Goal: Task Accomplishment & Management: Use online tool/utility

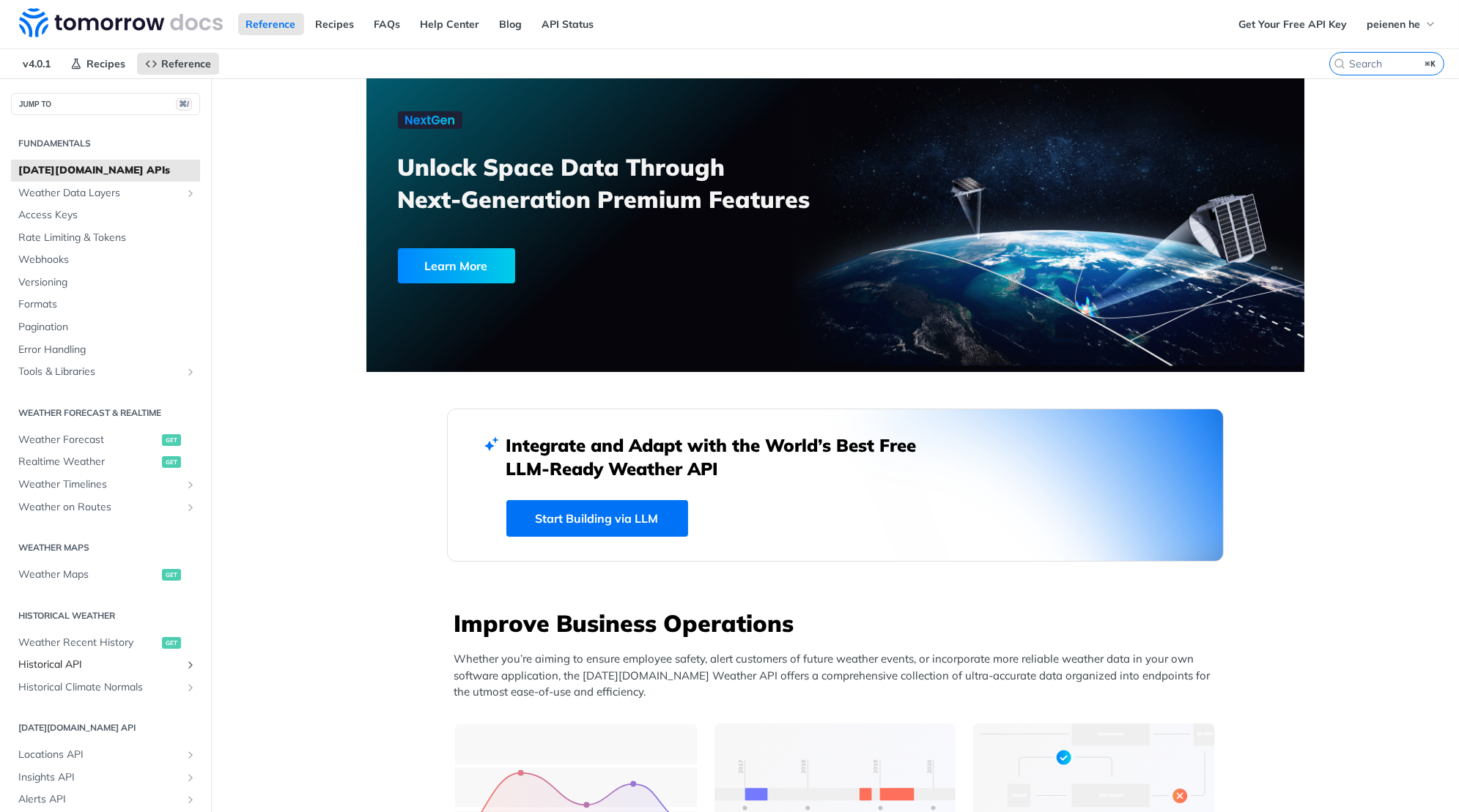
click at [110, 662] on span "Historical API" at bounding box center [99, 665] width 163 height 15
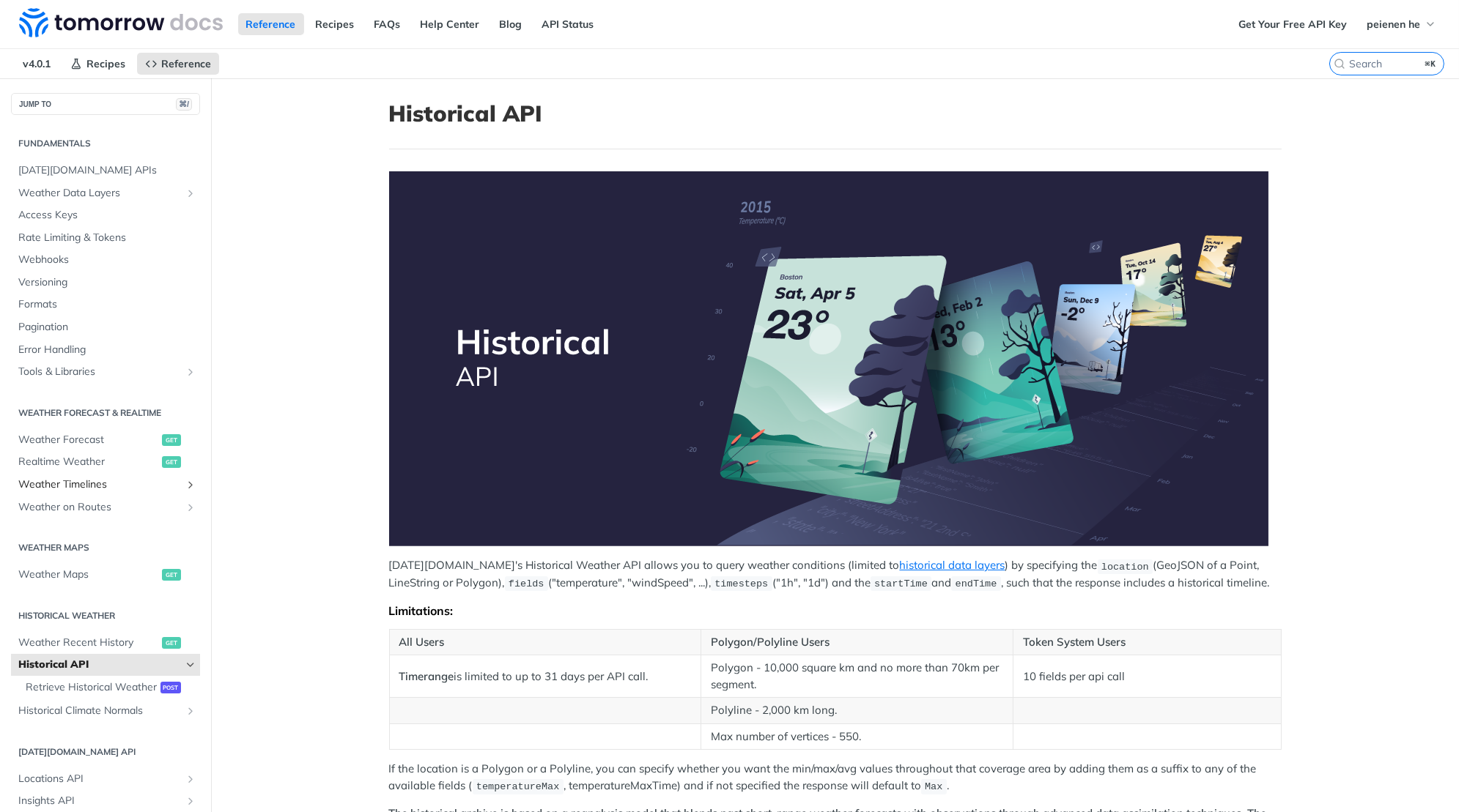
click at [112, 486] on span "Weather Timelines" at bounding box center [99, 484] width 163 height 15
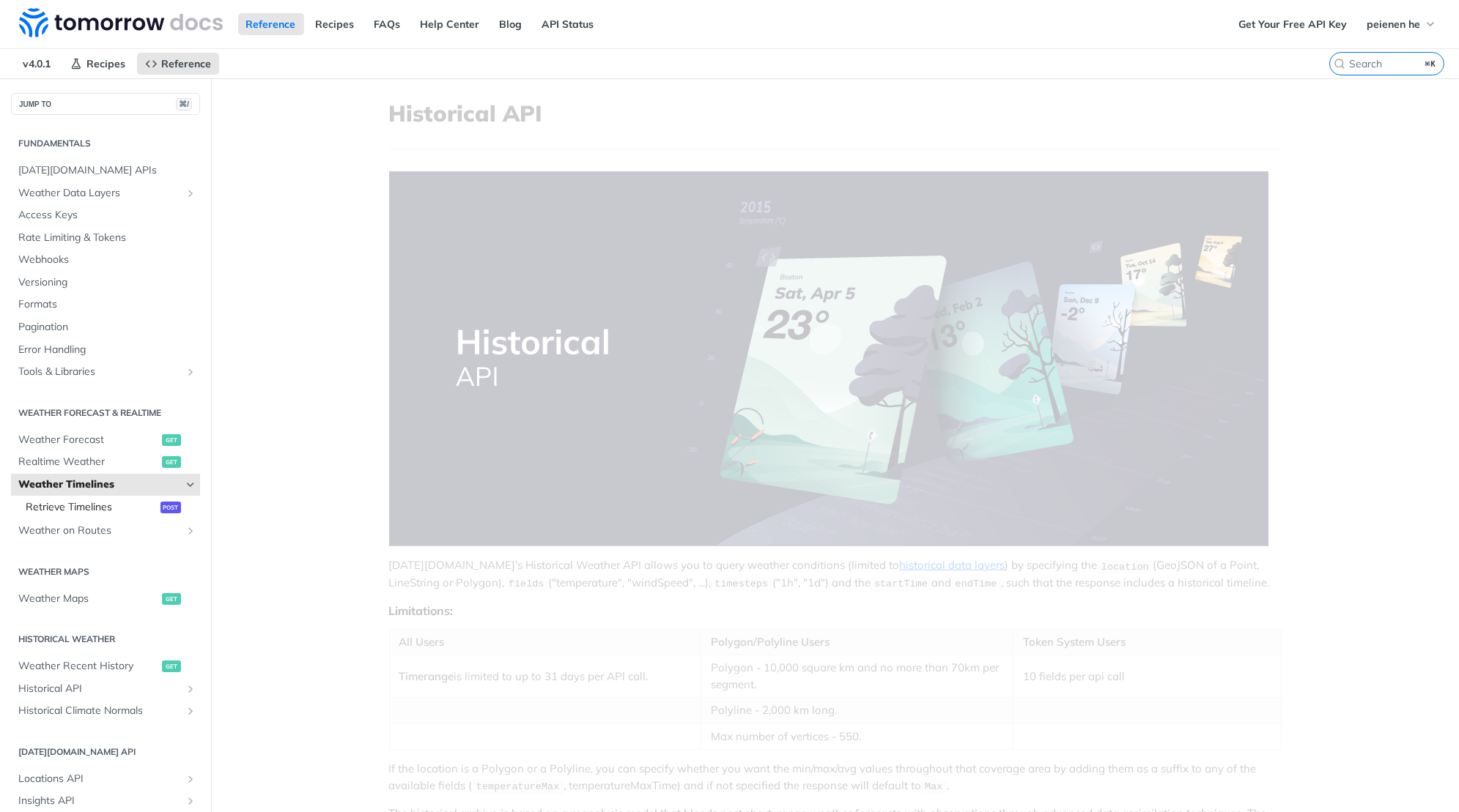
click at [92, 513] on link "Retrieve Timelines post" at bounding box center [108, 507] width 182 height 22
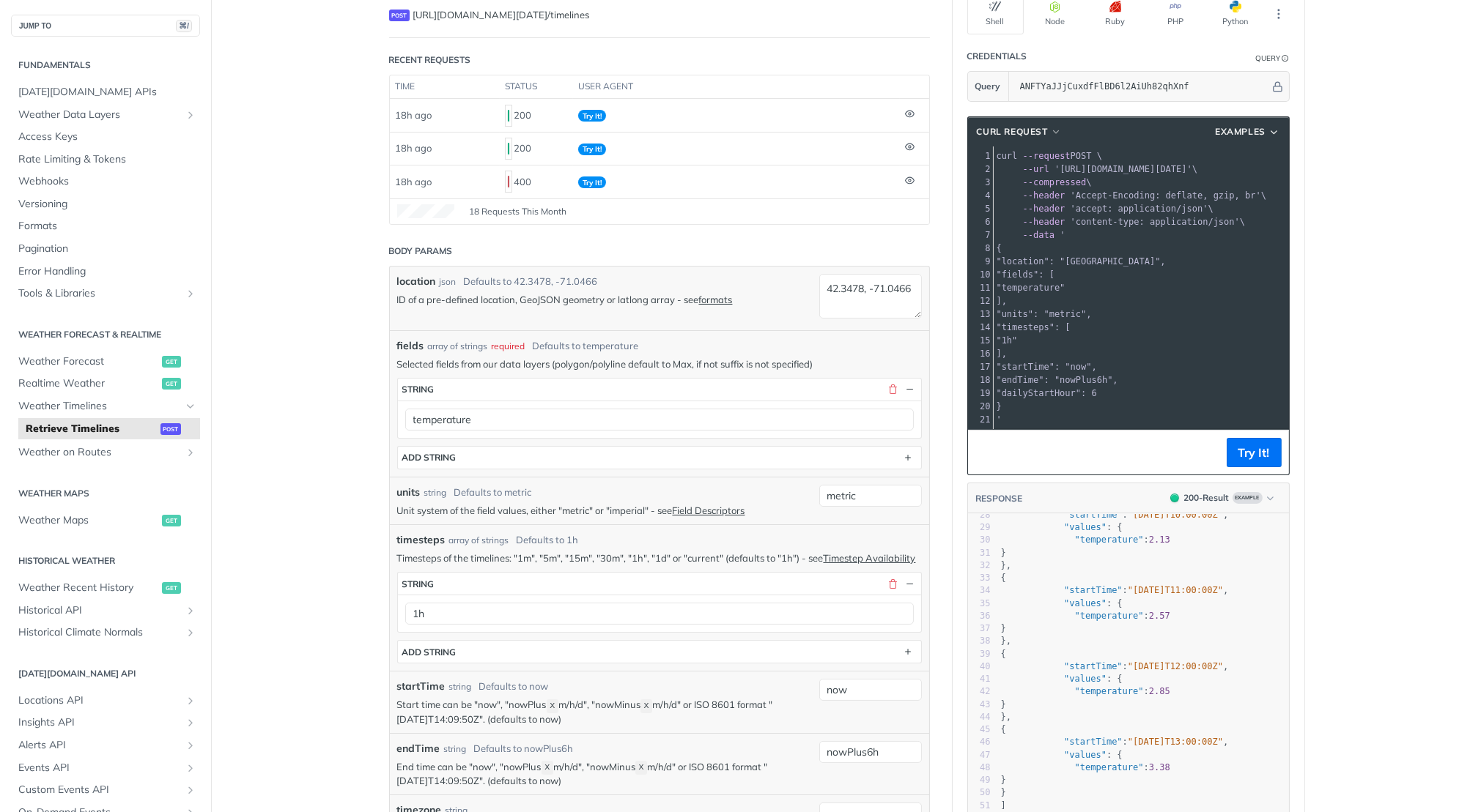
scroll to position [205, 0]
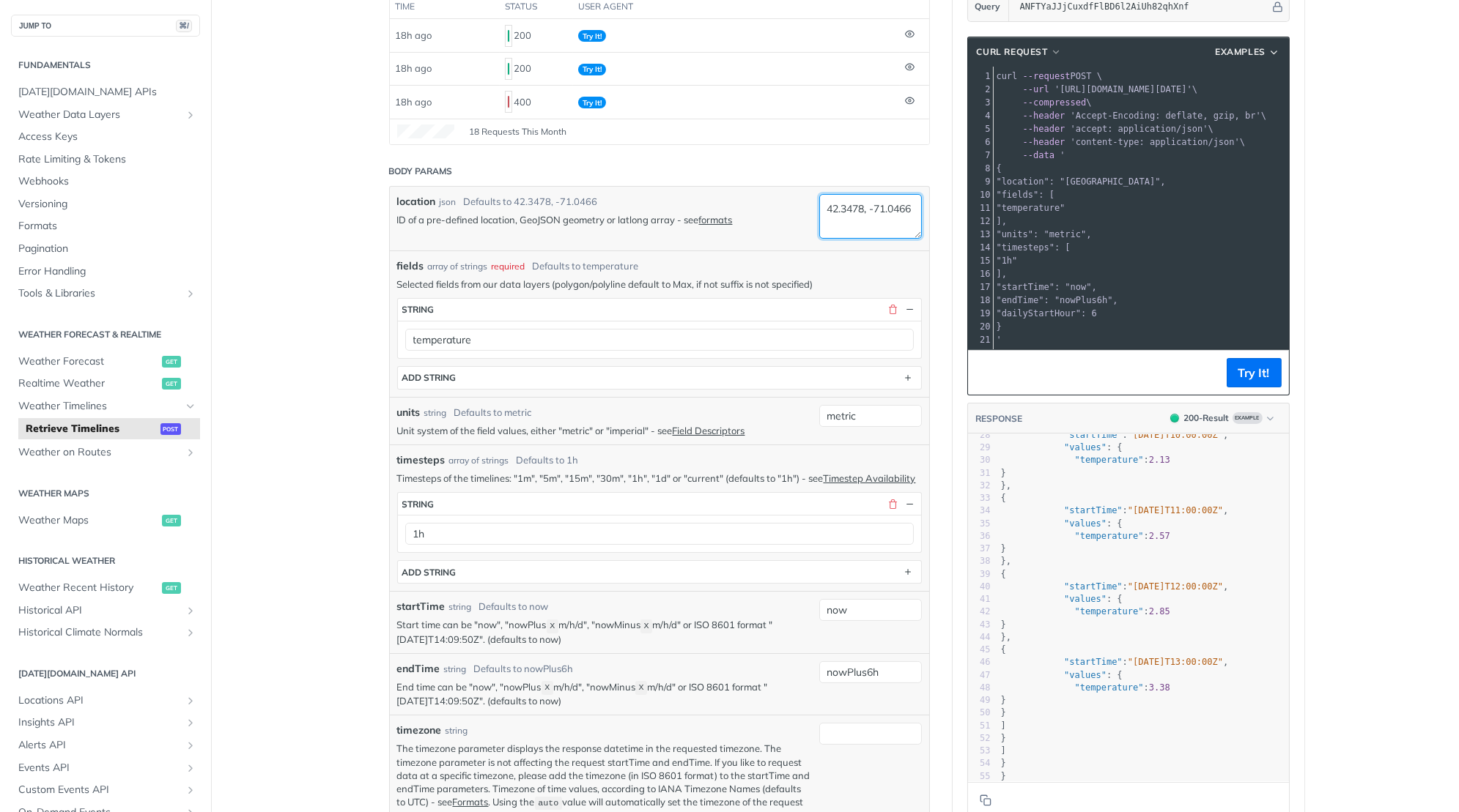
click at [905, 225] on textarea "42.3478, -71.0466" at bounding box center [870, 216] width 102 height 45
click at [900, 213] on textarea "42.3478, -71.0466" at bounding box center [870, 216] width 102 height 45
paste textarea "-7.797764, 110.38371"
type textarea "-7.797764, 110.383716"
click at [882, 405] on input "metric" at bounding box center [870, 416] width 102 height 22
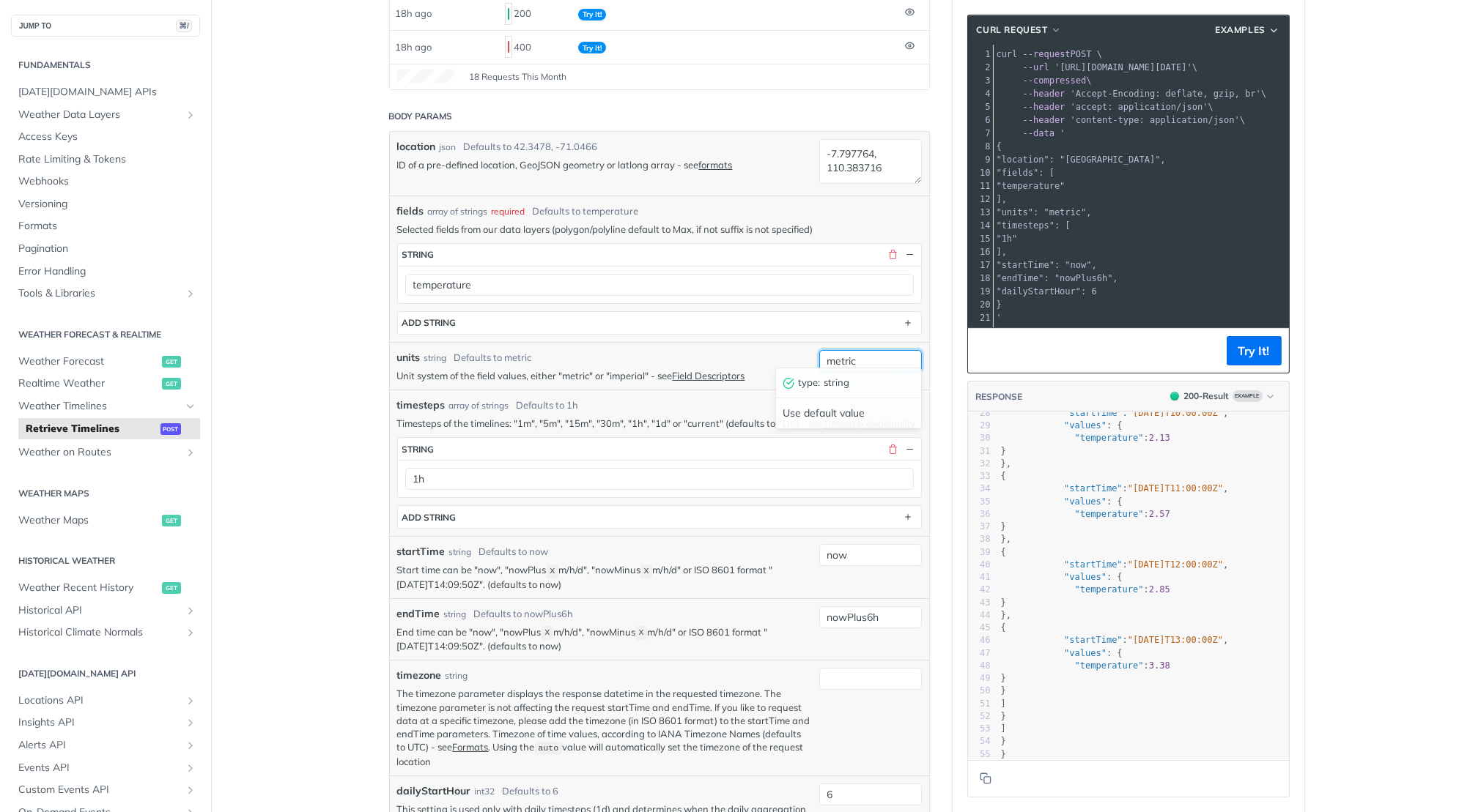
scroll to position [265, 0]
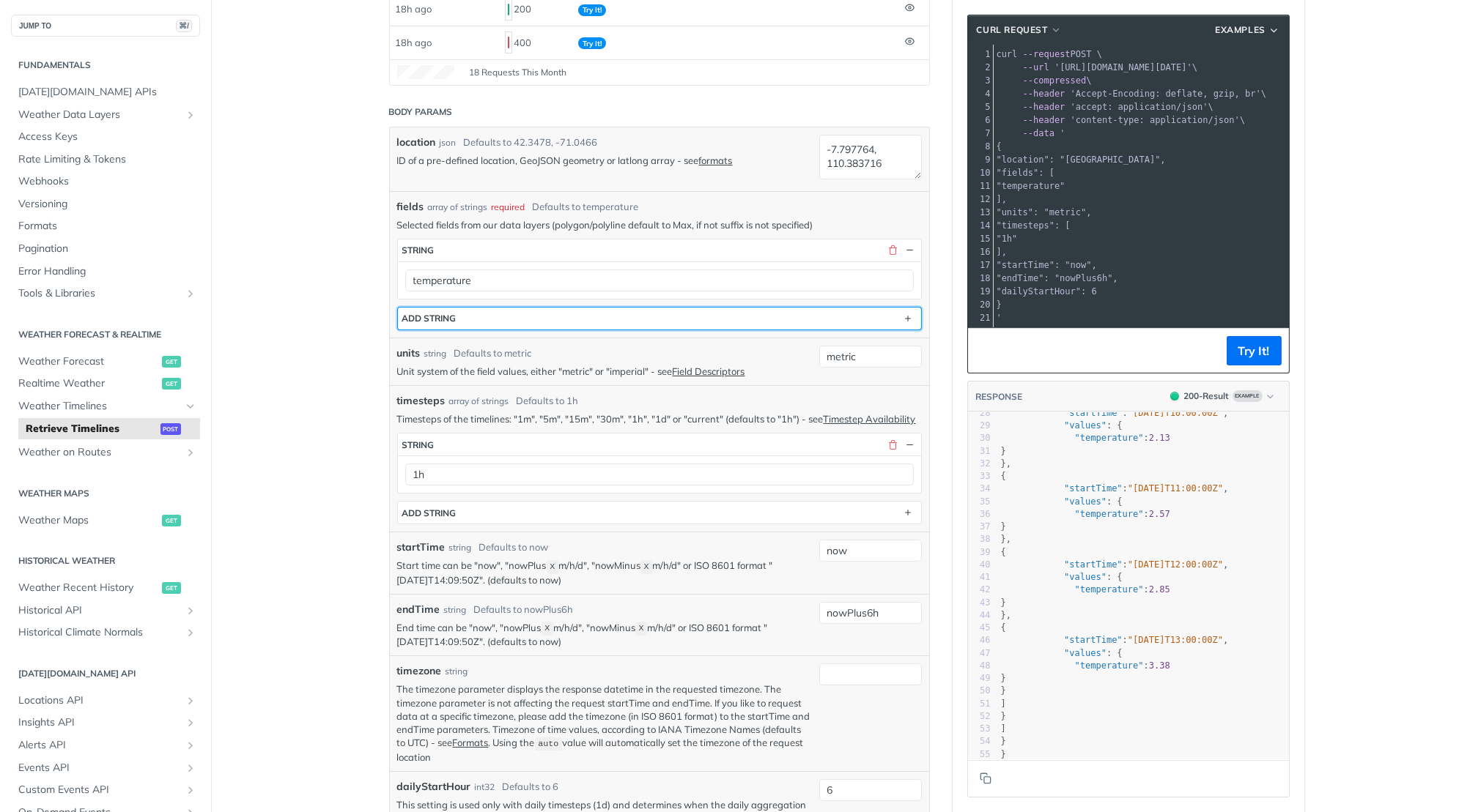
click at [599, 309] on button "ADD string" at bounding box center [659, 319] width 523 height 22
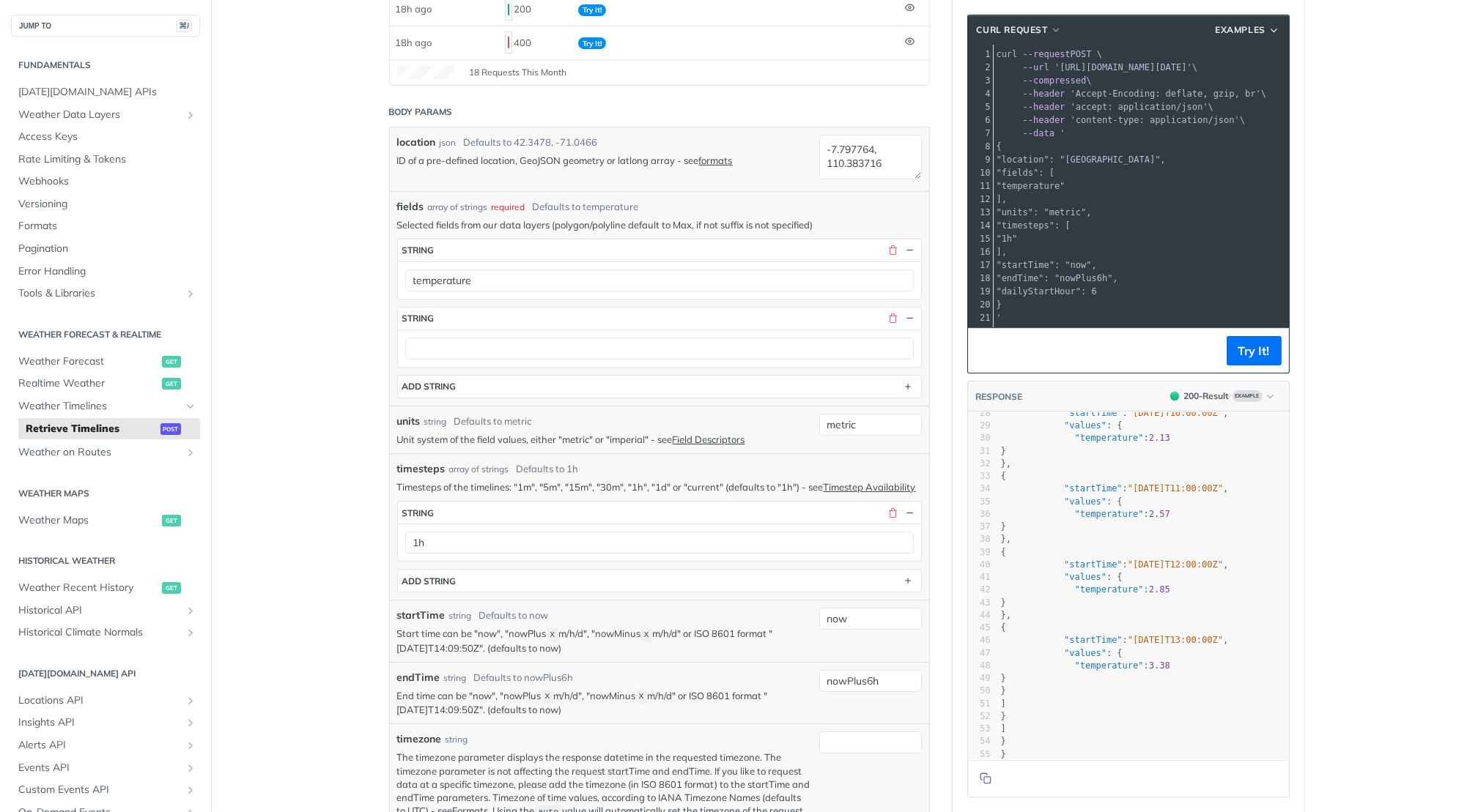
click at [546, 390] on div "fields array of strings required Defaults to temperature Selected fields from o…" at bounding box center [659, 299] width 539 height 214
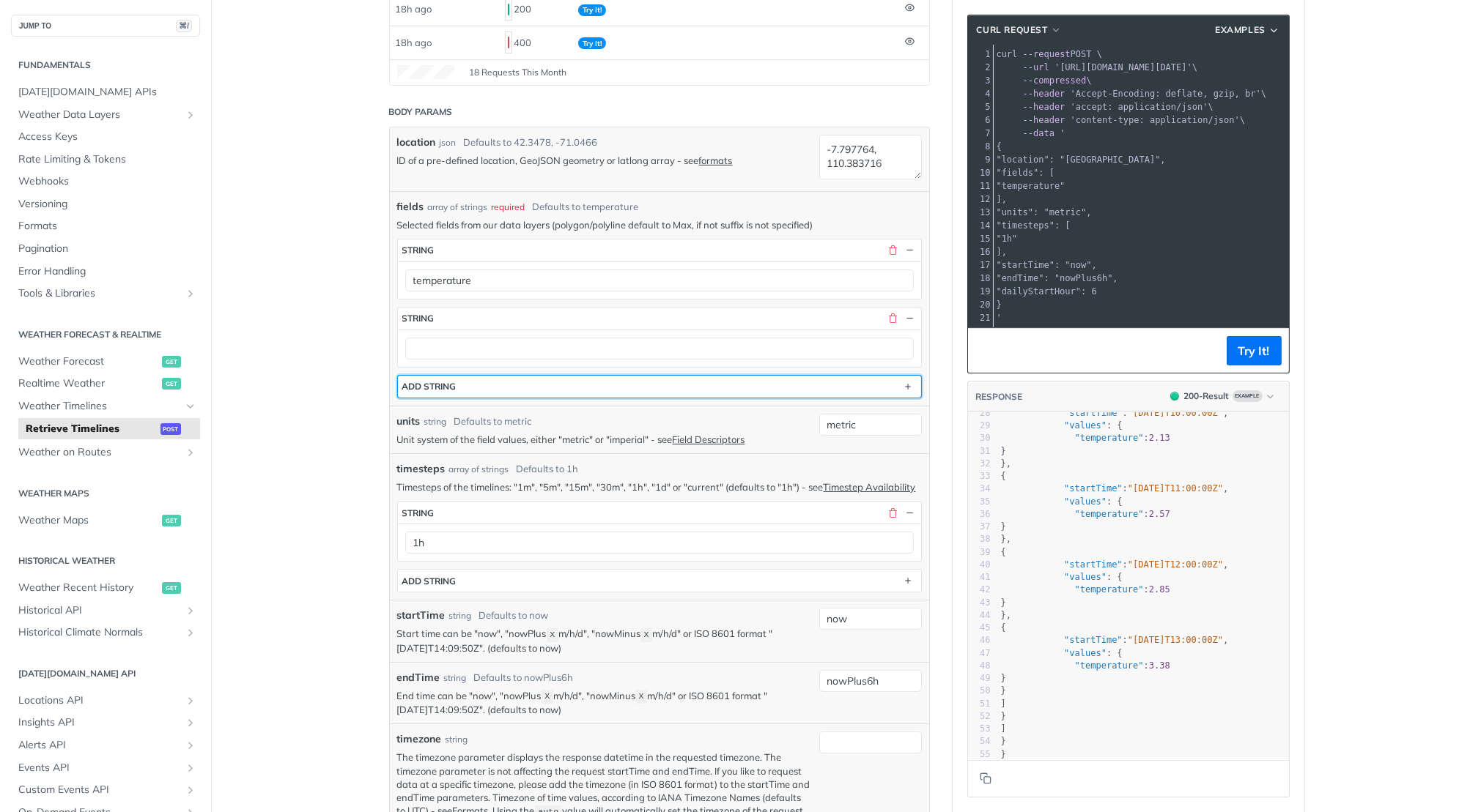
click at [548, 377] on button "ADD string" at bounding box center [659, 387] width 523 height 22
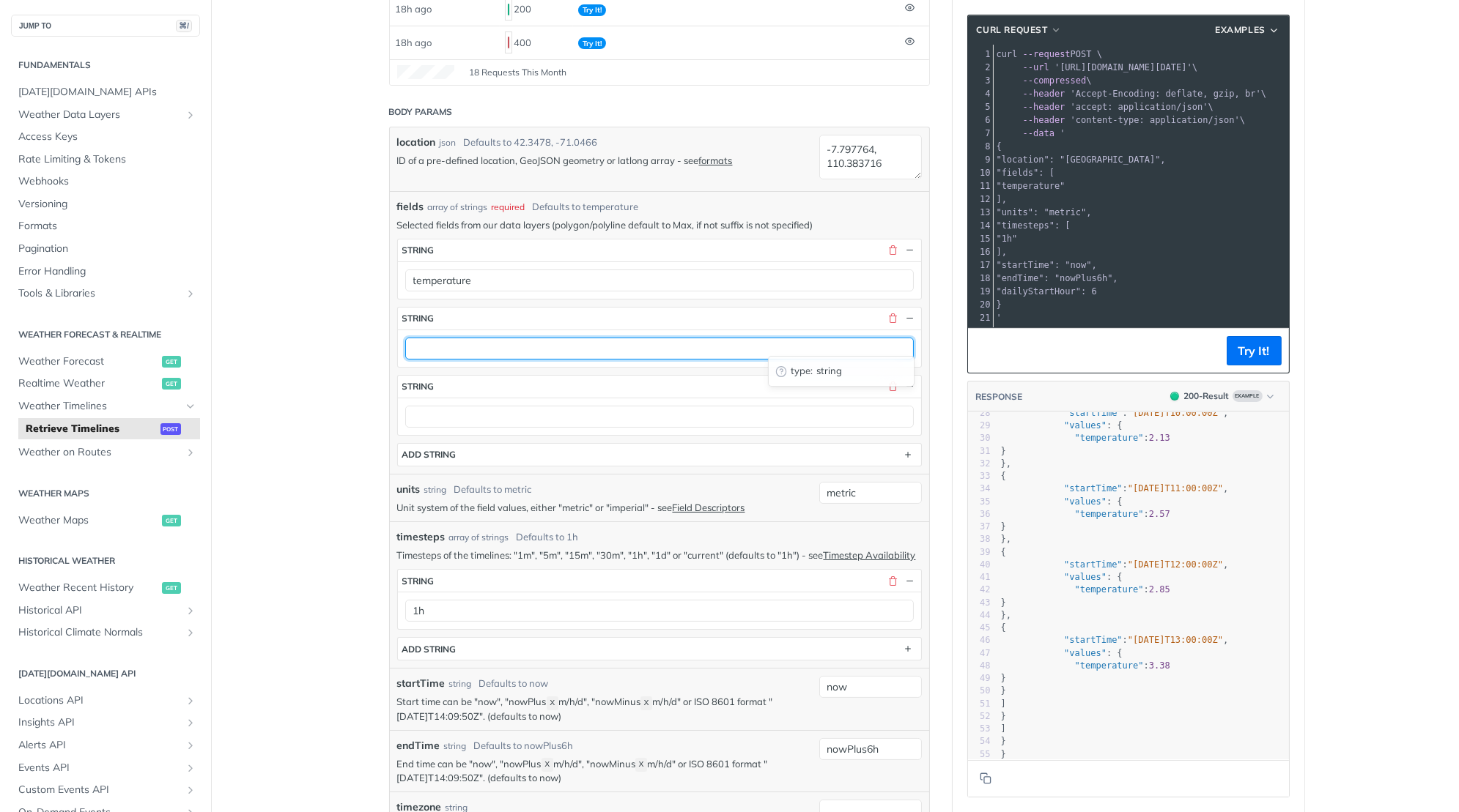
click at [463, 345] on input "text" at bounding box center [659, 348] width 509 height 22
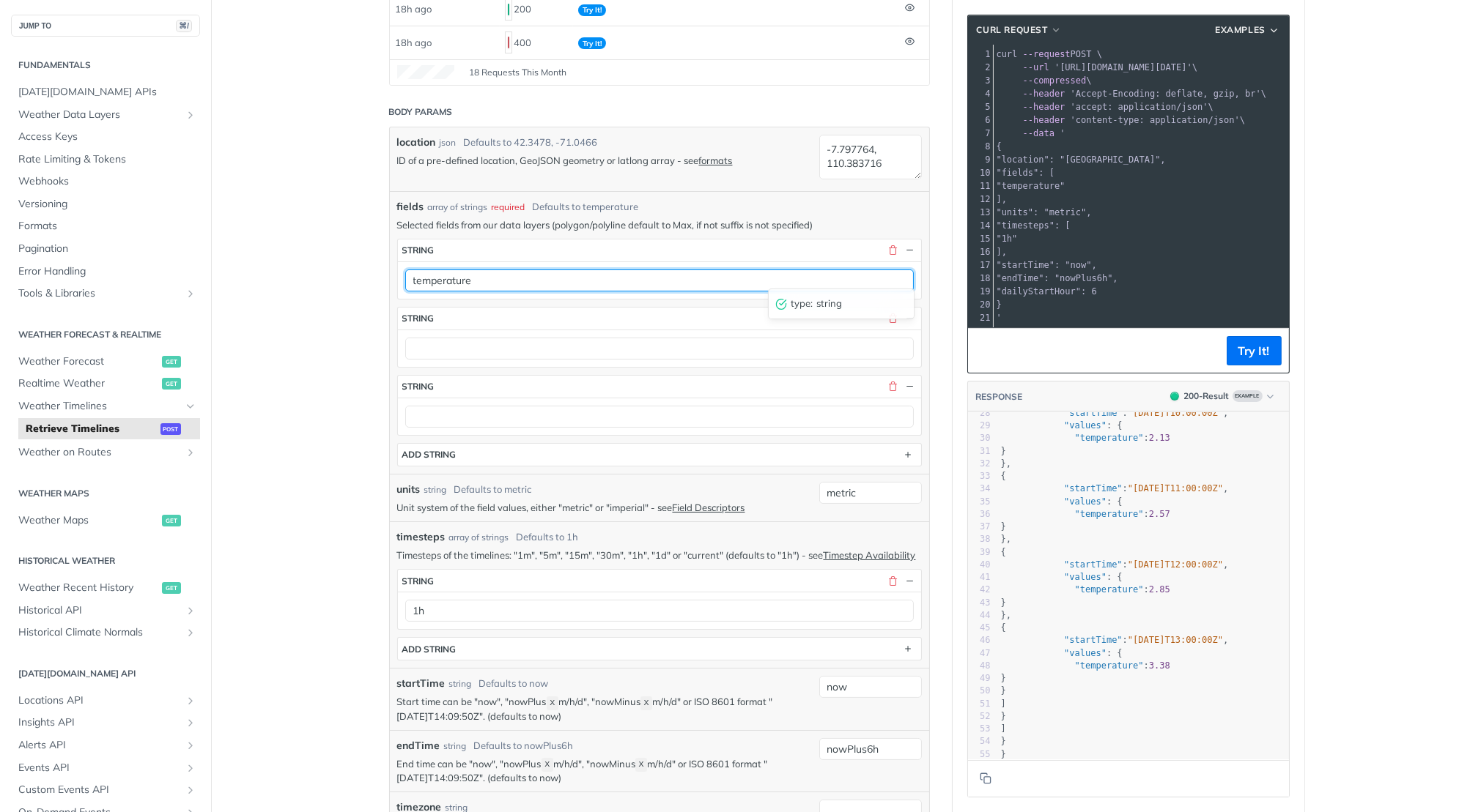
click at [454, 281] on input "temperature" at bounding box center [659, 281] width 509 height 22
paste input "altimeterSetting cloudBase cloudCeiling cloudCover dewPoint freezingRainIntensi…"
click at [474, 275] on input "altimeterSetting cloudBase cloudCeiling cloudCover dewPoint freezingRainIntensi…" at bounding box center [659, 281] width 509 height 22
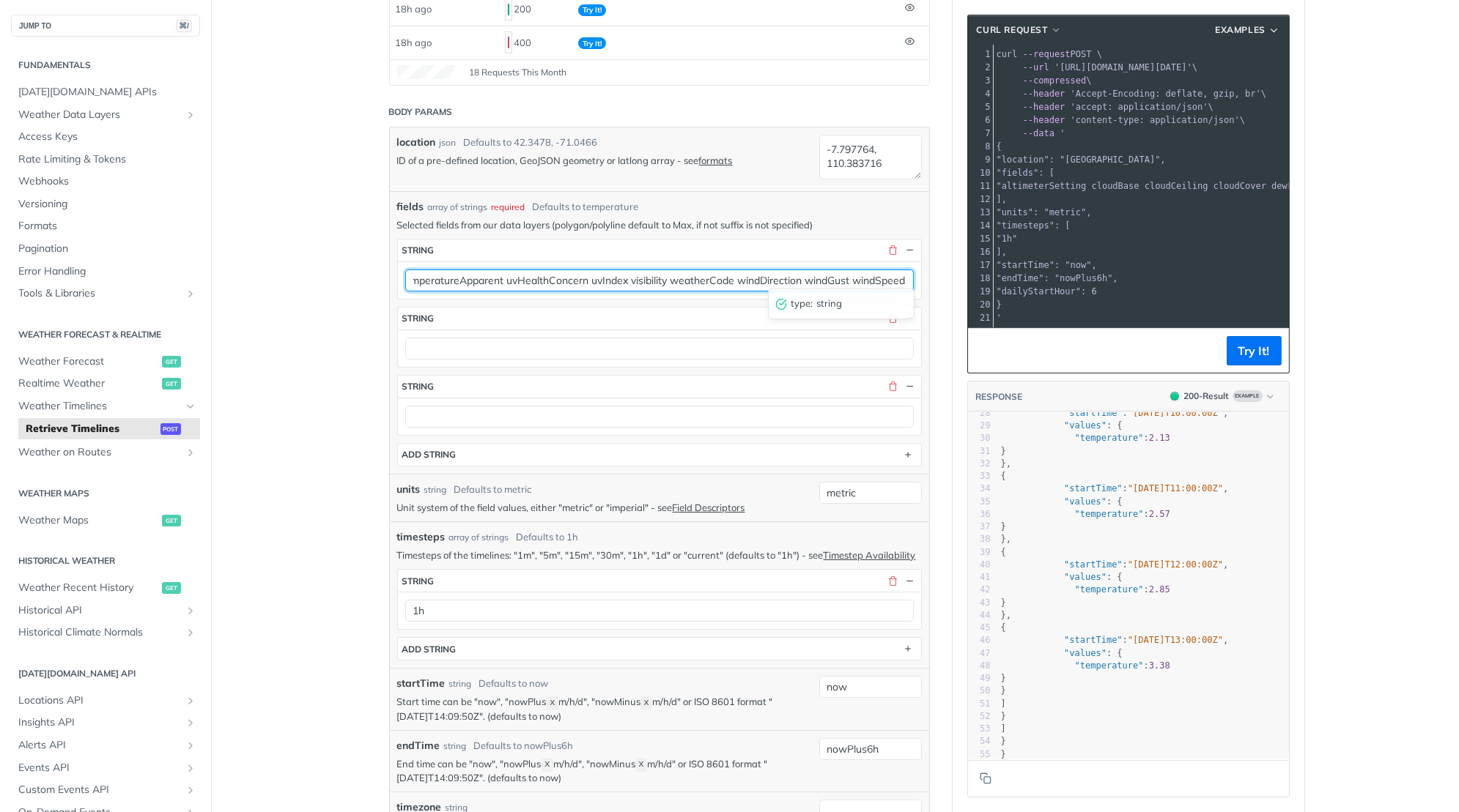
scroll to position [0, 0]
click at [516, 275] on input "altimeterSetting cloudBase cloudCeiling cloudCover dewPoint freezingRainIntensi…" at bounding box center [659, 281] width 509 height 22
type input "altimeterSetting cloudCeiling cloudCover dewPoint freezingRainIntensity humidit…"
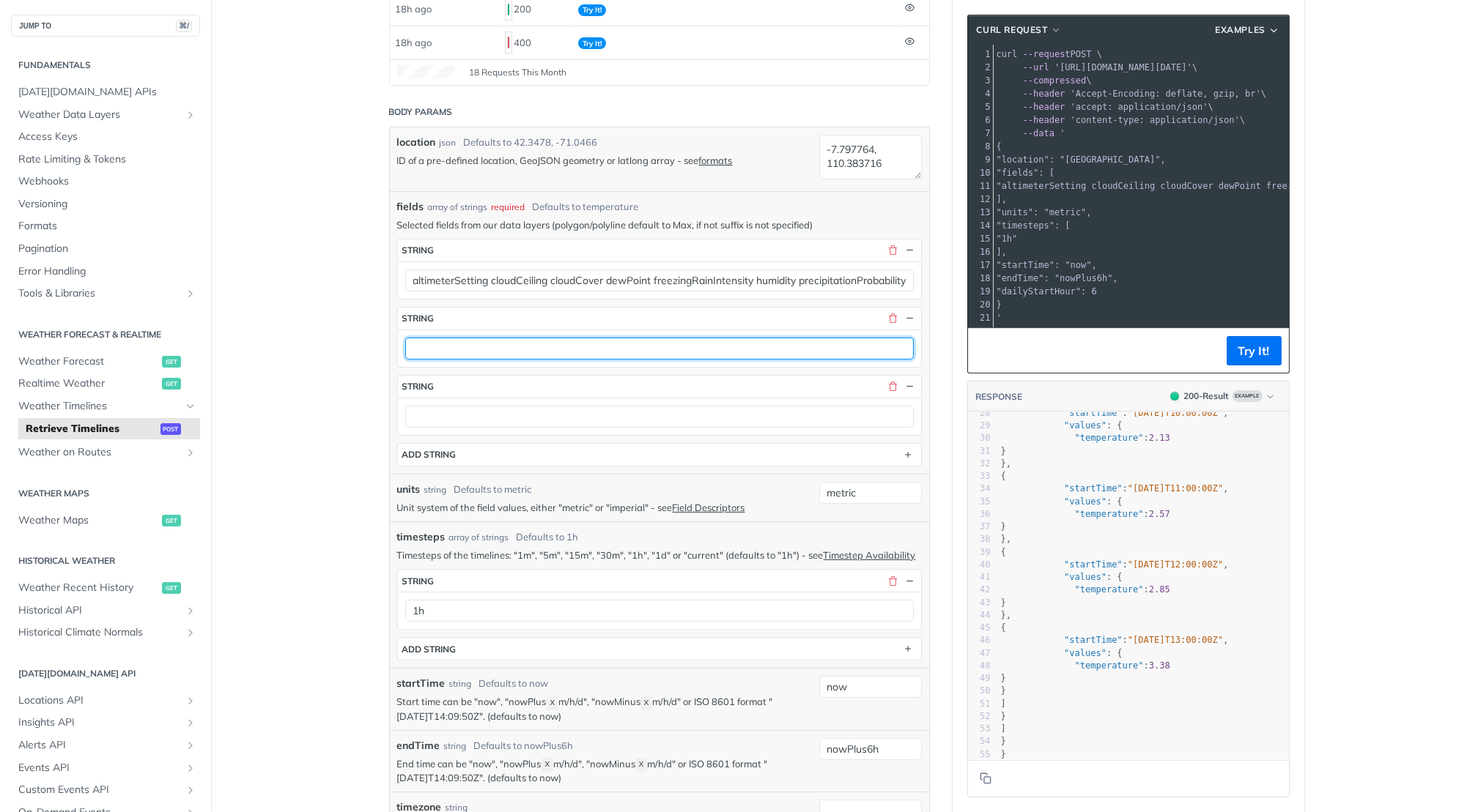
click at [470, 342] on input "text" at bounding box center [659, 348] width 509 height 22
paste input "cloudBase"
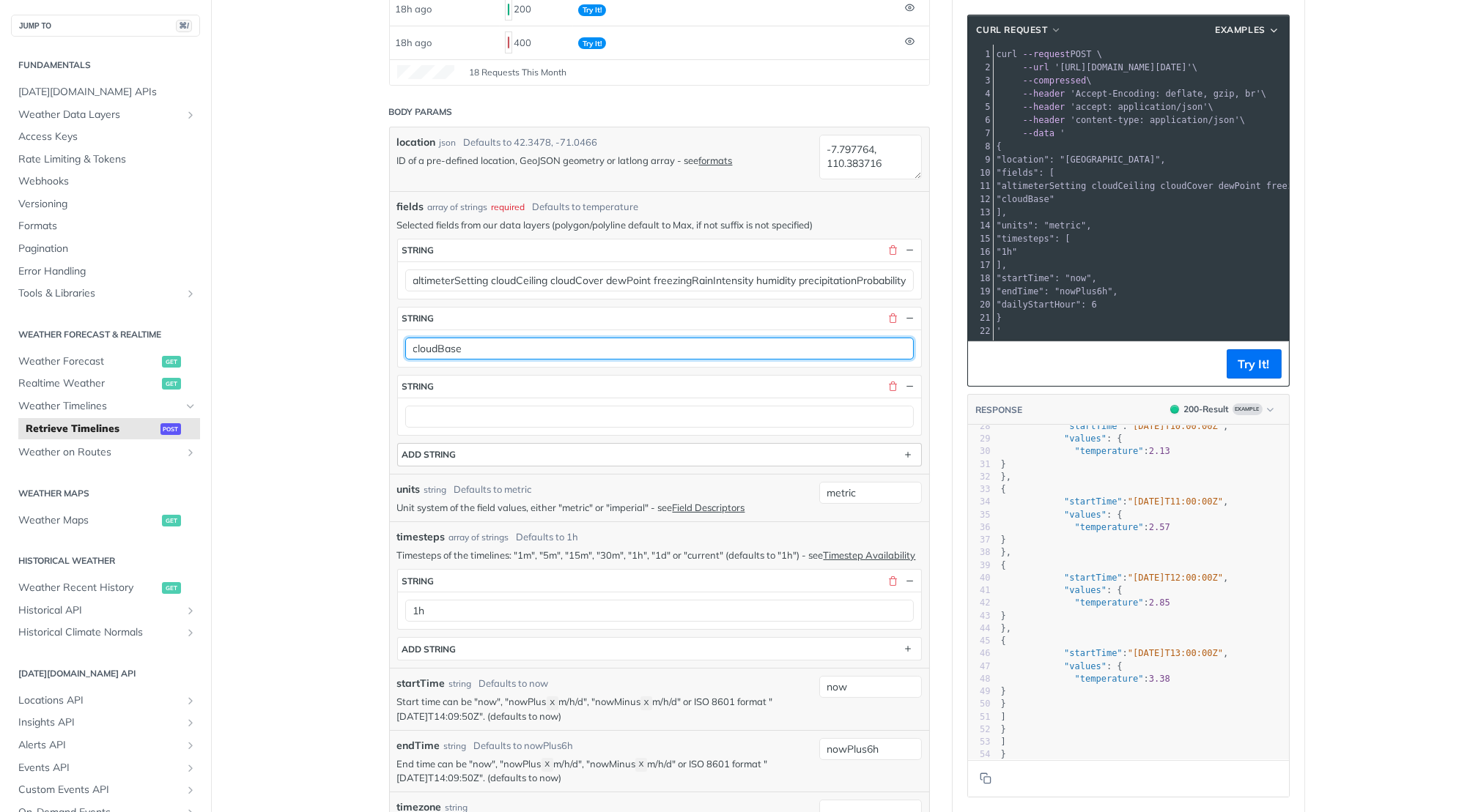
type input "cloudBase"
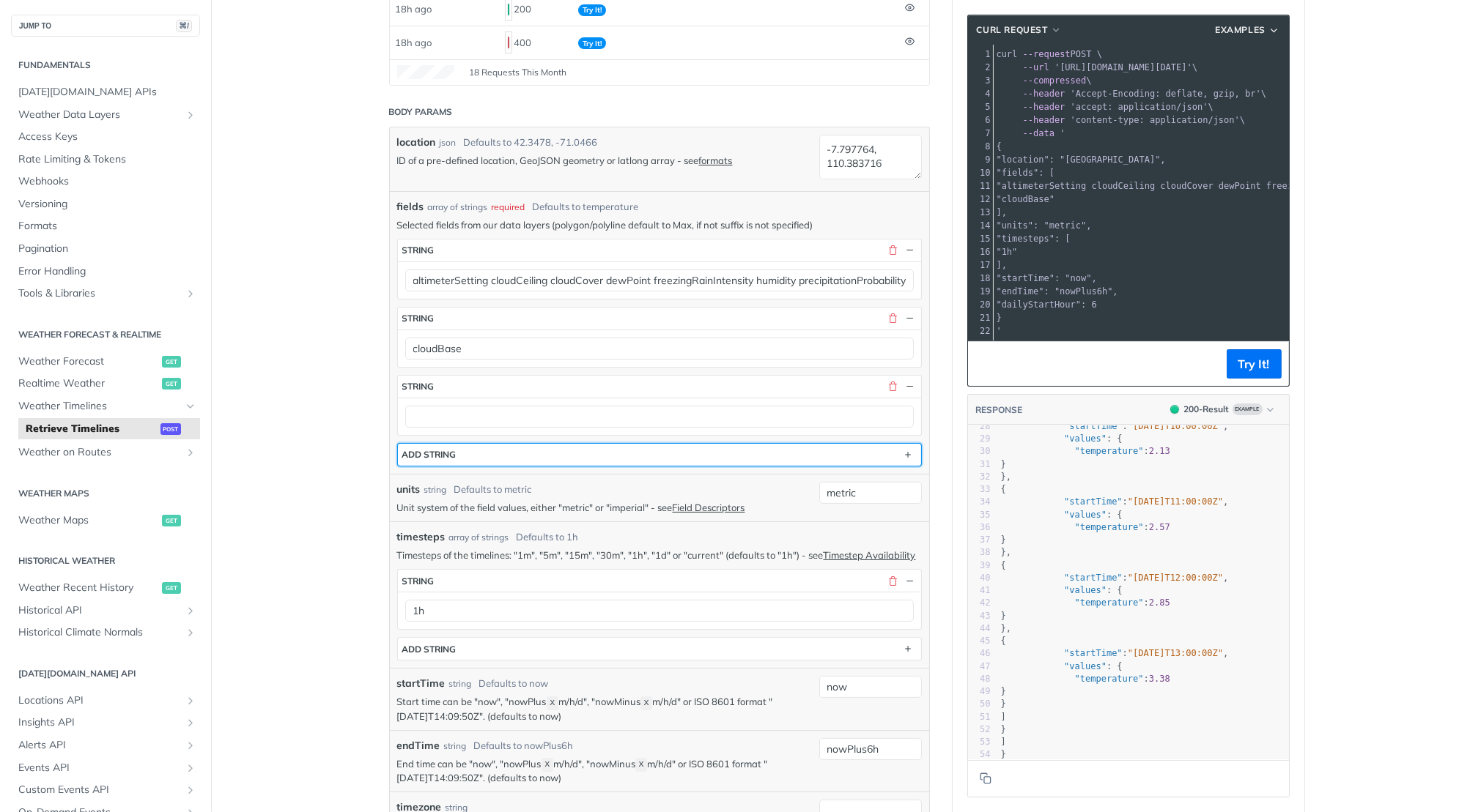
click at [490, 444] on button "ADD string" at bounding box center [659, 455] width 523 height 22
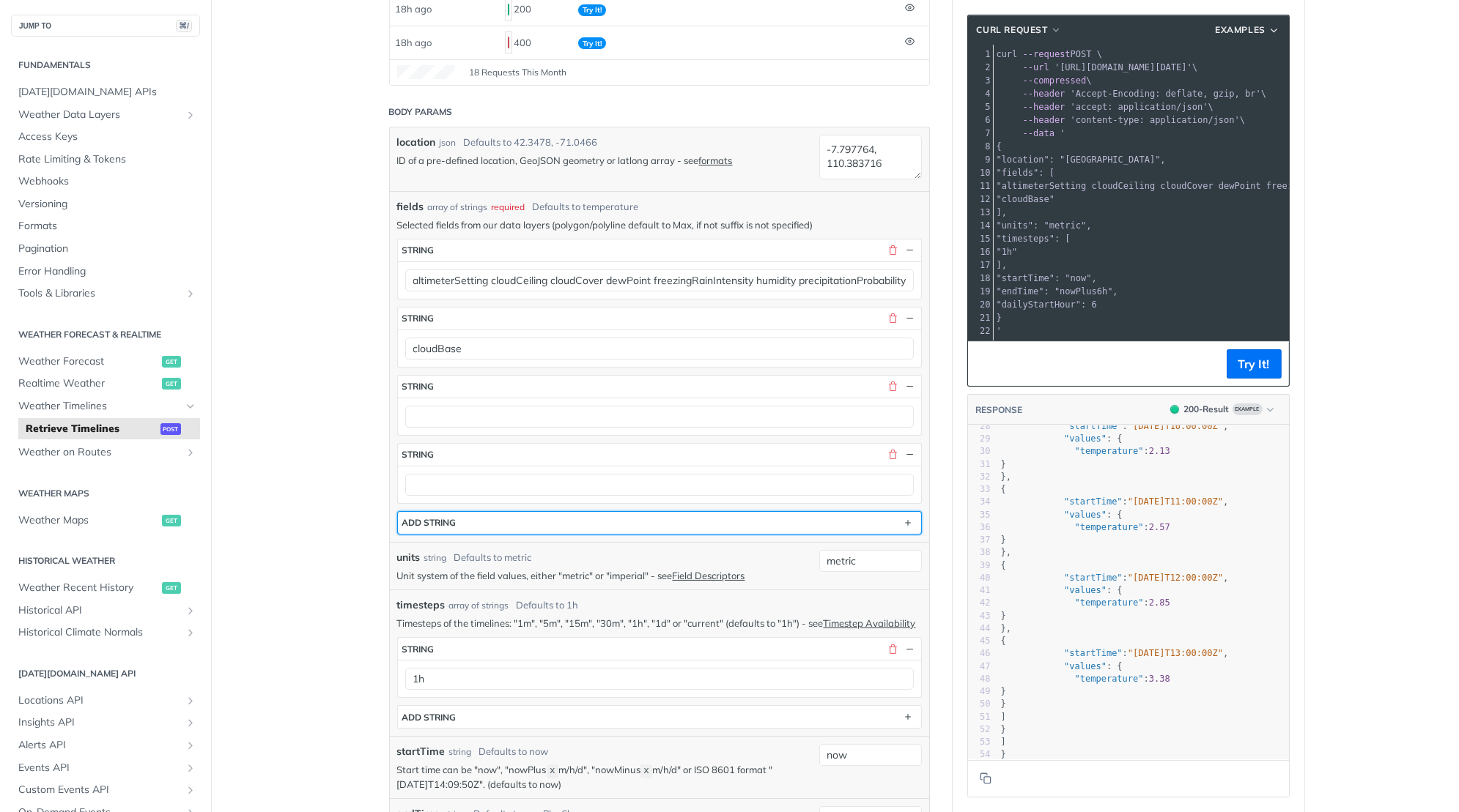
click at [450, 519] on button "ADD string" at bounding box center [659, 523] width 523 height 22
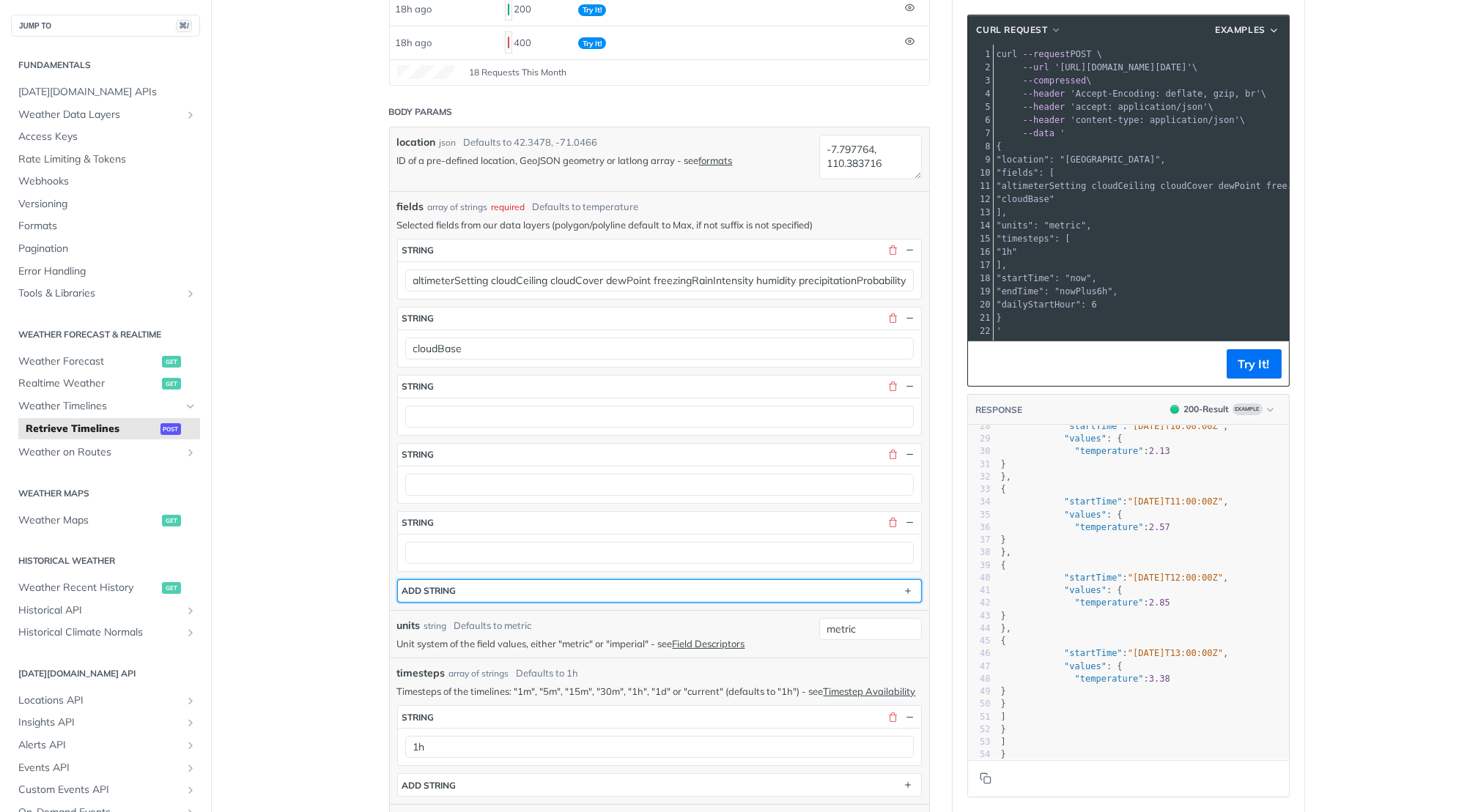
click at [452, 580] on button "ADD string" at bounding box center [659, 591] width 523 height 22
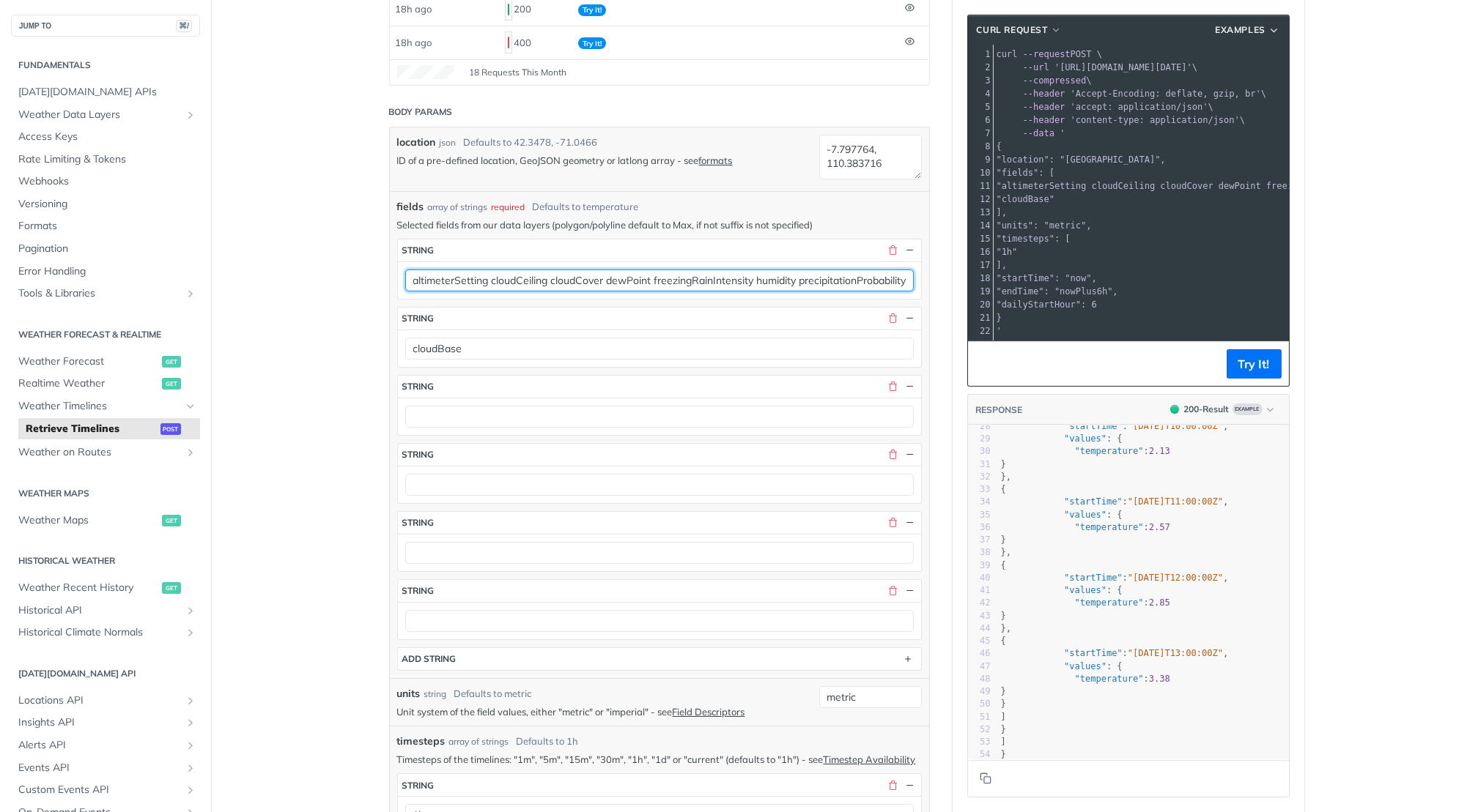
click at [516, 278] on input "altimeterSetting cloudCeiling cloudCover dewPoint freezingRainIntensity humidit…" at bounding box center [659, 281] width 509 height 22
type input "altimeterSetting cloudCover dewPoint freezingRainIntensity humidity precipitati…"
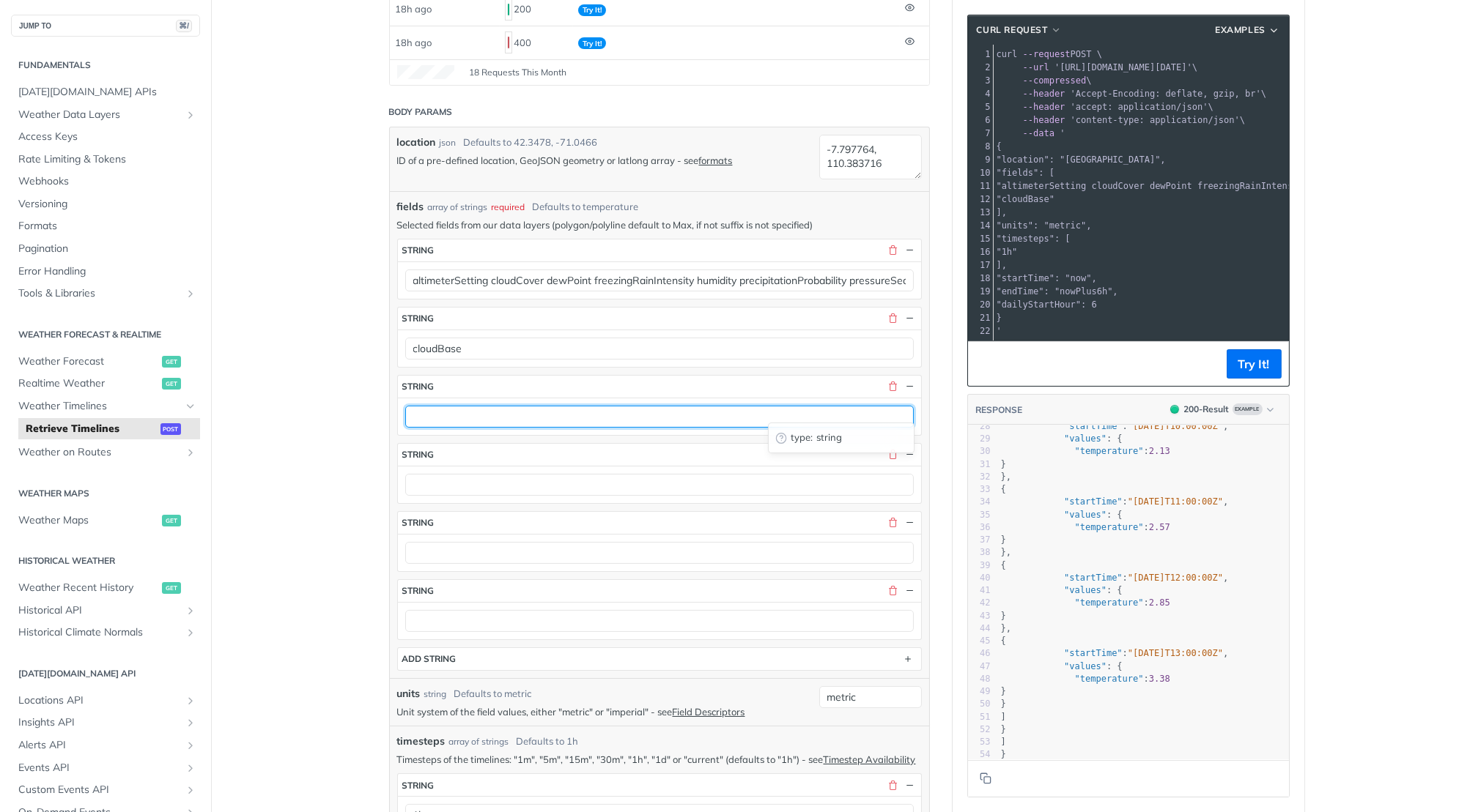
click at [450, 406] on input "text" at bounding box center [659, 417] width 509 height 22
paste input "cloudCeiling"
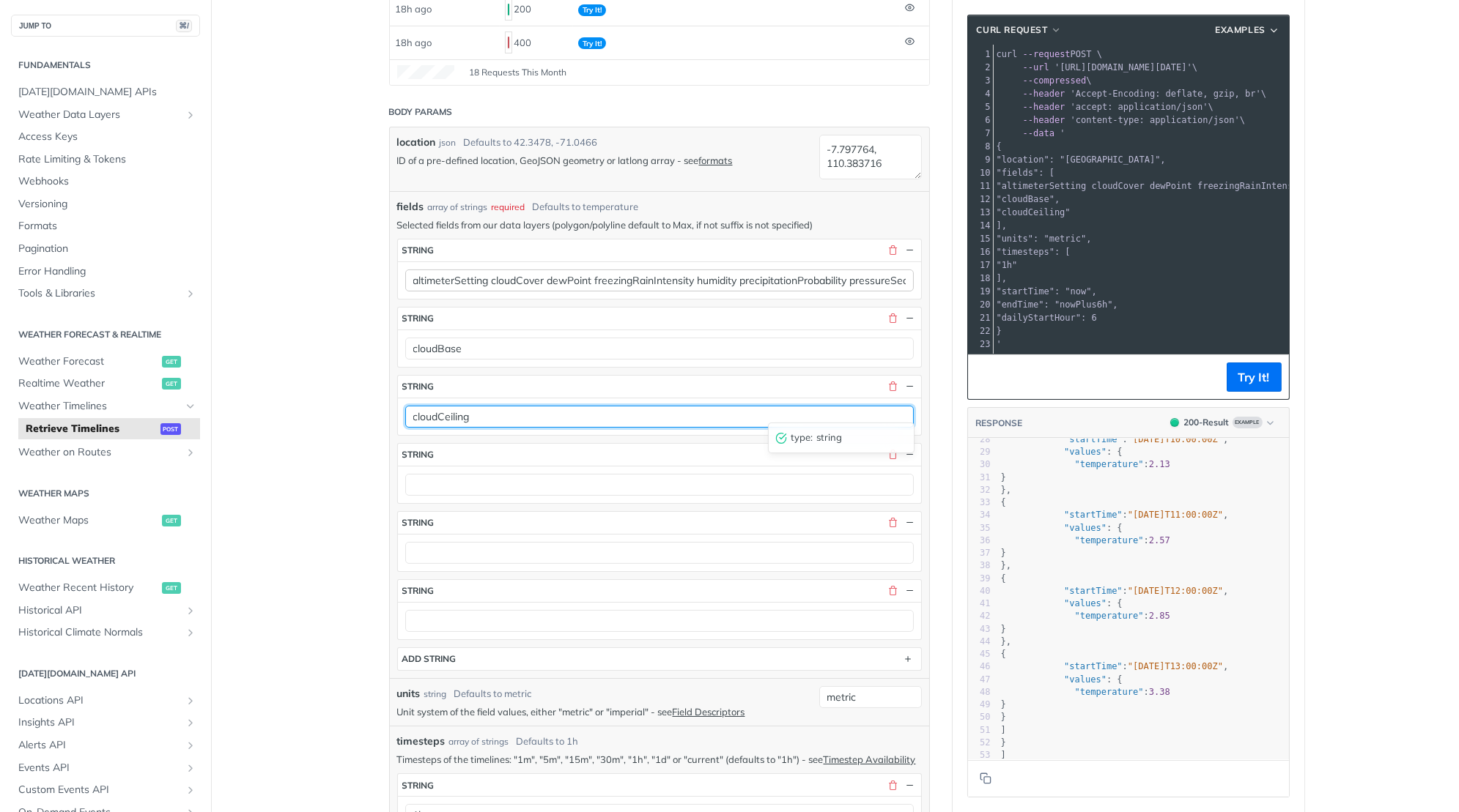
type input "cloudCeiling"
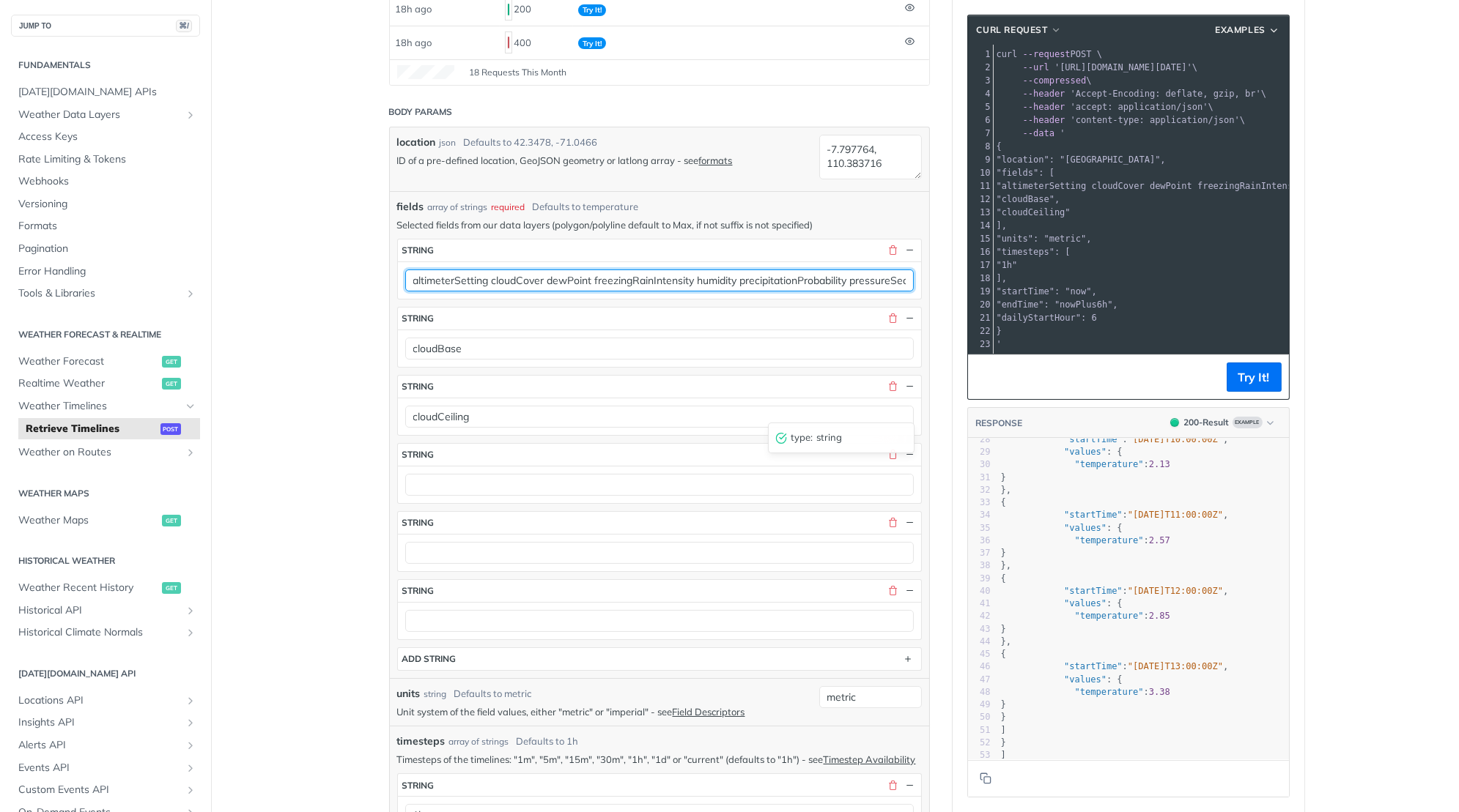
click at [519, 272] on input "altimeterSetting cloudCover dewPoint freezingRainIntensity humidity precipitati…" at bounding box center [659, 281] width 509 height 22
type input "altimeterSetting dewPoint freezingRainIntensity humidity precipitationProbabili…"
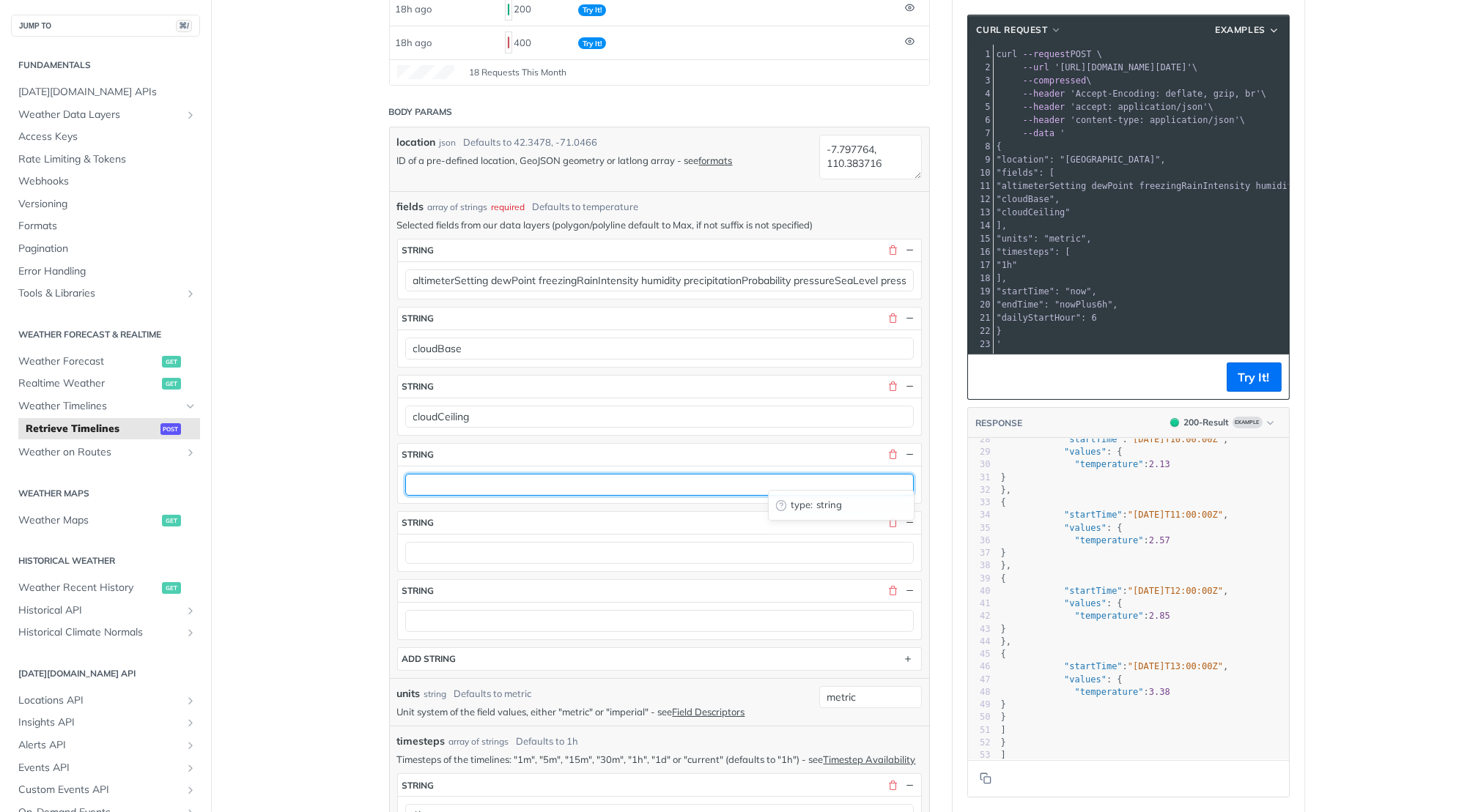
click at [458, 474] on input "text" at bounding box center [659, 484] width 509 height 22
paste input "cloudCover"
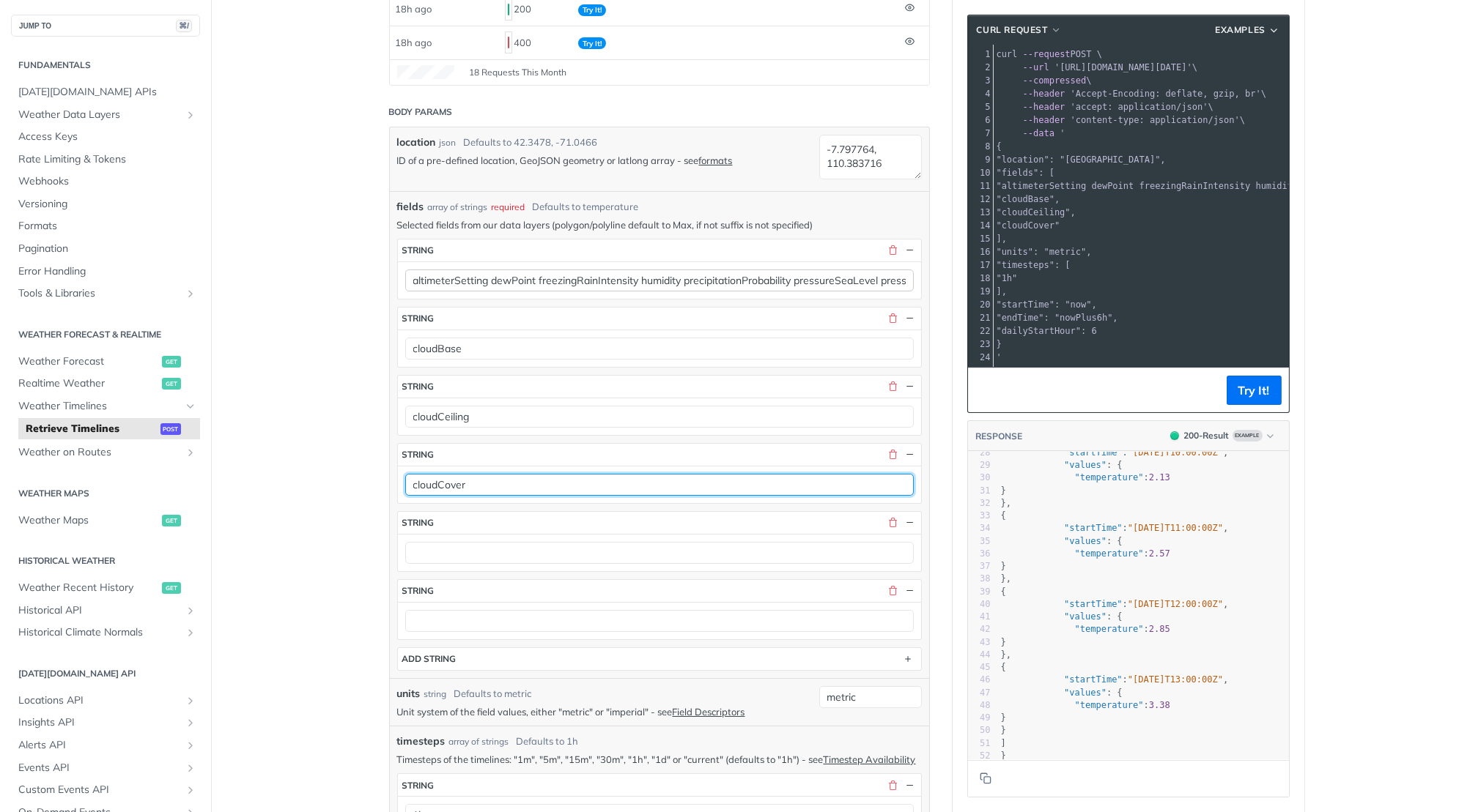
type input "cloudCover"
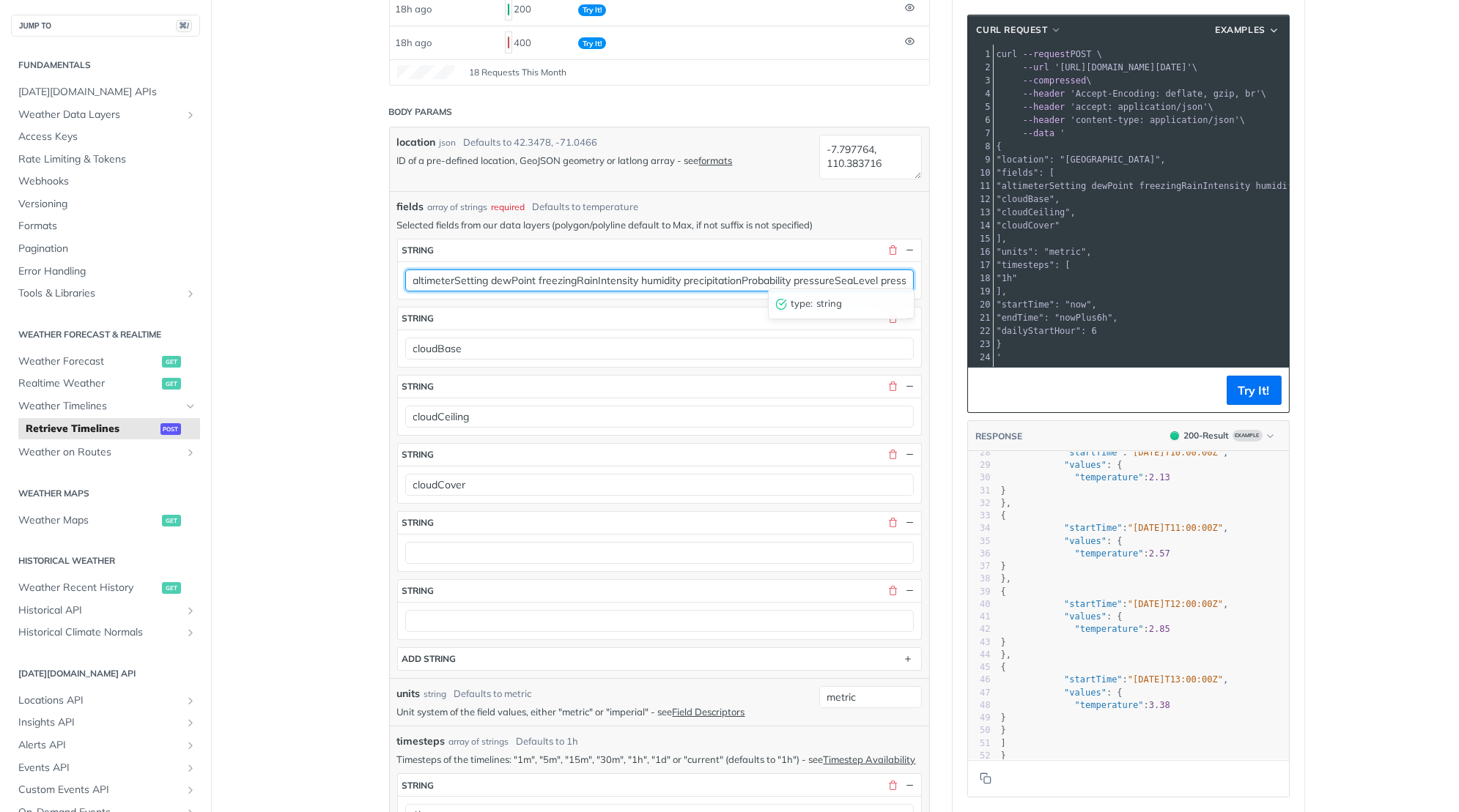
click at [519, 270] on input "altimeterSetting dewPoint freezingRainIntensity humidity precipitationProbabili…" at bounding box center [659, 281] width 509 height 22
click at [511, 278] on input "altimeterSetting dewPoint freezingRainIntensity humidity precipitationProbabili…" at bounding box center [659, 281] width 509 height 22
type input "altimeterSetting freezingRainIntensity humidity precipitationProbability pressu…"
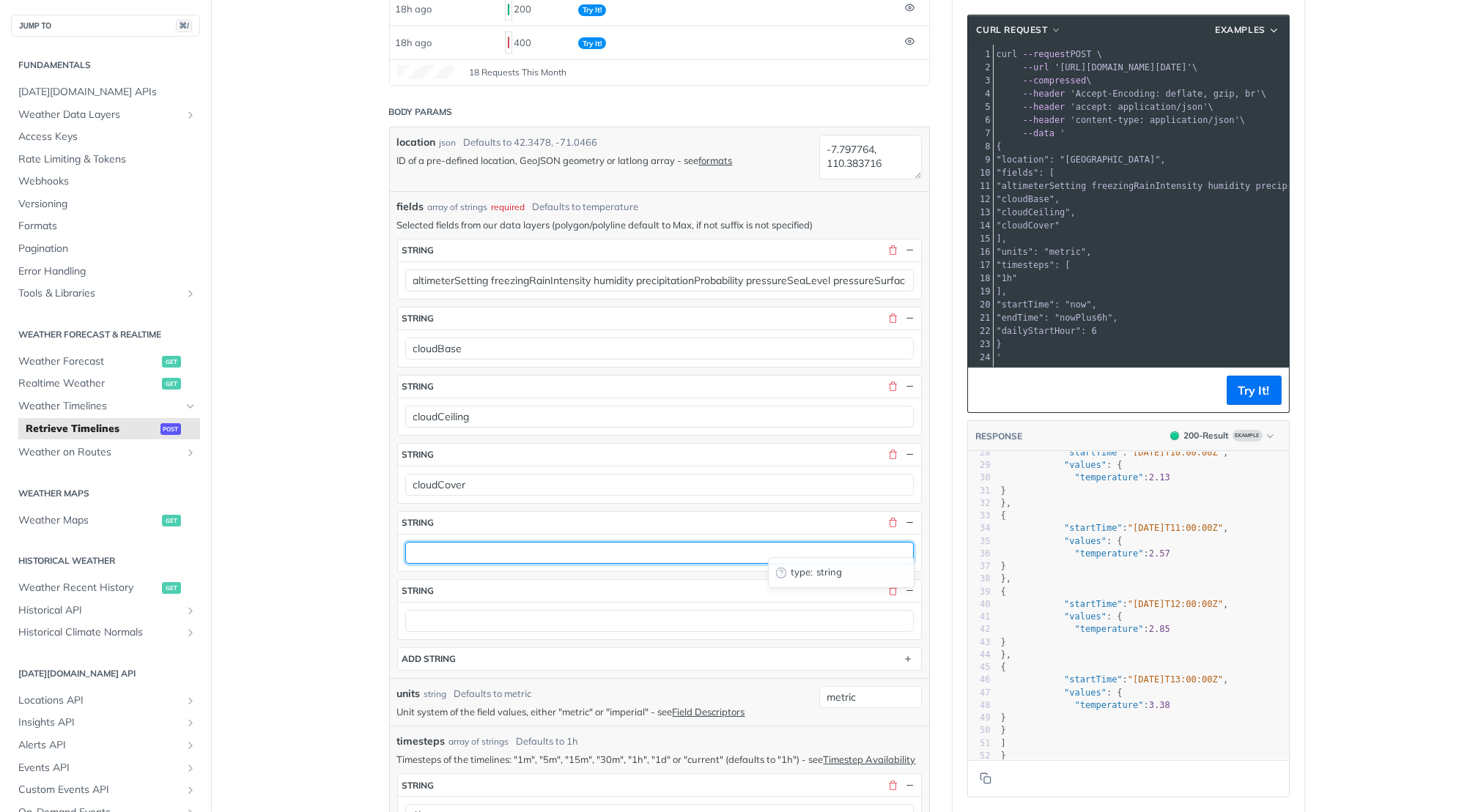
click at [443, 544] on input "text" at bounding box center [659, 553] width 509 height 22
paste input "dewPoint"
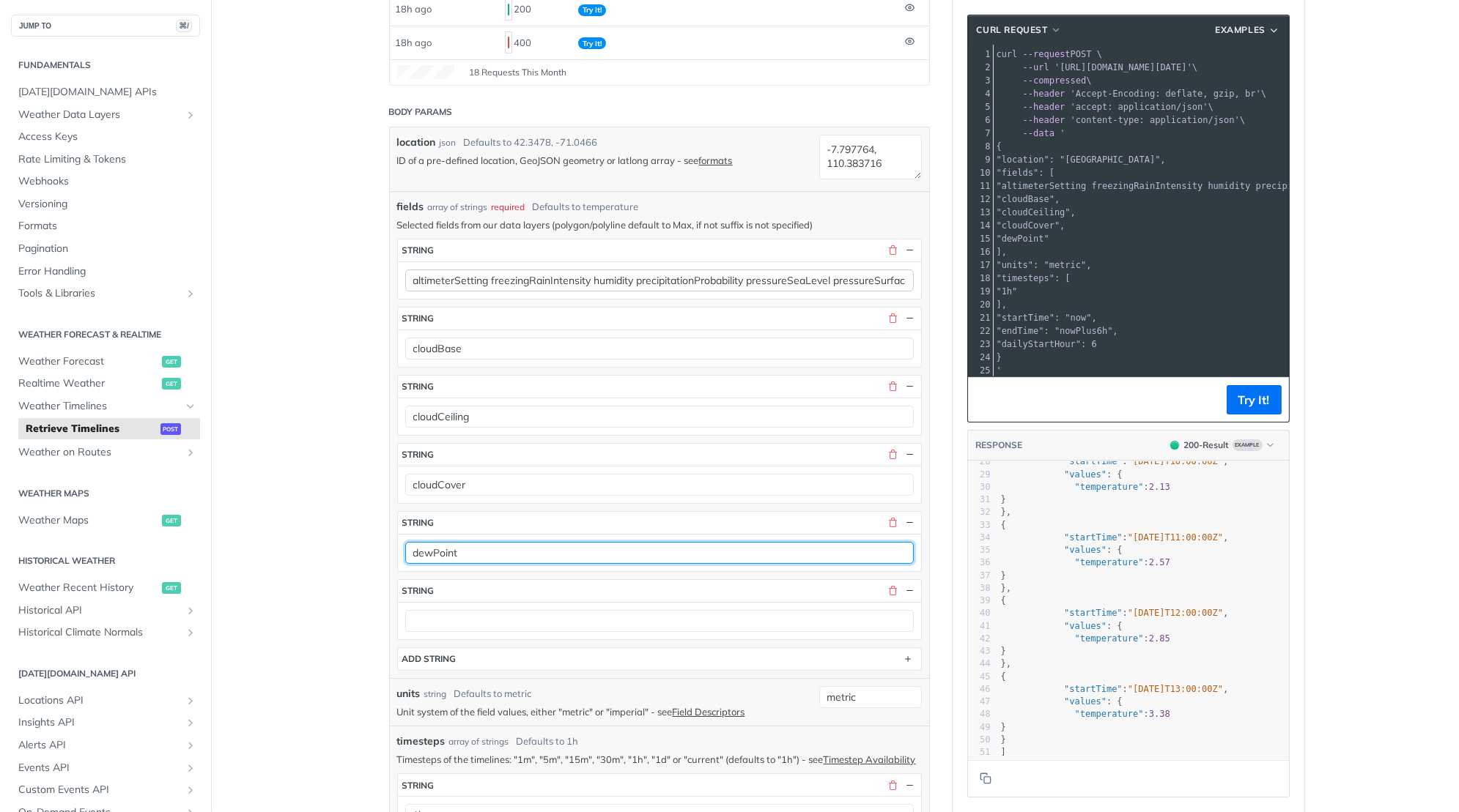
type input "dewPoint"
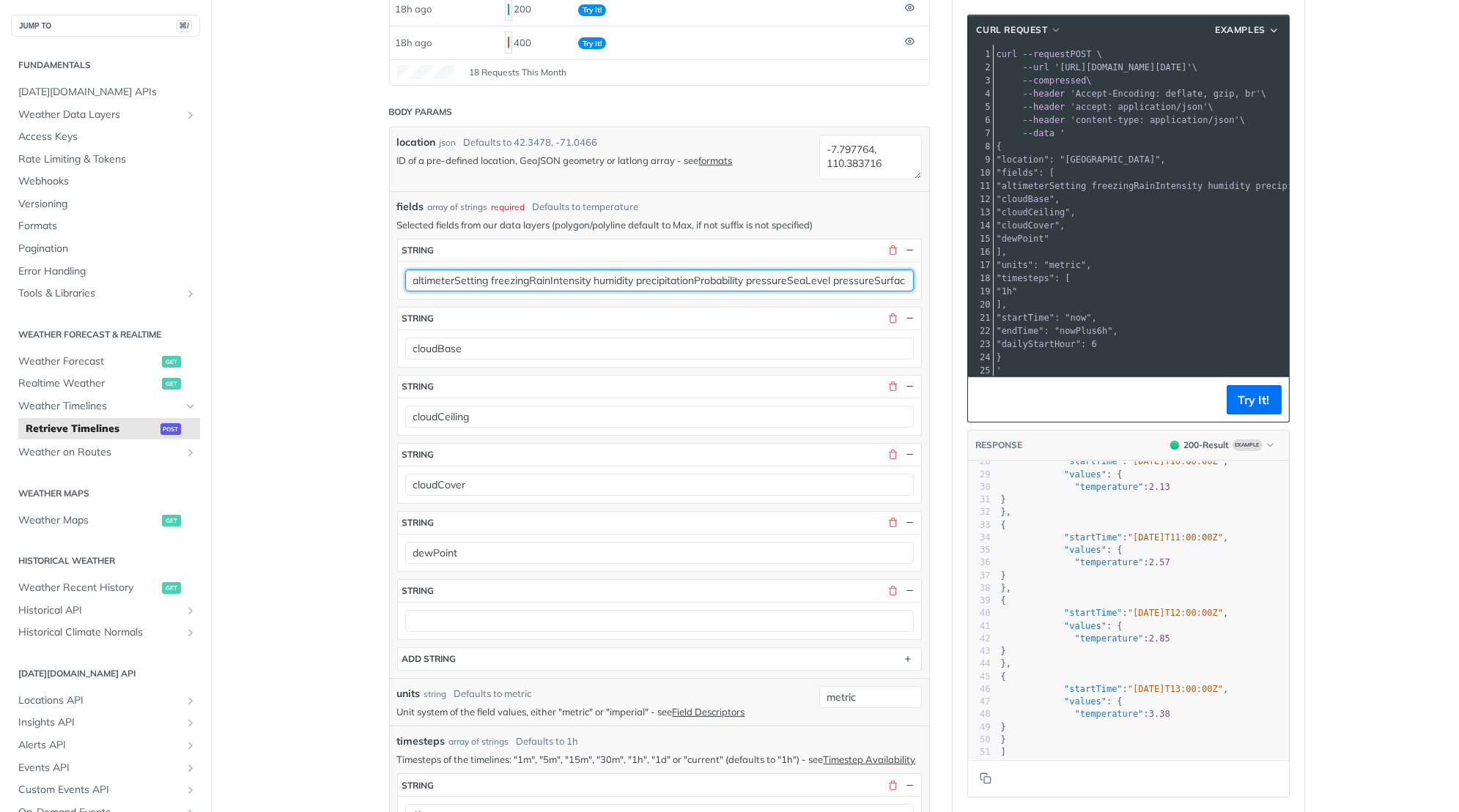
click at [519, 270] on input "altimeterSetting freezingRainIntensity humidity precipitationProbability pressu…" at bounding box center [659, 281] width 509 height 22
type input "altimeterSetting humidity precipitationProbability pressureSeaLevel pressureSur…"
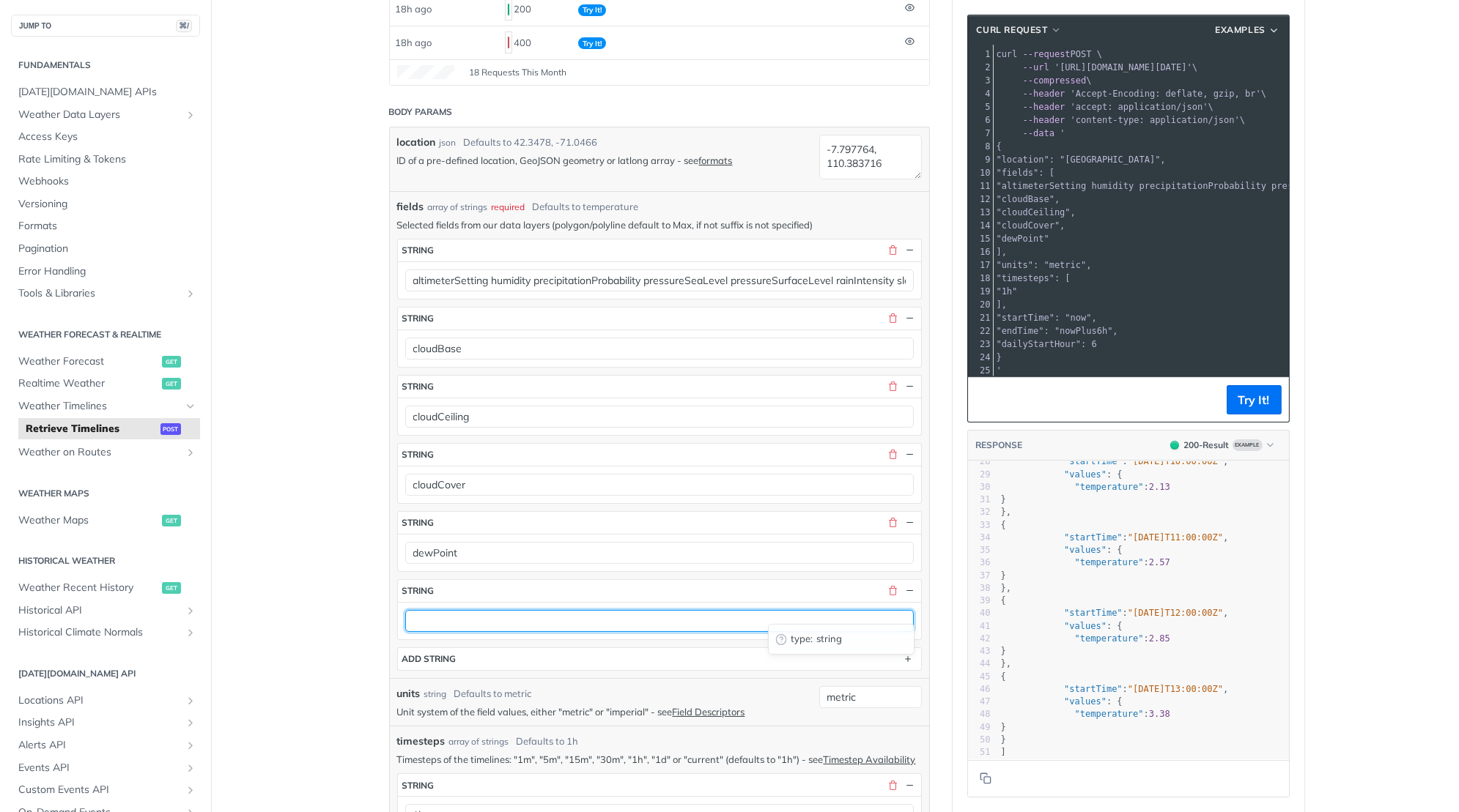
click at [446, 610] on input "text" at bounding box center [659, 621] width 509 height 22
paste input "freezingRainIntensity"
type input "freezingRainIntensity"
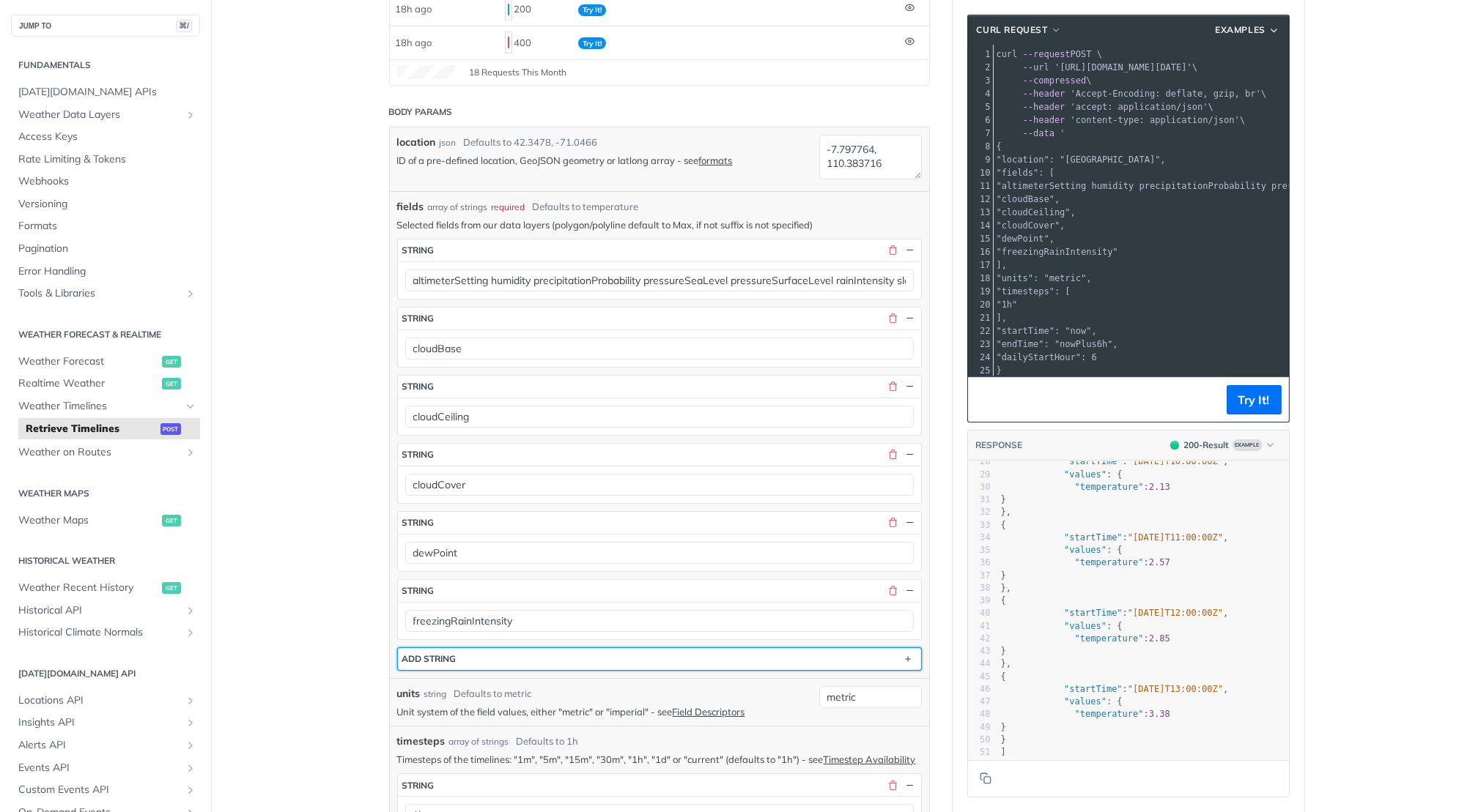
click at [447, 653] on div "ADD string" at bounding box center [429, 658] width 55 height 11
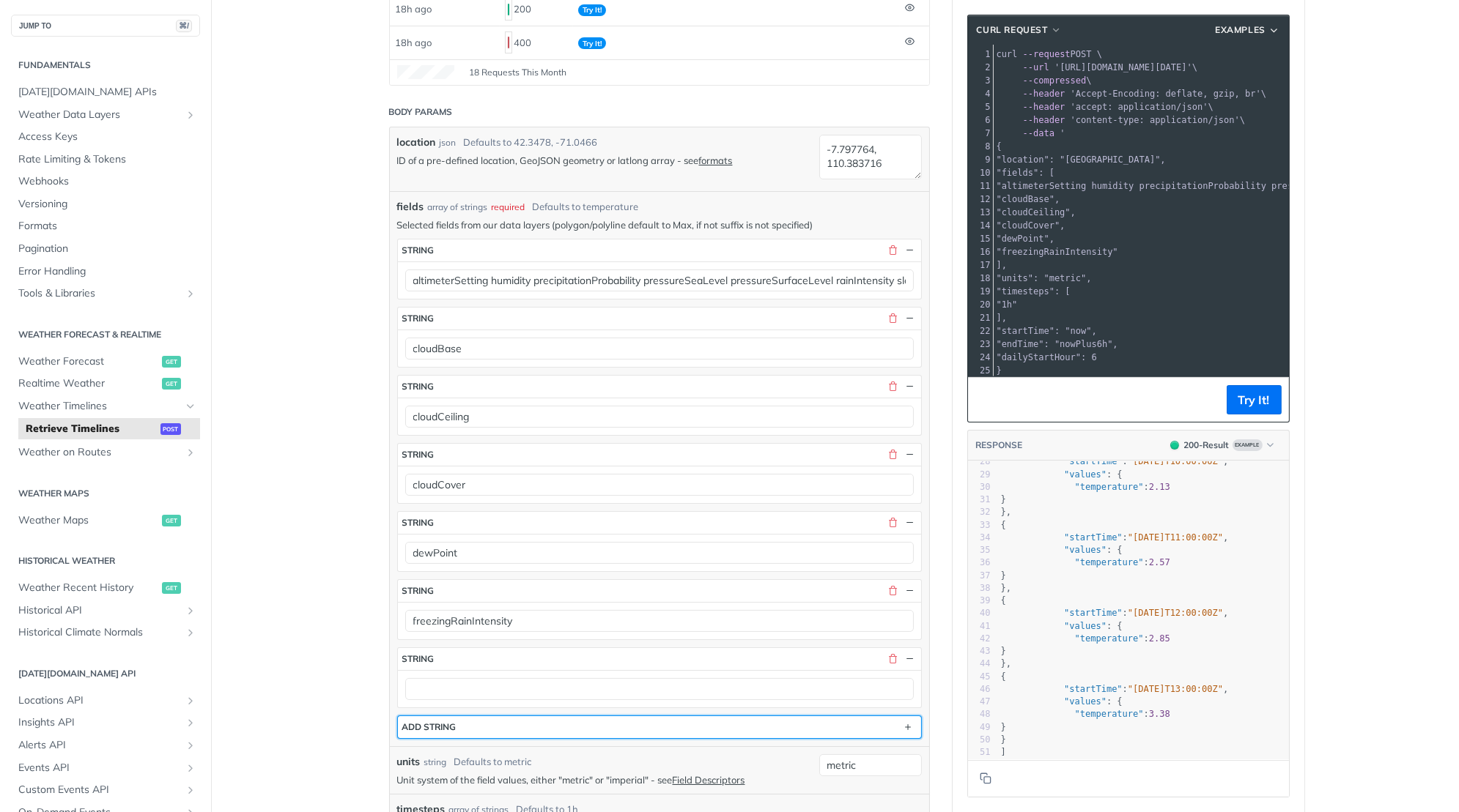
click at [440, 722] on div "ADD string" at bounding box center [429, 727] width 55 height 11
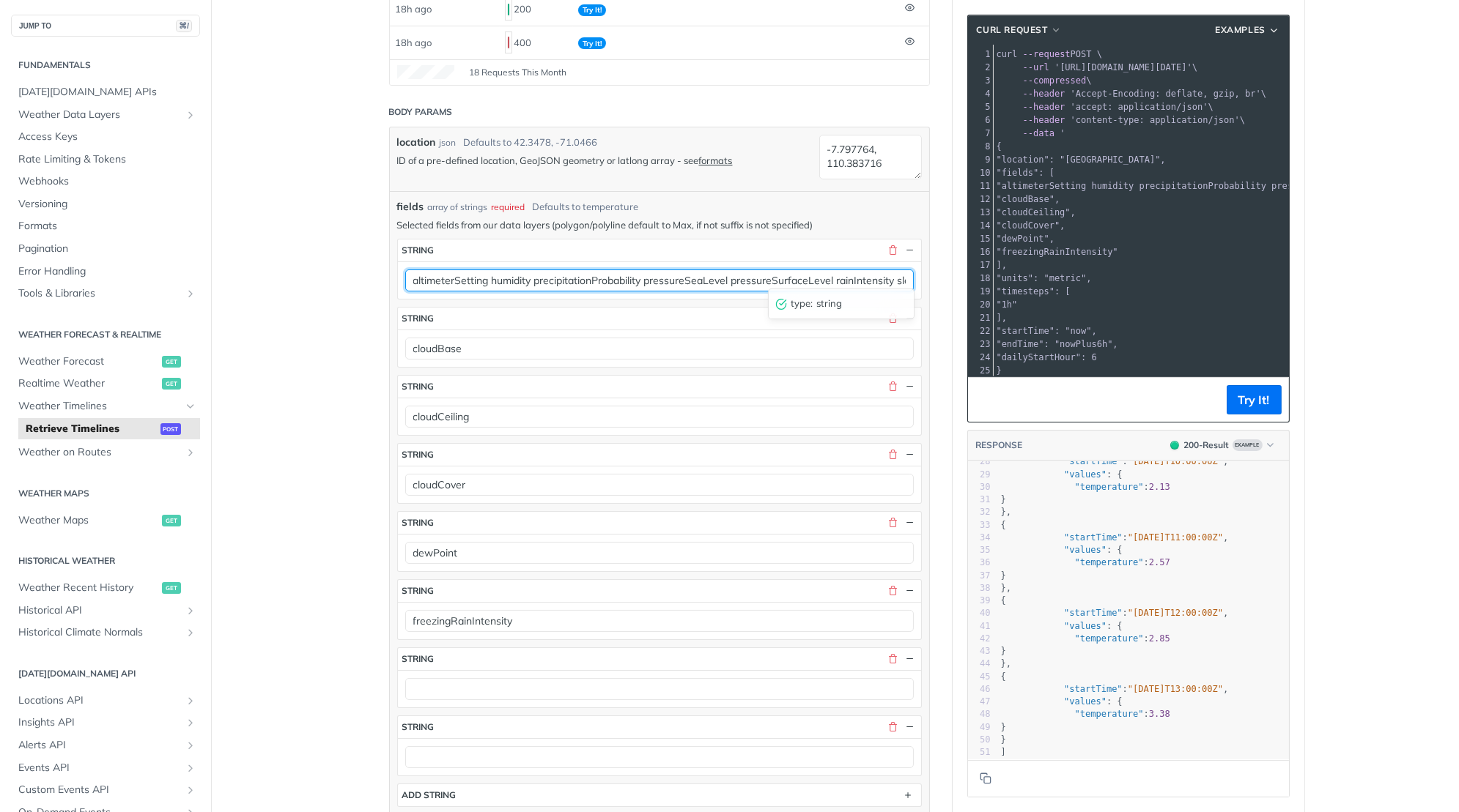
click at [516, 275] on input "altimeterSetting humidity precipitationProbability pressureSeaLevel pressureSur…" at bounding box center [659, 281] width 509 height 22
type input "altimeterSetting precipitationProbability pressureSeaLevel pressureSurfaceLevel…"
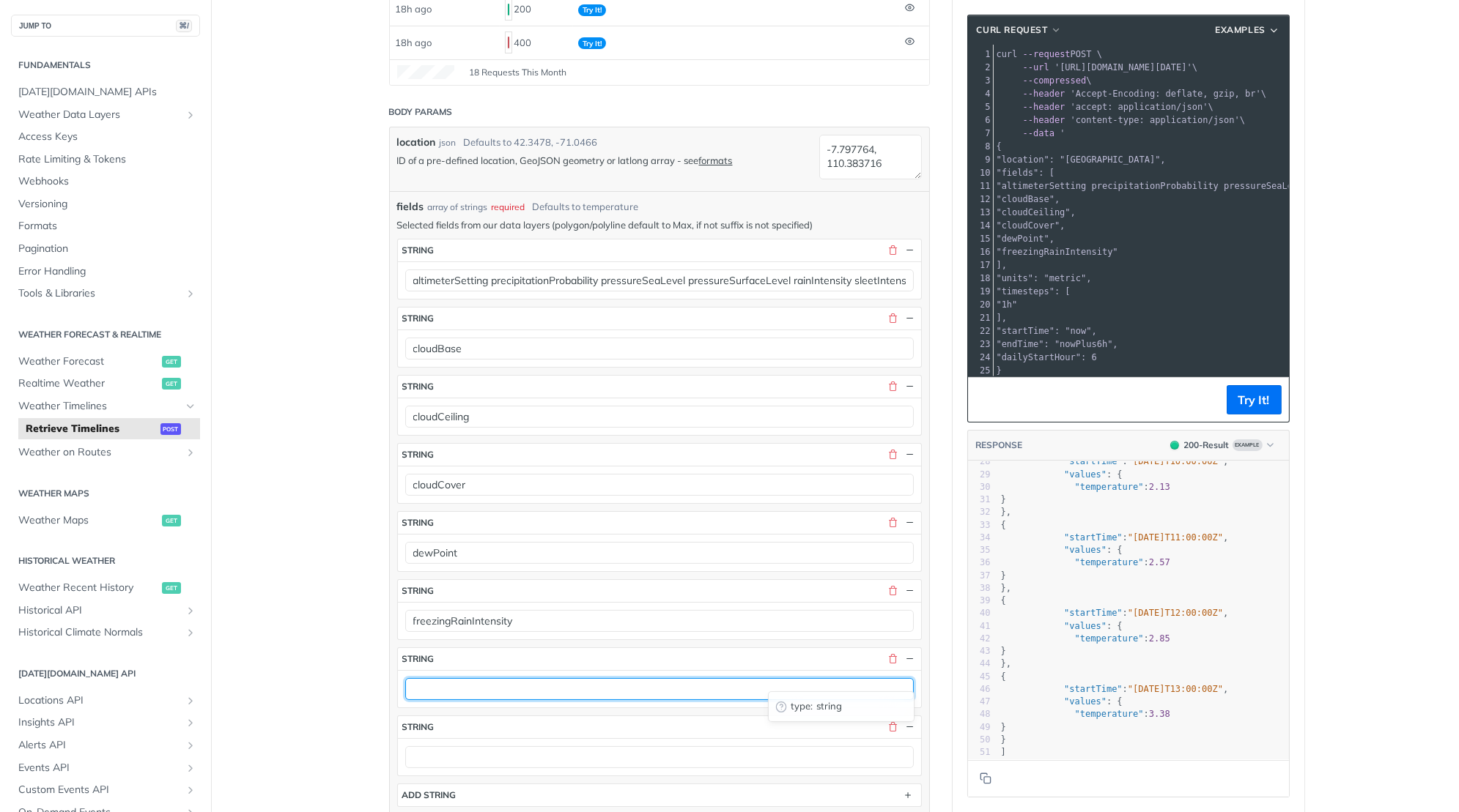
click at [446, 678] on input "text" at bounding box center [659, 689] width 509 height 22
paste input "humidity"
type input "humidity"
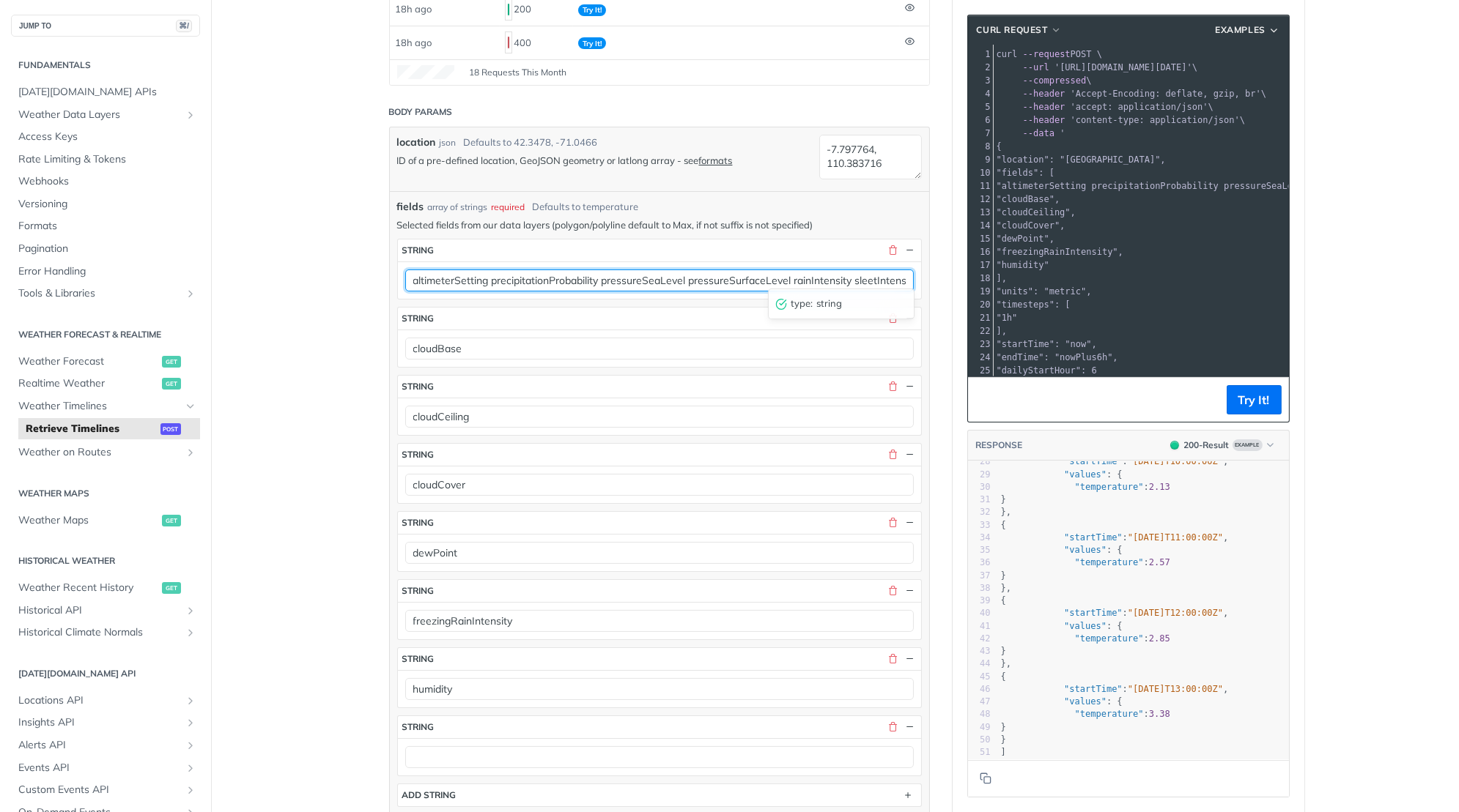
click at [520, 274] on input "altimeterSetting precipitationProbability pressureSeaLevel pressureSurfaceLevel…" at bounding box center [659, 281] width 509 height 22
type input "altimeterSetting pressureSeaLevel pressureSurfaceLevel rainIntensity sleetInten…"
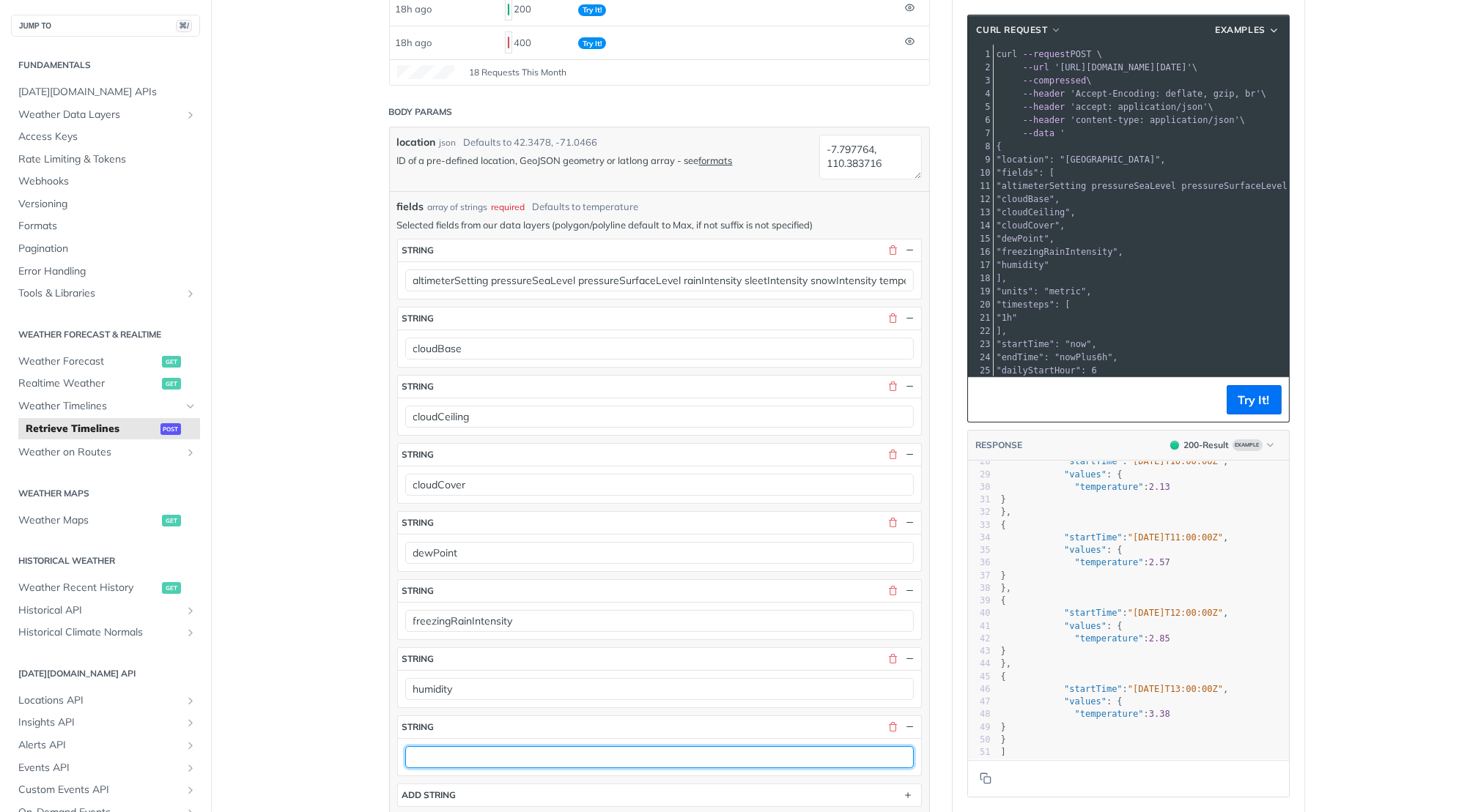
click at [433, 746] on input "text" at bounding box center [659, 757] width 509 height 22
paste input "precipitationProbability"
type input "precipitationProbability"
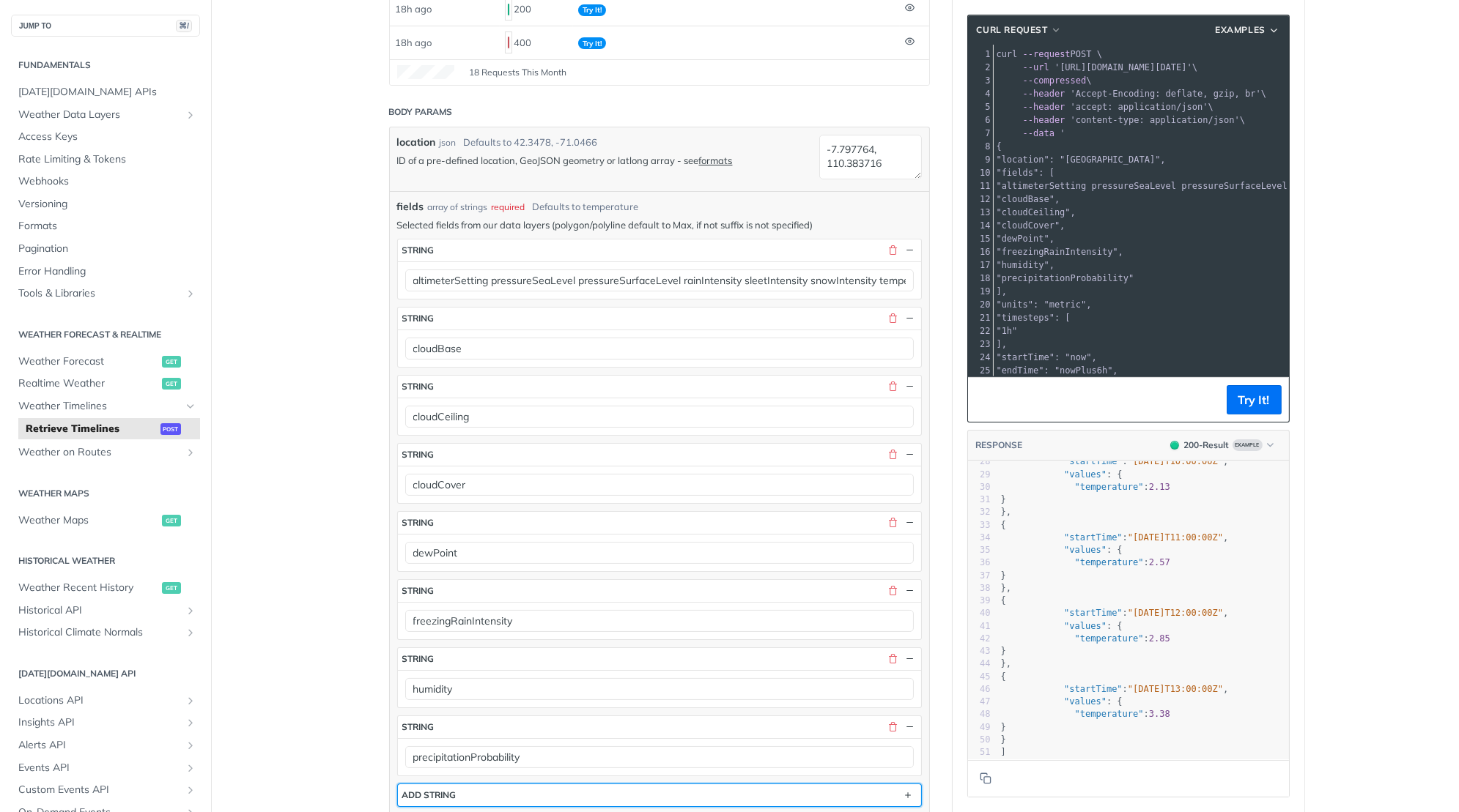
click at [431, 789] on div "ADD string" at bounding box center [429, 794] width 55 height 11
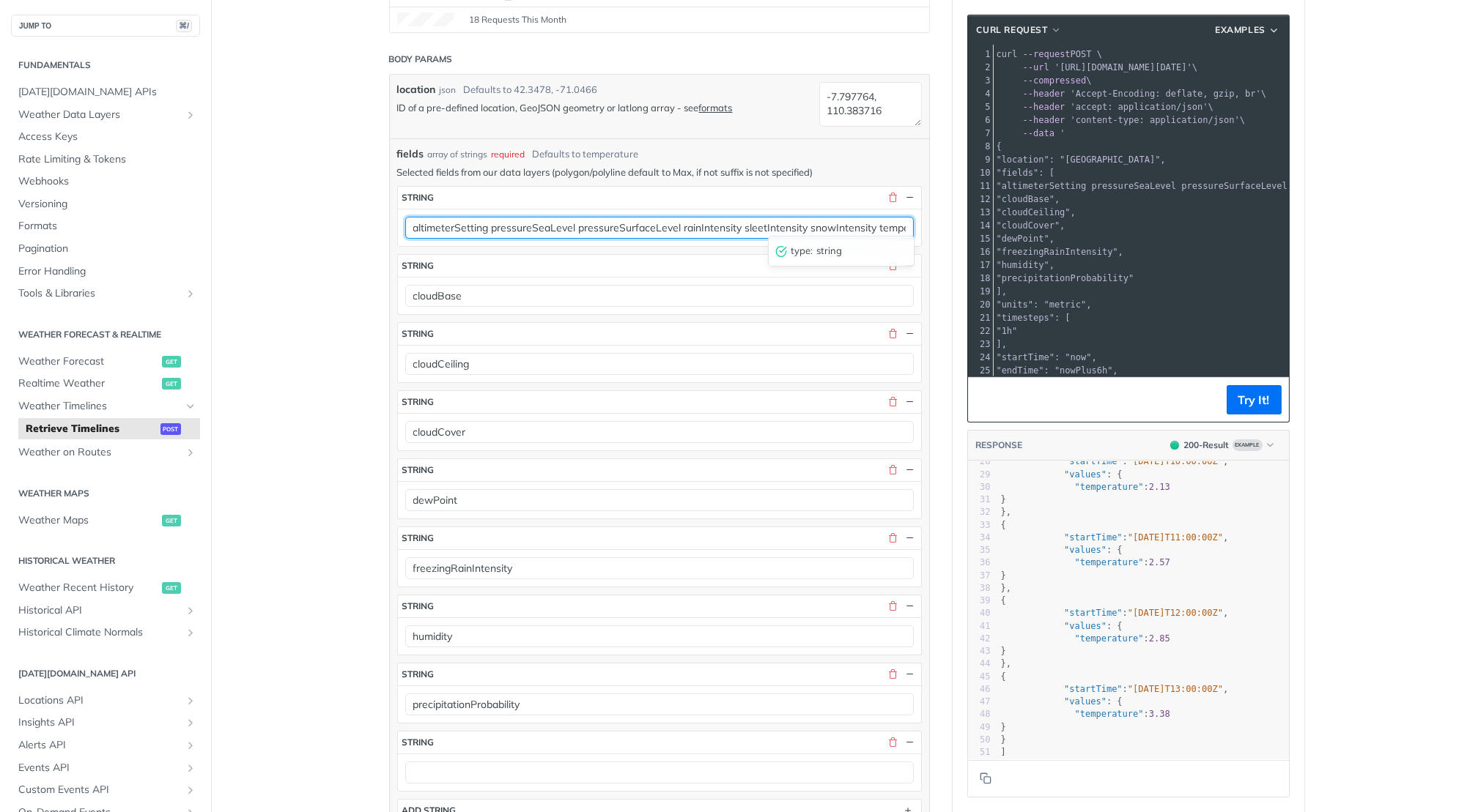
click at [523, 216] on input "altimeterSetting pressureSeaLevel pressureSurfaceLevel rainIntensity sleetInten…" at bounding box center [659, 227] width 509 height 22
type input "altimeterSetting pressureSurfaceLevel rainIntensity sleetIntensity snowIntensit…"
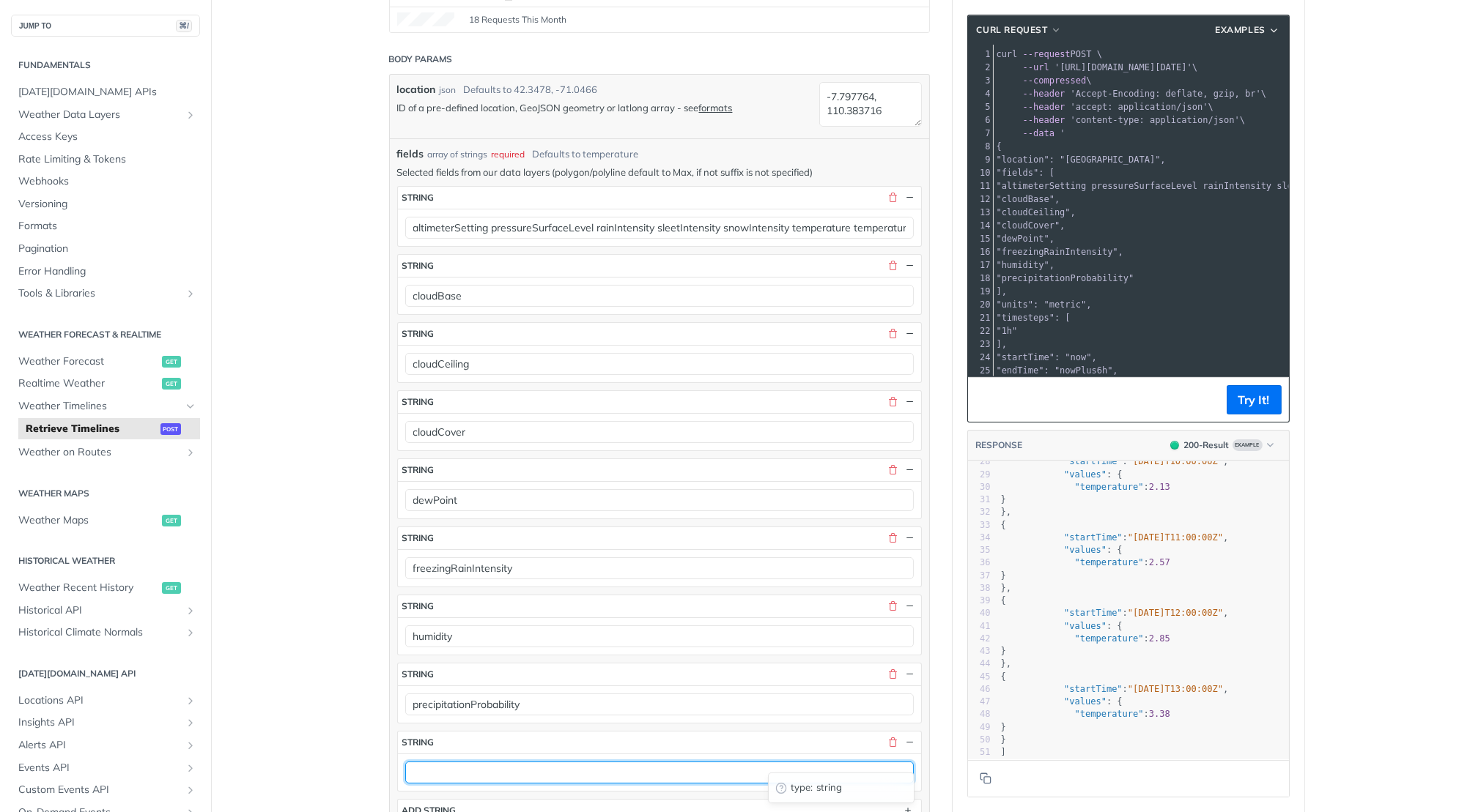
click at [432, 761] on input "text" at bounding box center [659, 772] width 509 height 22
paste input "pressureSeaLevel"
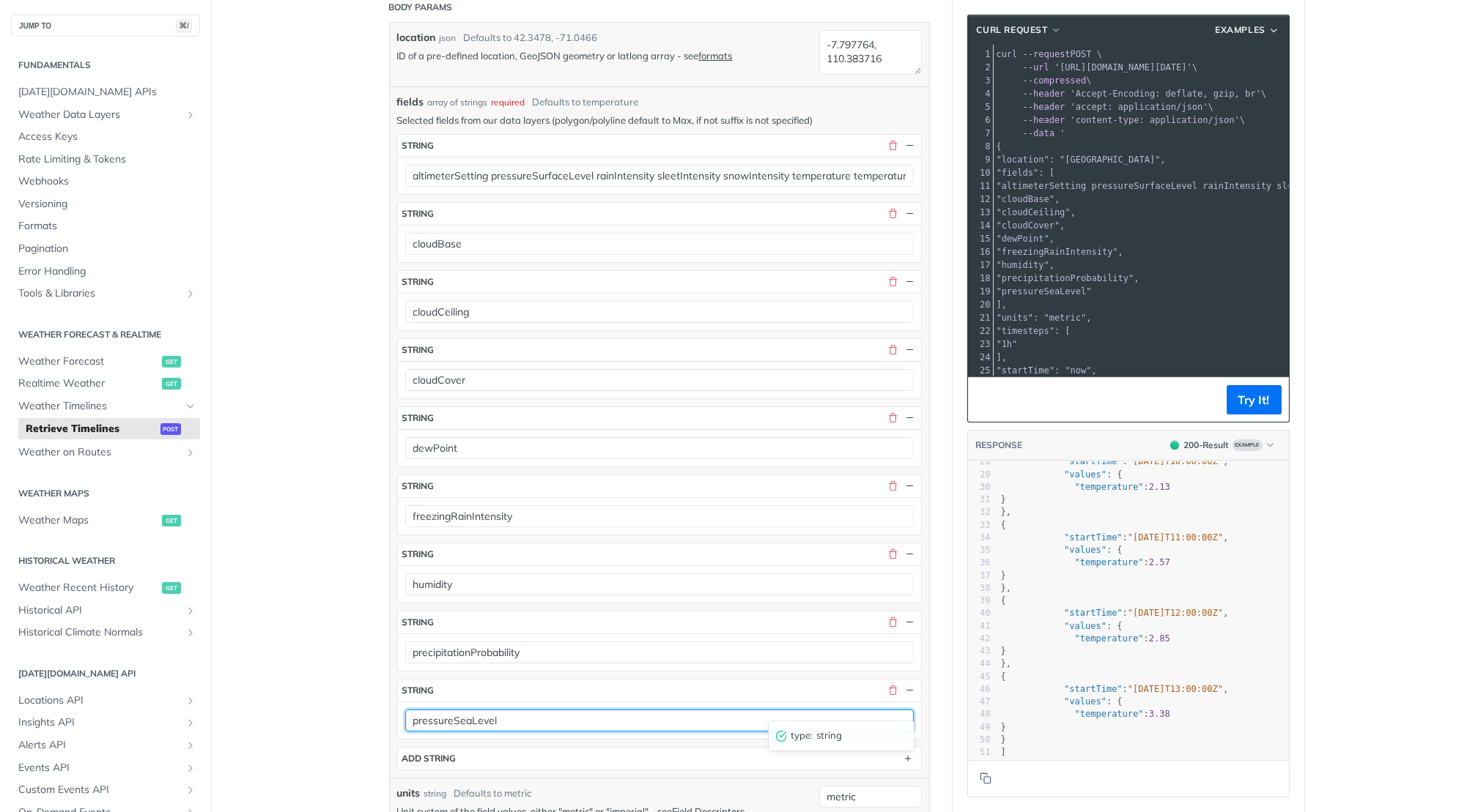
scroll to position [455, 0]
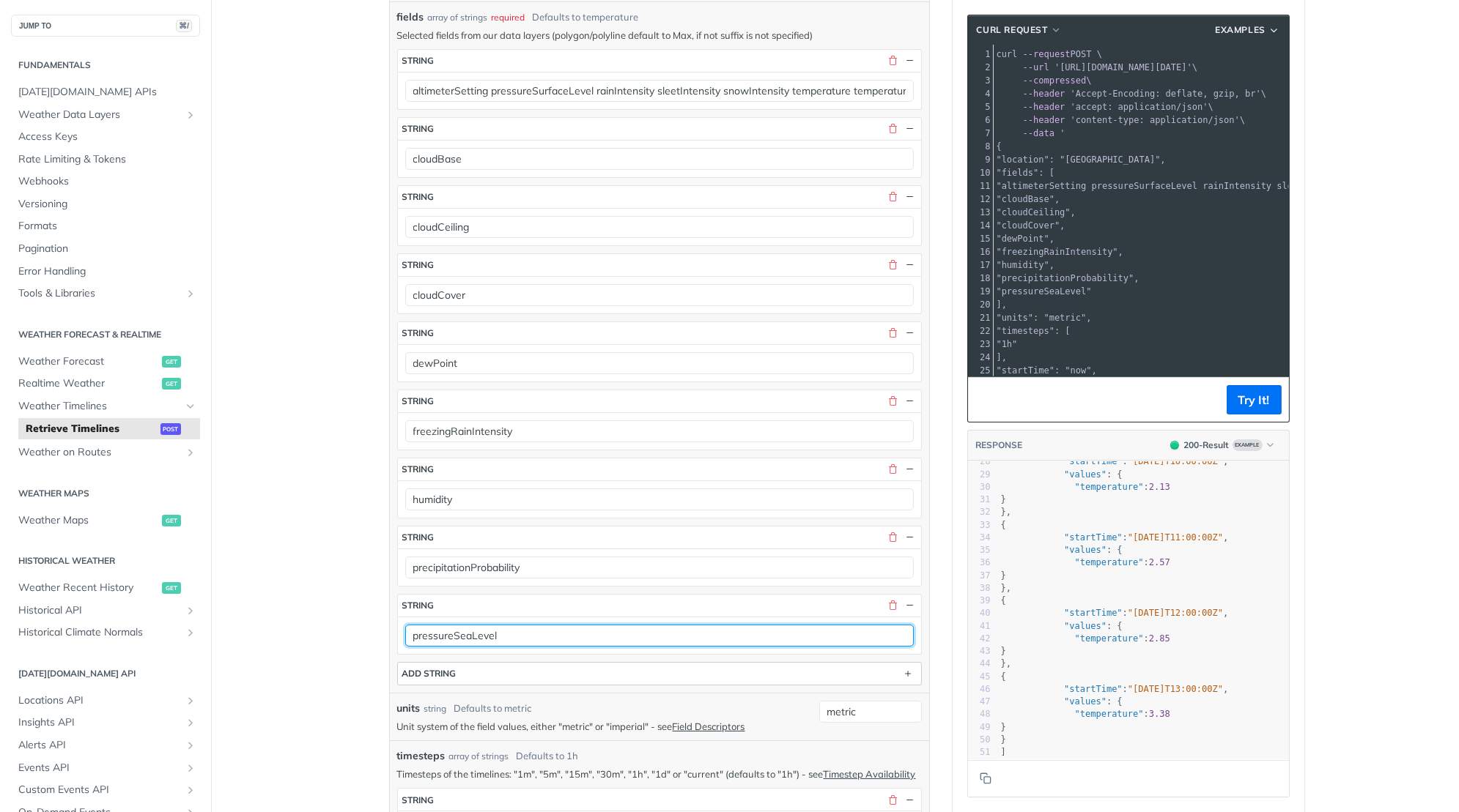
type input "pressureSeaLevel"
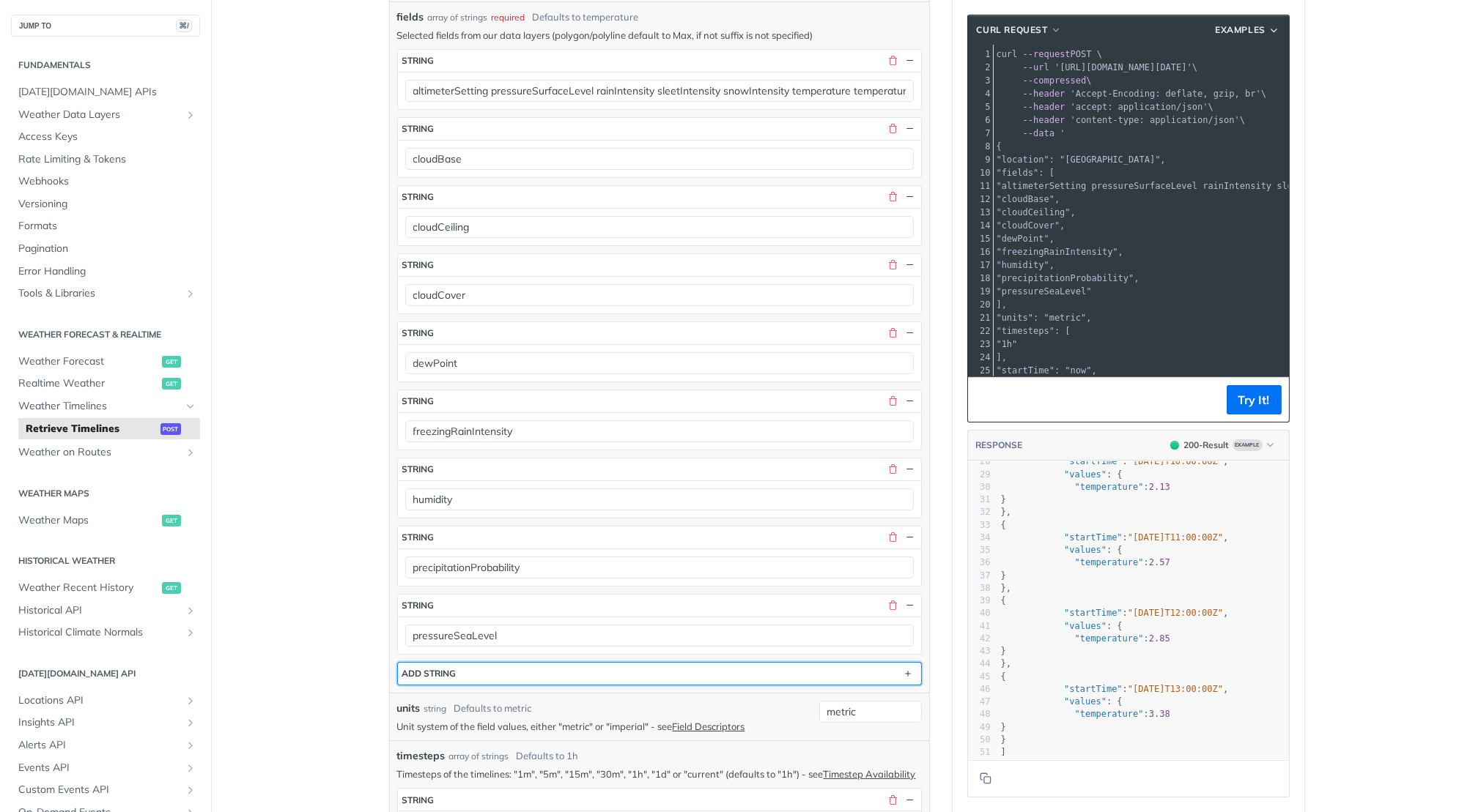
click at [450, 668] on div "ADD string" at bounding box center [429, 673] width 55 height 11
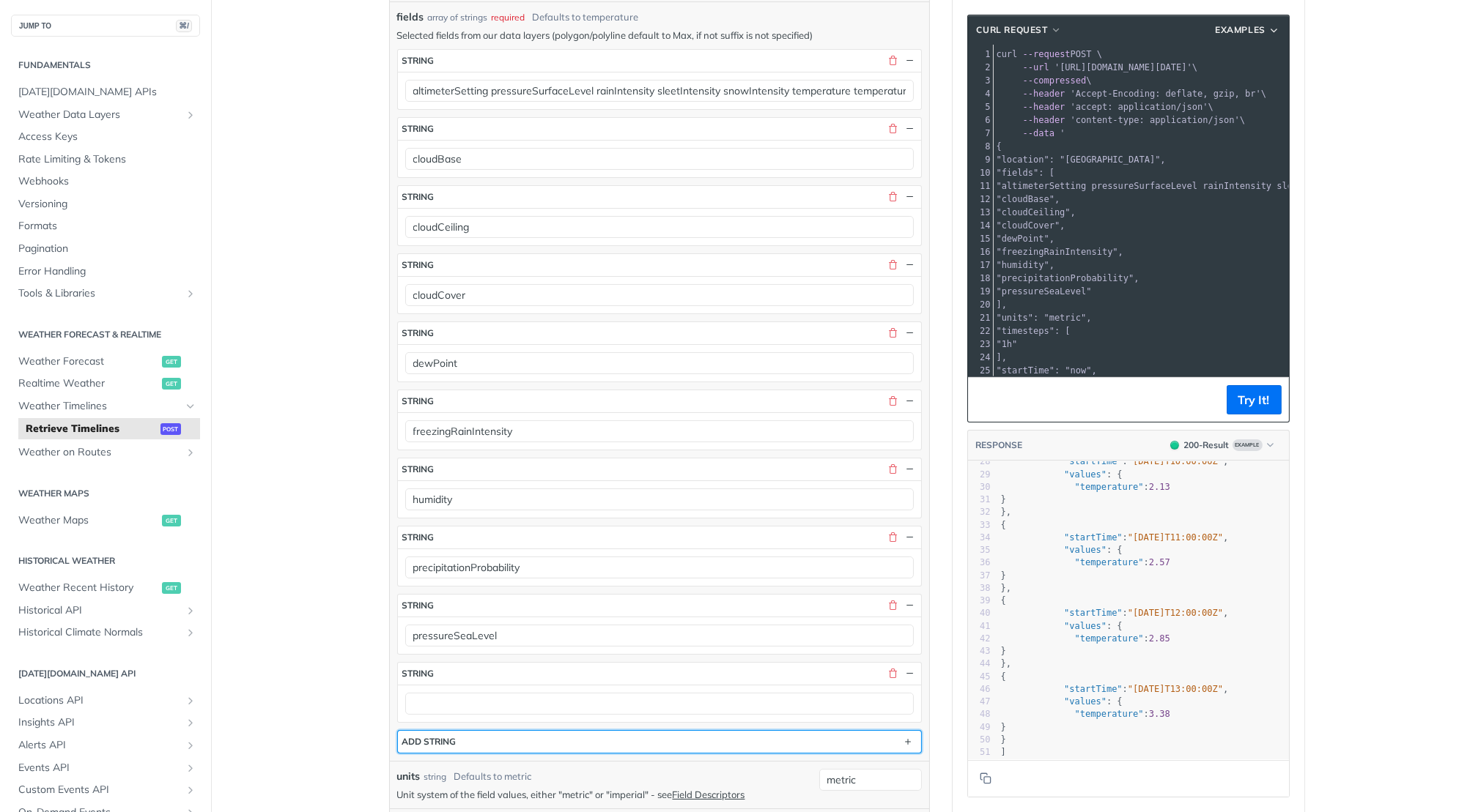
click at [440, 737] on div "ADD string" at bounding box center [429, 742] width 55 height 11
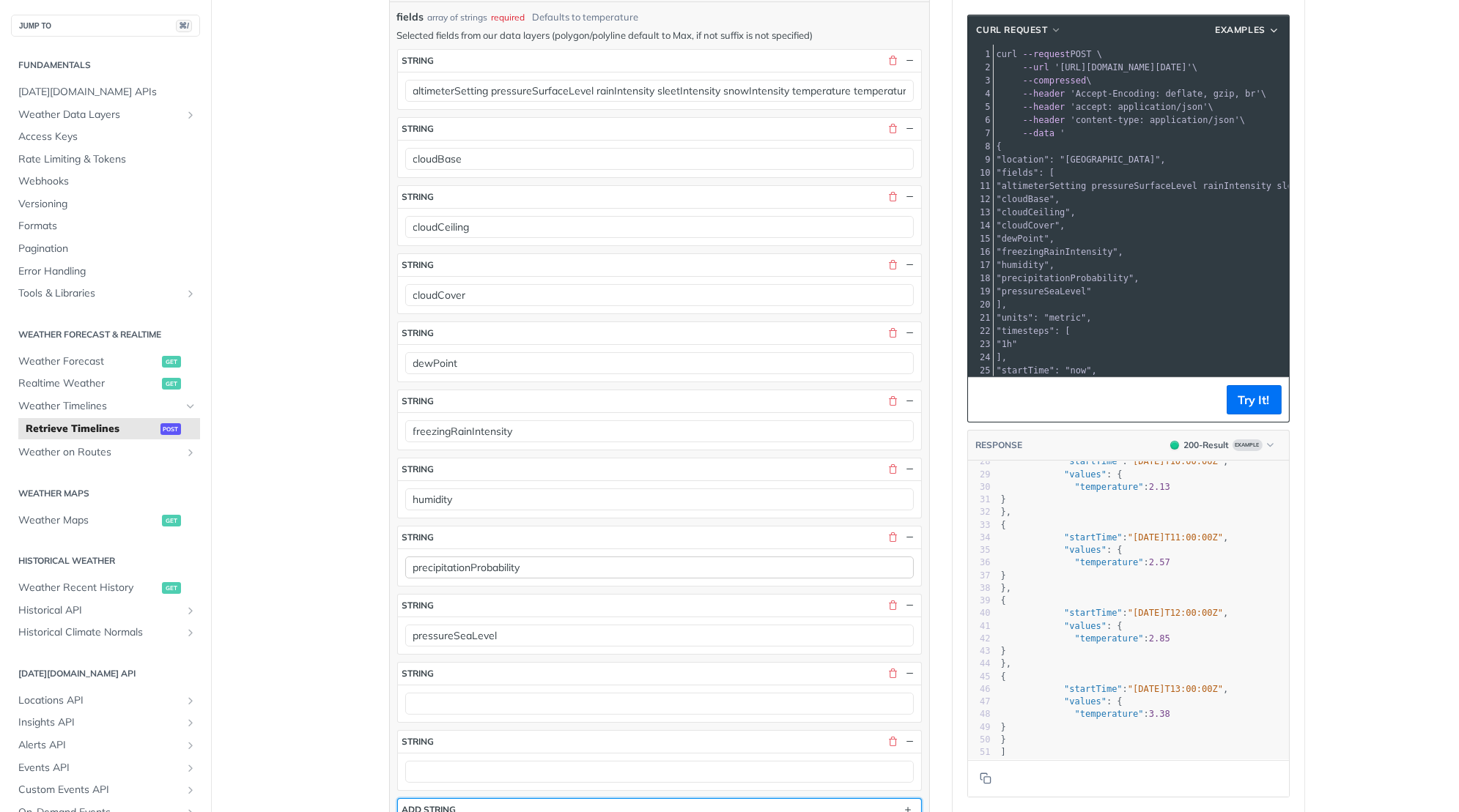
scroll to position [287, 0]
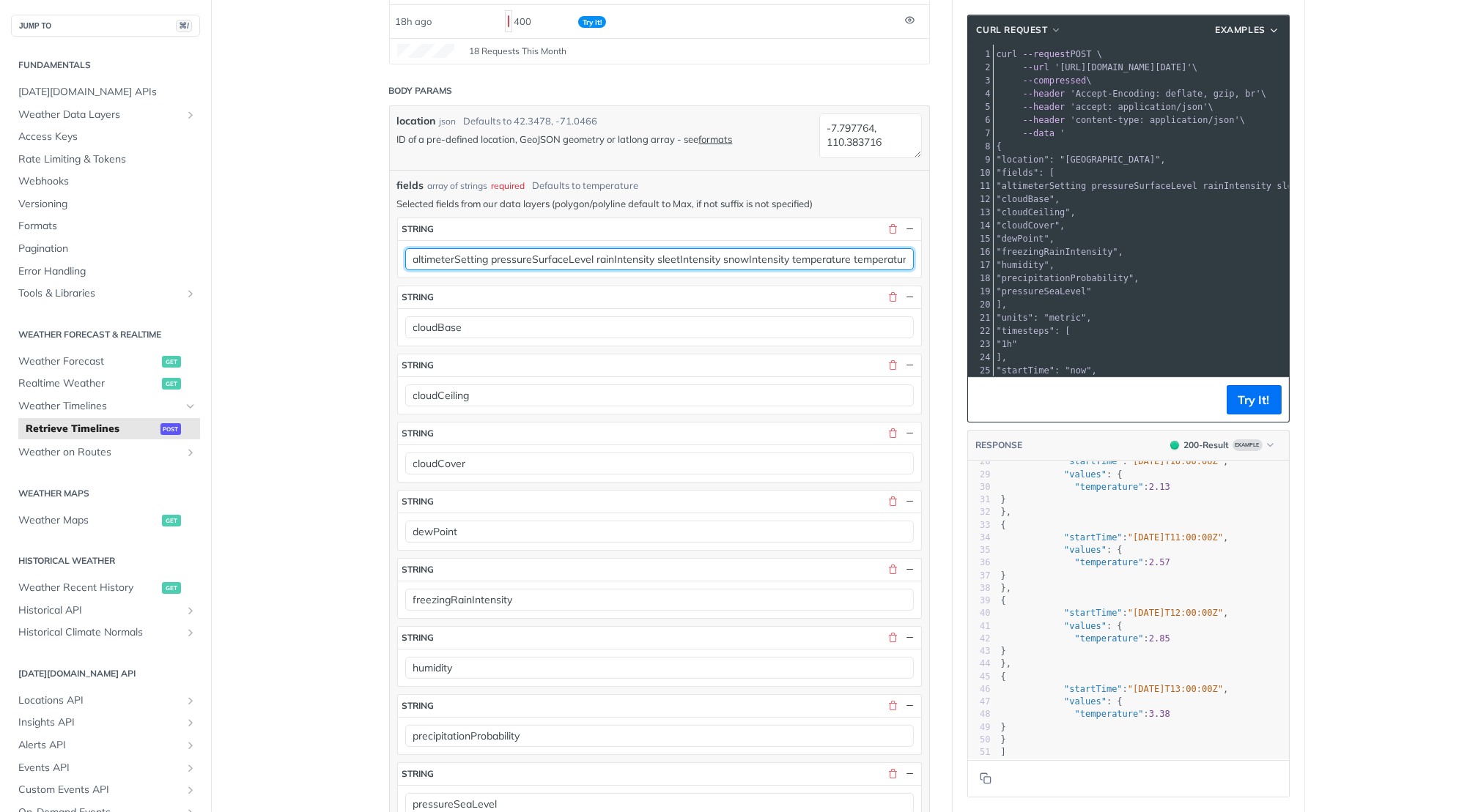
click at [518, 252] on input "altimeterSetting pressureSurfaceLevel rainIntensity sleetIntensity snowIntensit…" at bounding box center [659, 259] width 509 height 22
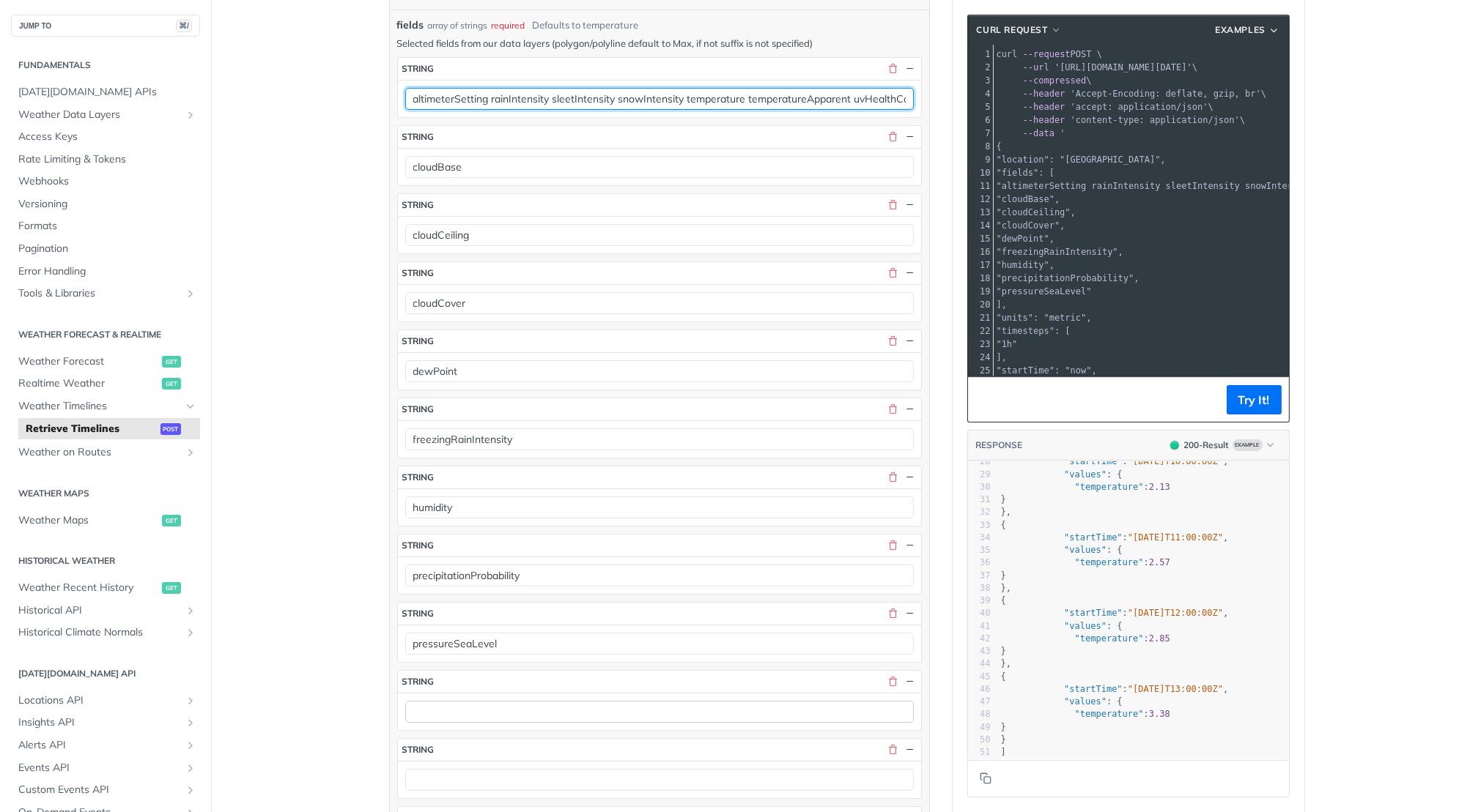
type input "altimeterSetting rainIntensity sleetIntensity snowIntensity temperature tempera…"
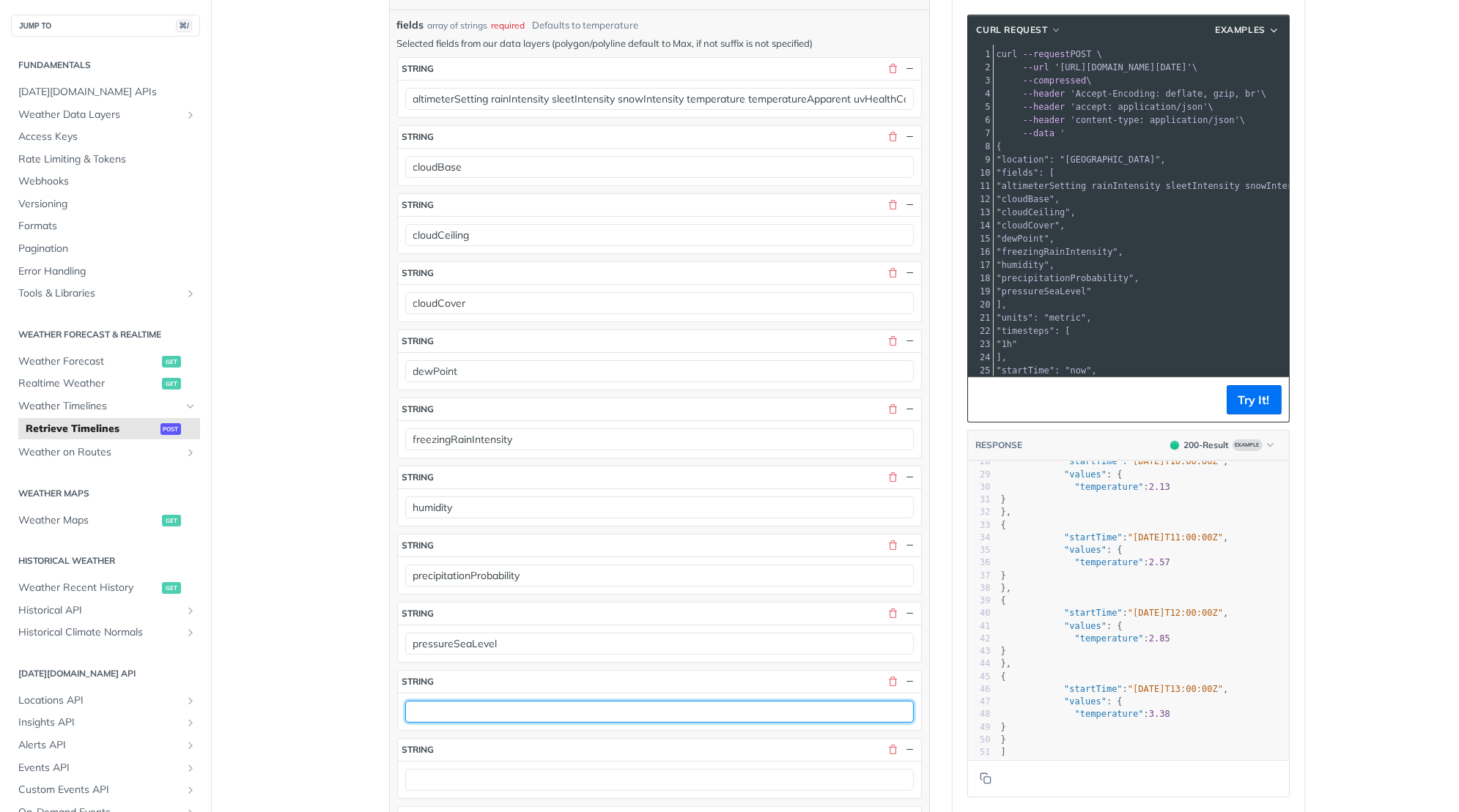
click at [440, 701] on input "text" at bounding box center [659, 712] width 509 height 22
paste input "pressureSurfaceLevel"
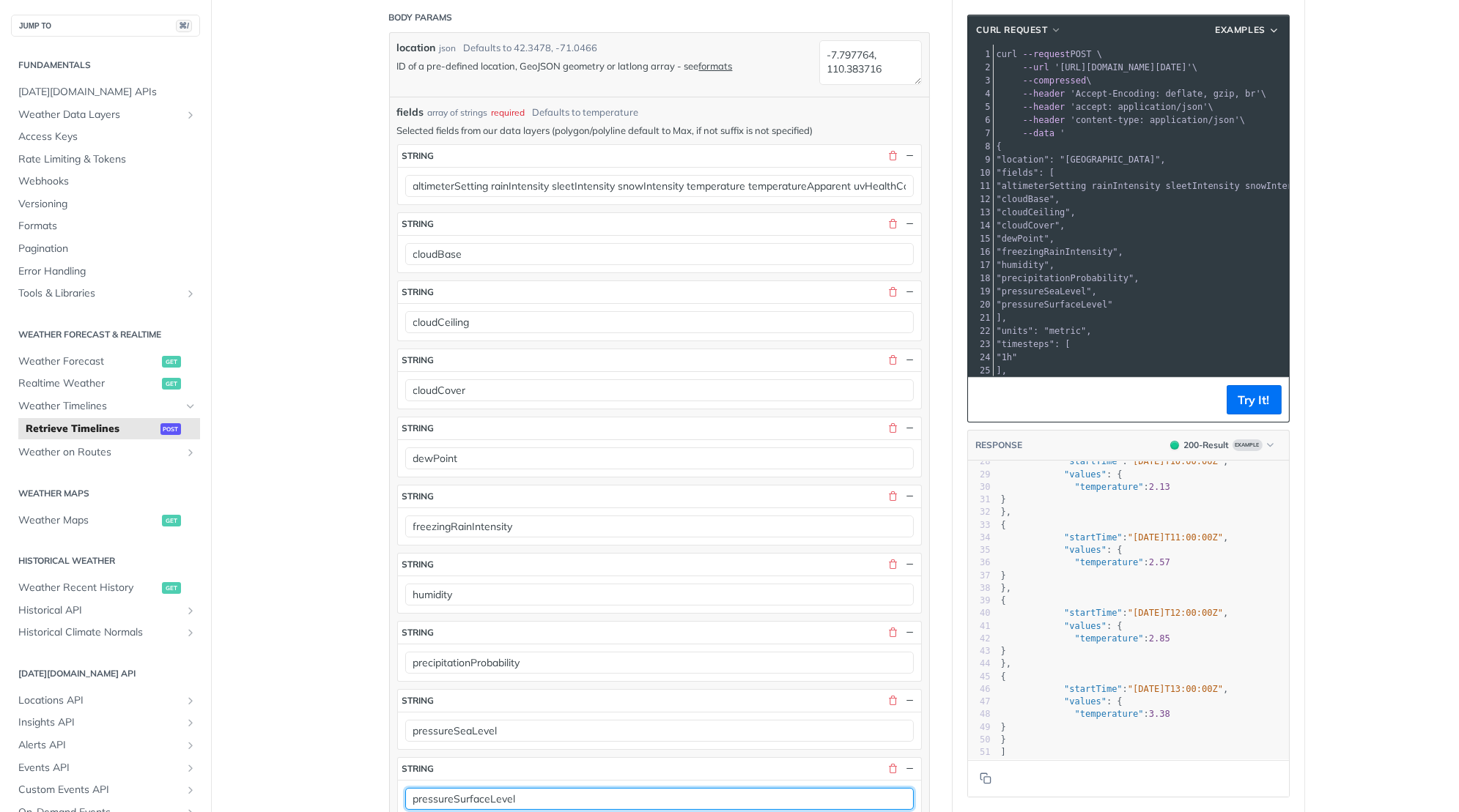
scroll to position [231, 0]
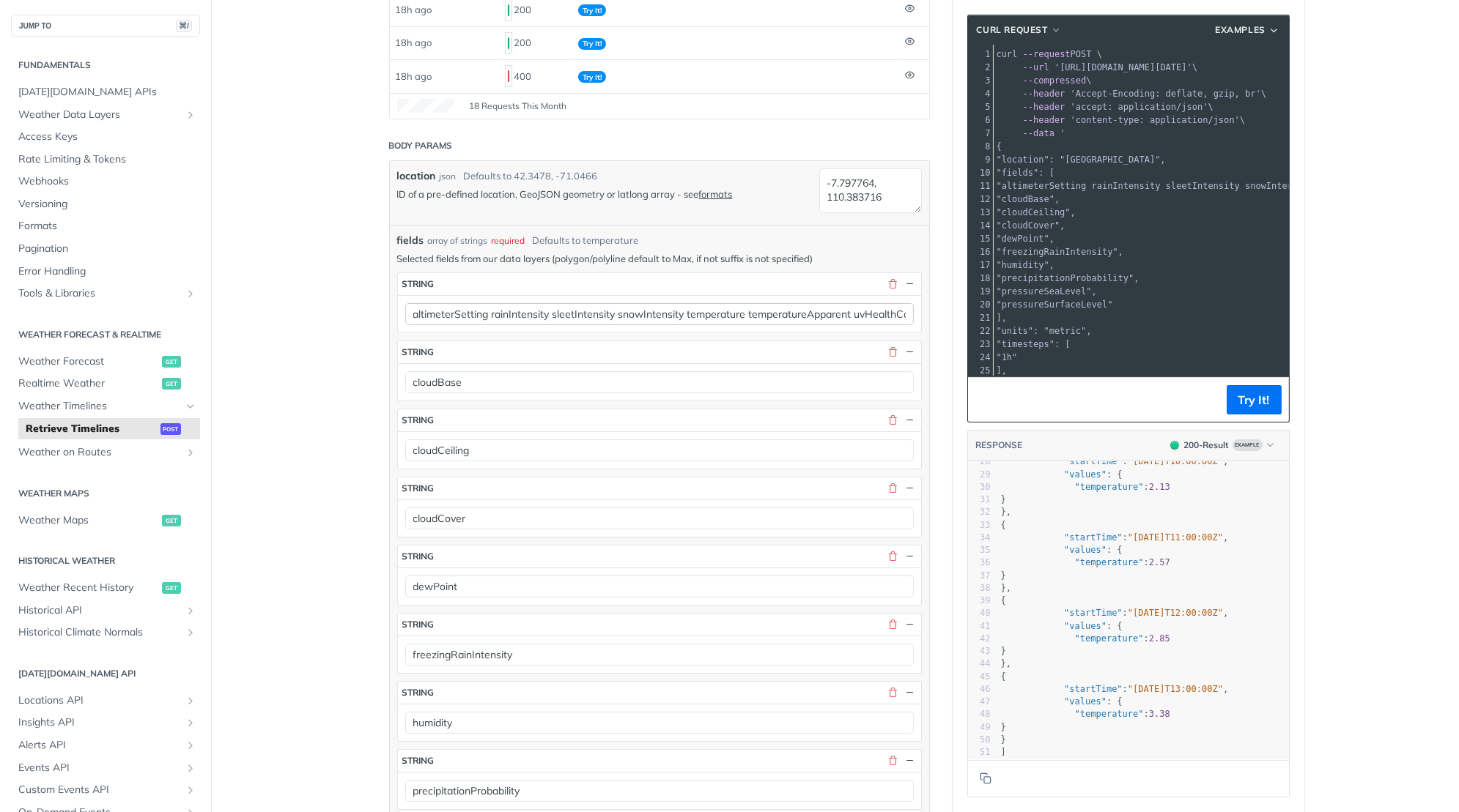
type input "pressureSurfaceLevel"
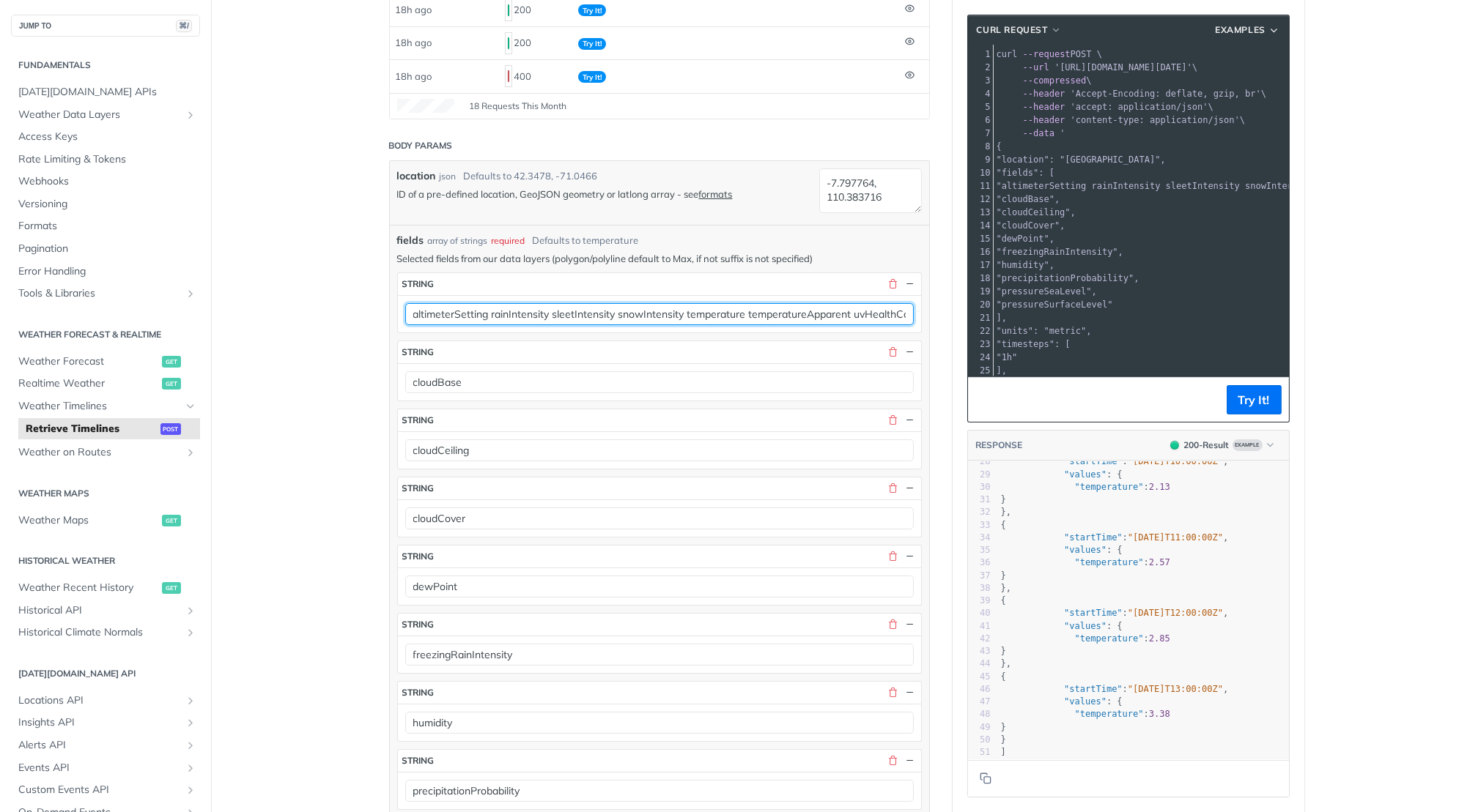
click at [516, 303] on input "altimeterSetting rainIntensity sleetIntensity snowIntensity temperature tempera…" at bounding box center [659, 314] width 509 height 22
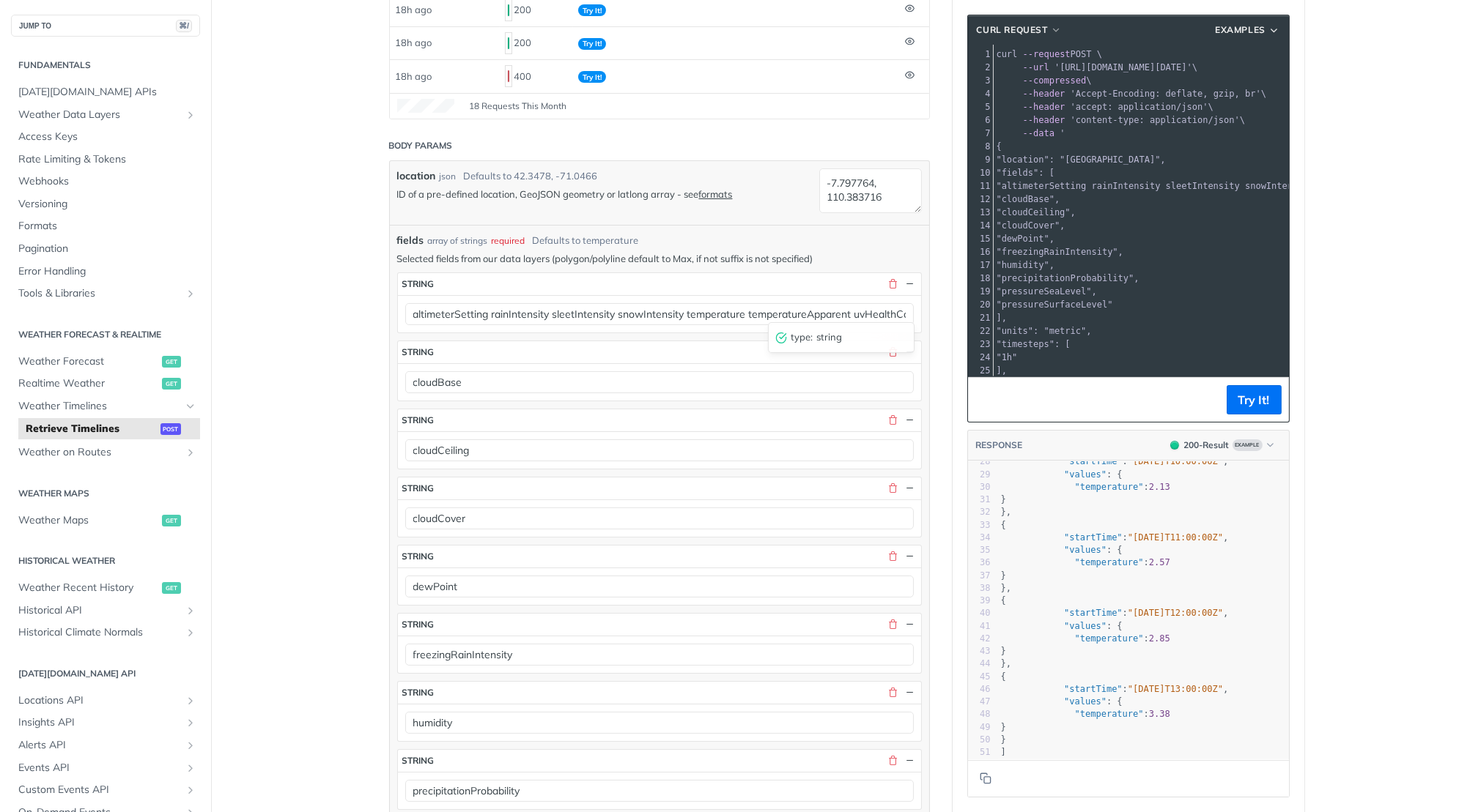
click at [513, 320] on div "altimeterSetting rainIntensity sleetIntensity snowIntensity temperature tempera…" at bounding box center [659, 314] width 523 height 38
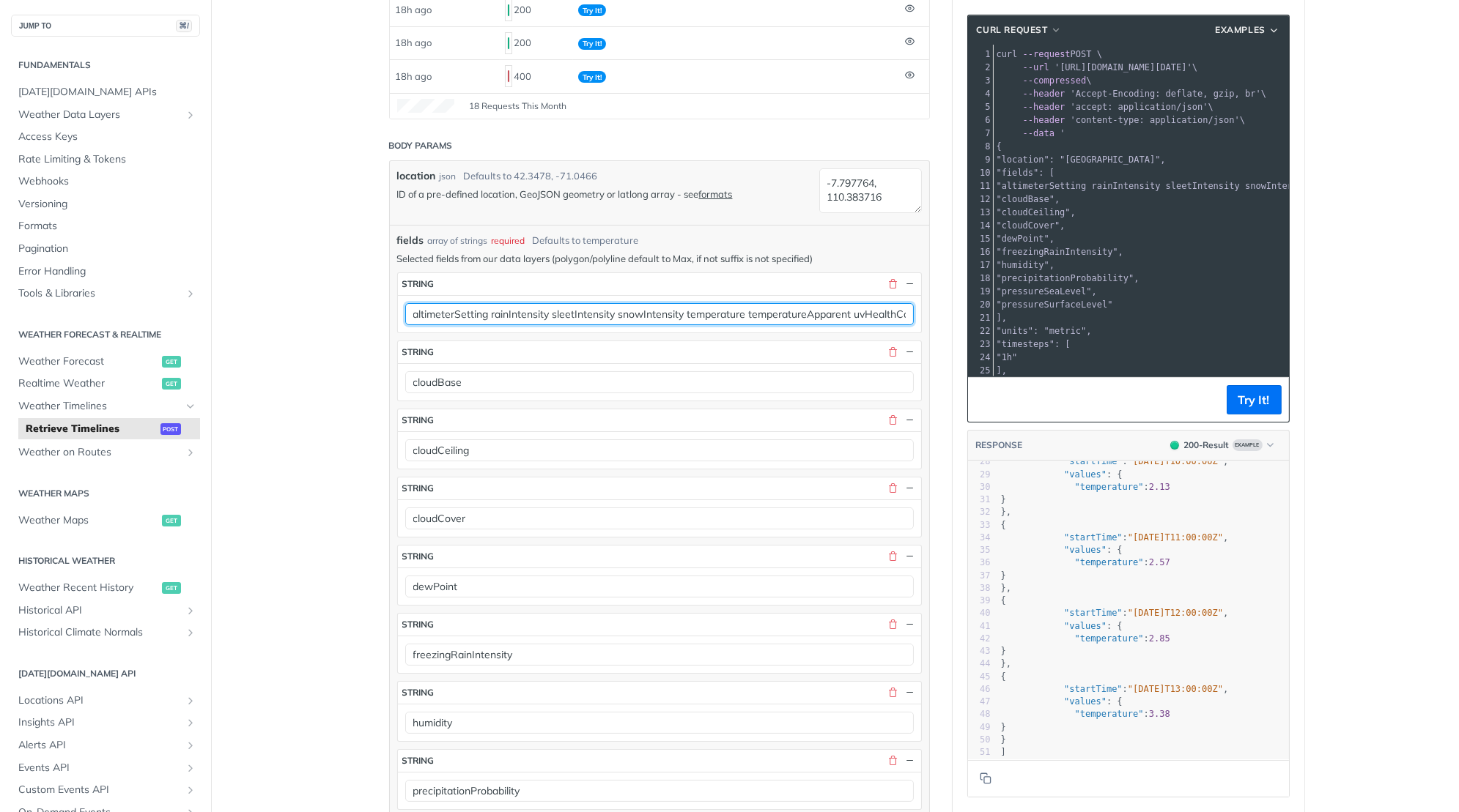
click at [517, 312] on input "altimeterSetting rainIntensity sleetIntensity snowIntensity temperature tempera…" at bounding box center [659, 314] width 509 height 22
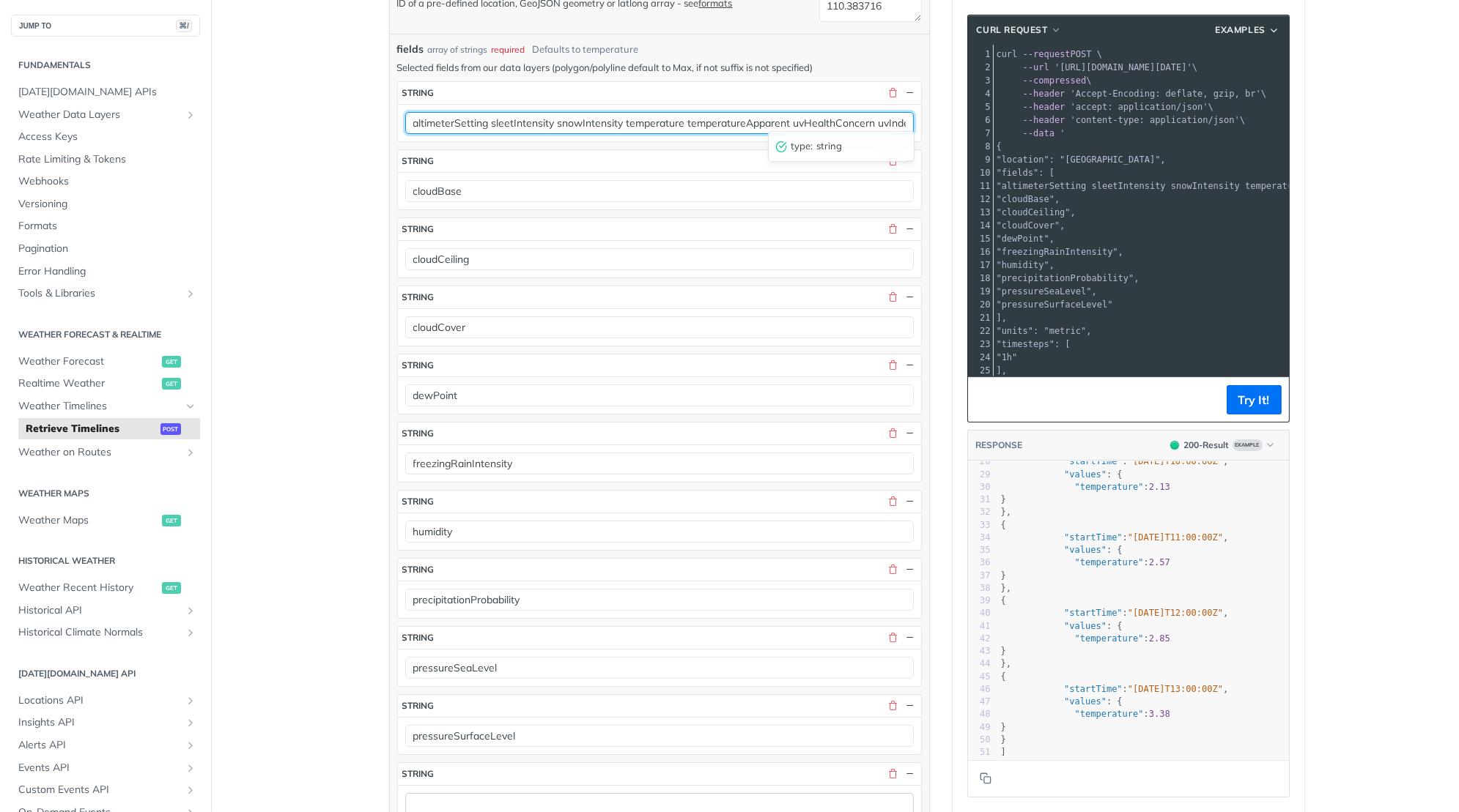
type input "altimeterSetting sleetIntensity snowIntensity temperature temperatureApparent u…"
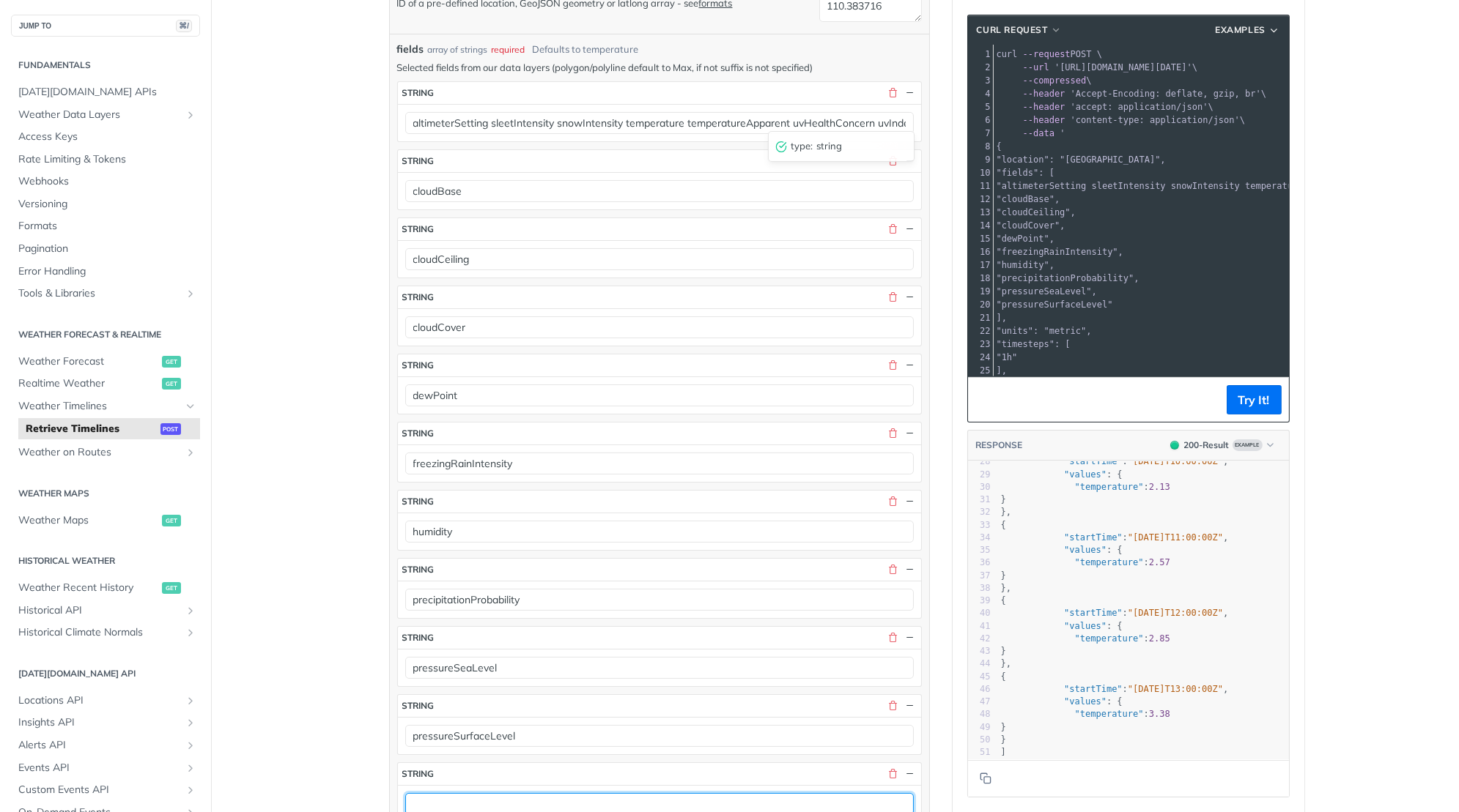
click at [474, 793] on input "text" at bounding box center [659, 804] width 509 height 22
paste input "rainIntensity"
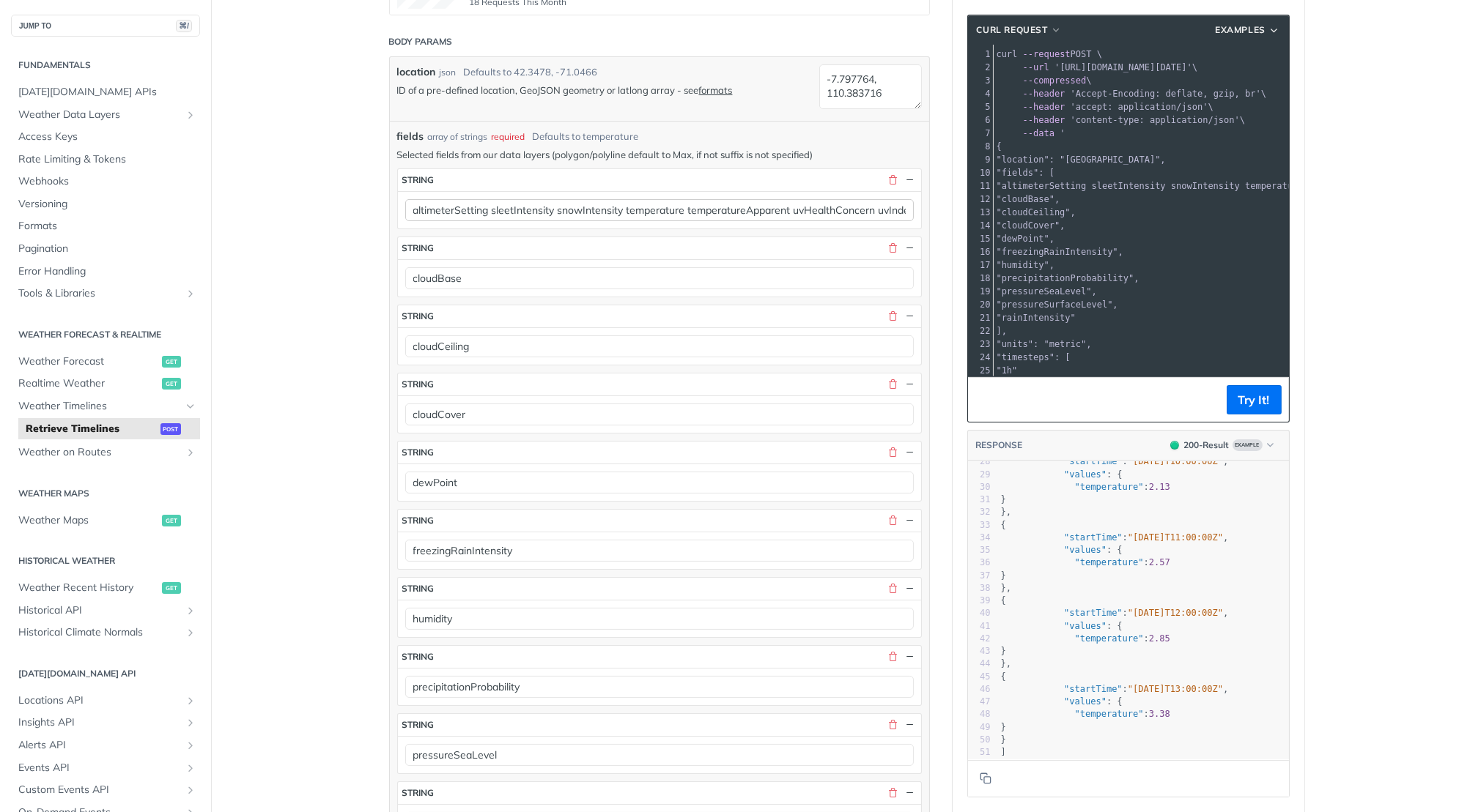
type input "rainIntensity"
click at [538, 200] on input "altimeterSetting sleetIntensity snowIntensity temperature temperatureApparent u…" at bounding box center [659, 210] width 509 height 22
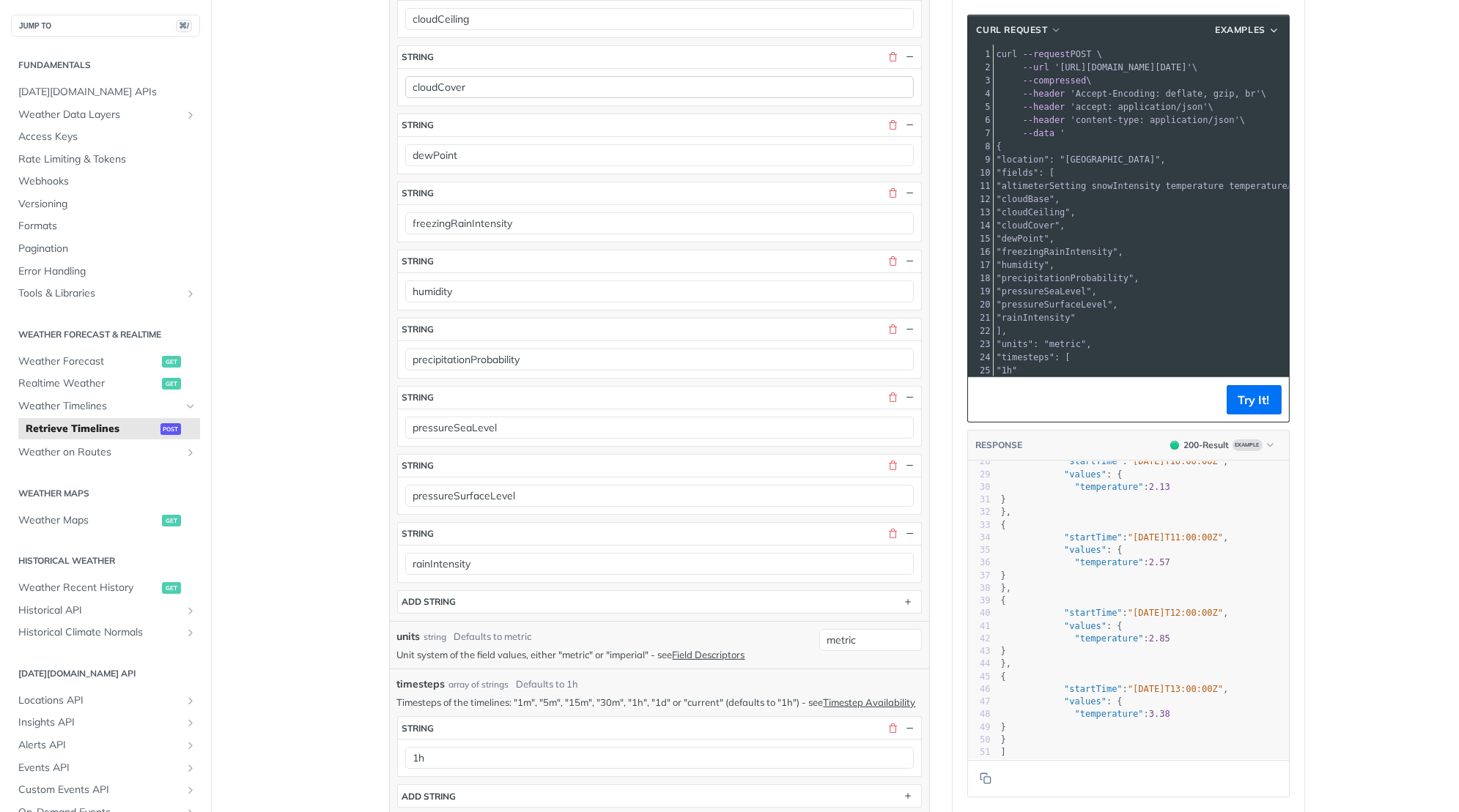
scroll to position [734, 0]
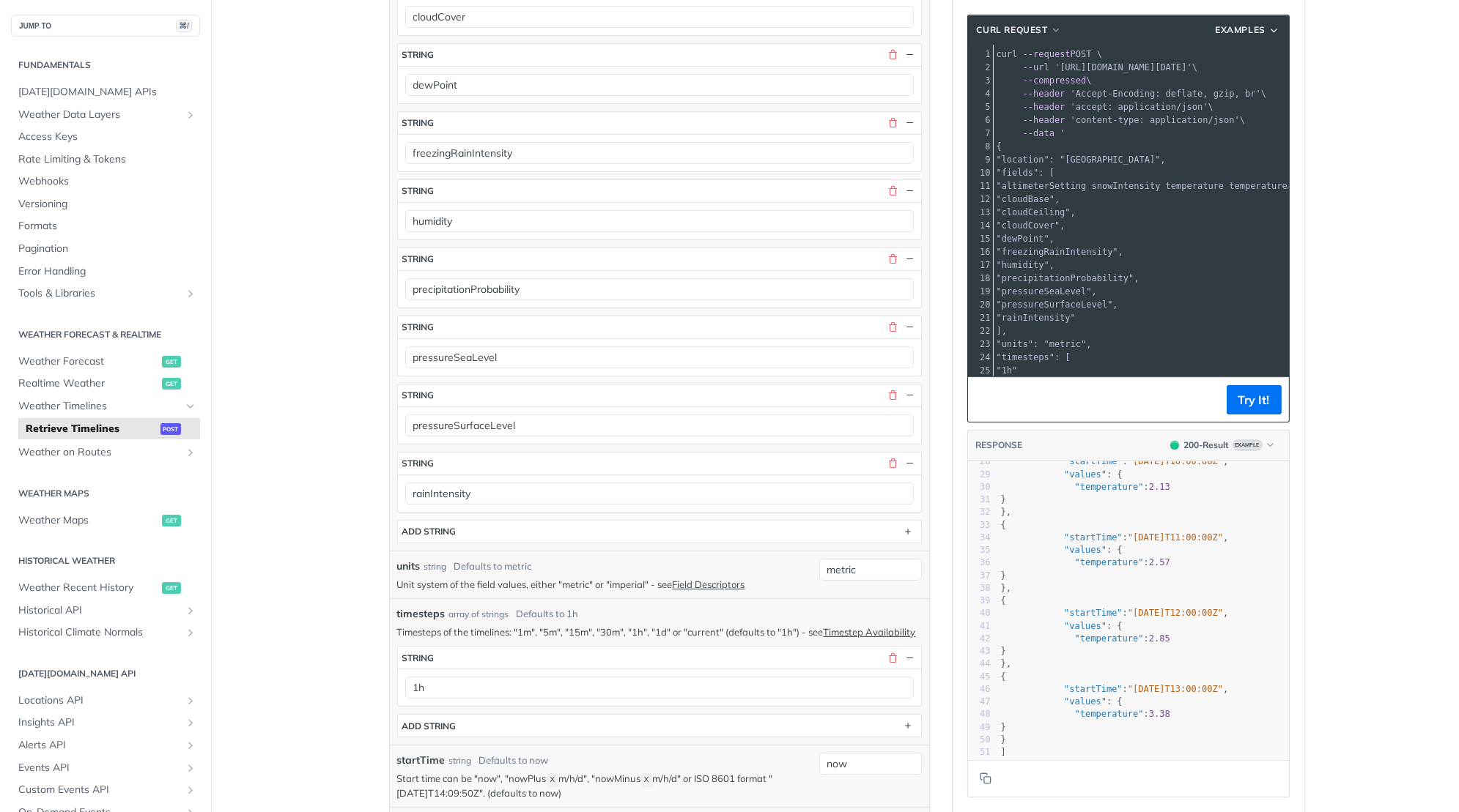
type input "altimeterSetting snowIntensity temperature temperatureApparent uvHealthConcern …"
click at [493, 520] on section "ADD string" at bounding box center [659, 532] width 524 height 24
click at [486, 521] on button "ADD string" at bounding box center [659, 532] width 523 height 22
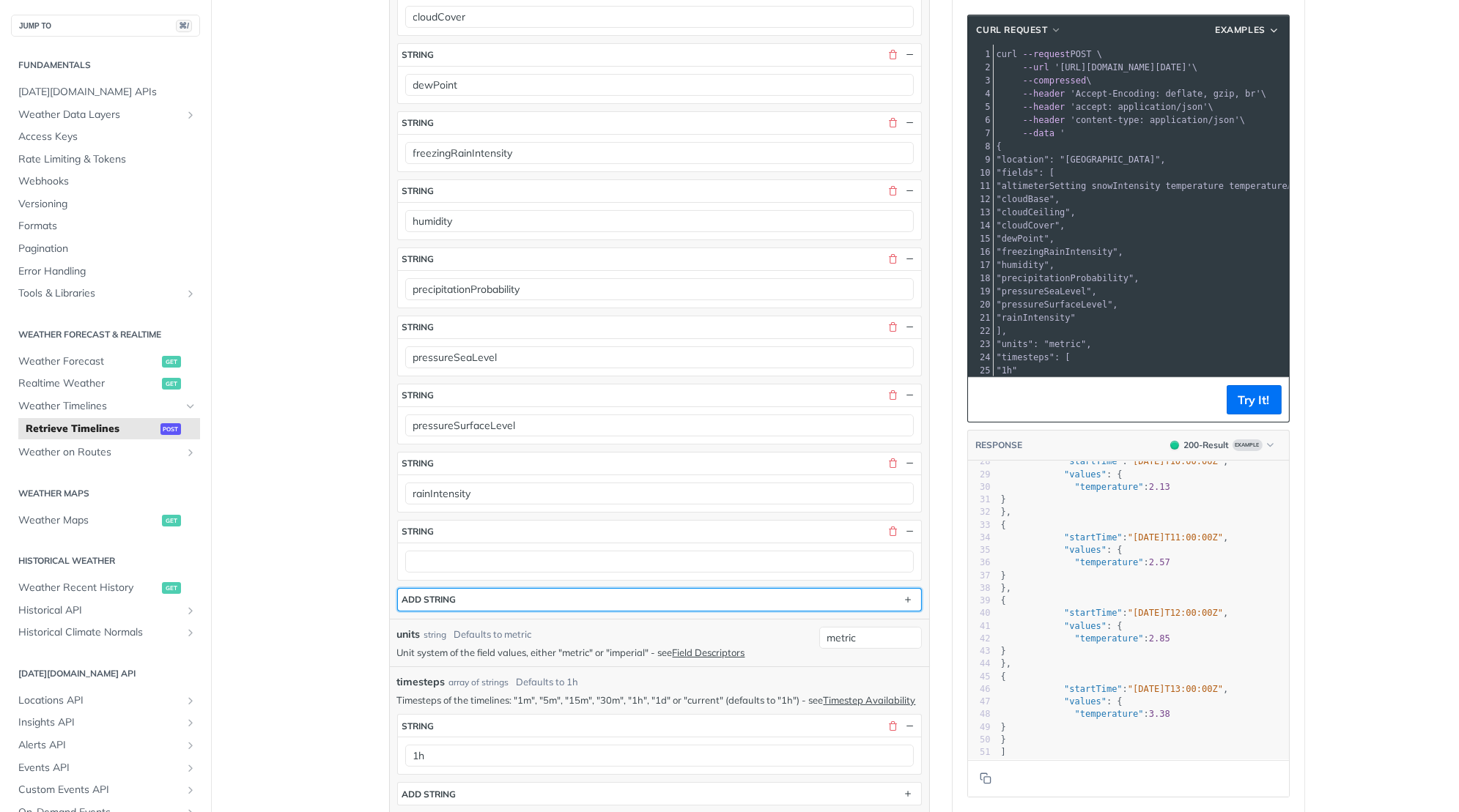
click at [460, 589] on button "ADD string" at bounding box center [659, 600] width 523 height 22
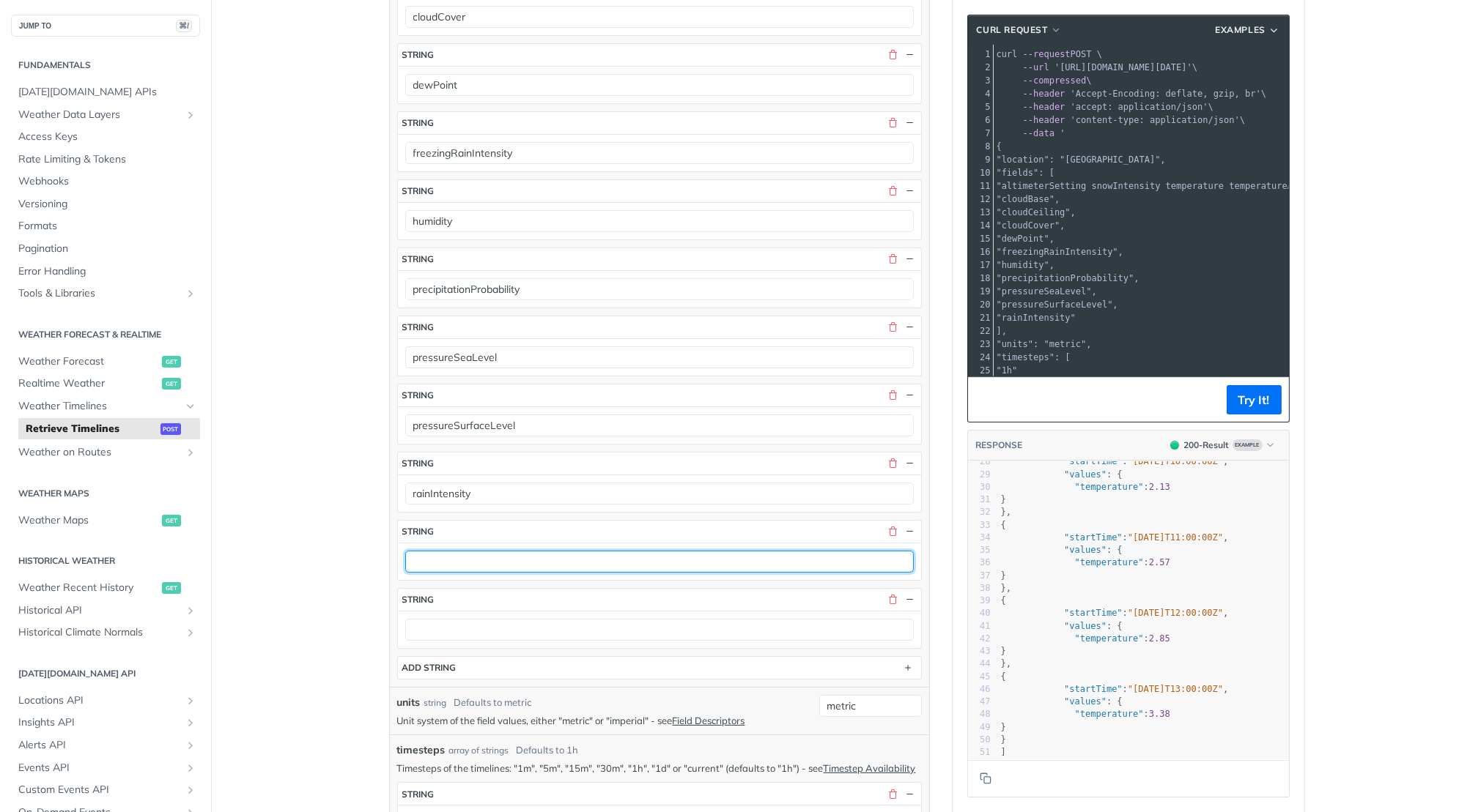
click at [450, 551] on input "text" at bounding box center [659, 562] width 509 height 22
paste input "sleetIntensity"
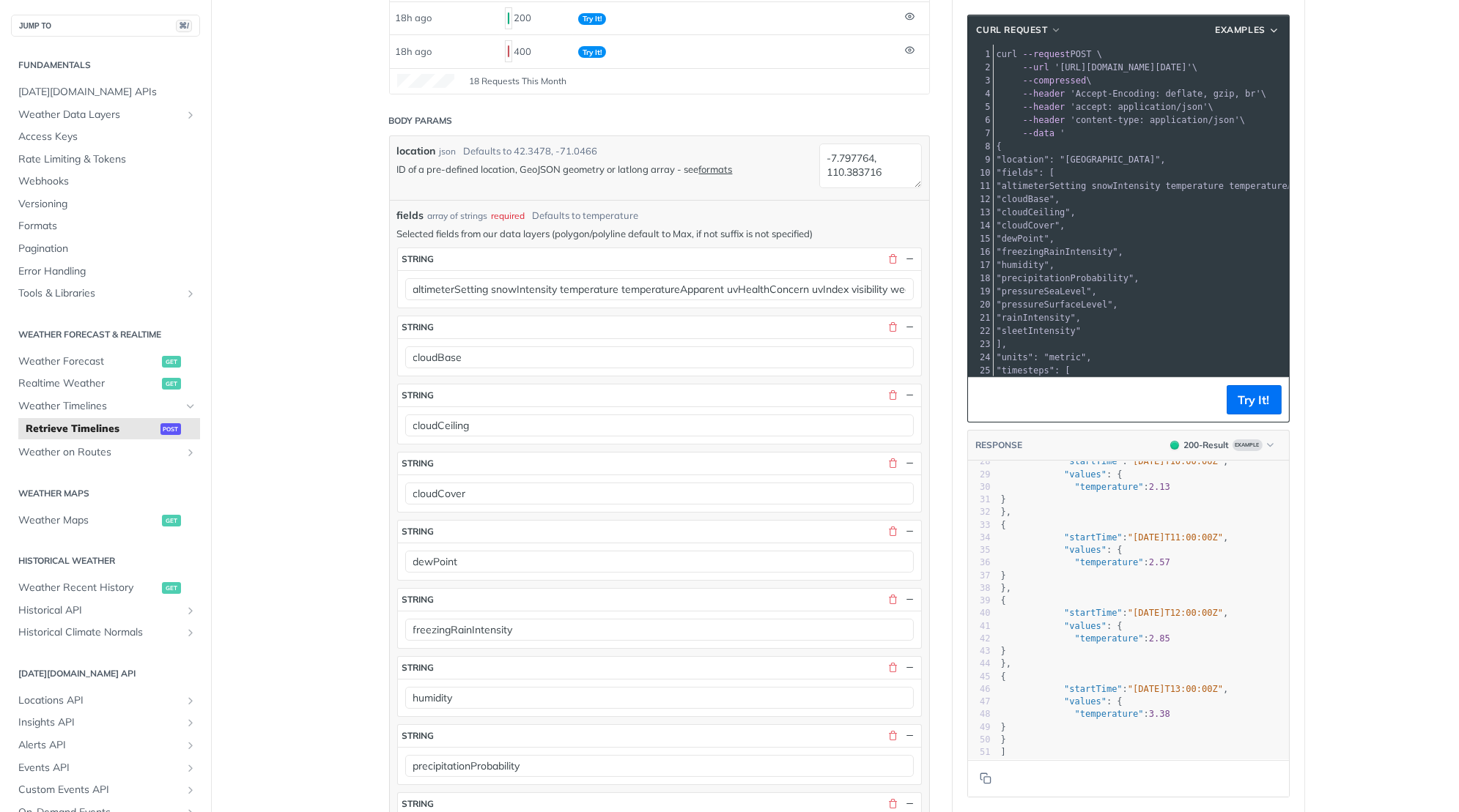
scroll to position [245, 0]
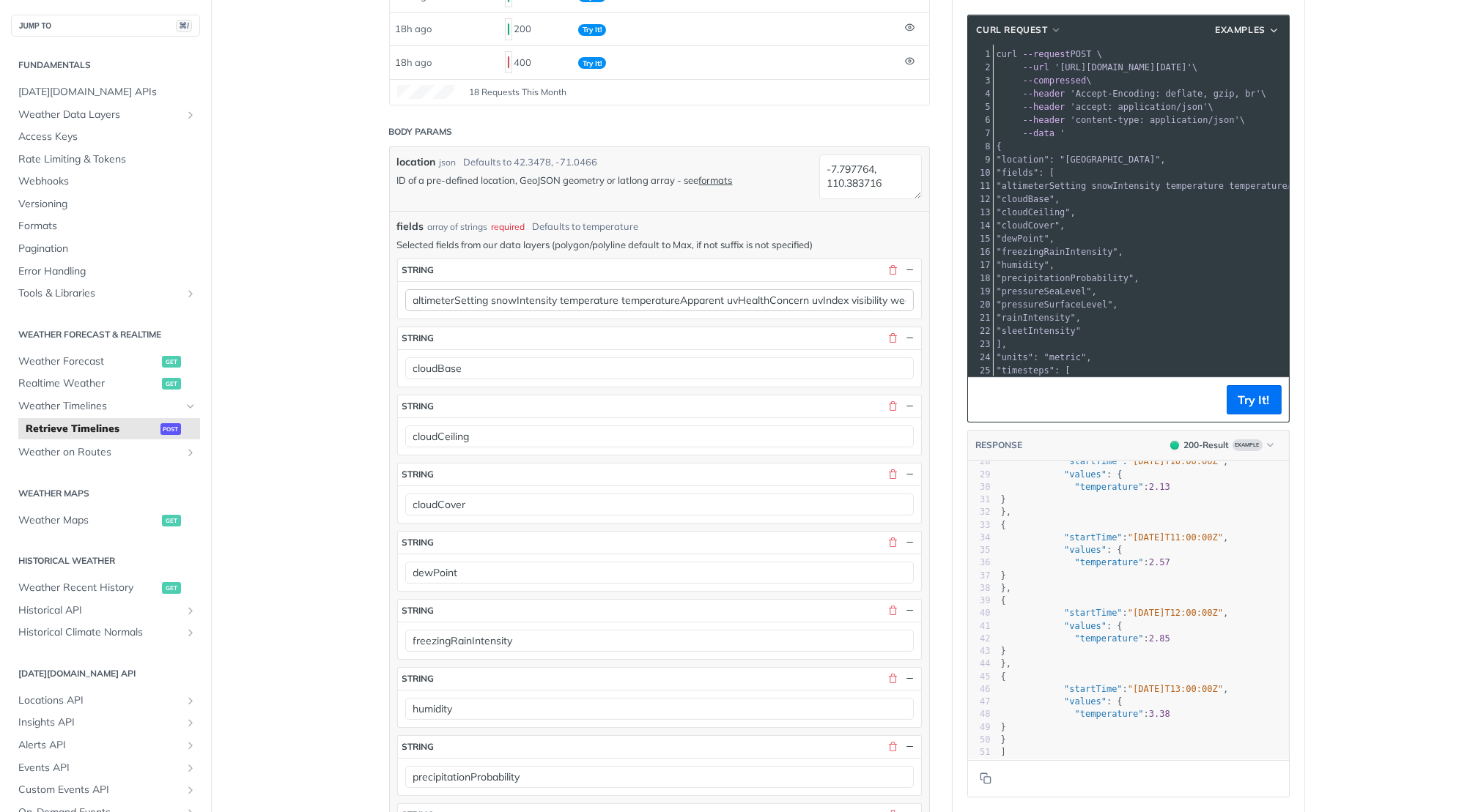
type input "sleetIntensity"
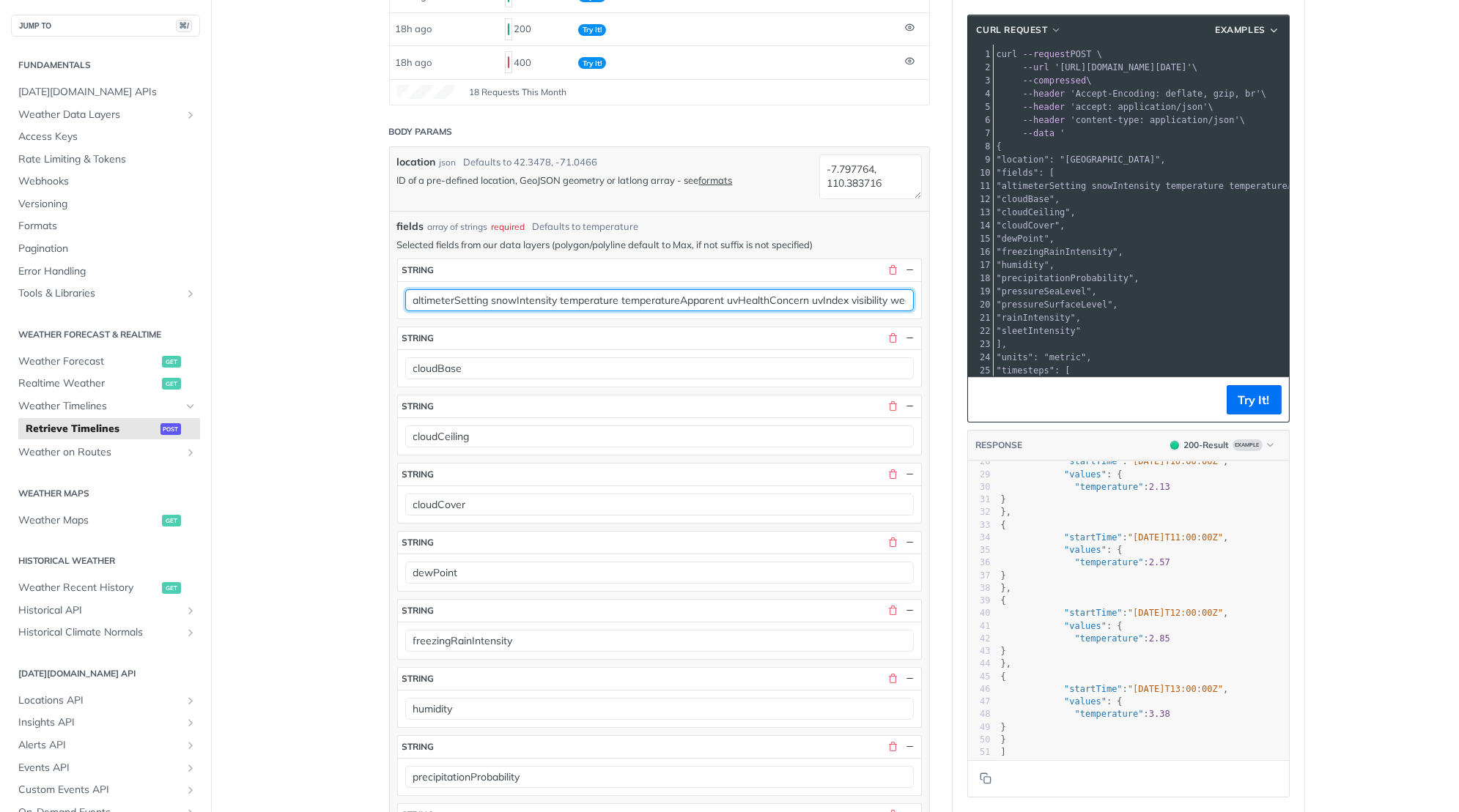
click at [525, 293] on input "altimeterSetting snowIntensity temperature temperatureApparent uvHealthConcern …" at bounding box center [659, 300] width 509 height 22
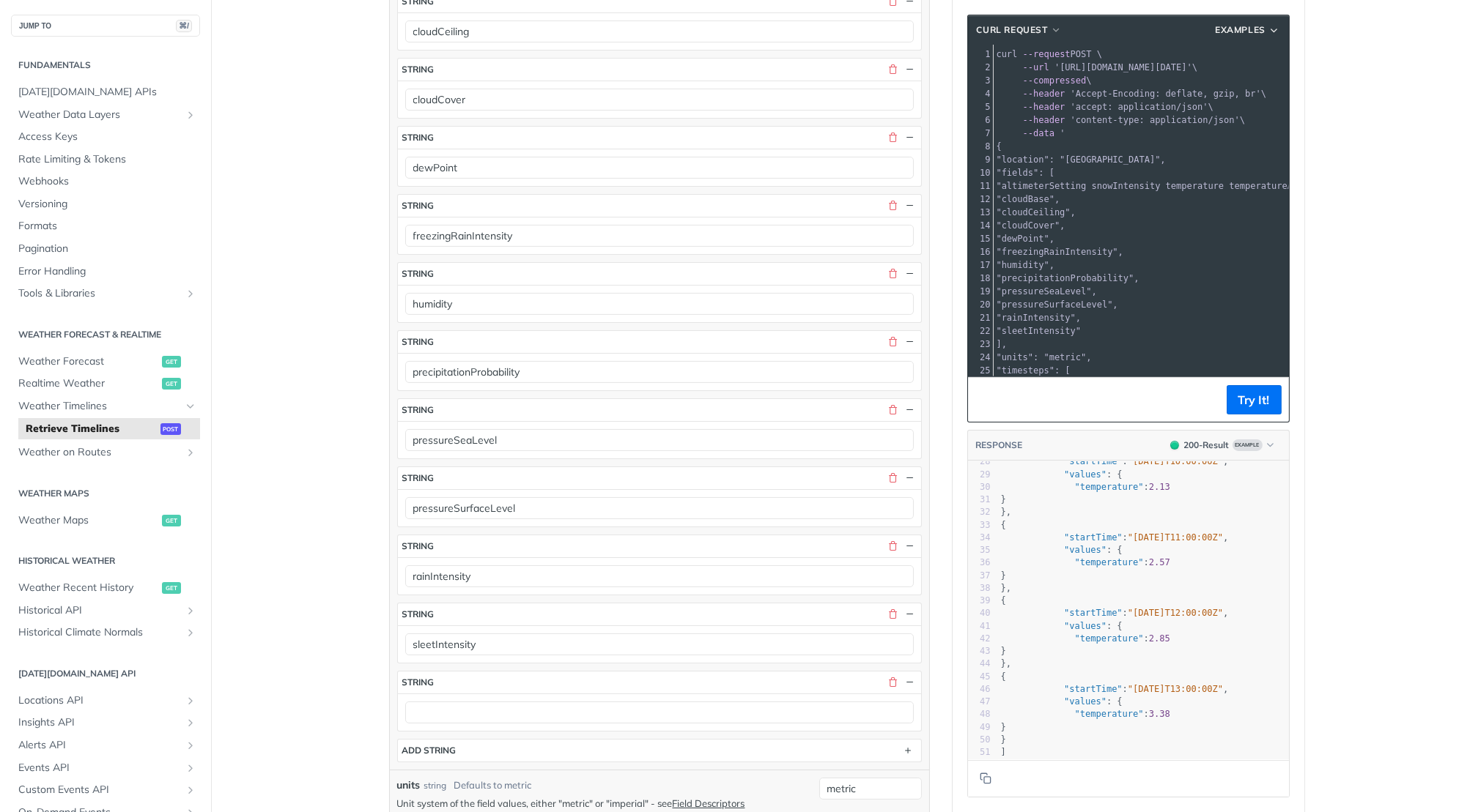
scroll to position [731, 0]
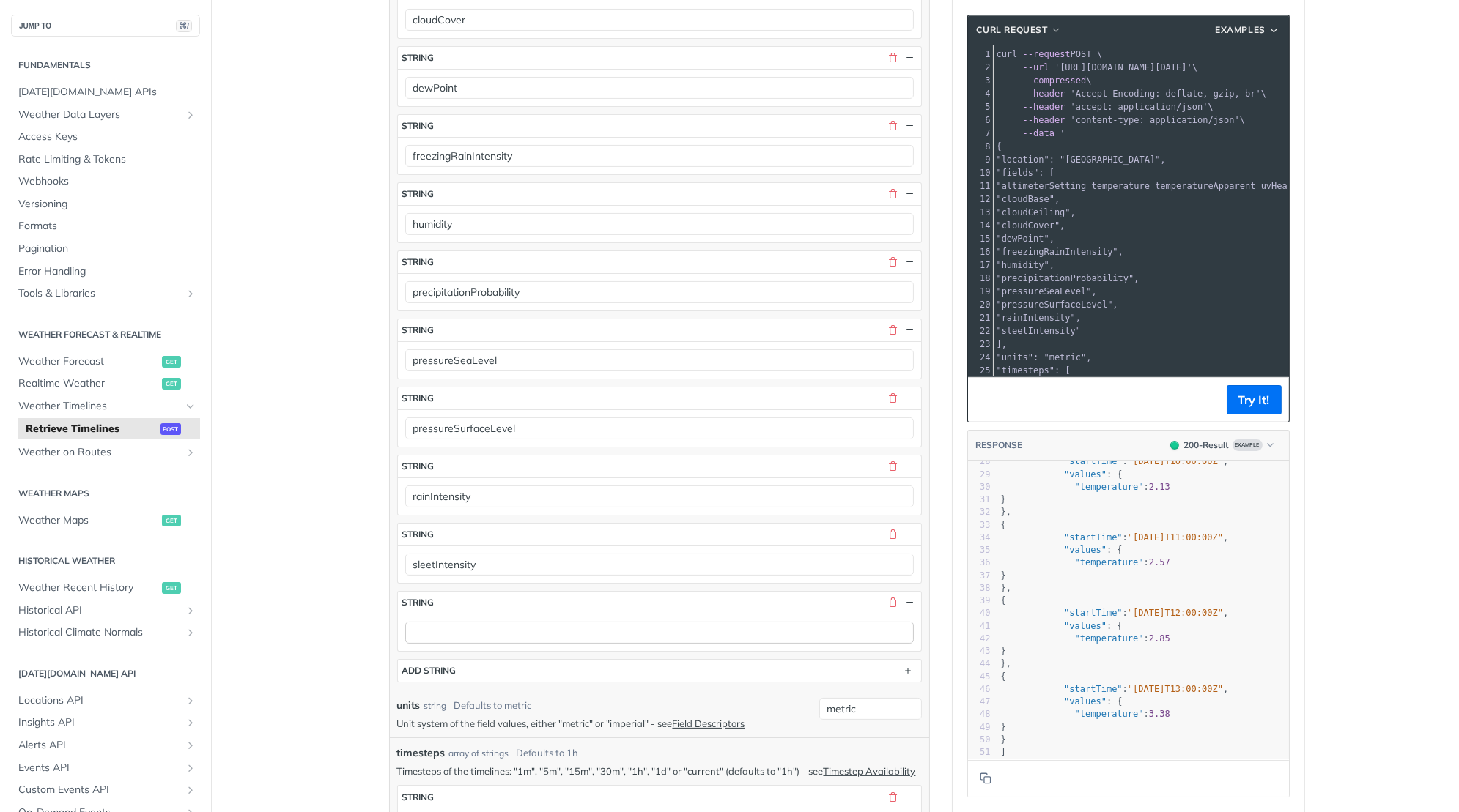
type input "altimeterSetting temperature temperatureApparent uvHealthConcern uvIndex visibi…"
click at [449, 621] on input "text" at bounding box center [659, 632] width 509 height 22
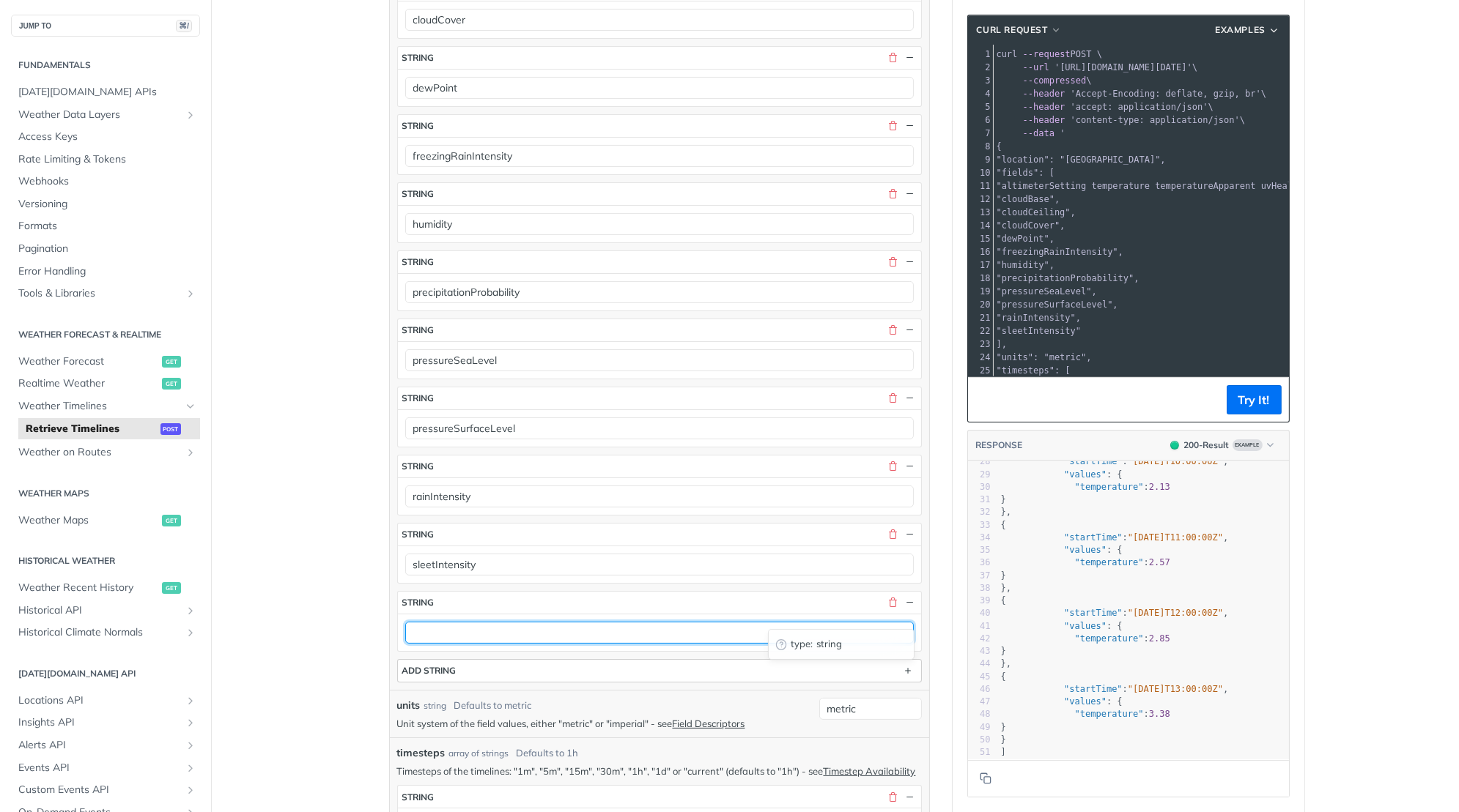
paste input "snowIntensity"
type input "snowIntensity"
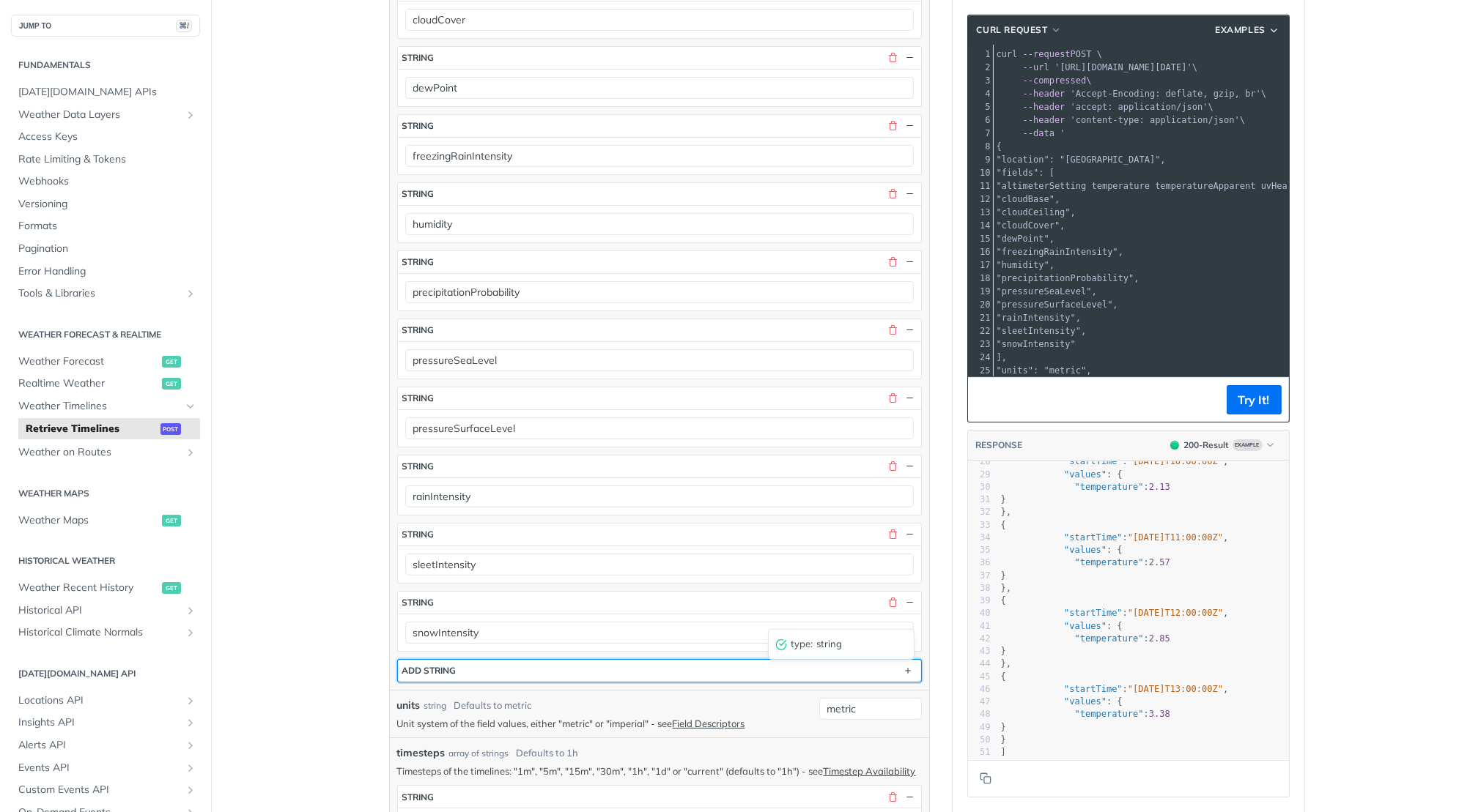
click at [445, 665] on div "ADD string" at bounding box center [429, 670] width 55 height 11
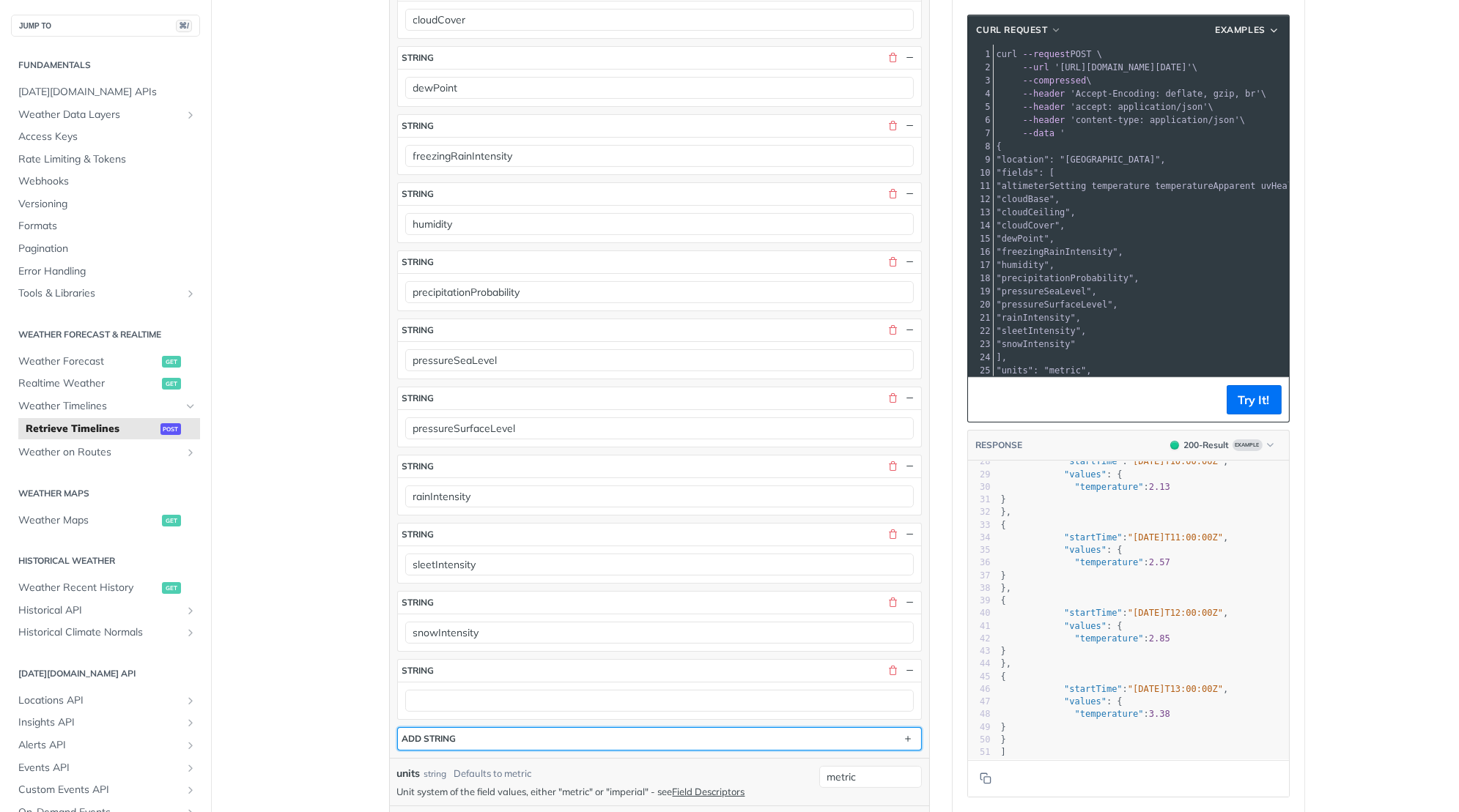
click at [443, 728] on button "ADD string" at bounding box center [659, 739] width 523 height 22
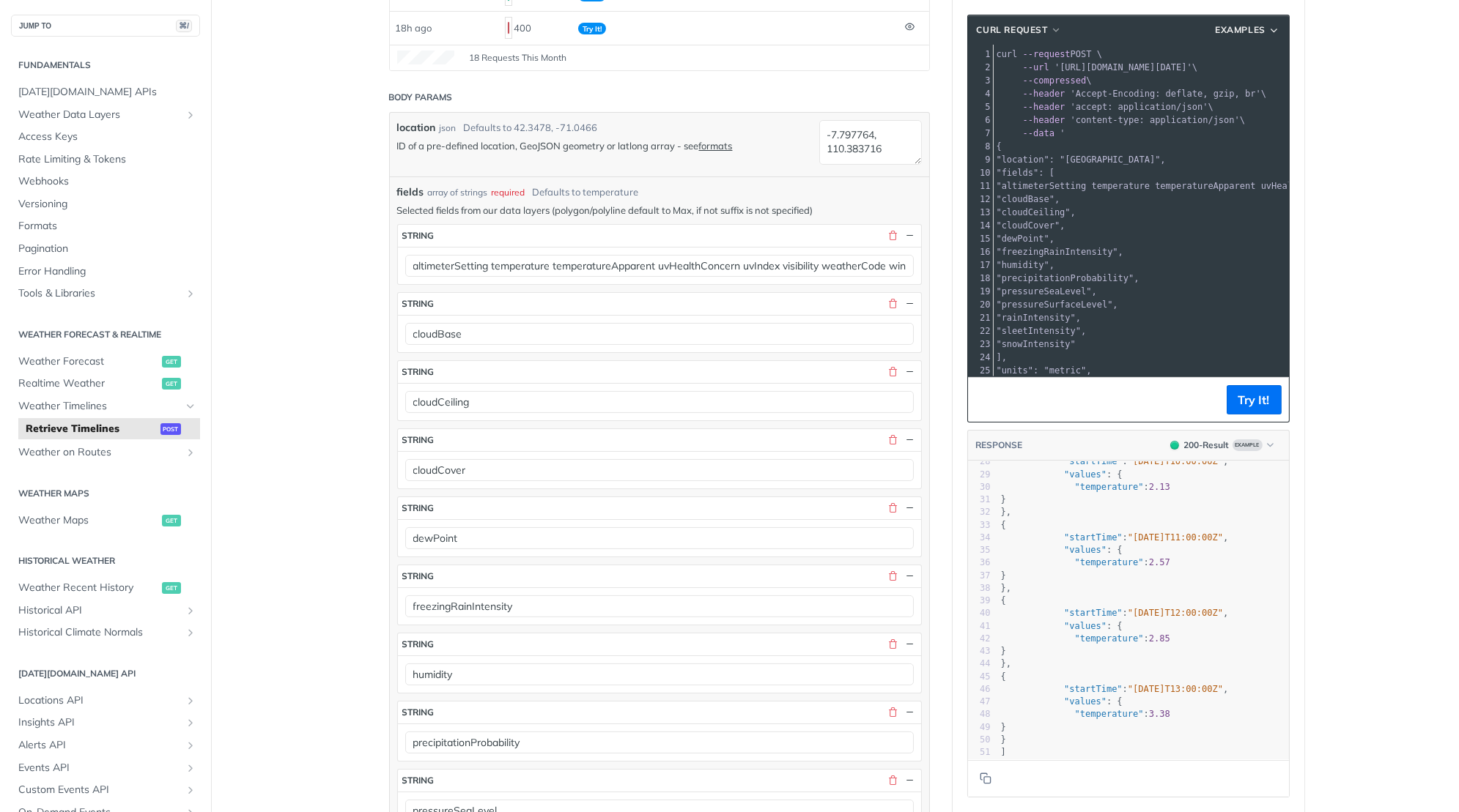
scroll to position [184, 0]
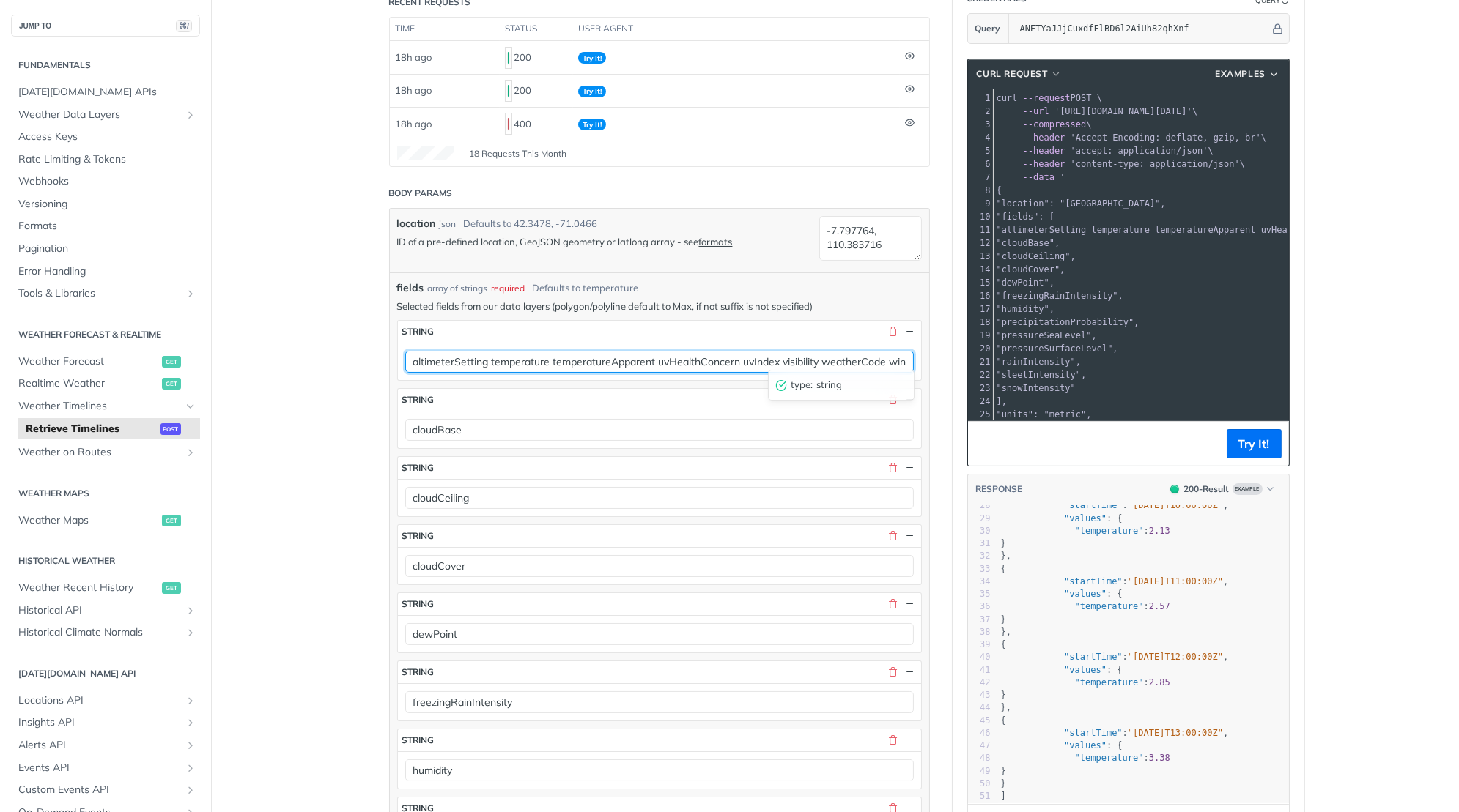
click at [515, 356] on input "altimeterSetting temperature temperatureApparent uvHealthConcern uvIndex visibi…" at bounding box center [659, 361] width 509 height 22
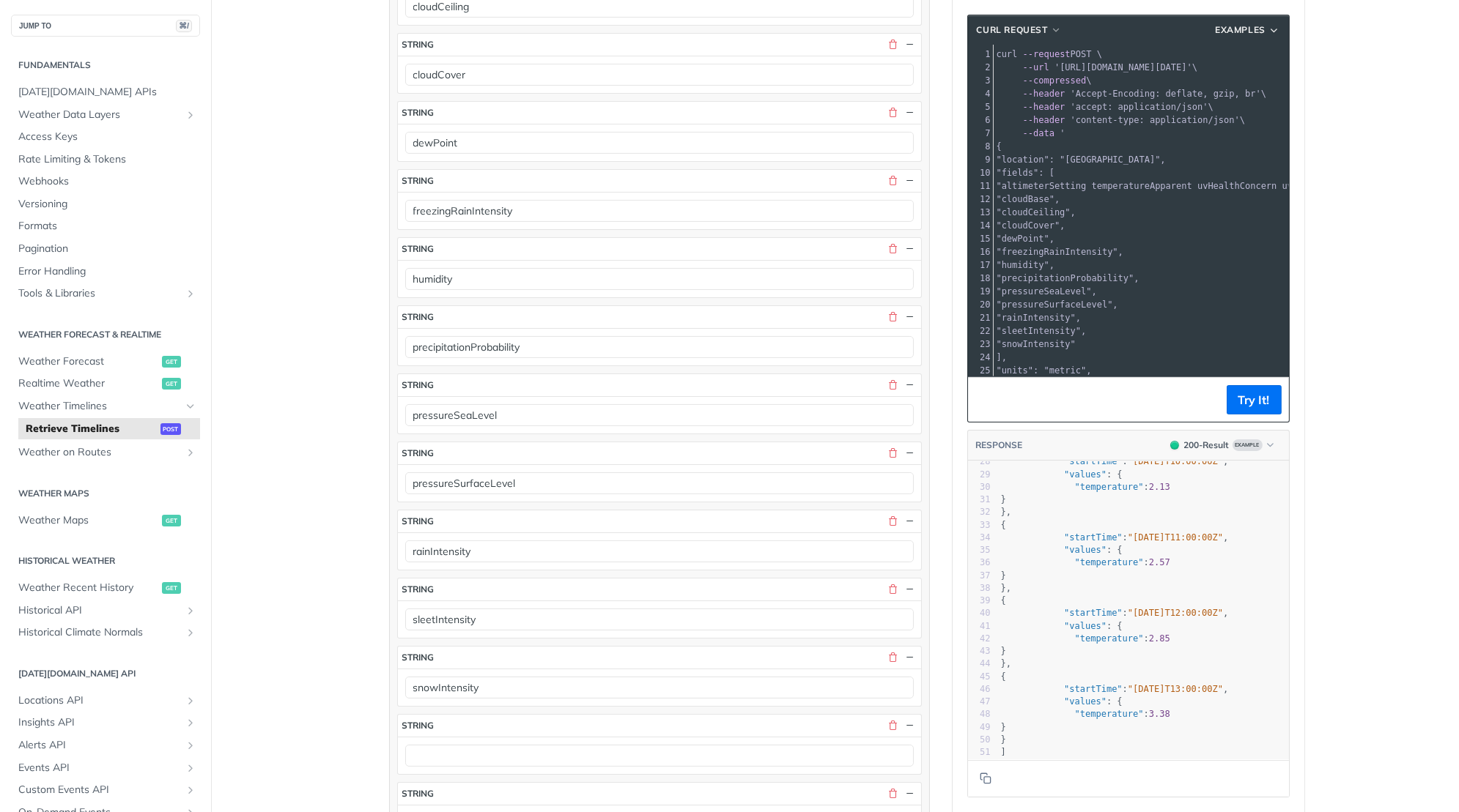
scroll to position [855, 0]
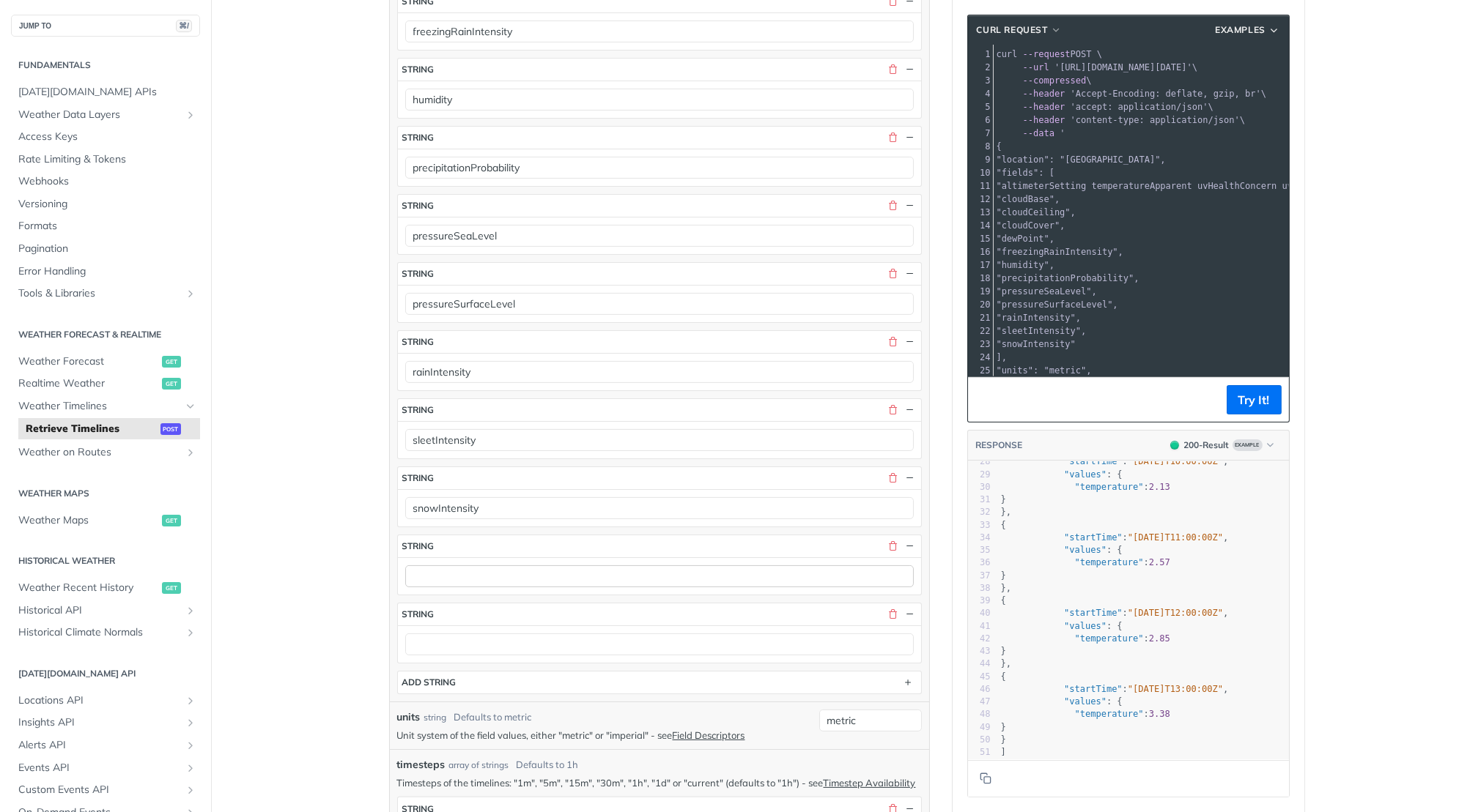
type input "altimeterSetting temperatureApparent uvHealthConcern uvIndex visibility weather…"
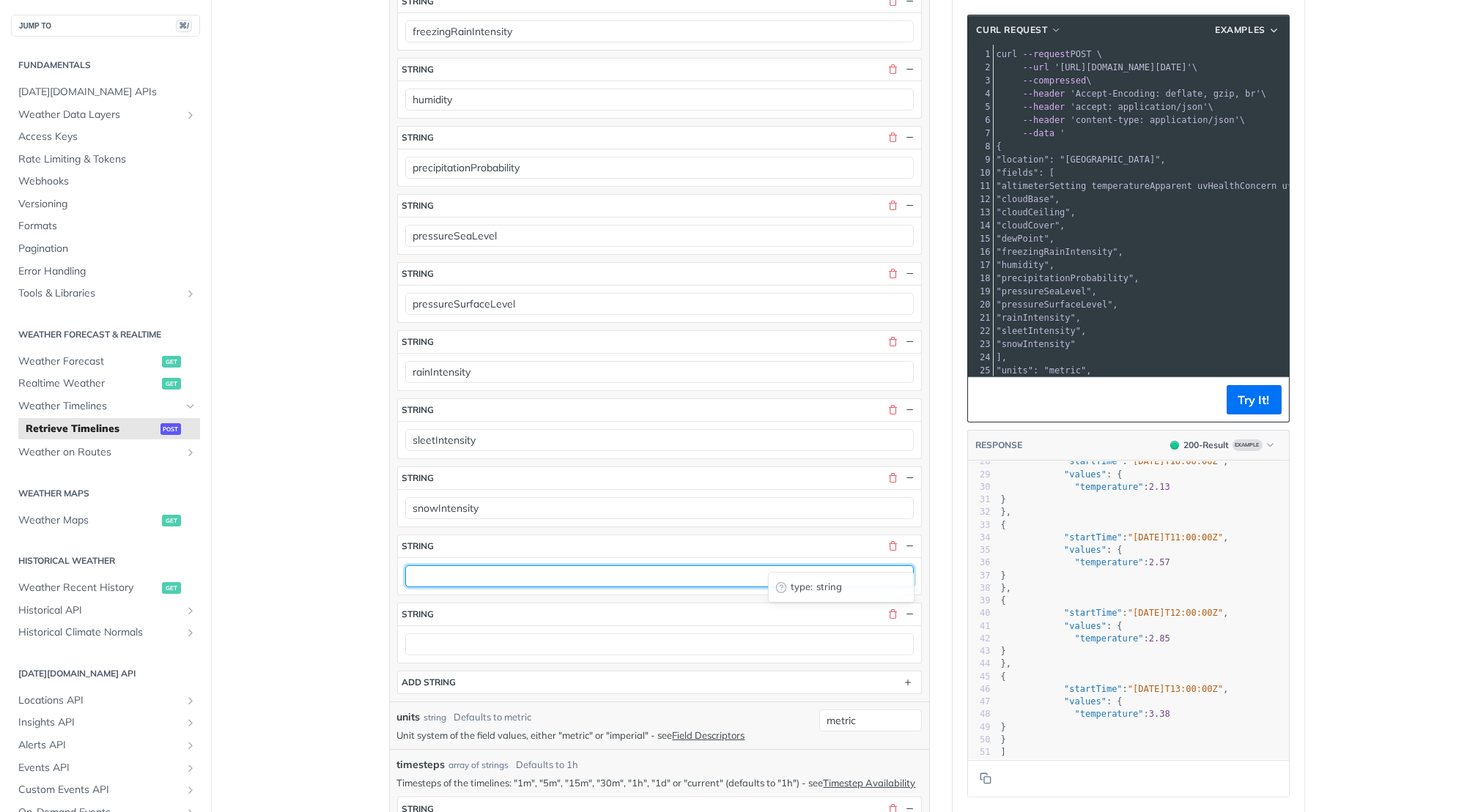
click at [453, 566] on input "text" at bounding box center [659, 577] width 509 height 22
paste input "temperature"
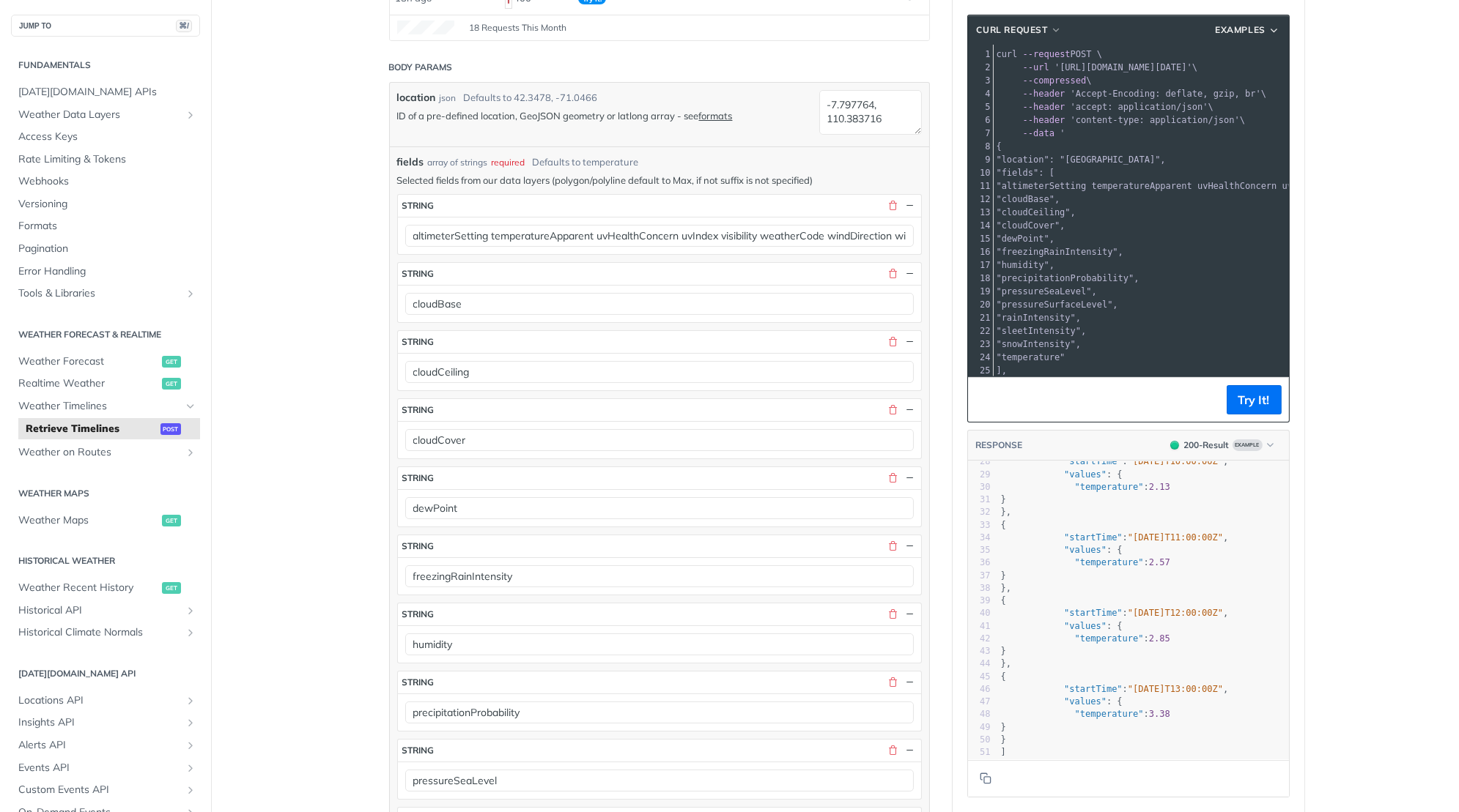
scroll to position [149, 0]
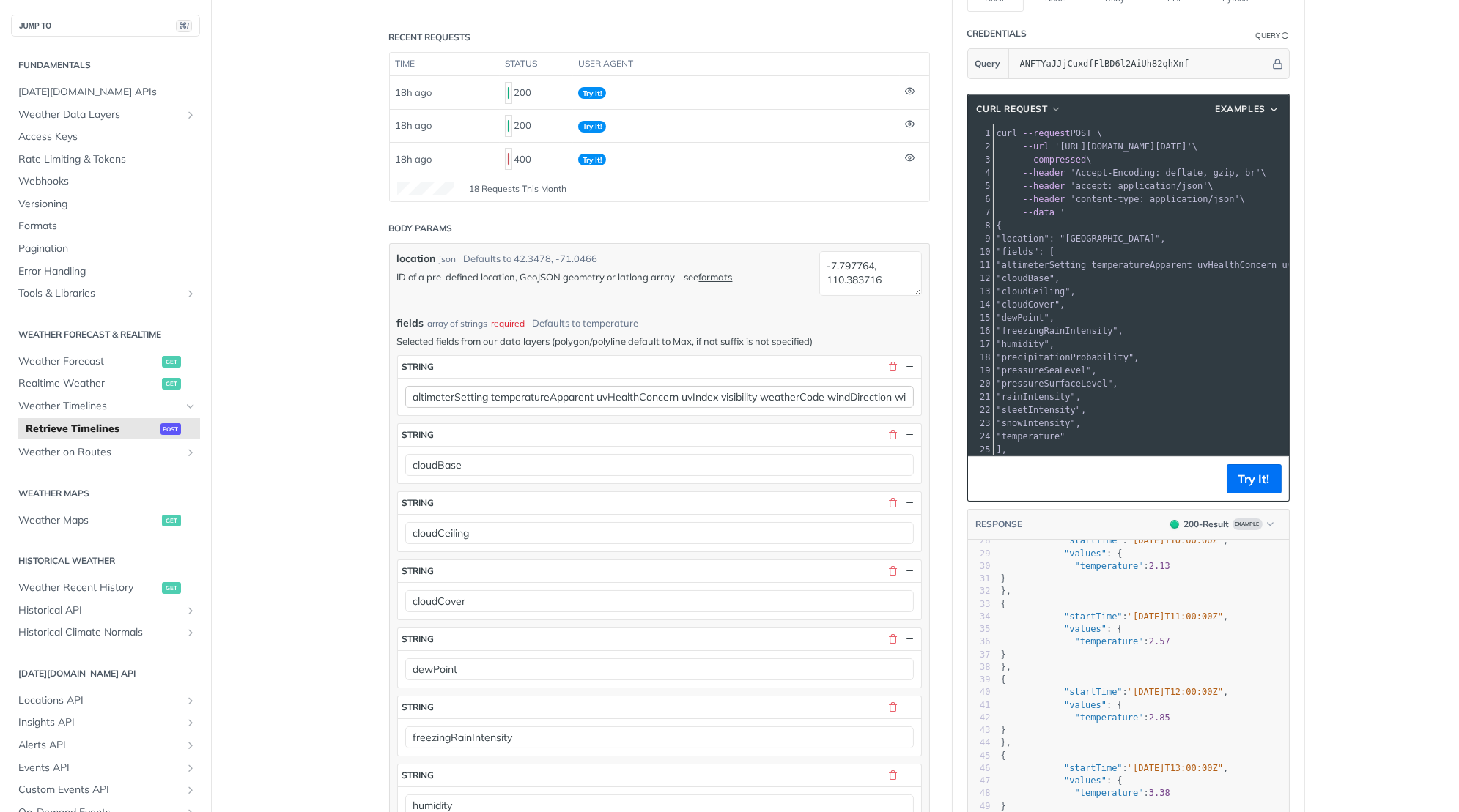
type input "temperature"
click at [533, 389] on input "altimeterSetting temperatureApparent uvHealthConcern uvIndex visibility weather…" at bounding box center [659, 397] width 509 height 22
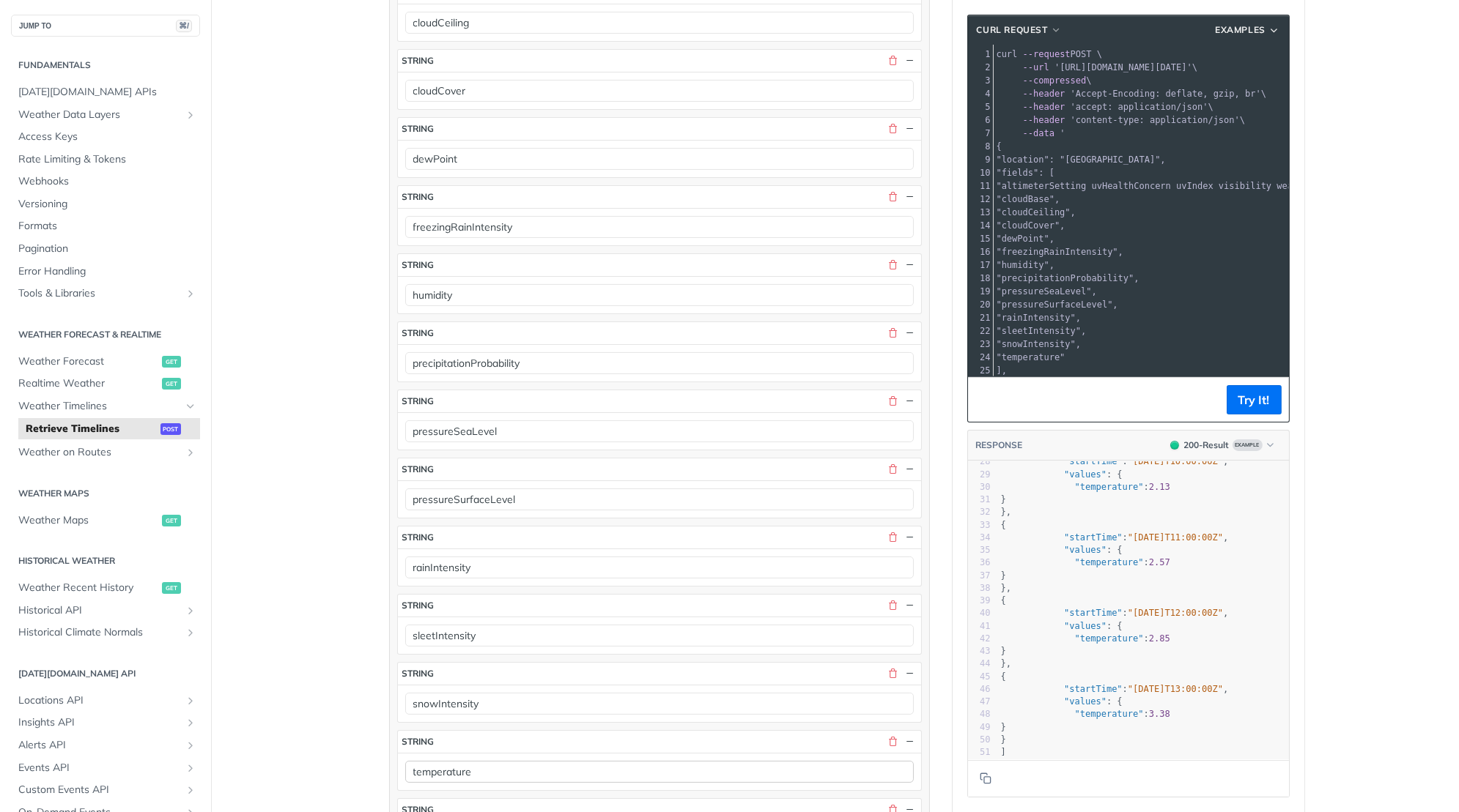
scroll to position [881, 0]
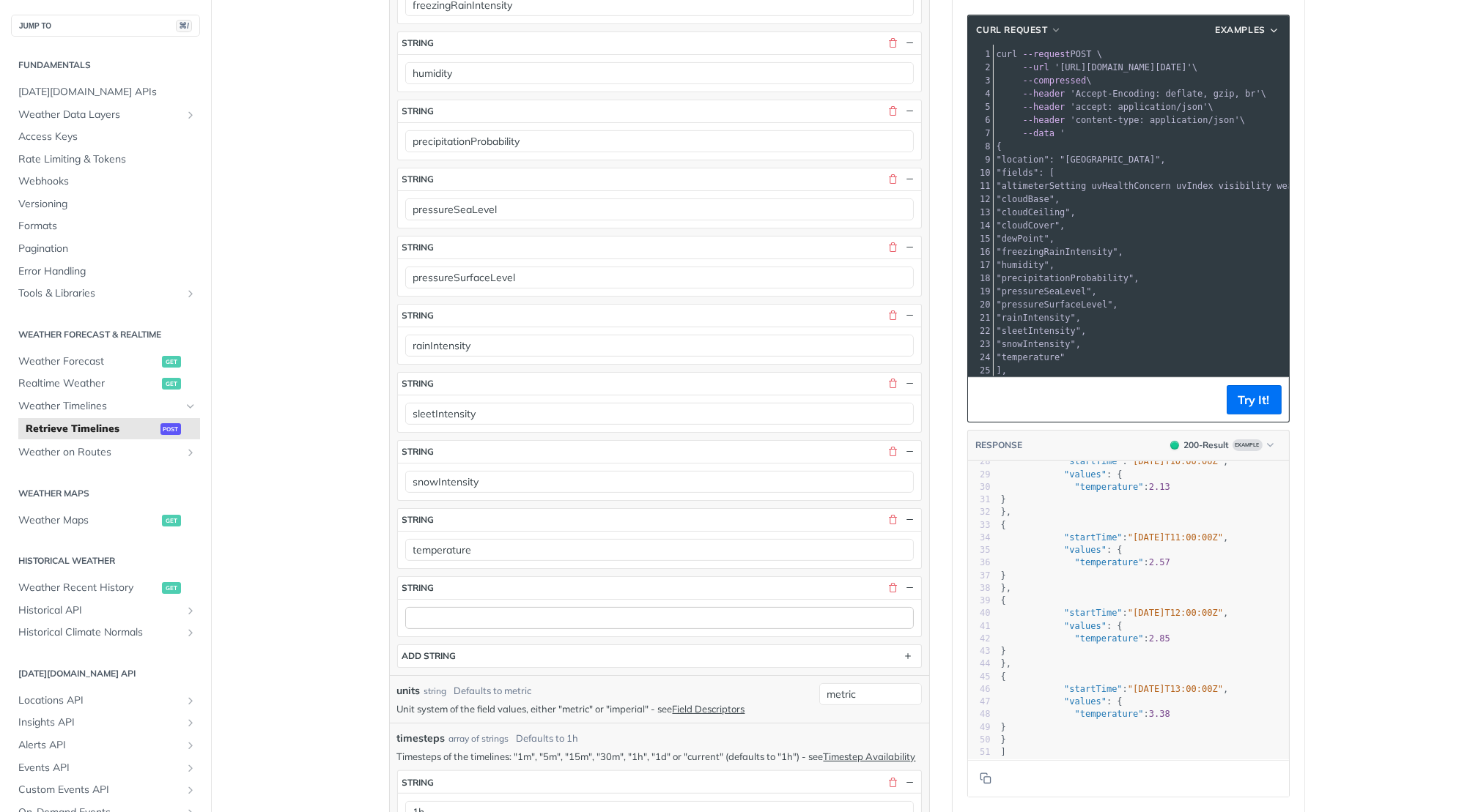
type input "altimeterSetting uvHealthConcern uvIndex visibility weatherCode windDirection w…"
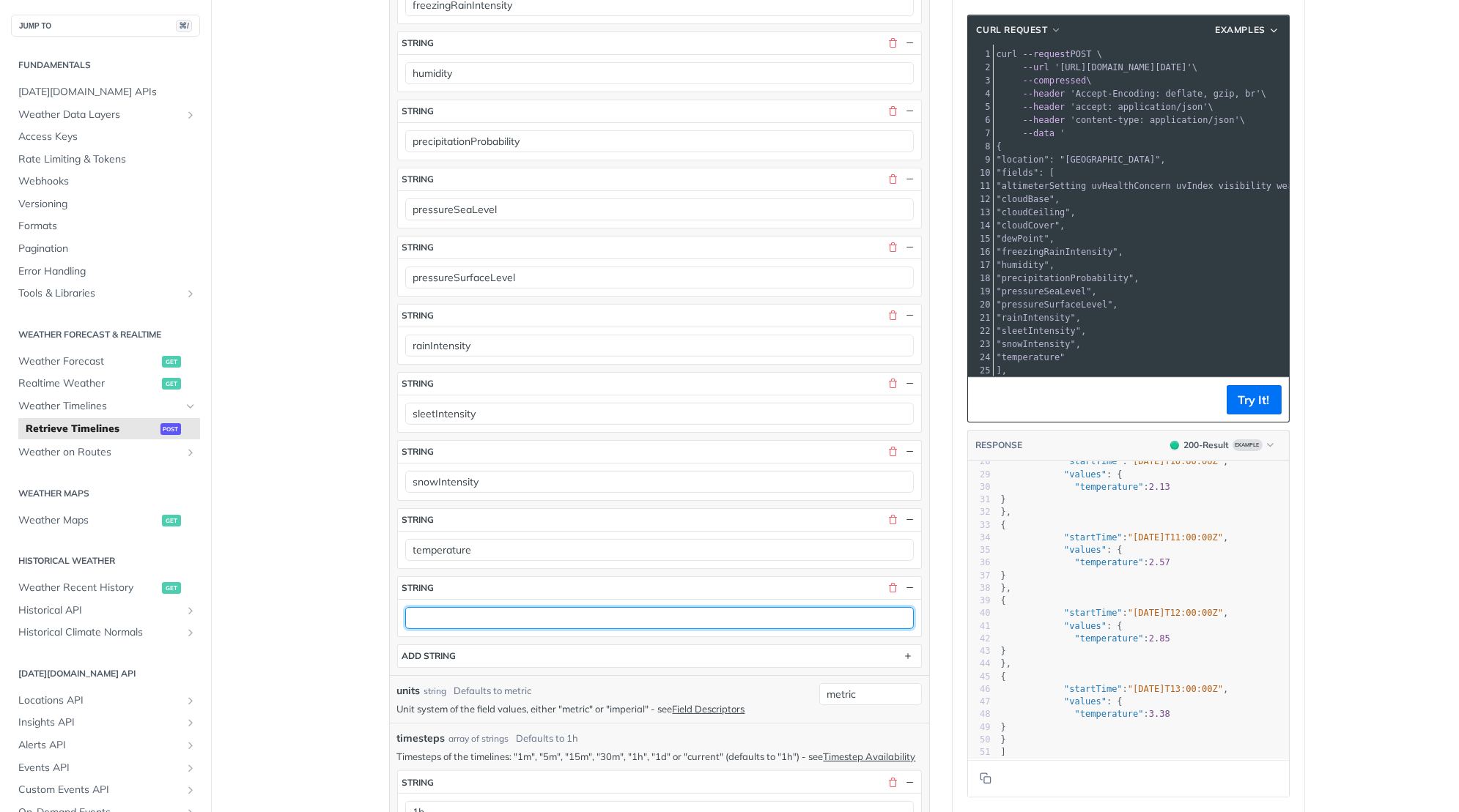
click at [452, 608] on input "text" at bounding box center [659, 618] width 509 height 22
paste input "temperatureApparent"
type input "temperatureApparent"
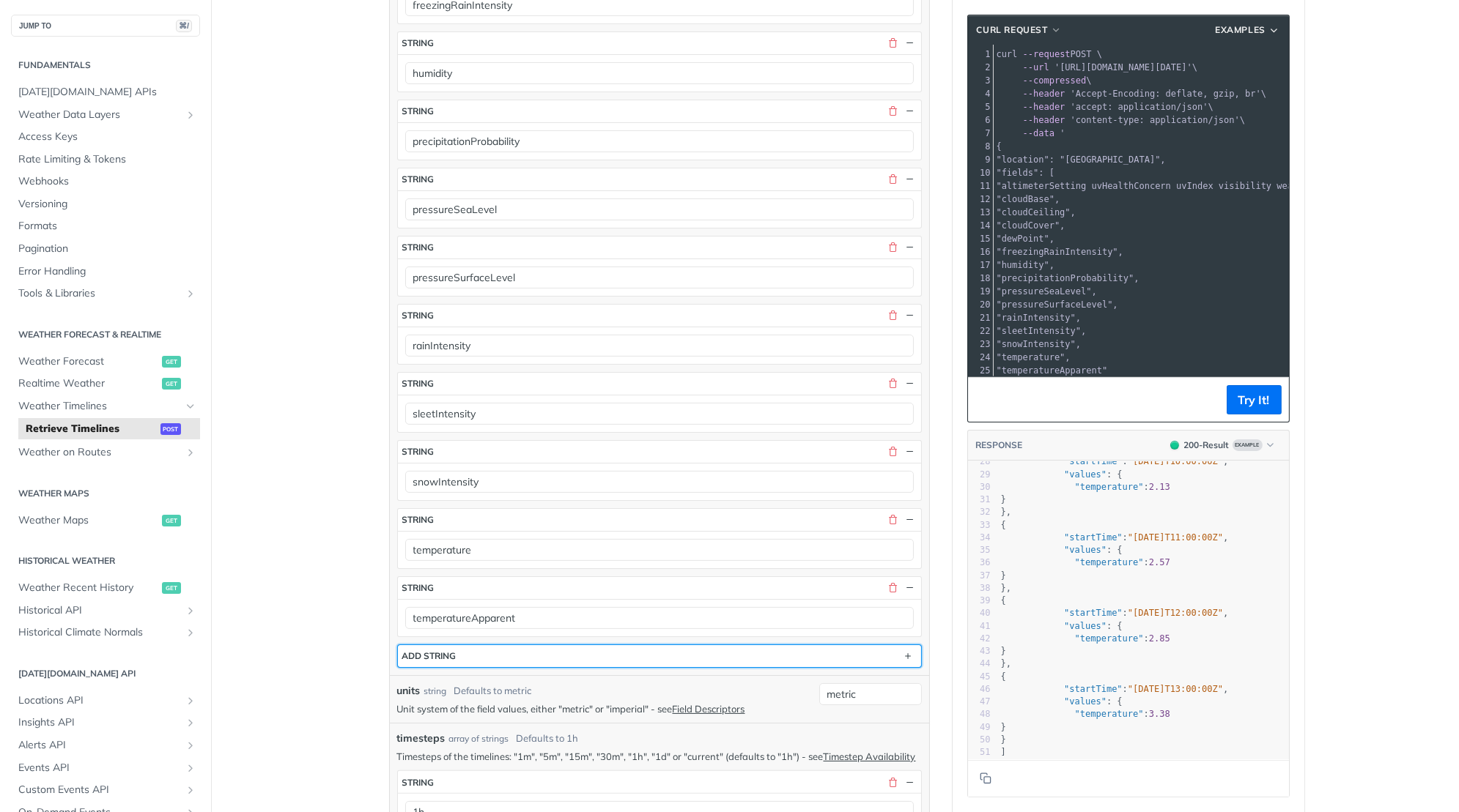
click at [448, 650] on div "ADD string" at bounding box center [429, 655] width 55 height 11
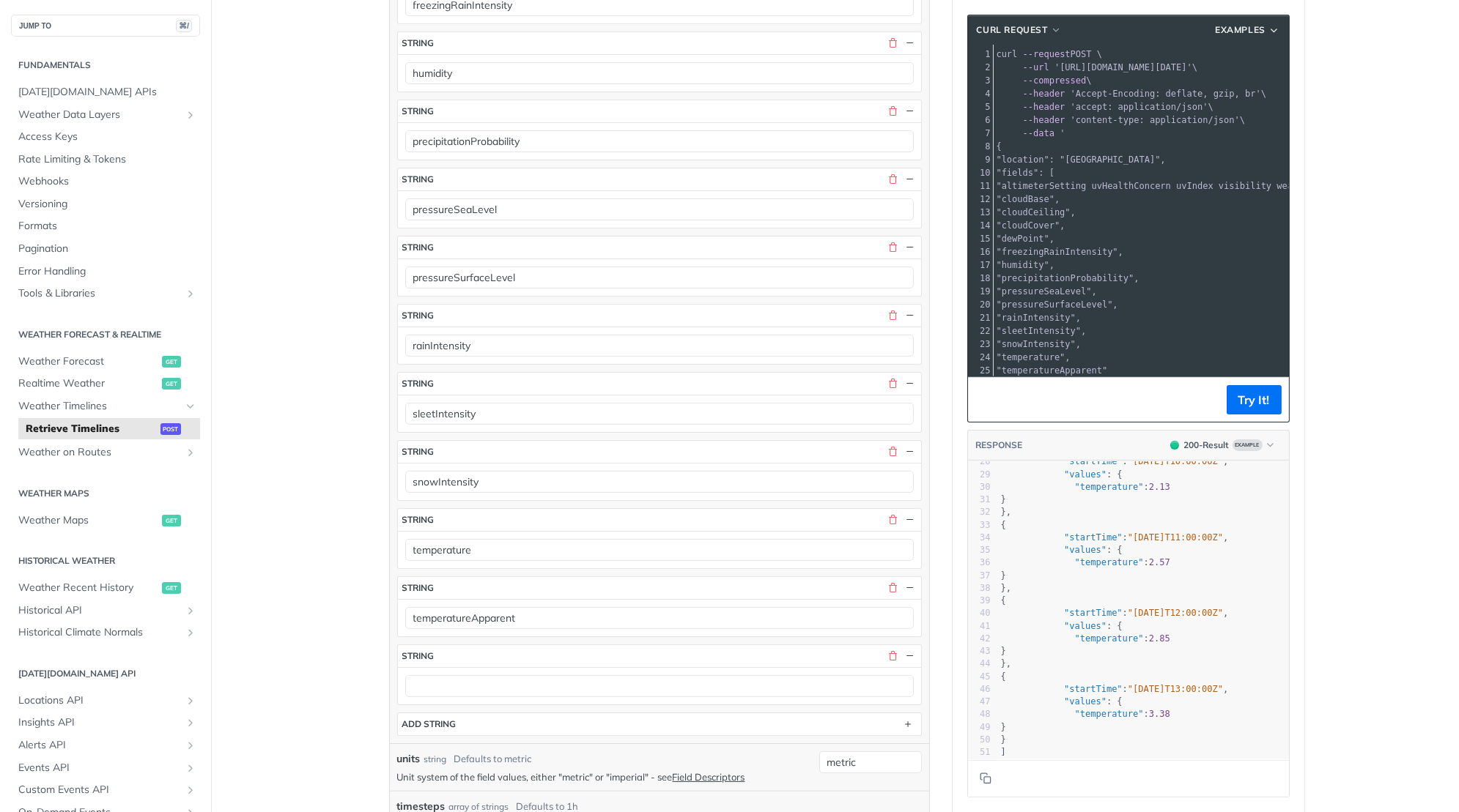
click at [446, 714] on div "fields array of strings required Defaults to temperature Selected fields from o…" at bounding box center [659, 159] width 539 height 1168
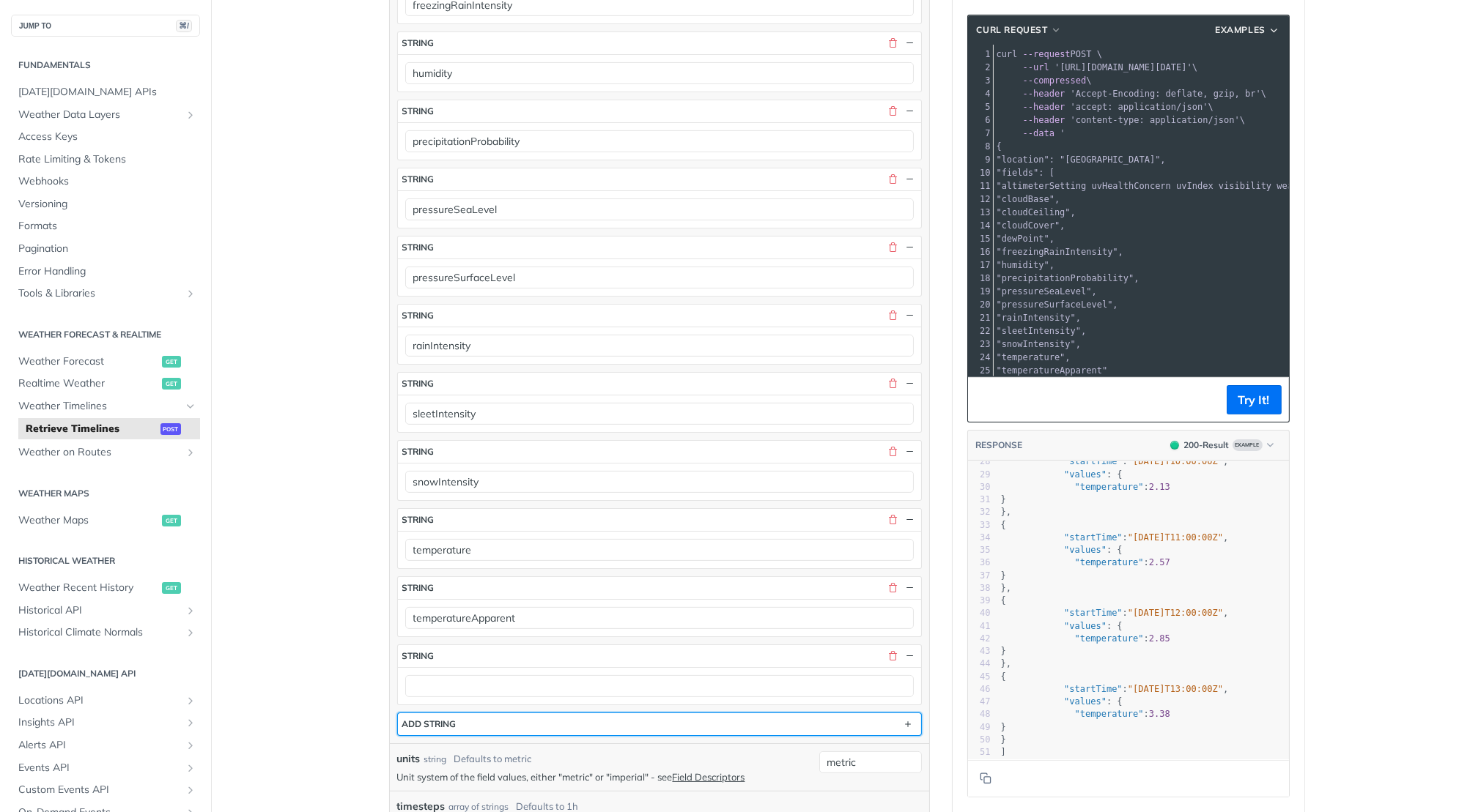
click at [448, 719] on div "ADD string" at bounding box center [429, 724] width 55 height 11
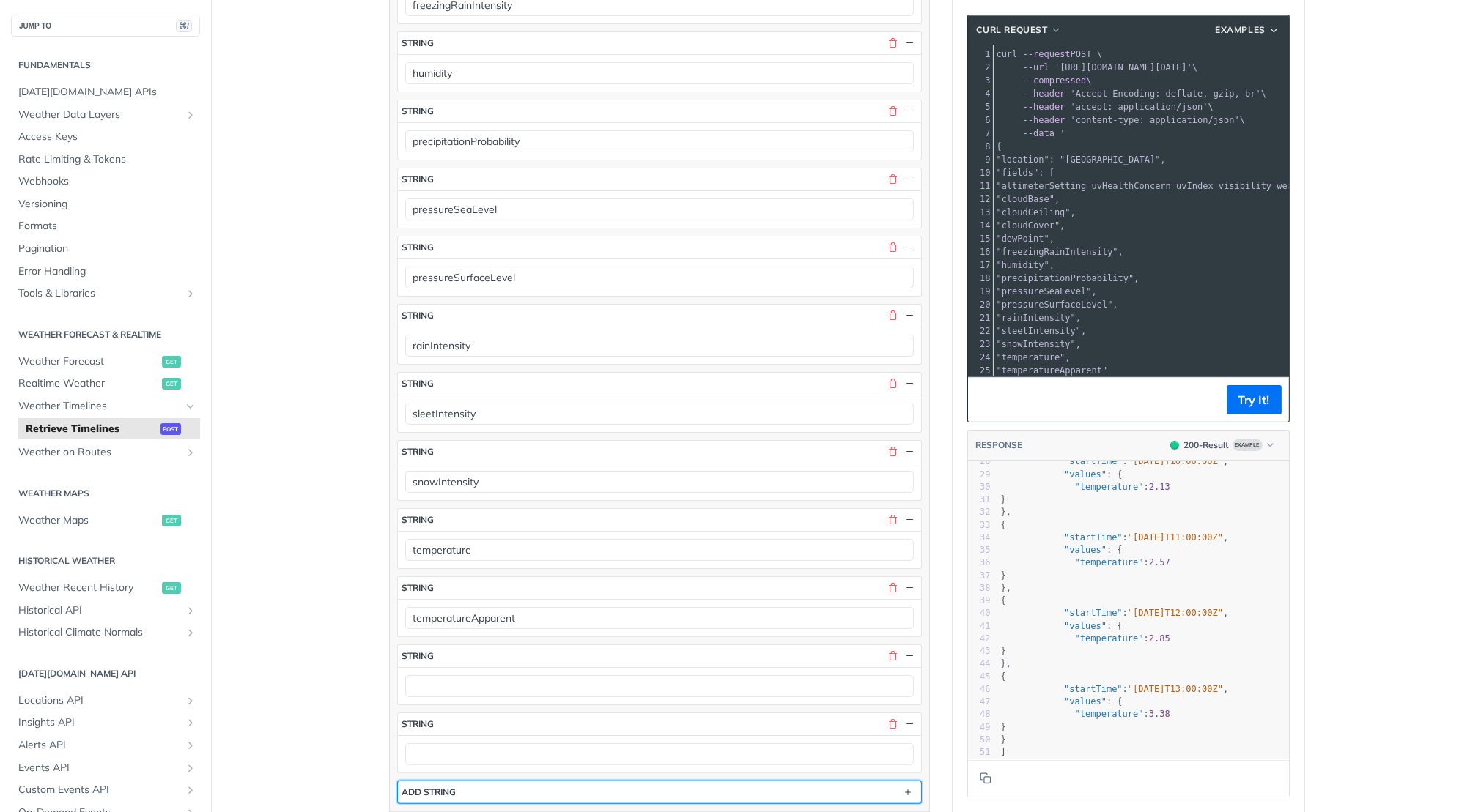
click at [446, 786] on div "ADD string" at bounding box center [429, 791] width 55 height 11
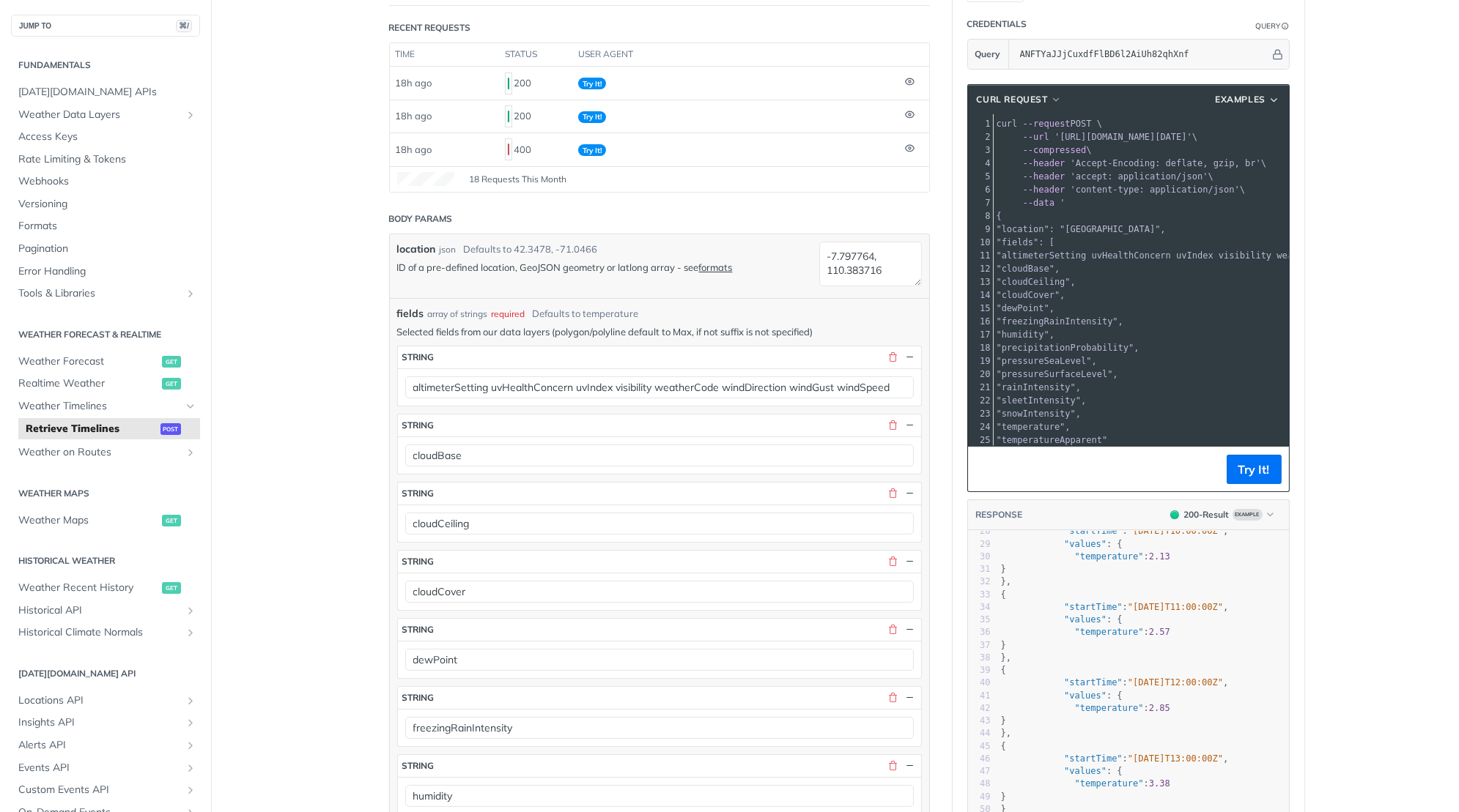
scroll to position [95, 0]
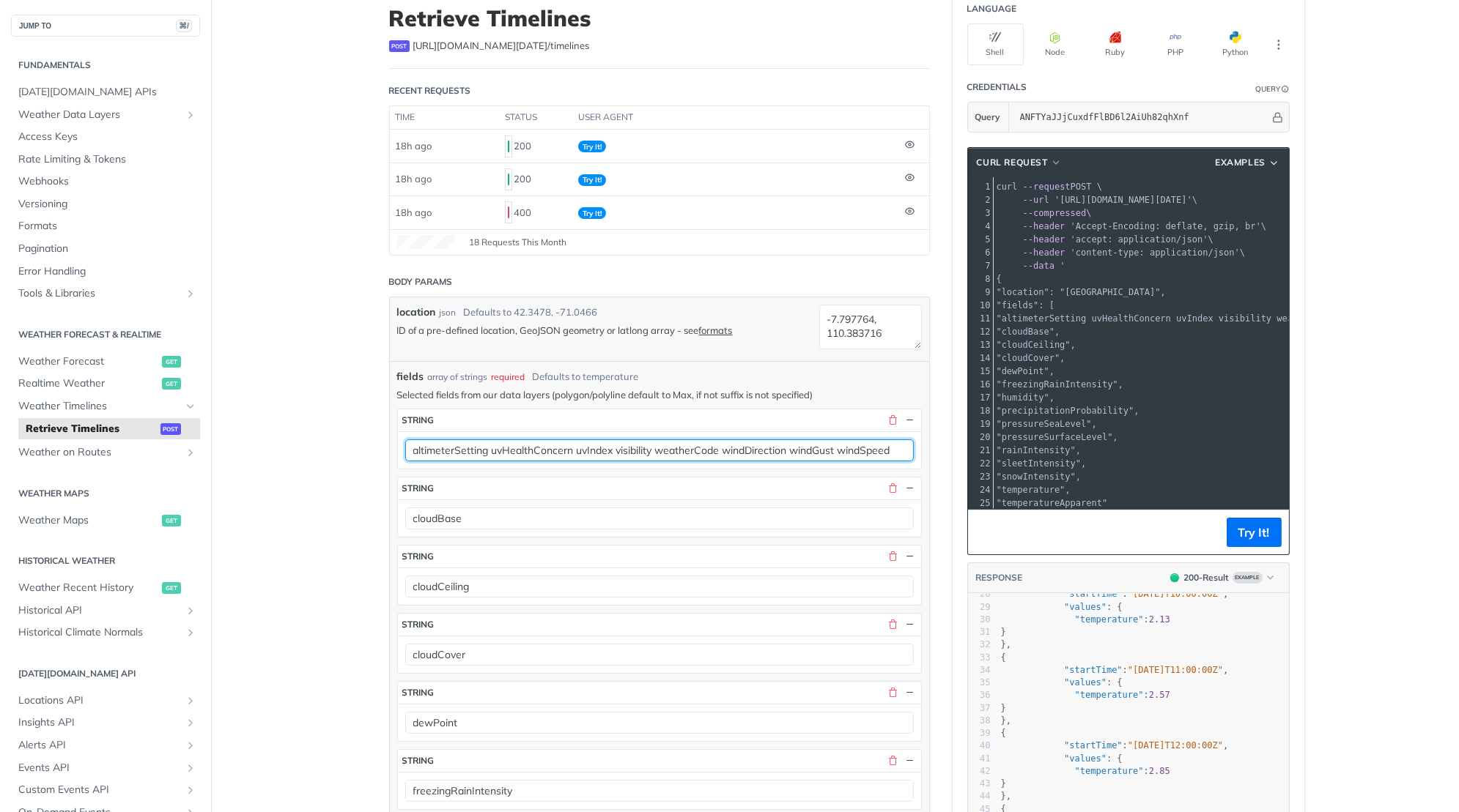
drag, startPoint x: 491, startPoint y: 443, endPoint x: 899, endPoint y: 441, distance: 408.0
click at [899, 441] on input "altimeterSetting uvHealthConcern uvIndex visibility weatherCode windDirection w…" at bounding box center [659, 451] width 509 height 22
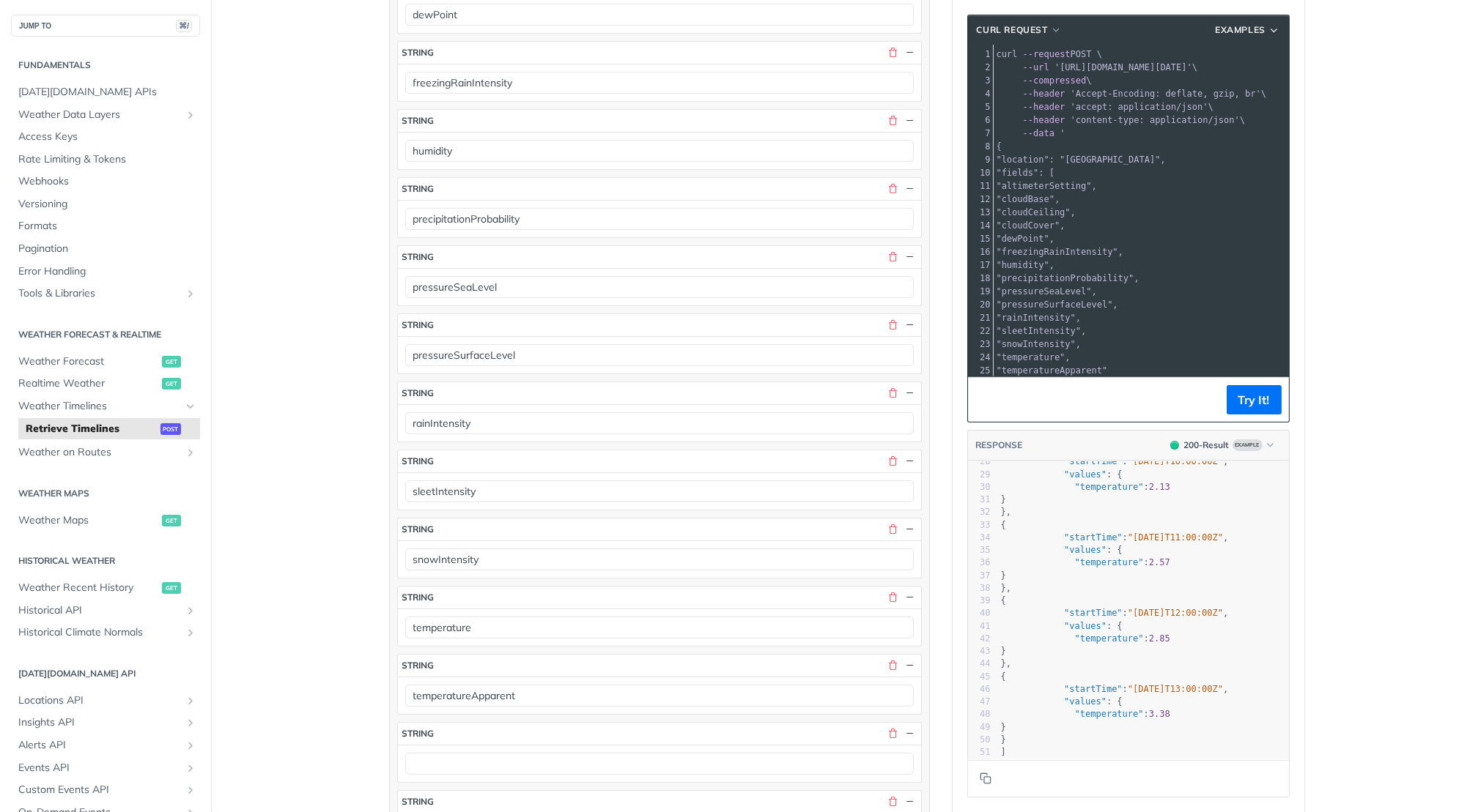
scroll to position [909, 0]
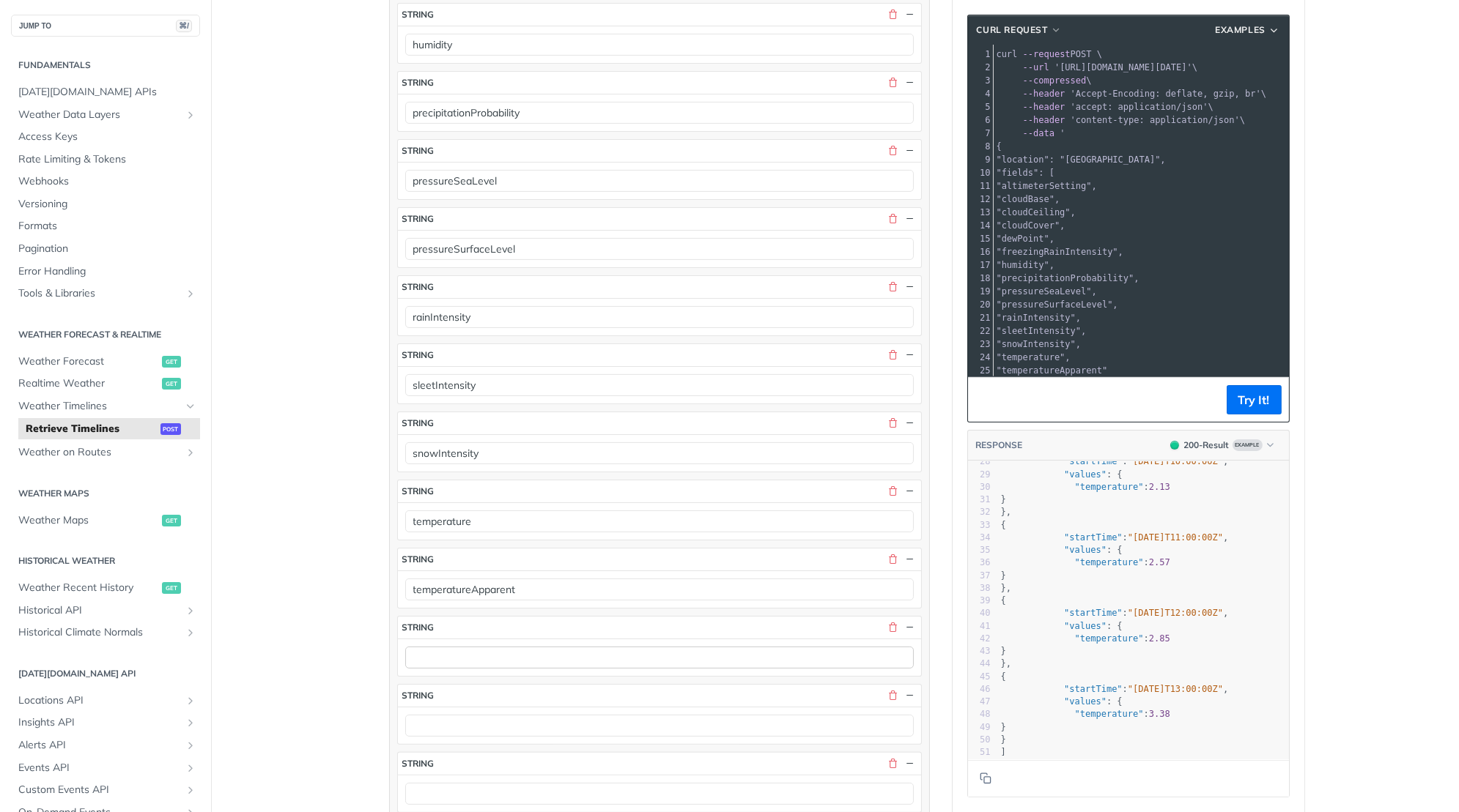
type input "altimeterSetting"
click at [468, 647] on input "text" at bounding box center [659, 658] width 509 height 22
paste input "uvHealthConcern uvIndex visibility weatherCode windDirection windGust windSpeed"
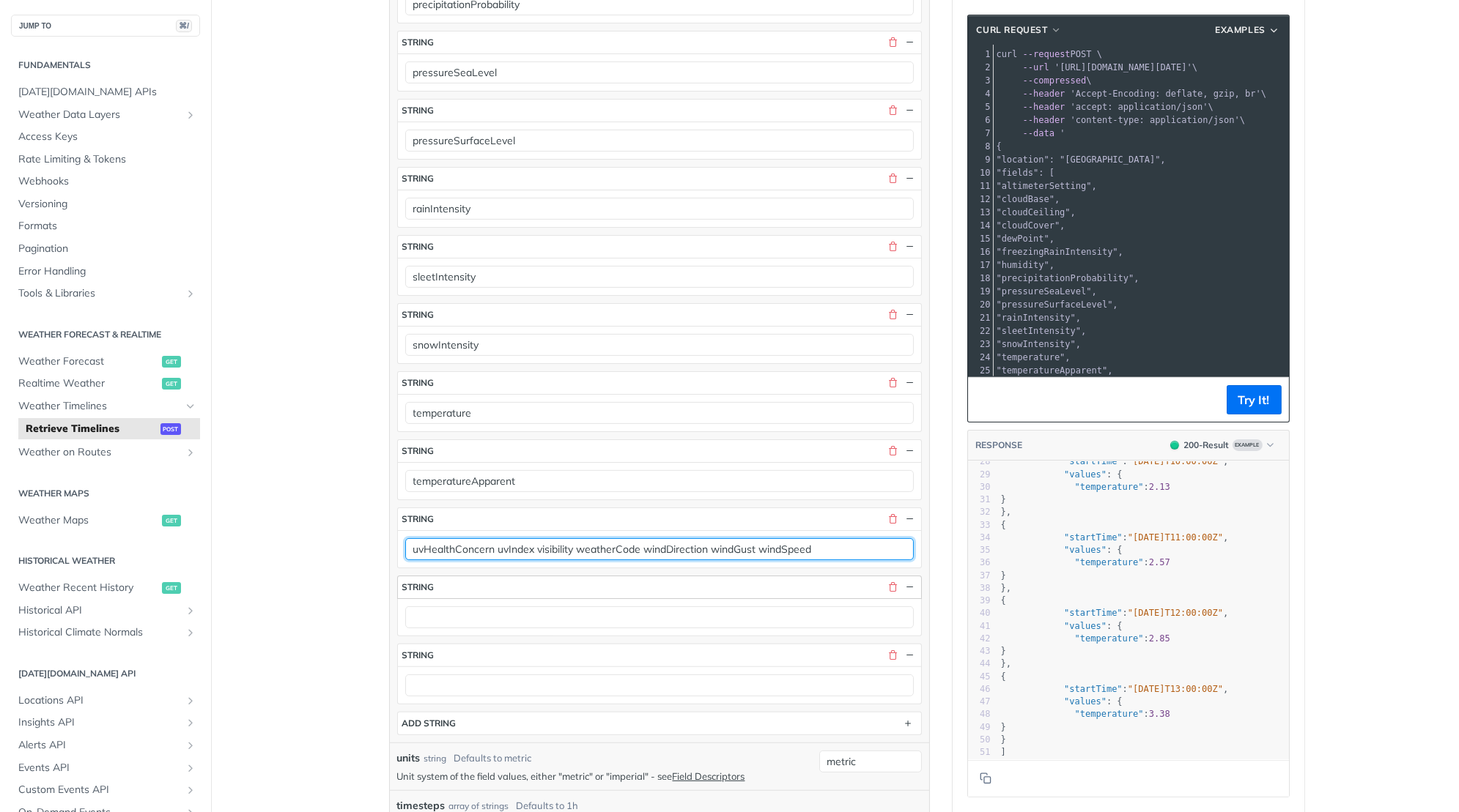
scroll to position [1028, 0]
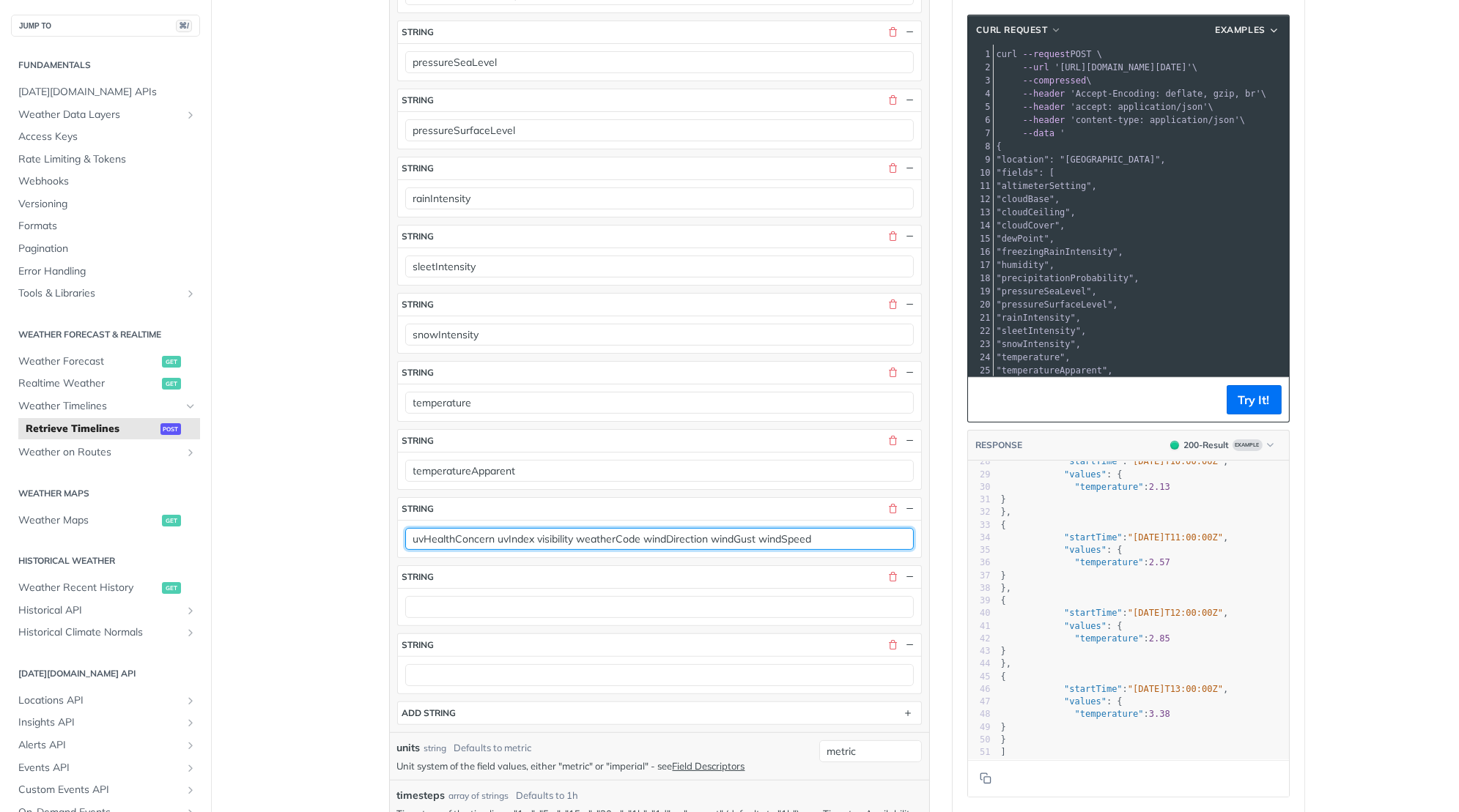
click at [535, 528] on input "uvHealthConcern uvIndex visibility weatherCode windDirection windGust windSpeed" at bounding box center [659, 539] width 509 height 22
click at [508, 528] on input "uvHealthConcern uvIndex visibility weatherCode windDirection windGust windSpeed" at bounding box center [659, 539] width 509 height 22
type input "uvHealthConcern visibility weatherCode windDirection windGust windSpeed"
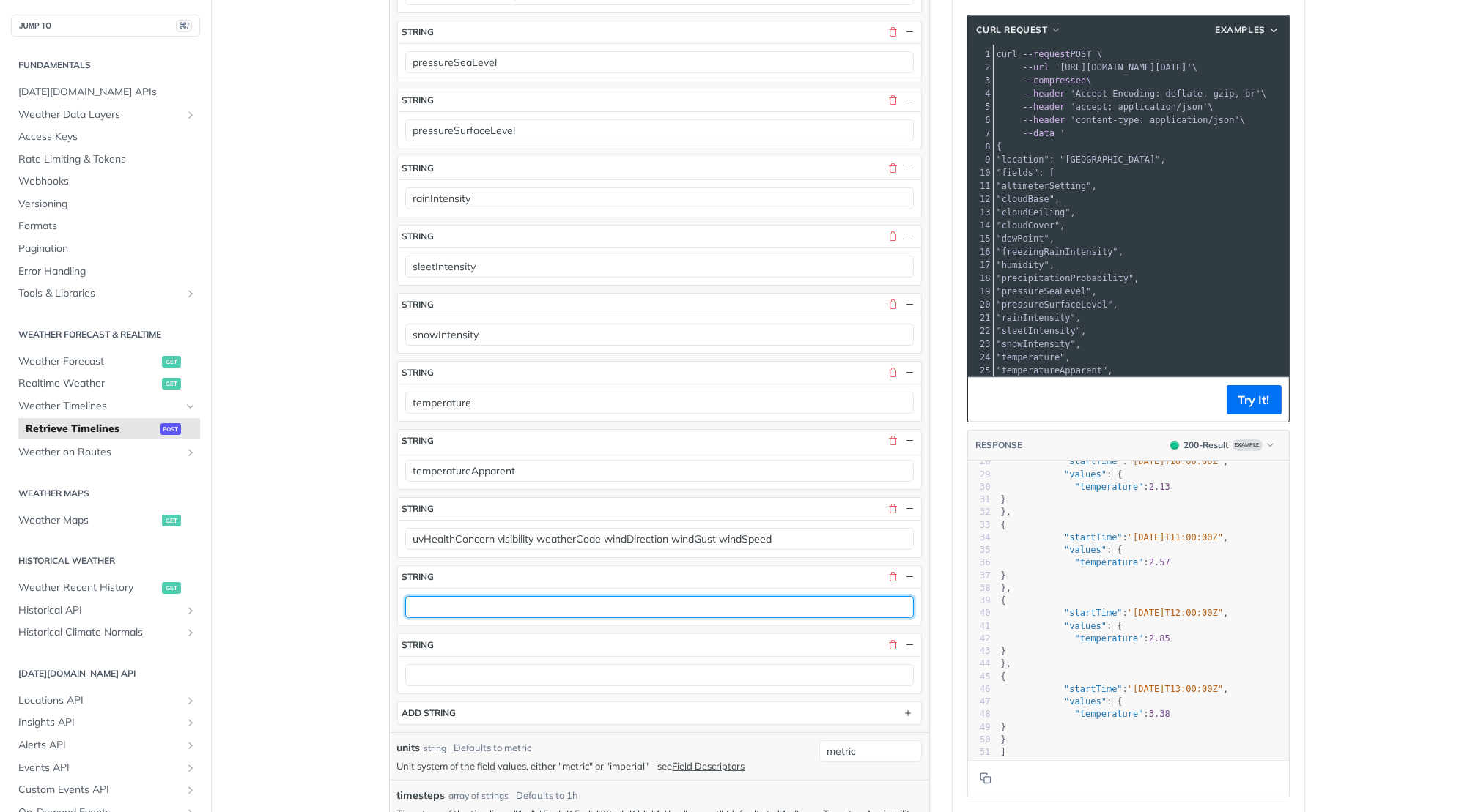
click at [467, 597] on input "text" at bounding box center [659, 608] width 509 height 22
paste input "uvIndex"
type input "uvIndex"
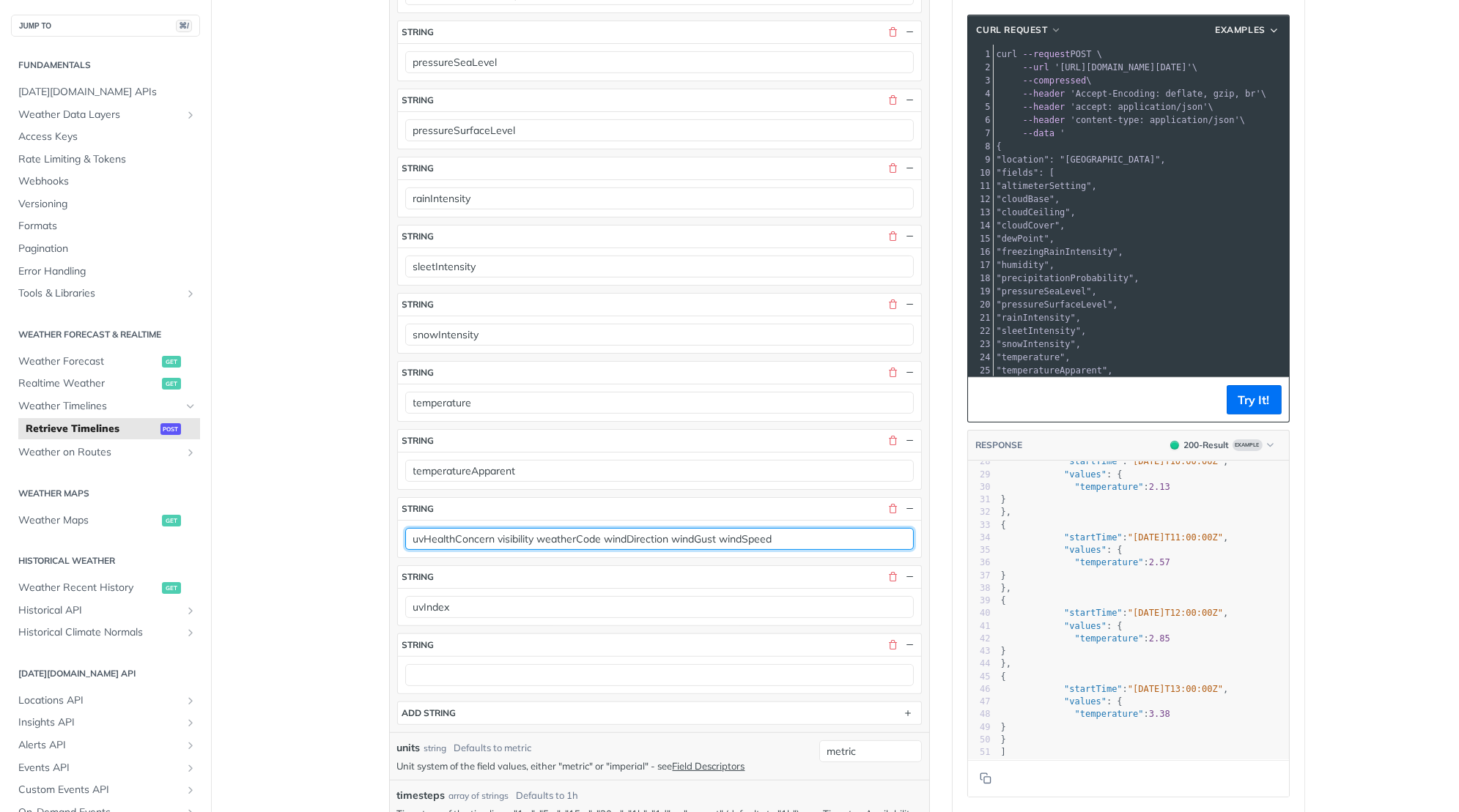
click at [518, 528] on input "uvHealthConcern visibility weatherCode windDirection windGust windSpeed" at bounding box center [659, 539] width 509 height 22
type input "uvHealthConcern weatherCode windDirection windGust windSpeed"
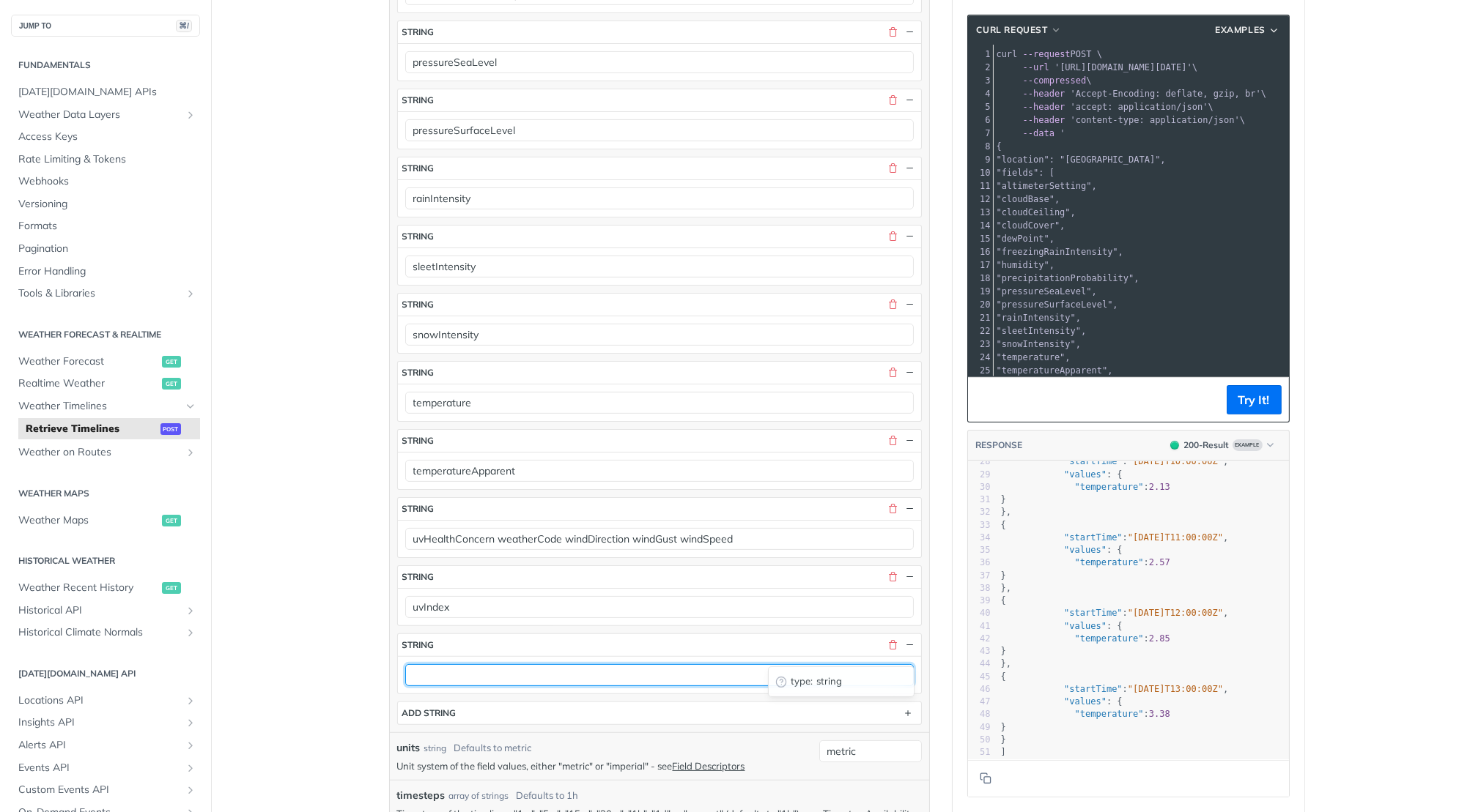
click at [444, 664] on input "text" at bounding box center [659, 675] width 509 height 22
paste input "visibility"
type input "visibility"
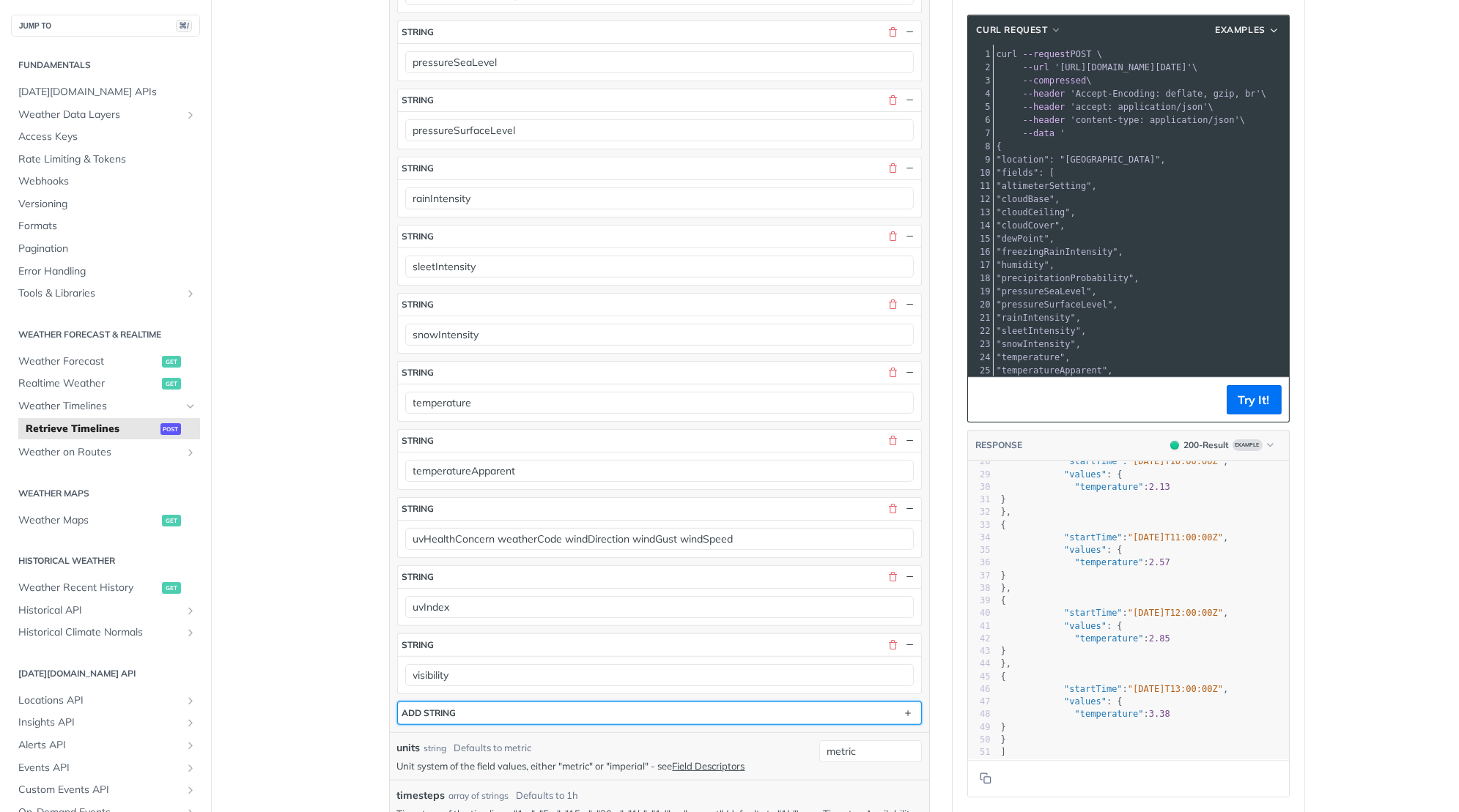
click at [446, 708] on div "ADD string" at bounding box center [429, 713] width 55 height 11
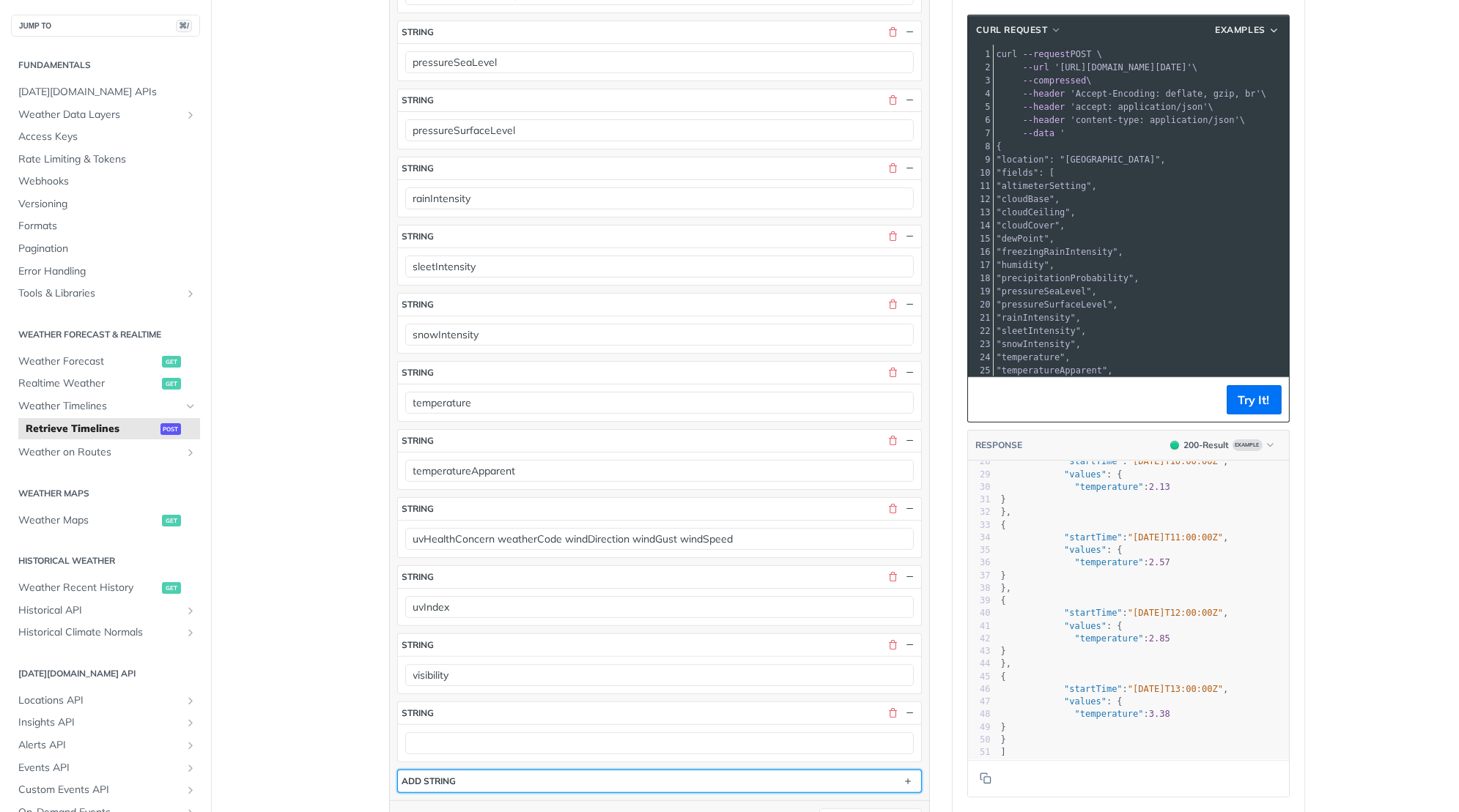
click at [439, 775] on div "ADD string" at bounding box center [429, 780] width 55 height 11
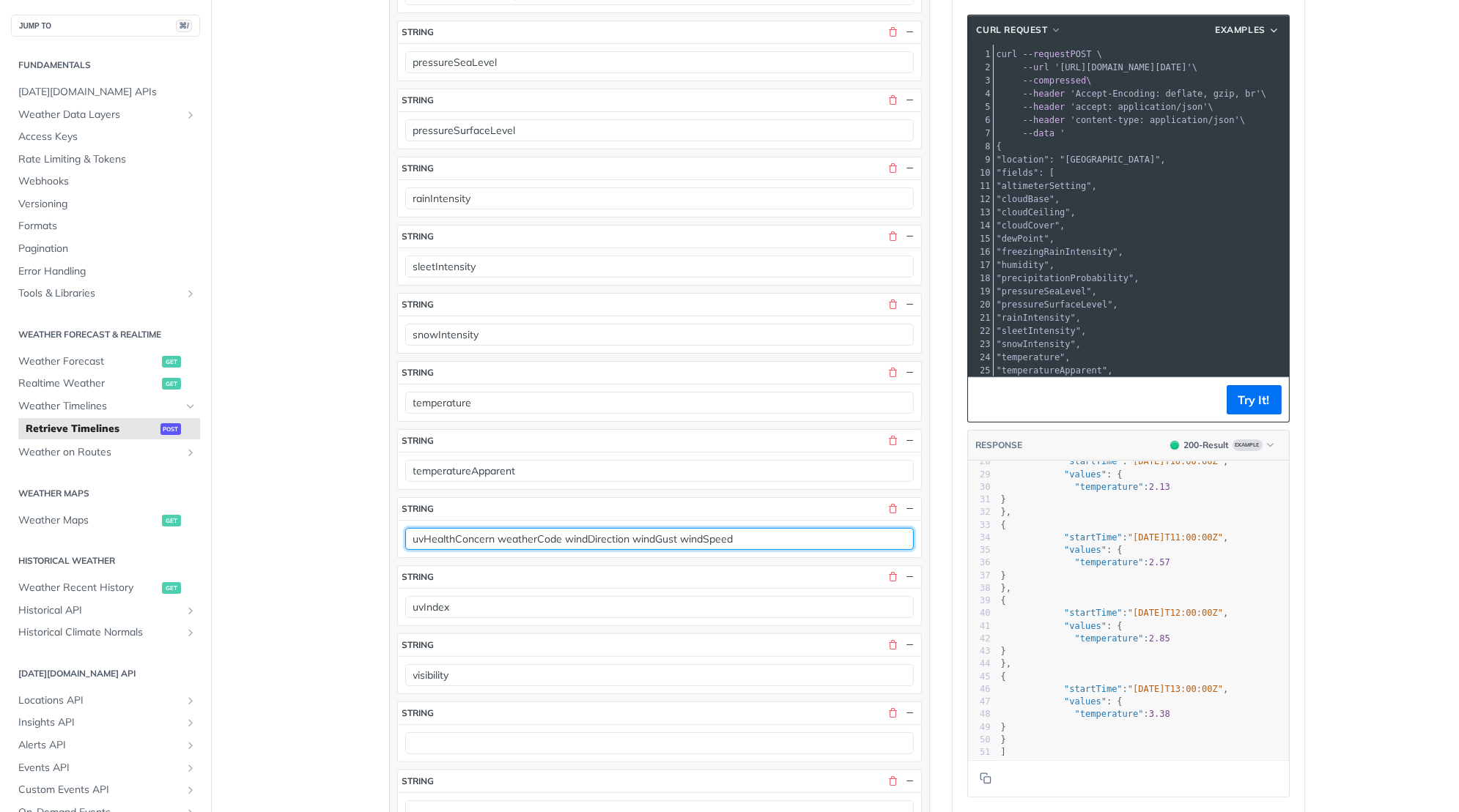
click at [529, 528] on input "uvHealthConcern weatherCode windDirection windGust windSpeed" at bounding box center [659, 539] width 509 height 22
type input "uvHealthConcern windDirection windGust windSpeed"
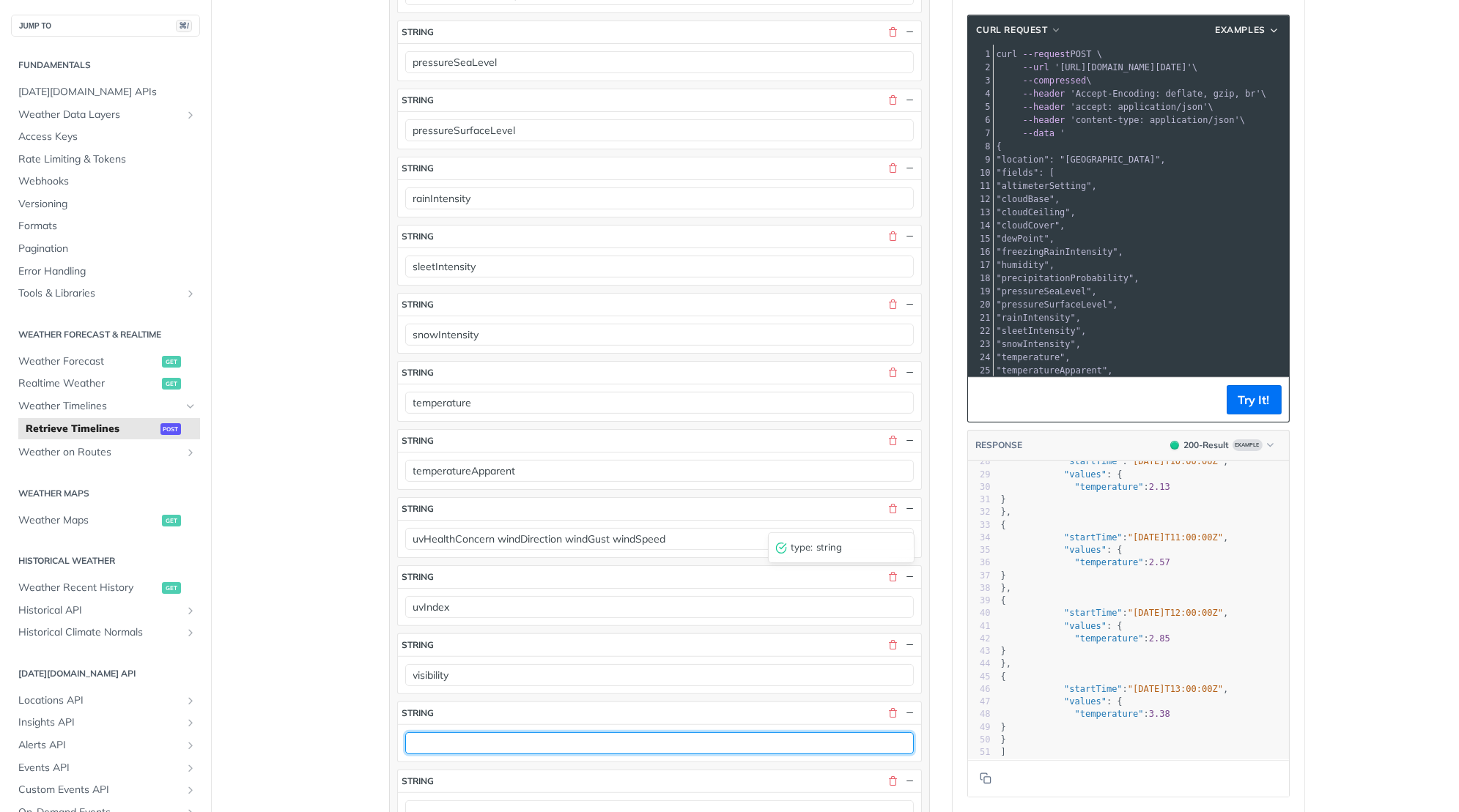
click at [449, 733] on input "text" at bounding box center [659, 744] width 509 height 22
paste input "weatherCode"
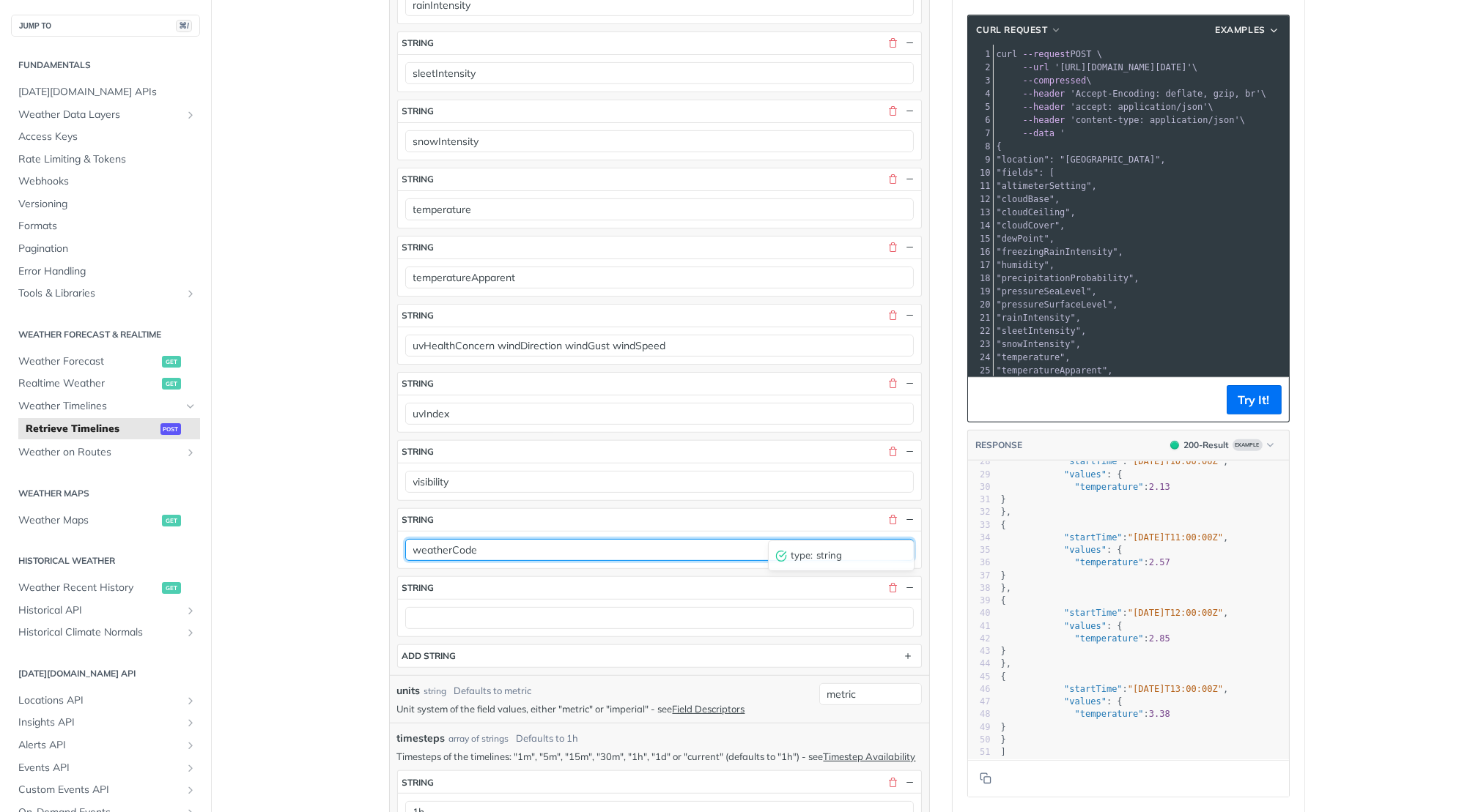
scroll to position [1251, 0]
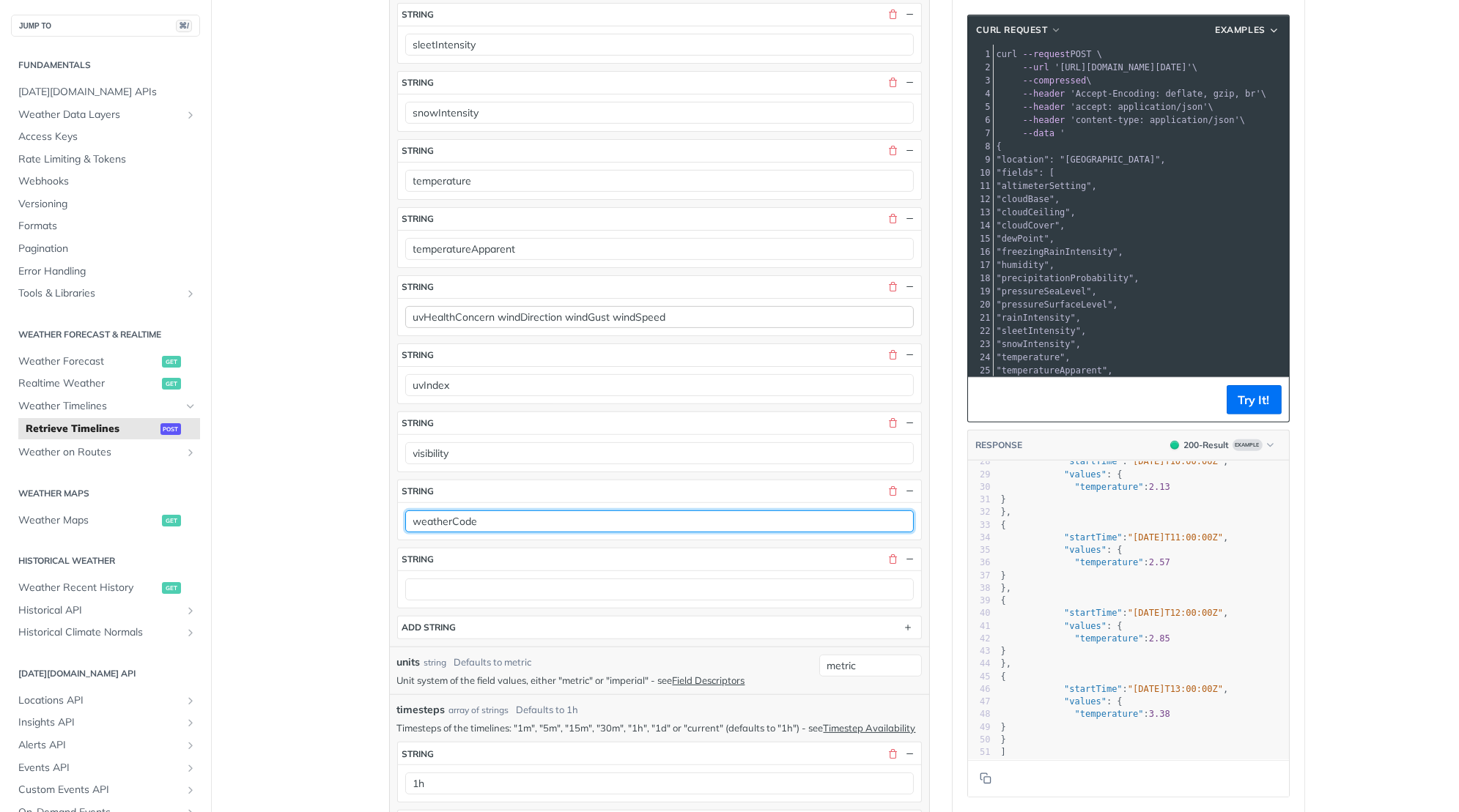
type input "weatherCode"
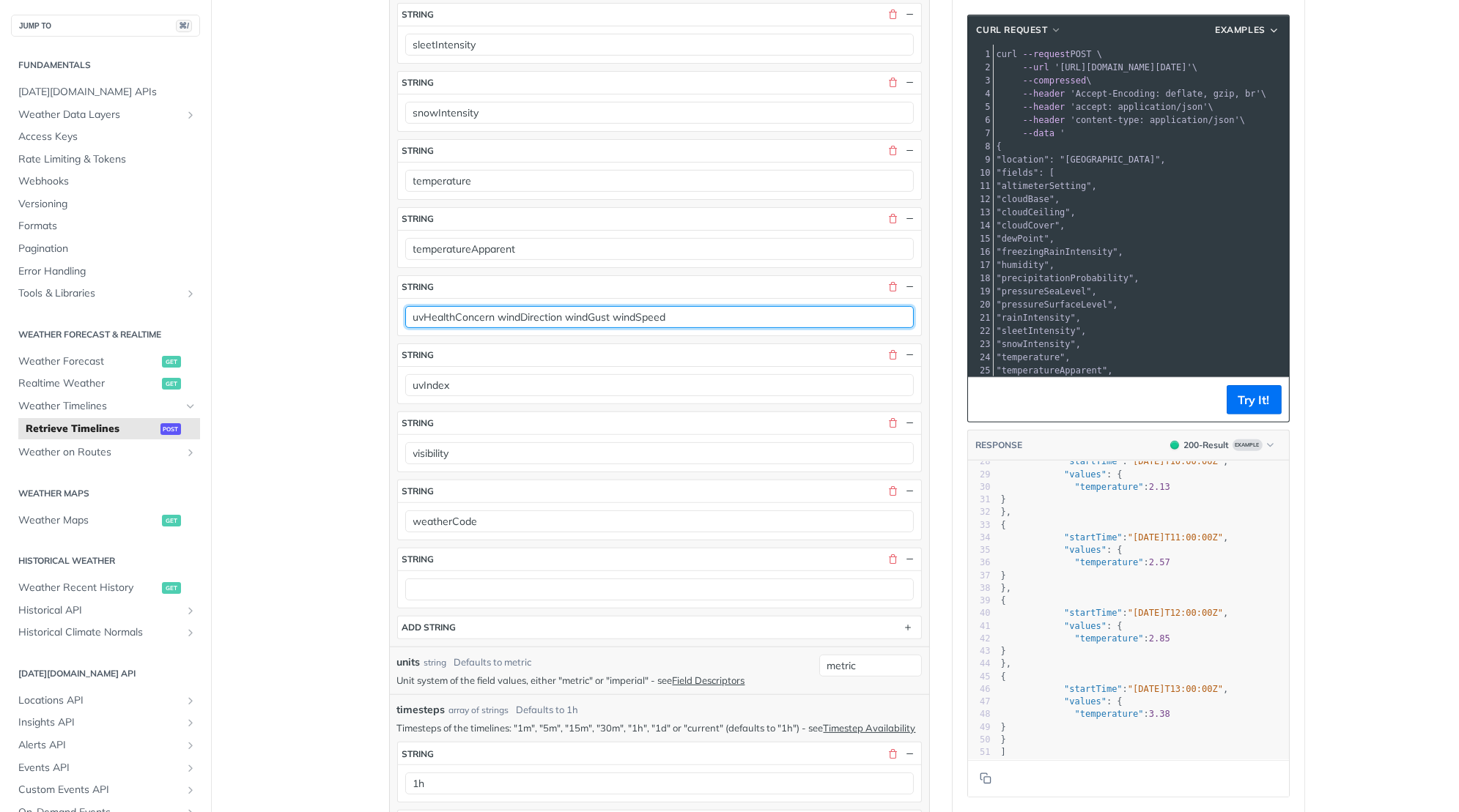
click at [523, 306] on input "uvHealthConcern windDirection windGust windSpeed" at bounding box center [659, 317] width 509 height 22
type input "uvHealthConcern windGust windSpeed"
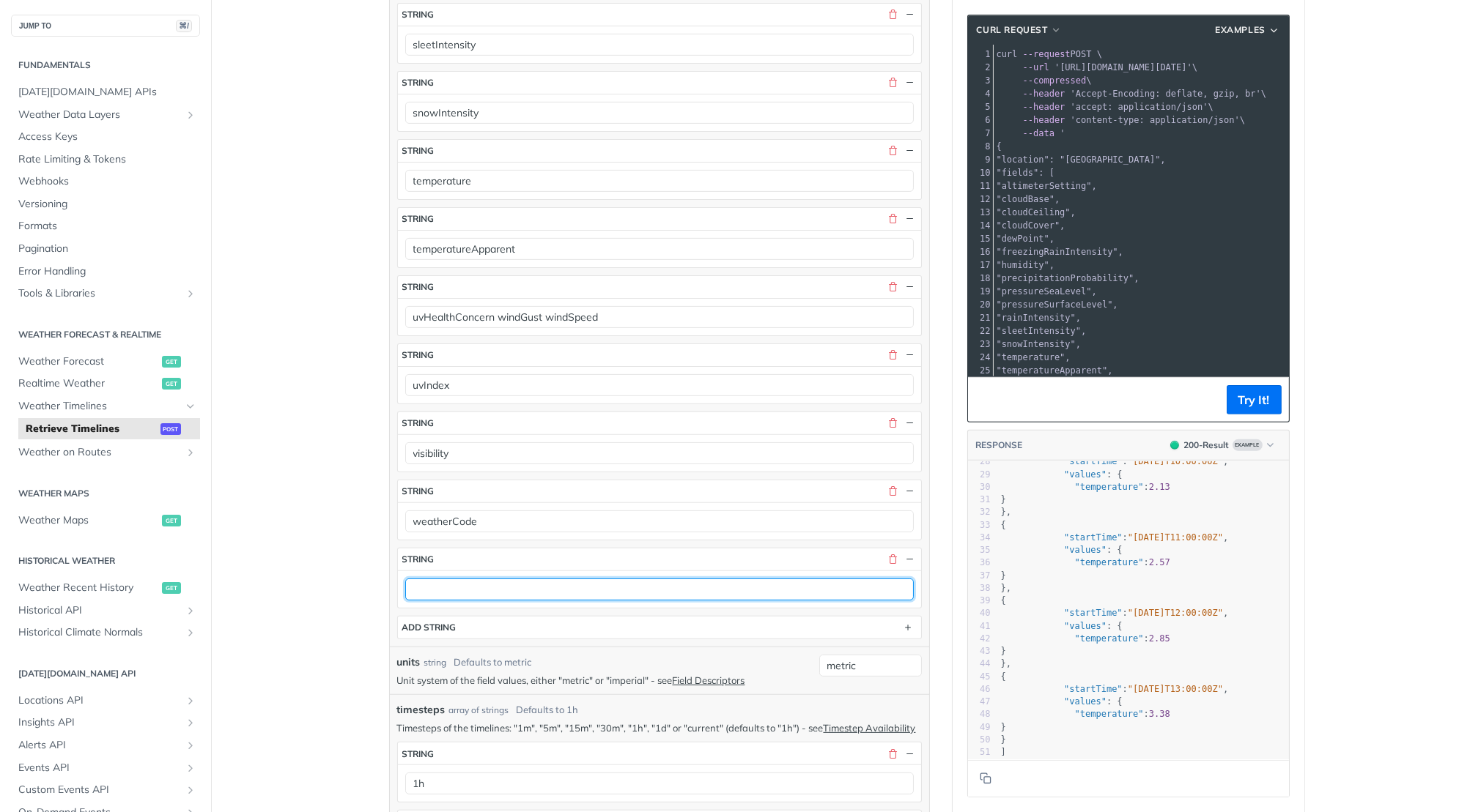
click at [455, 579] on input "text" at bounding box center [659, 590] width 509 height 22
paste input "windDirection"
type input "windDirection"
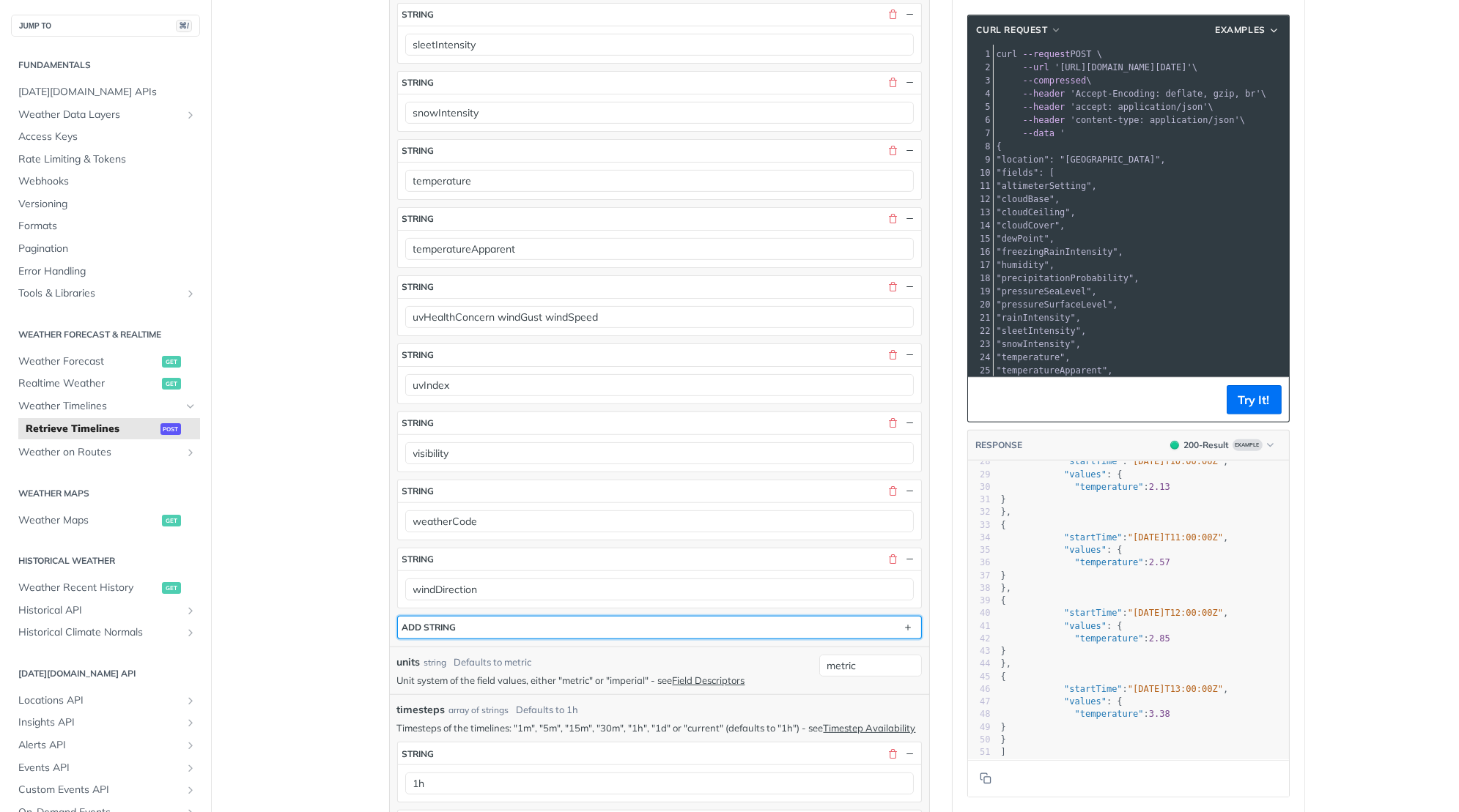
click at [451, 621] on div "ADD string" at bounding box center [429, 626] width 55 height 11
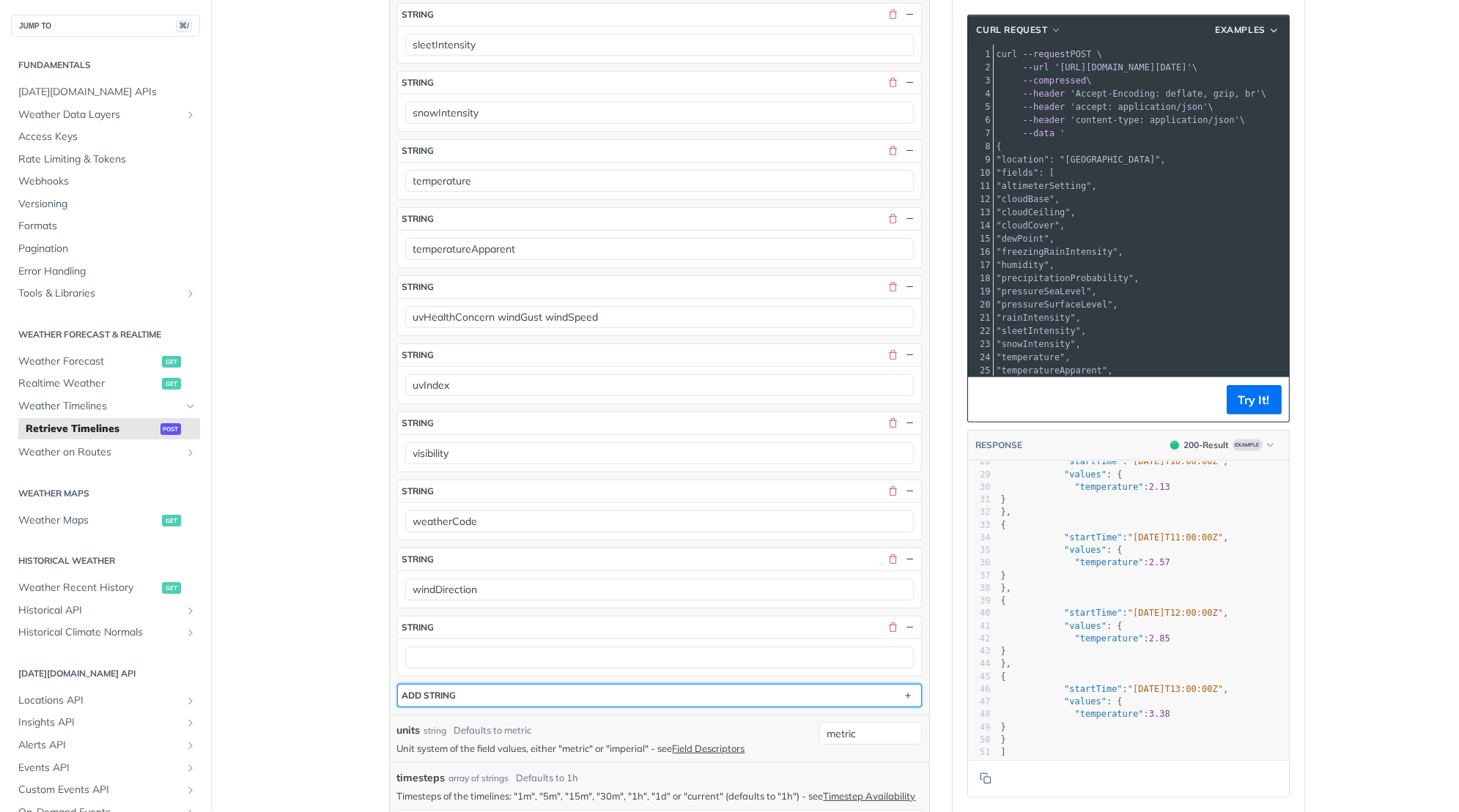
click at [461, 685] on button "ADD string" at bounding box center [659, 696] width 523 height 22
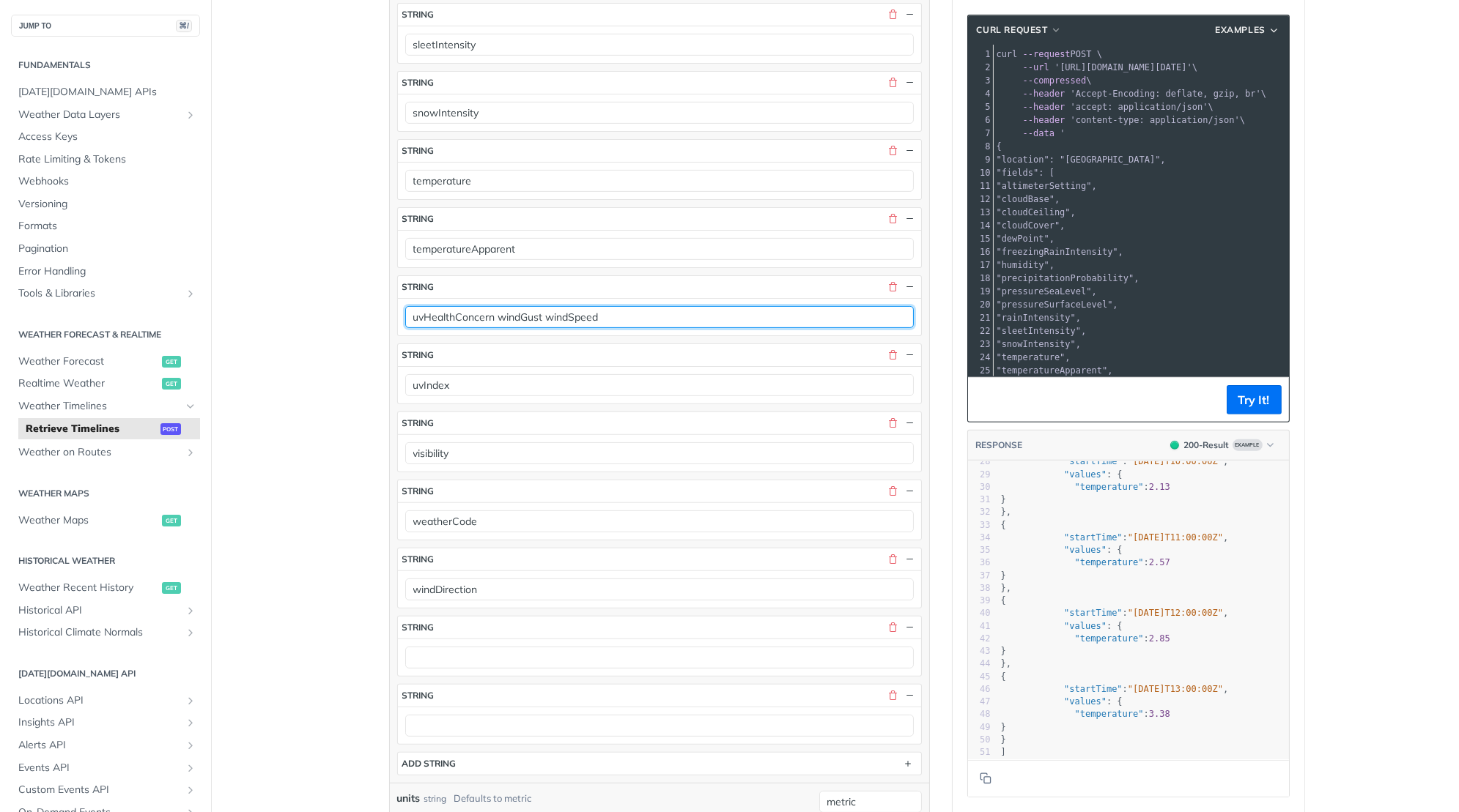
click at [517, 306] on input "uvHealthConcern windGust windSpeed" at bounding box center [659, 317] width 509 height 22
type input "uvHealthConcern windSpeed"
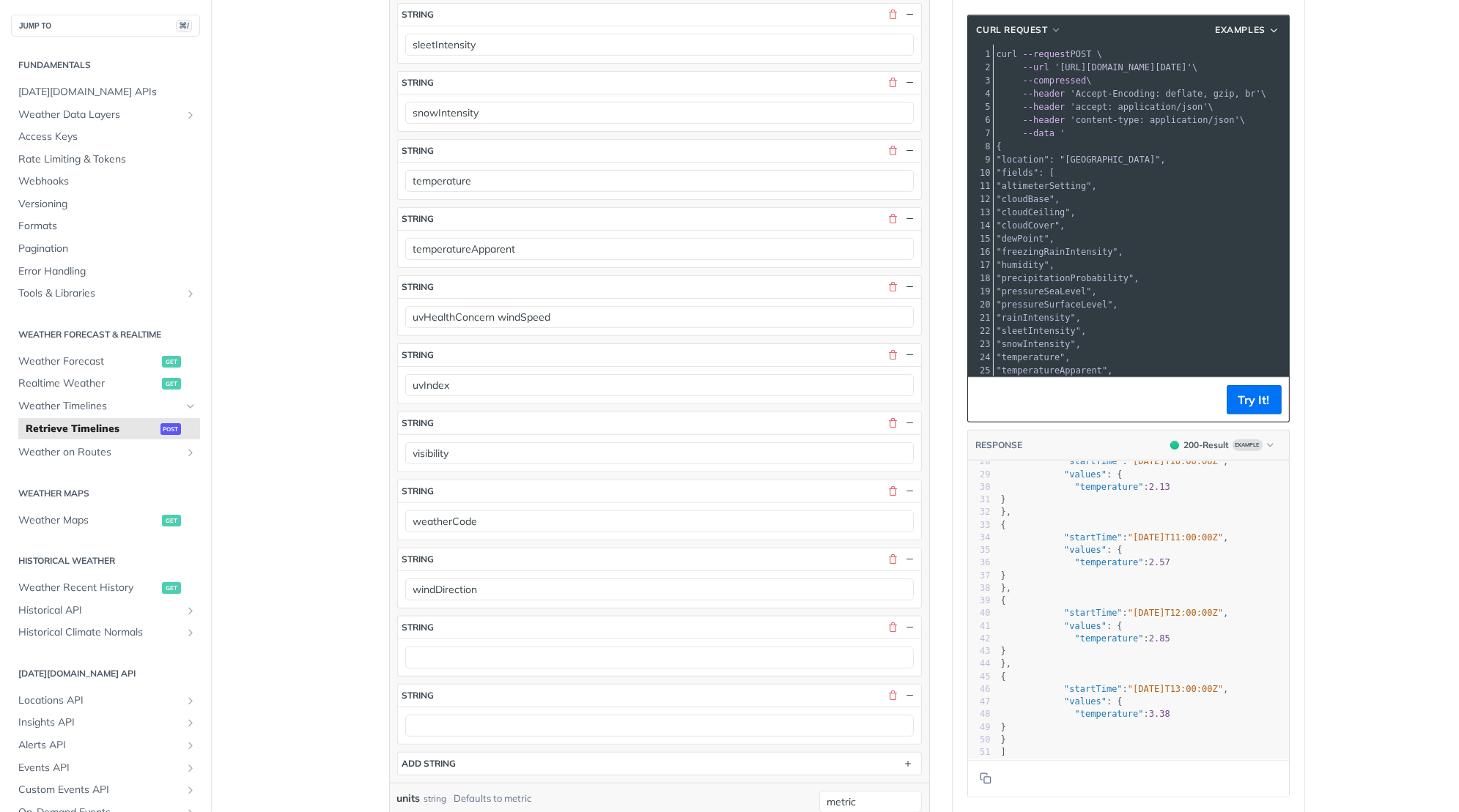
click at [449, 643] on div at bounding box center [659, 657] width 523 height 38
click at [450, 647] on input "text" at bounding box center [659, 658] width 509 height 22
paste input "windGust"
type input "windGust"
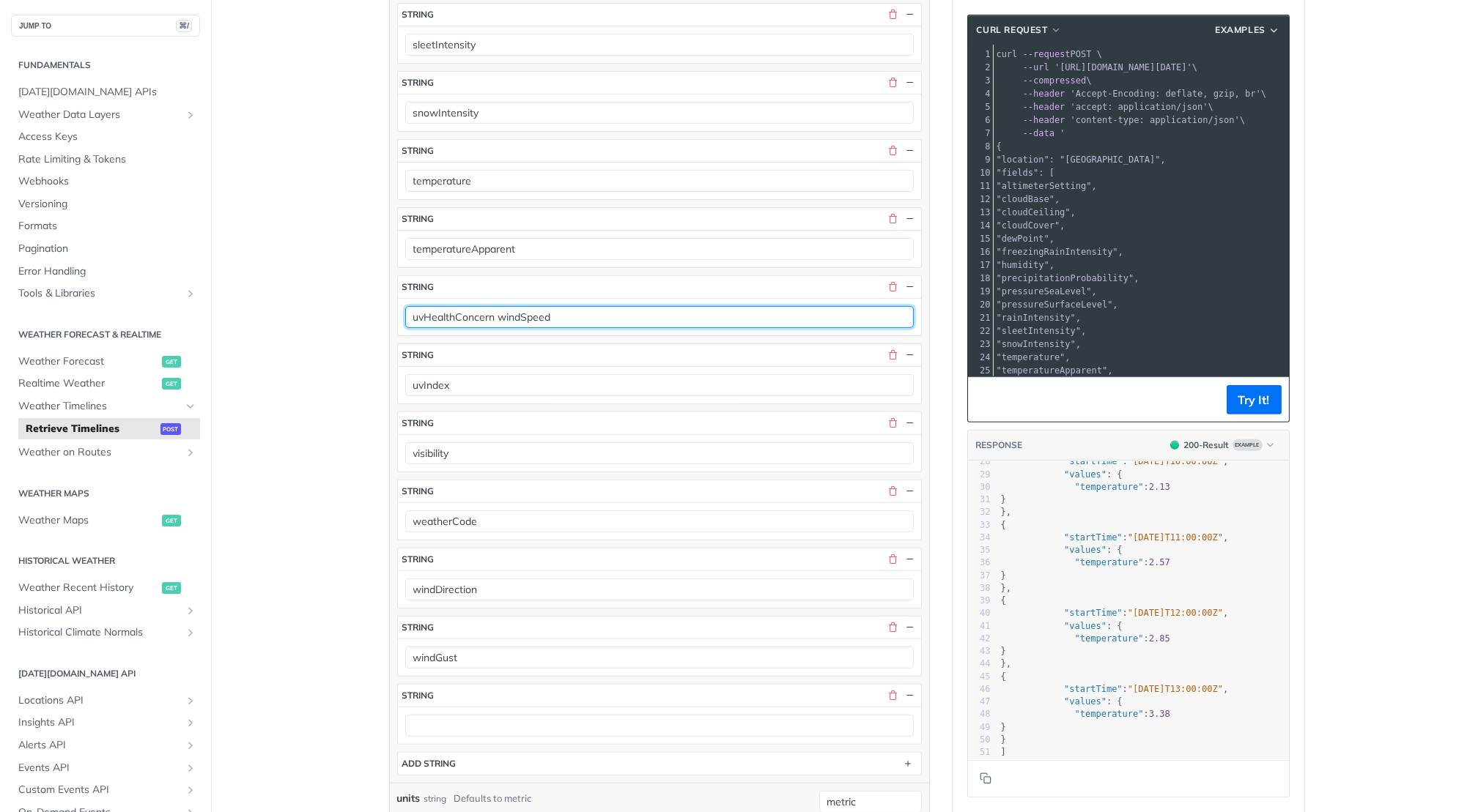
click at [519, 306] on input "uvHealthConcern windSpeed" at bounding box center [659, 317] width 509 height 22
type input "uvHealthConcern"
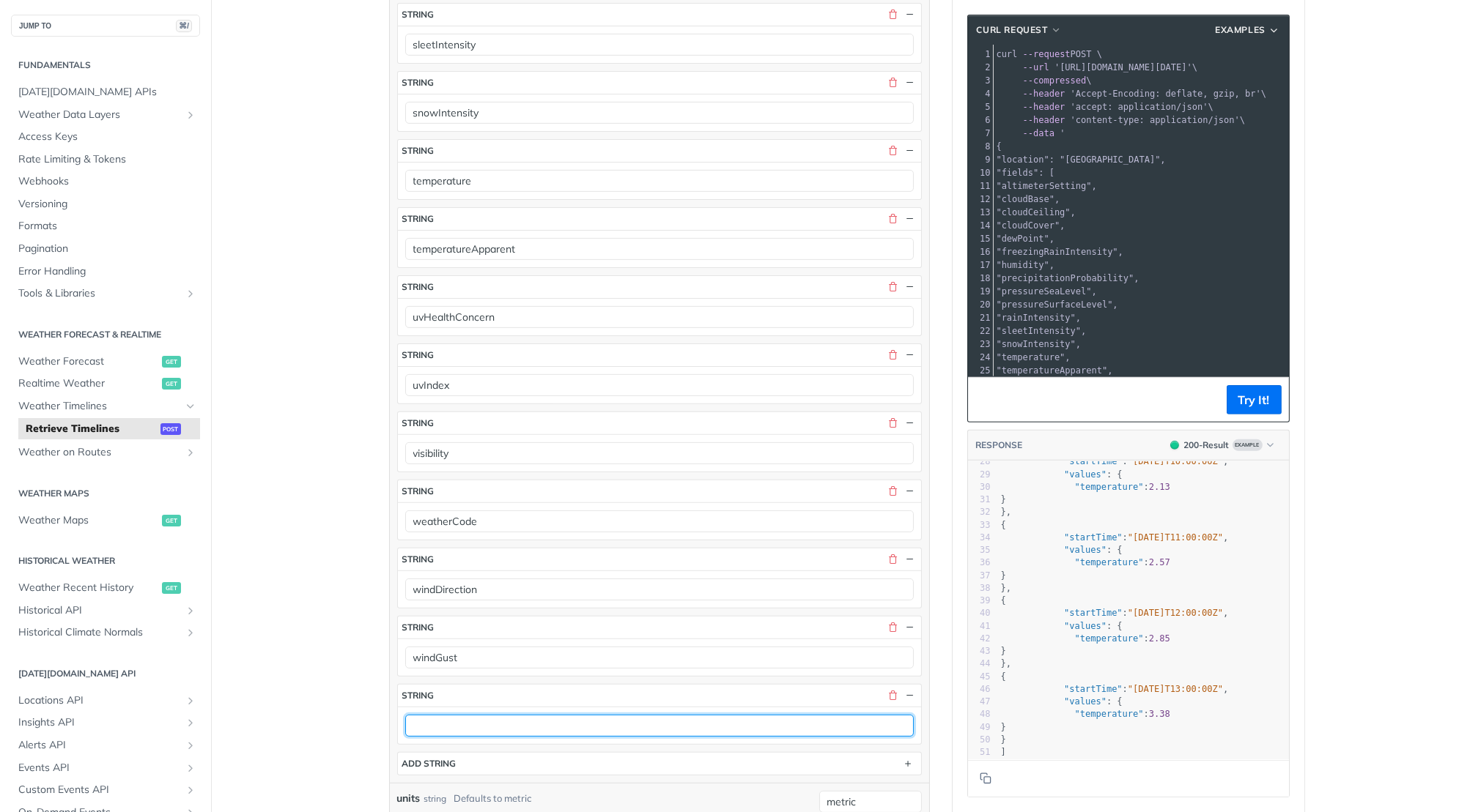
click at [463, 715] on input "text" at bounding box center [659, 726] width 509 height 22
paste input "windSpeed"
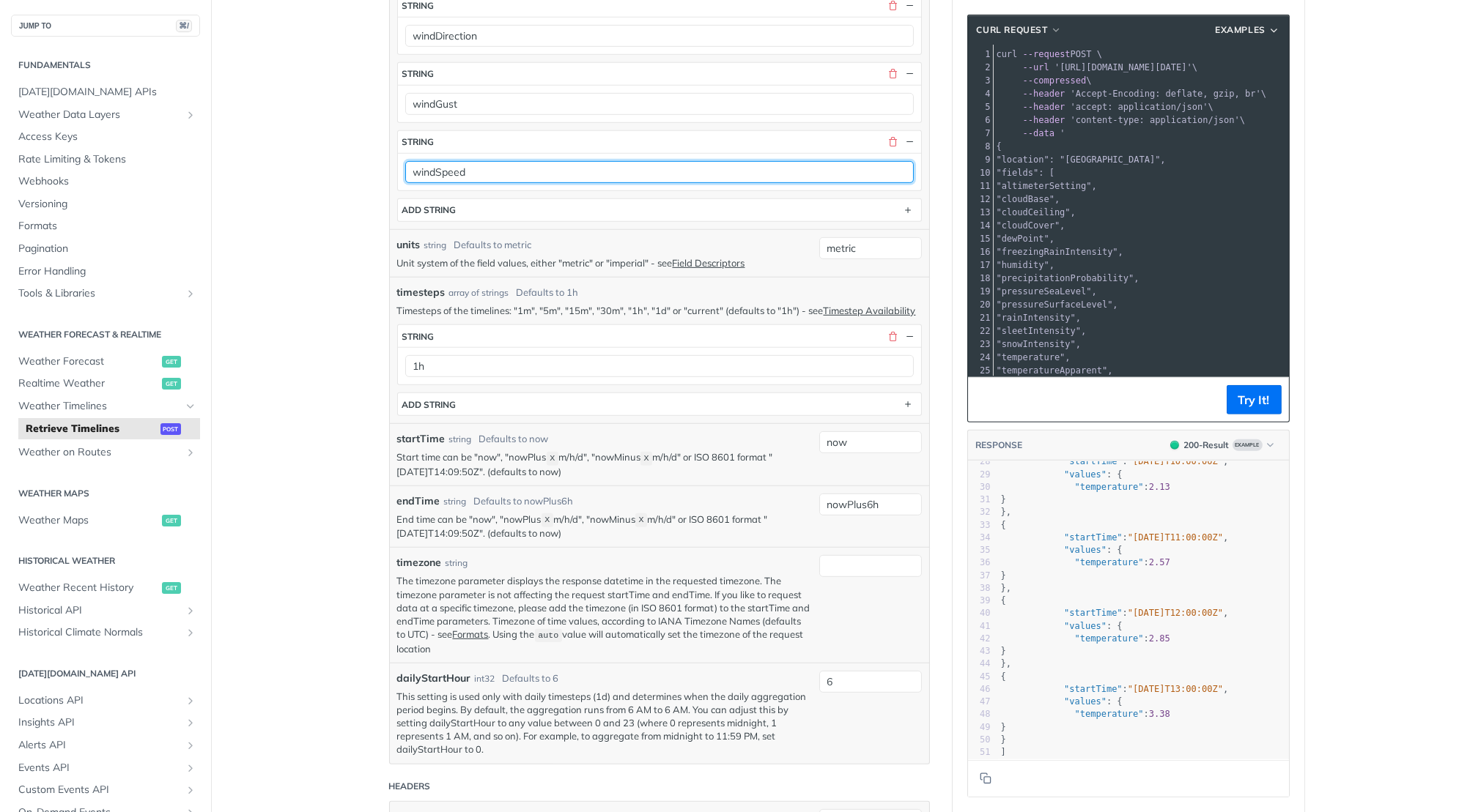
scroll to position [2045, 0]
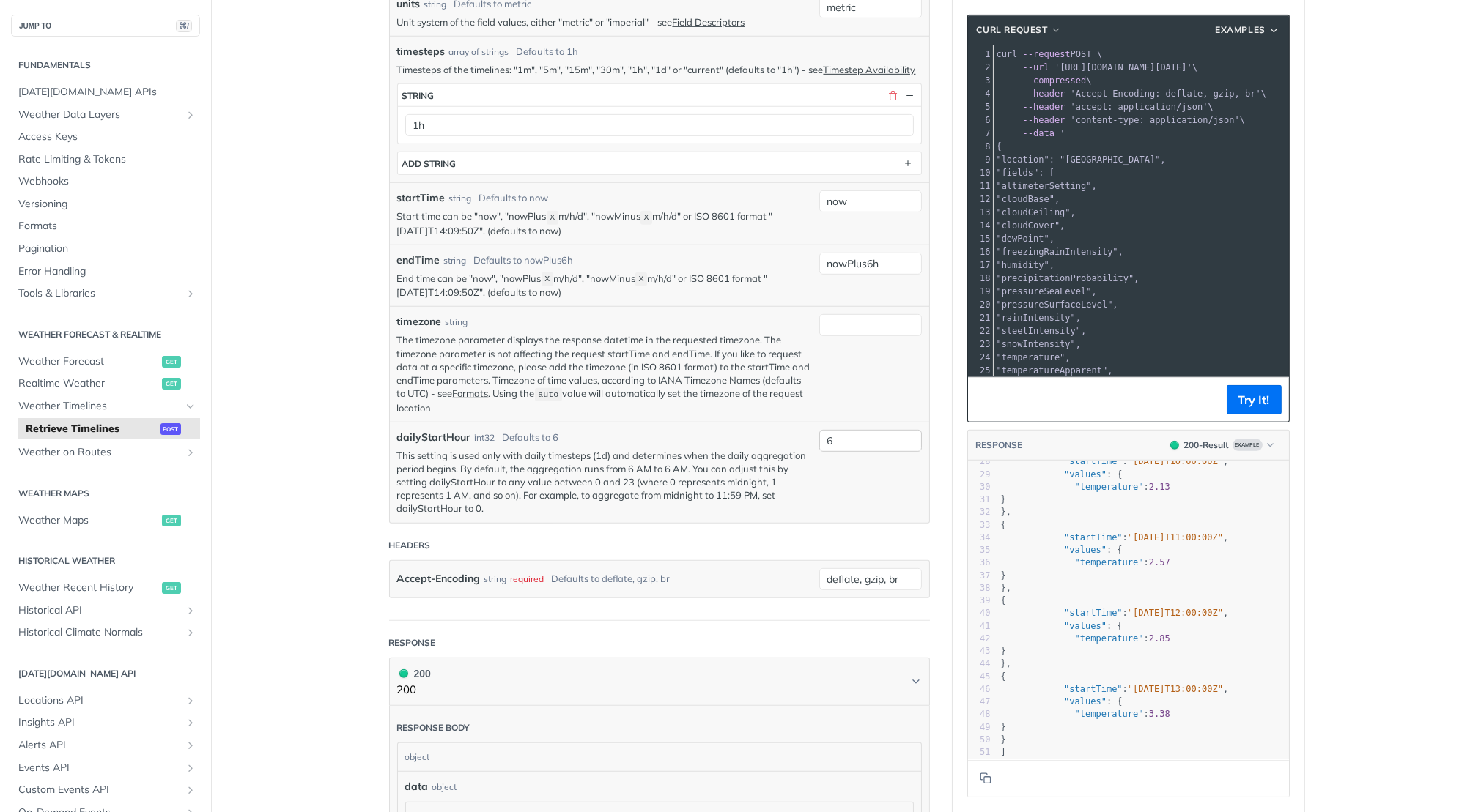
type input "windSpeed"
click at [846, 430] on input "6" at bounding box center [870, 441] width 102 height 22
type input "0"
click at [877, 191] on input "now" at bounding box center [870, 202] width 102 height 22
type input "nowMinus1d"
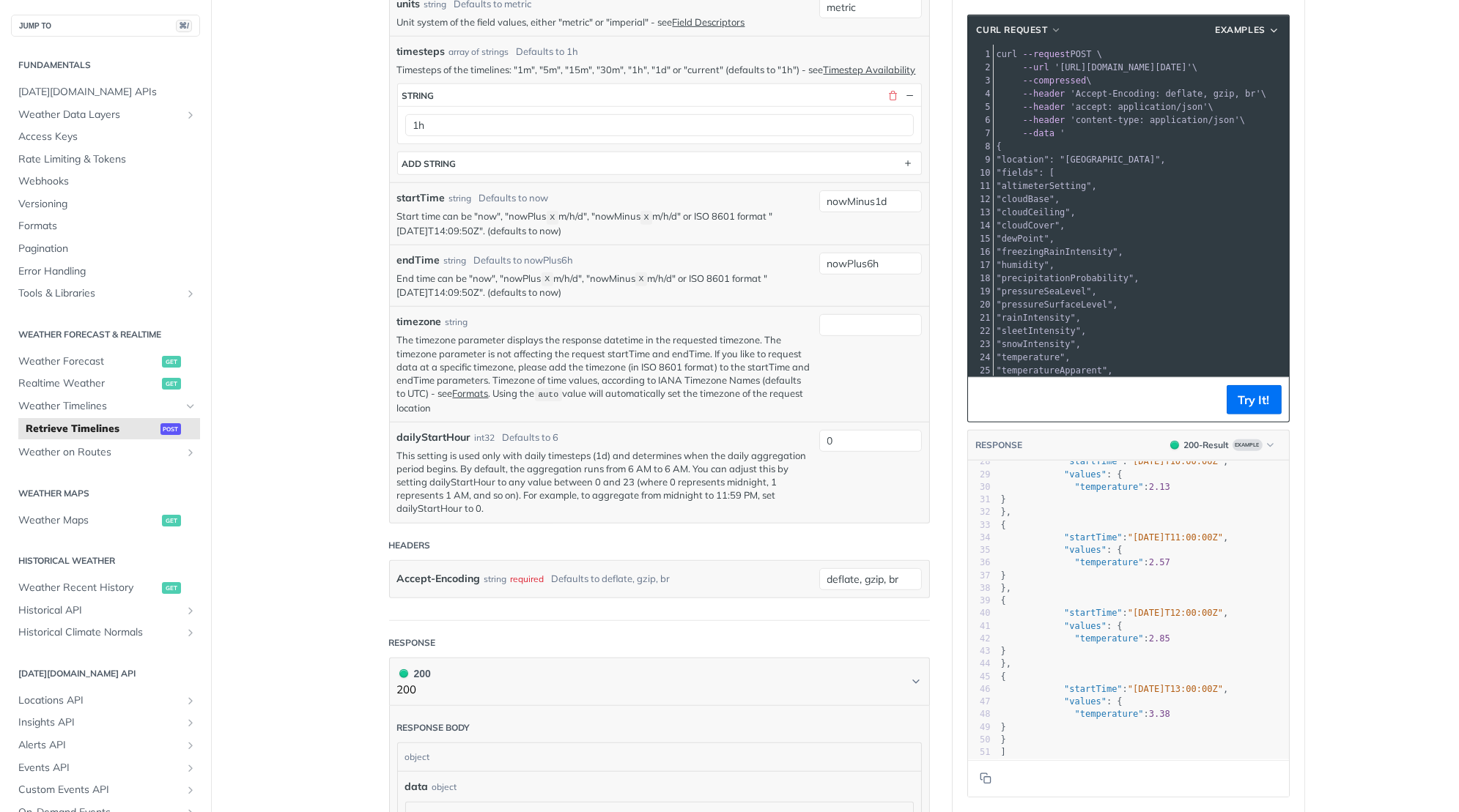
click at [741, 209] on p "Start time can be "now", "nowPlus X m/h/d", "nowMinus X m/h/d" or ISO 8601 form…" at bounding box center [605, 223] width 415 height 28
click at [896, 253] on input "nowPlus6h" at bounding box center [870, 264] width 102 height 22
click at [607, 114] on input "1h" at bounding box center [659, 125] width 509 height 22
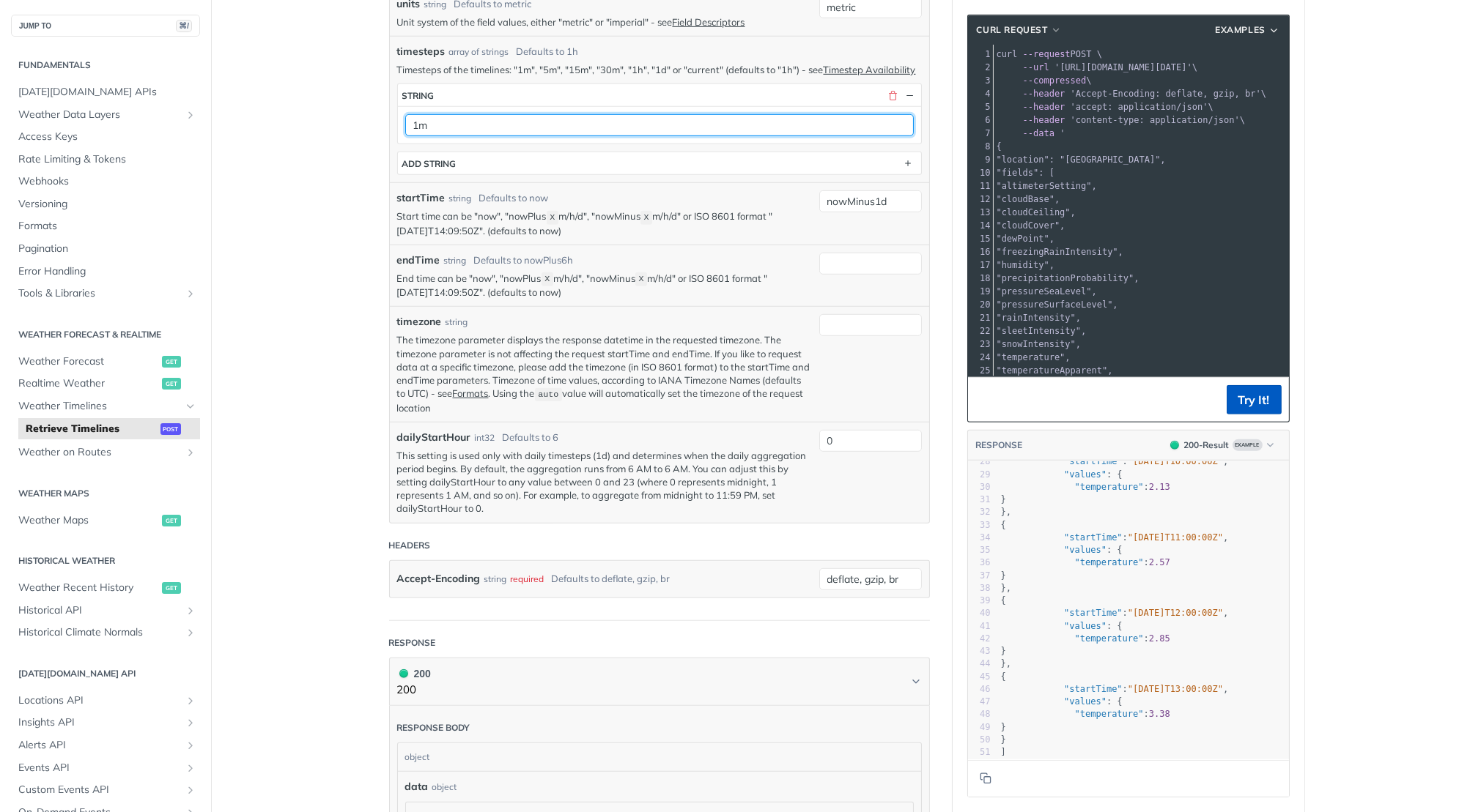
type input "1m"
click at [1256, 393] on button "Try It!" at bounding box center [1253, 400] width 55 height 30
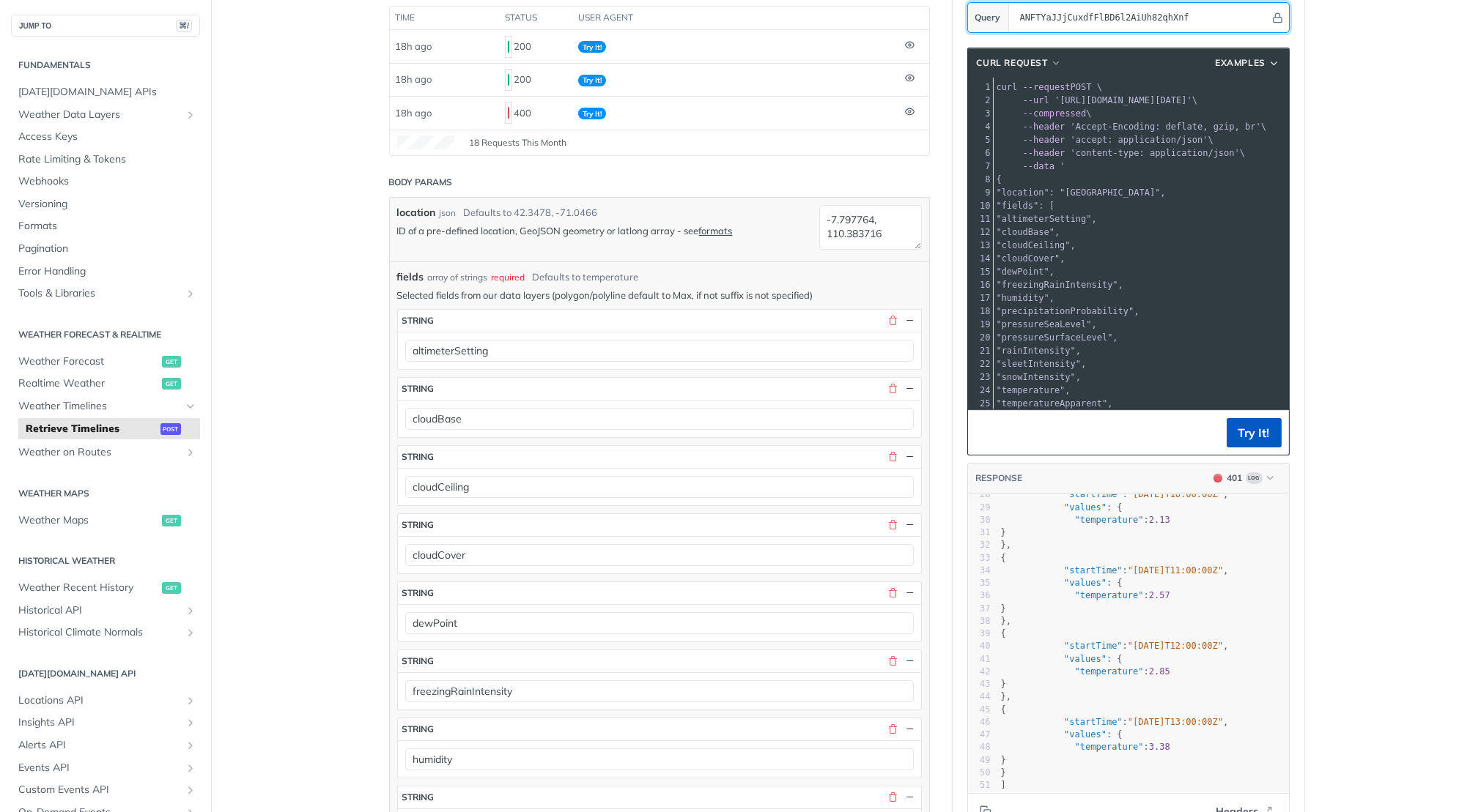
scroll to position [0, 0]
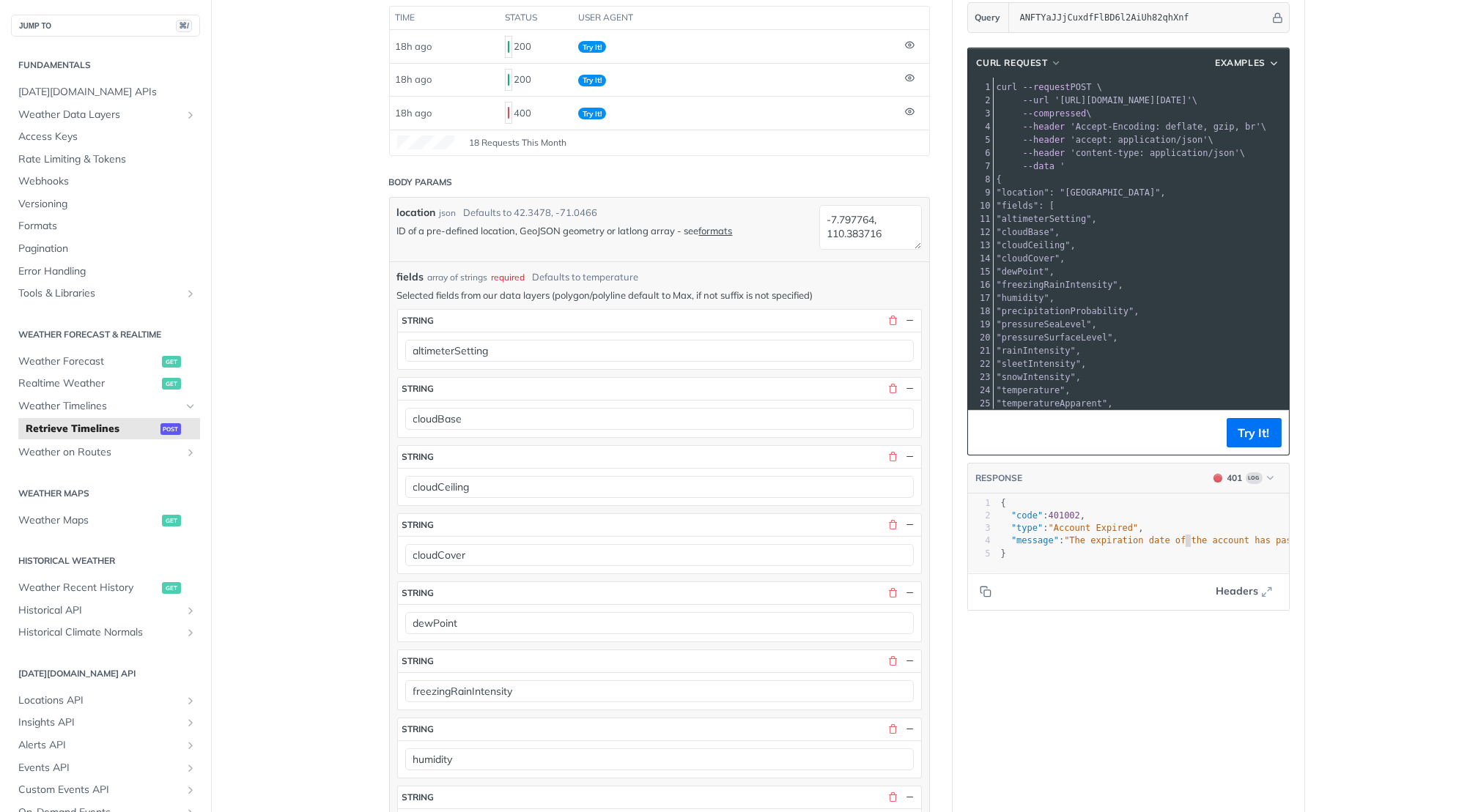
click at [1186, 537] on span ""The expiration date of the account has passed: 68779dbfadf49a8660249101"" at bounding box center [1256, 540] width 386 height 10
click at [1227, 541] on span ""The expiration date of the account has passed: 68779dbfadf49a8660249101"" at bounding box center [1089, 540] width 386 height 10
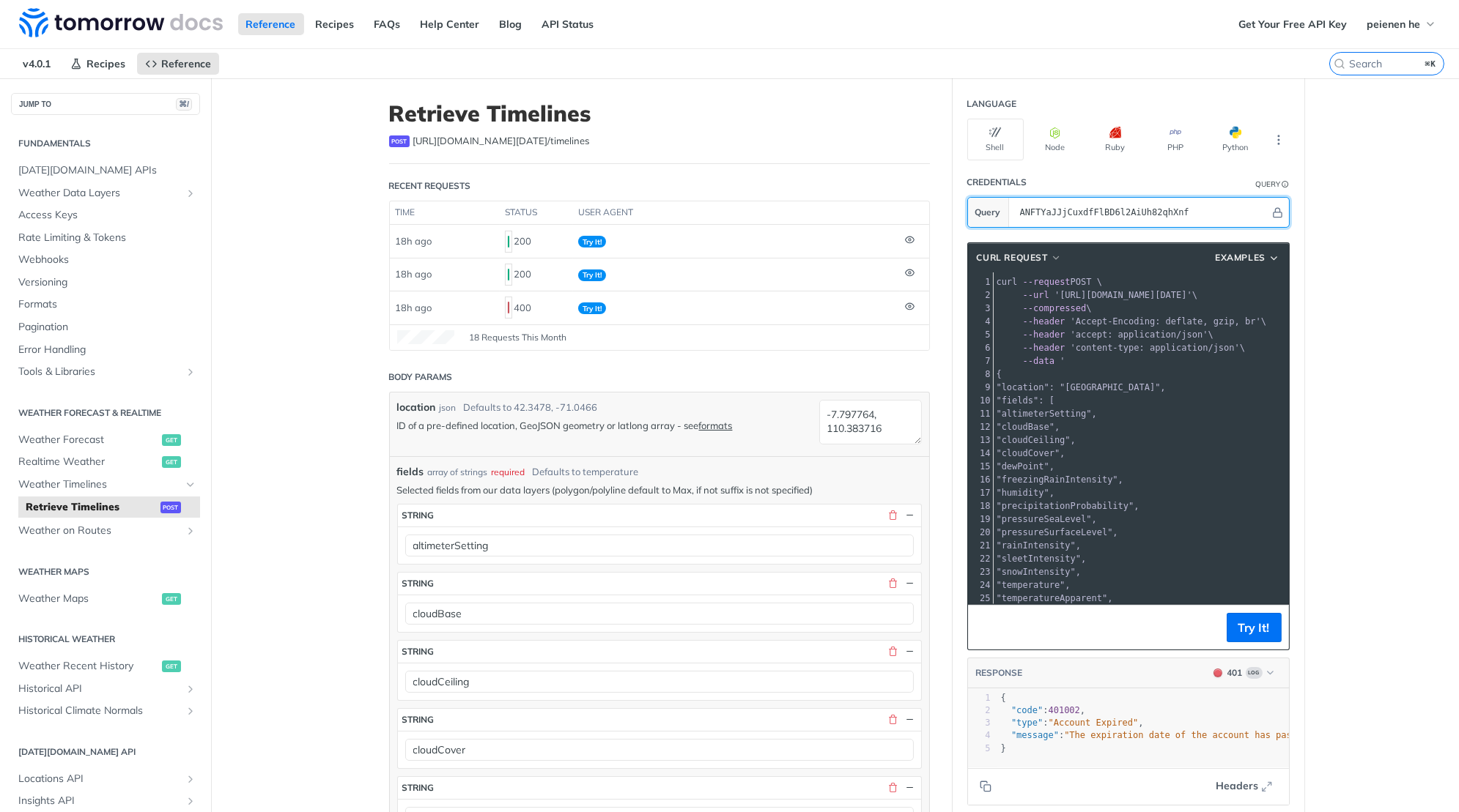
click at [1210, 203] on input "ANFTYaJJjCuxdfFlBD6l2AiUh82qhXnf" at bounding box center [1141, 212] width 257 height 30
click at [704, 429] on div "location json Defaults to [GEOGRAPHIC_DATA] ID of a pre-defined location, GeoJS…" at bounding box center [605, 424] width 415 height 49
click at [656, 423] on p "ID of a pre-defined location, GeoJSON geometry or latlong array - see formats" at bounding box center [605, 425] width 415 height 13
click at [636, 277] on td "Try It!" at bounding box center [736, 274] width 327 height 33
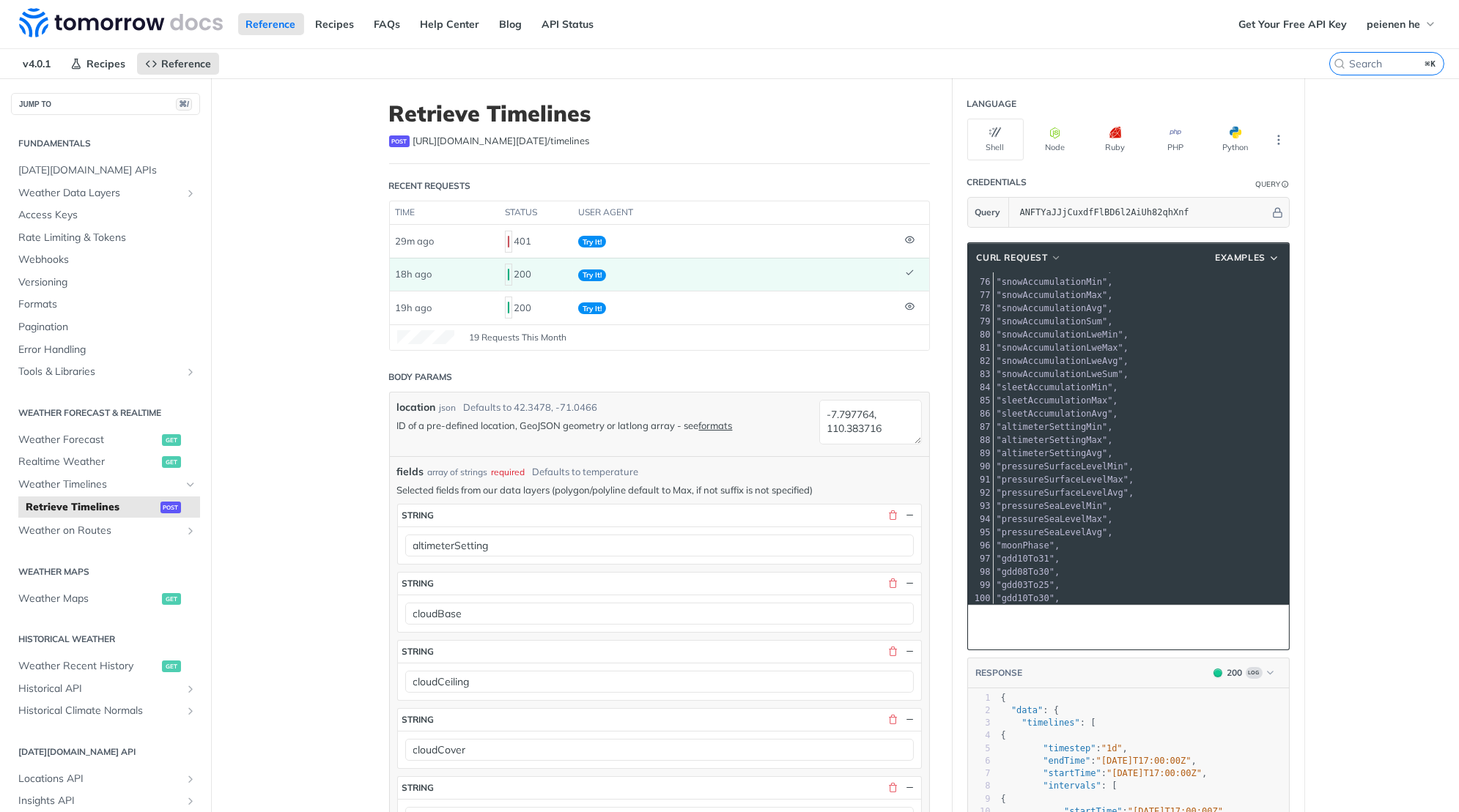
scroll to position [452, 0]
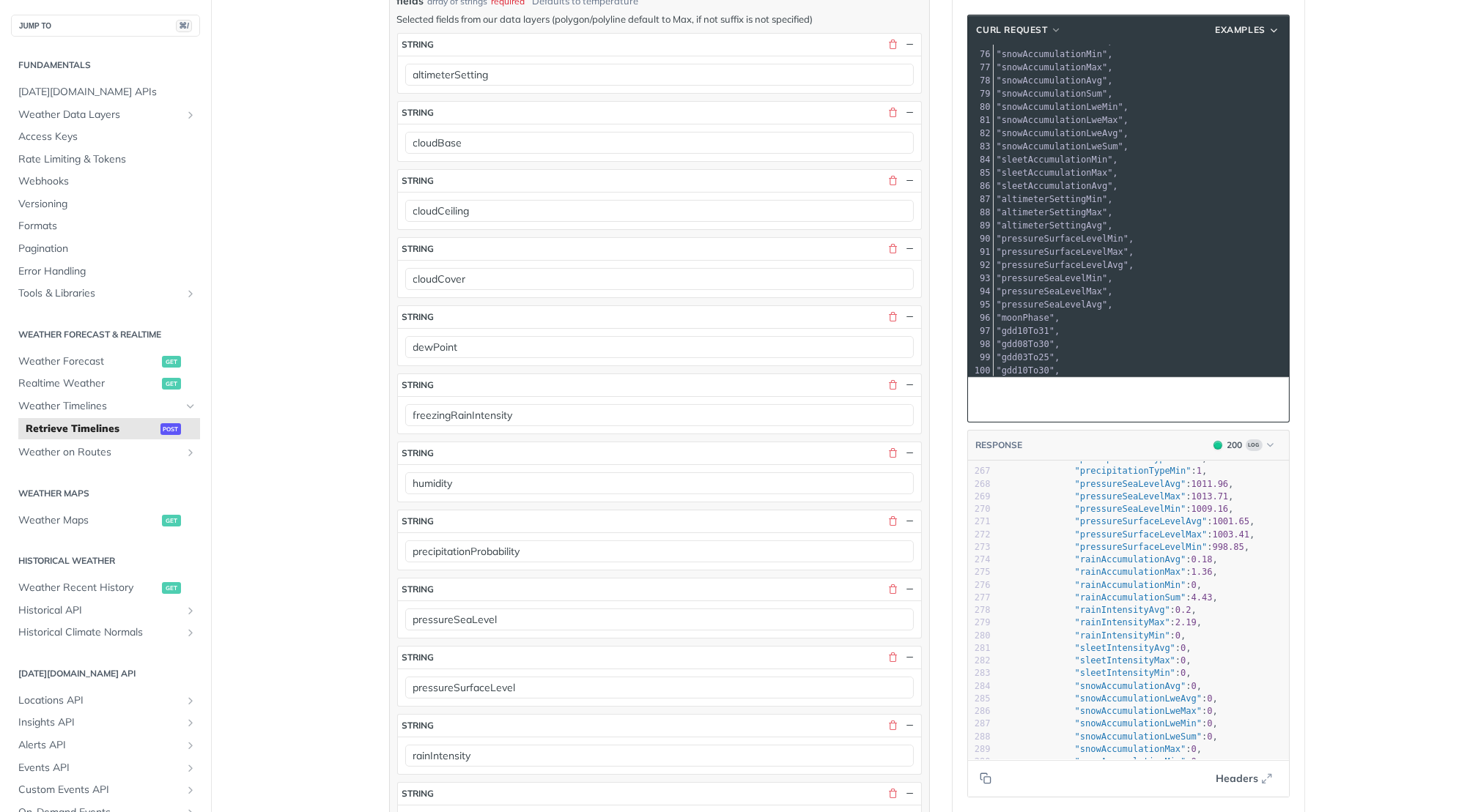
scroll to position [0, 0]
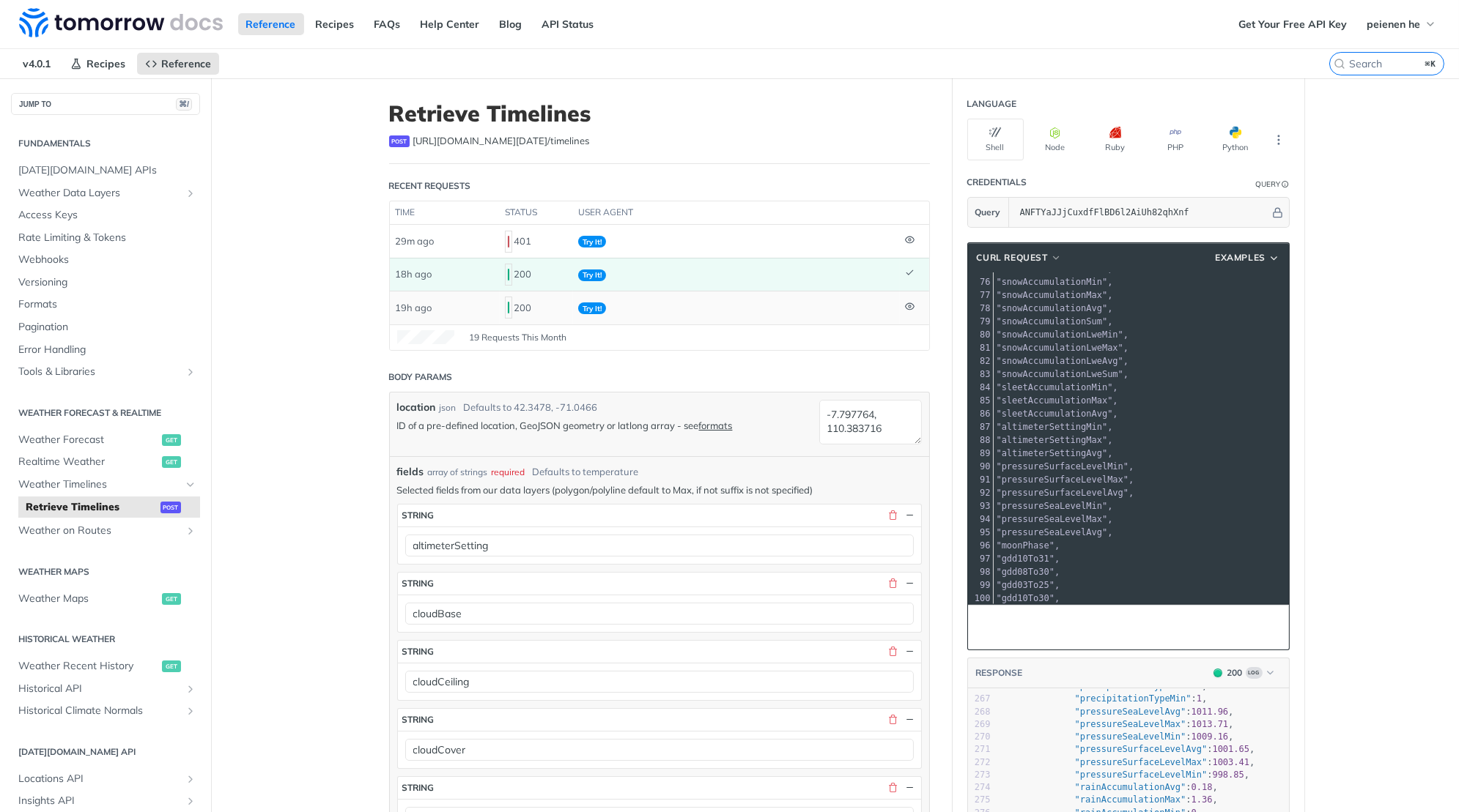
click at [641, 301] on td "Try It!" at bounding box center [736, 307] width 327 height 33
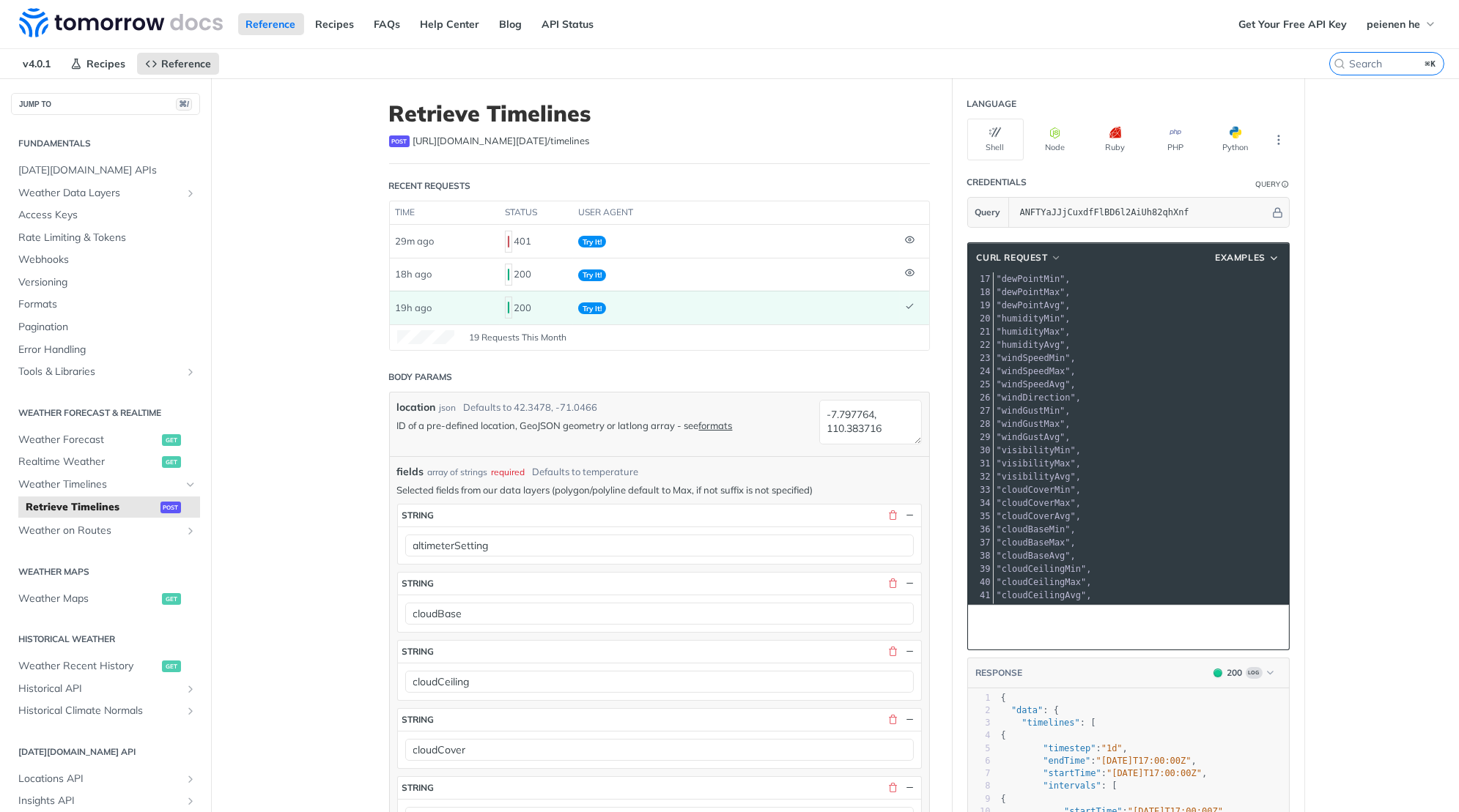
click at [579, 337] on div "19 Requests This Month" at bounding box center [659, 338] width 524 height 15
click at [459, 343] on footer "19 Requests This Month" at bounding box center [659, 338] width 539 height 26
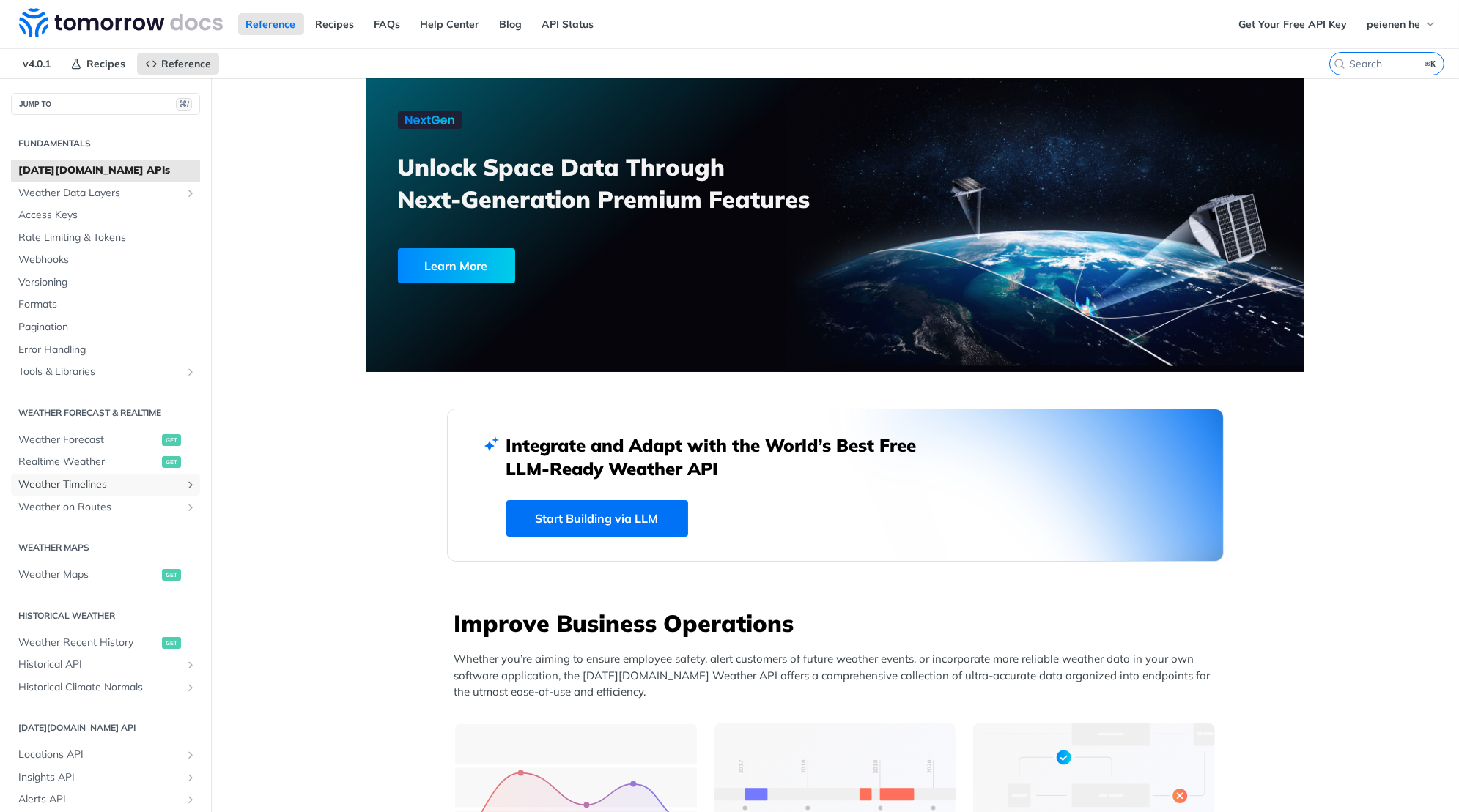
click at [114, 485] on span "Weather Timelines" at bounding box center [99, 484] width 163 height 15
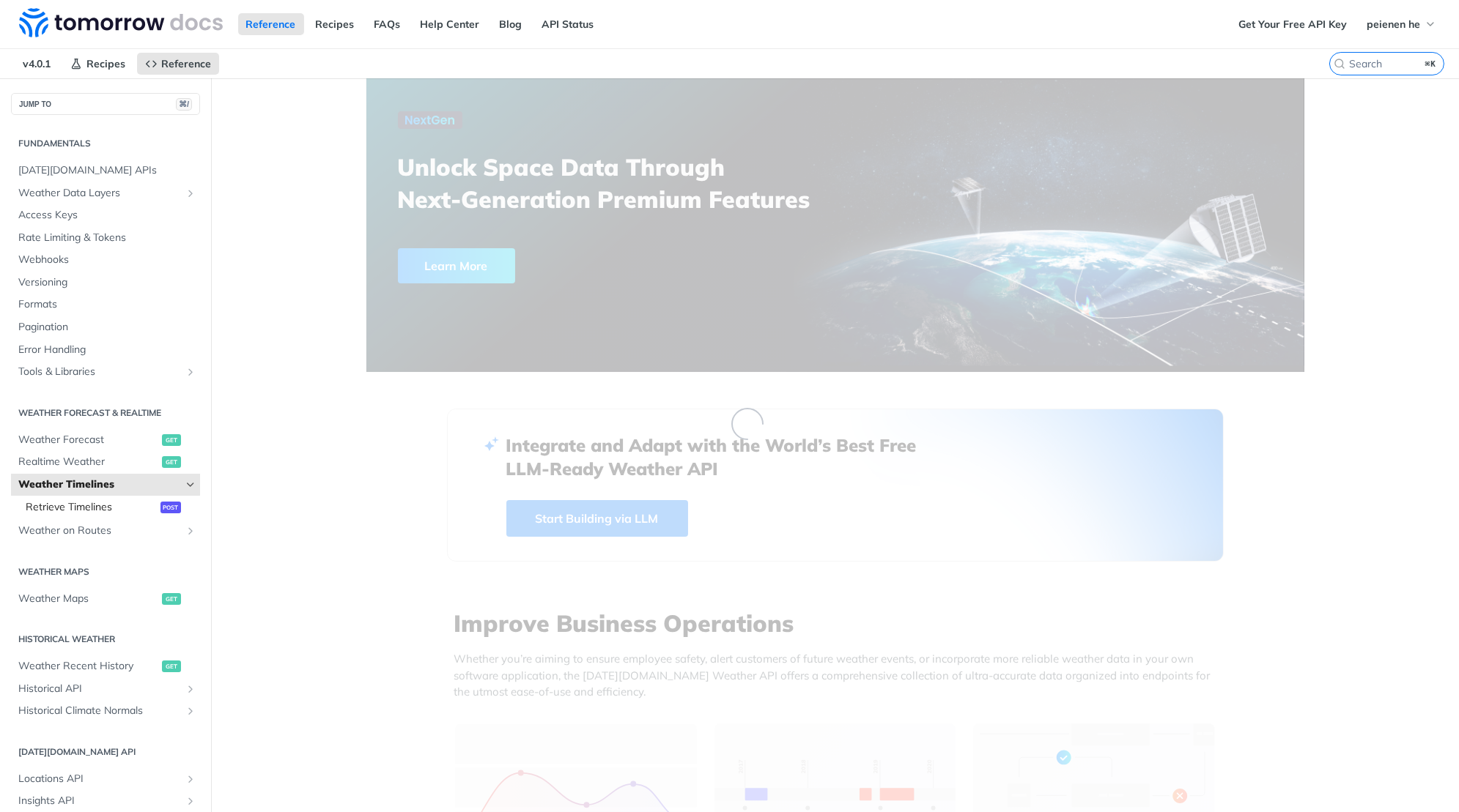
click at [89, 511] on span "Retrieve Timelines" at bounding box center [91, 507] width 131 height 15
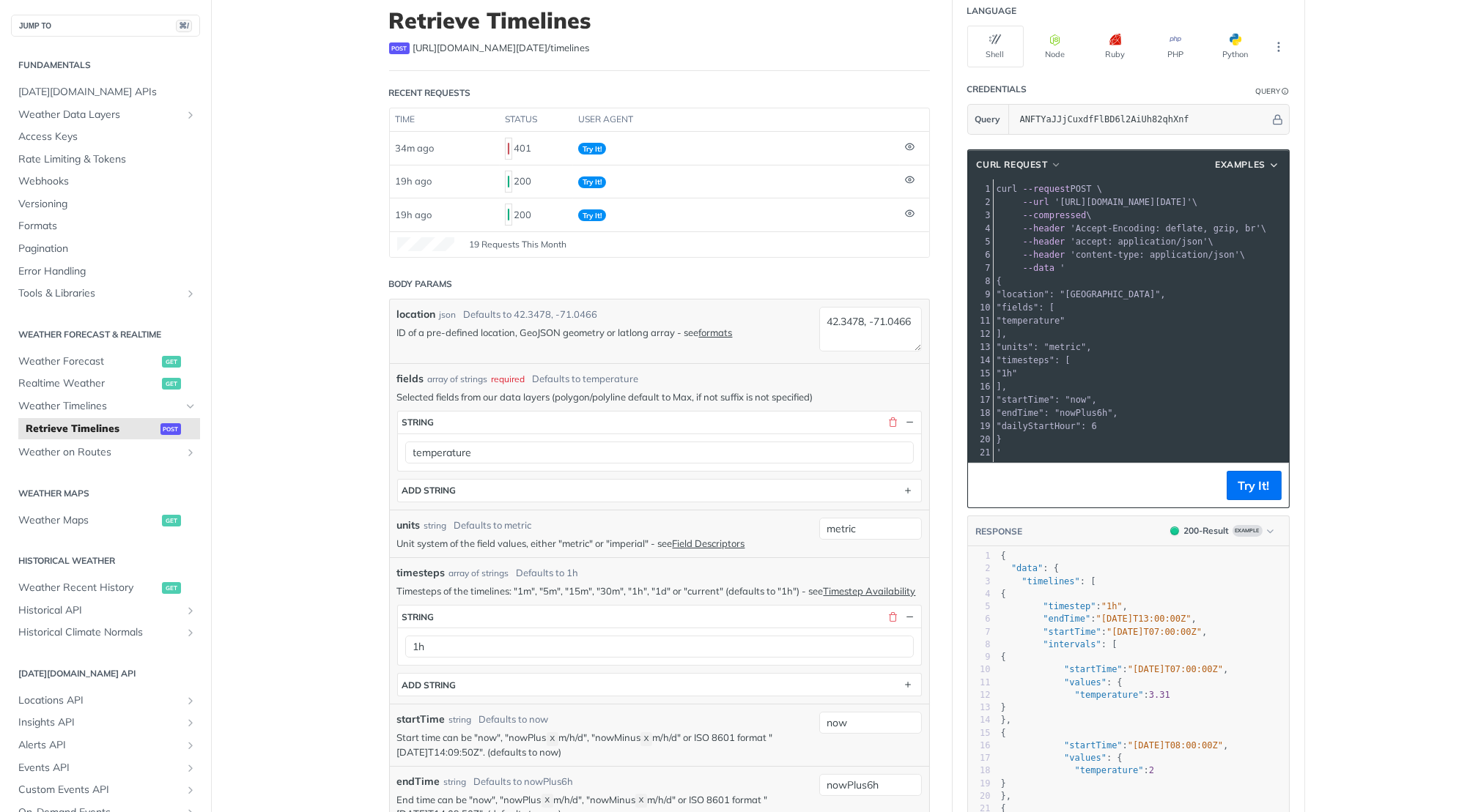
scroll to position [113, 0]
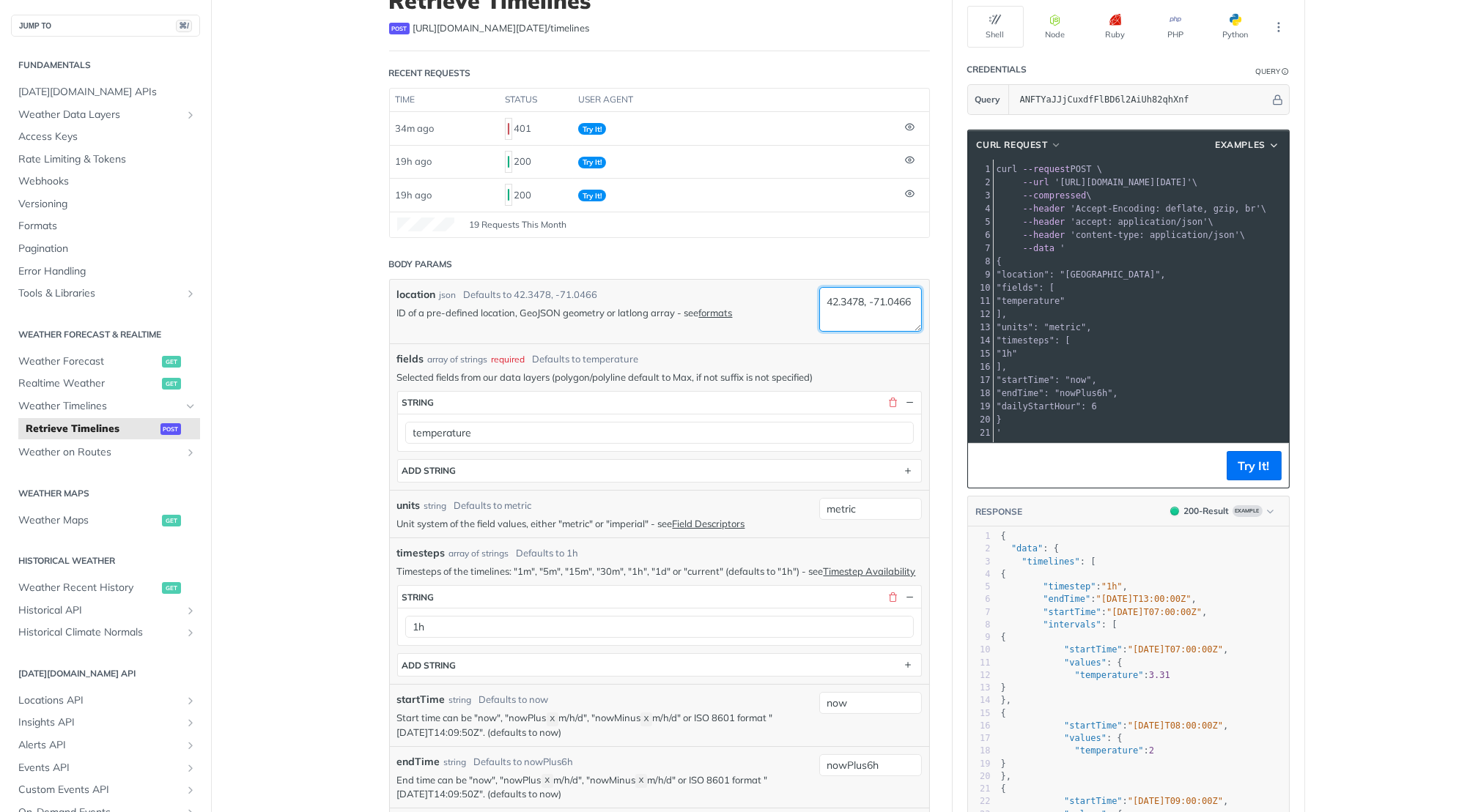
drag, startPoint x: 885, startPoint y: 311, endPoint x: 718, endPoint y: 291, distance: 168.2
click at [718, 292] on div "location json Defaults to 42.3478, -71.0466 ID of a pre-defined location, GeoJS…" at bounding box center [659, 312] width 539 height 64
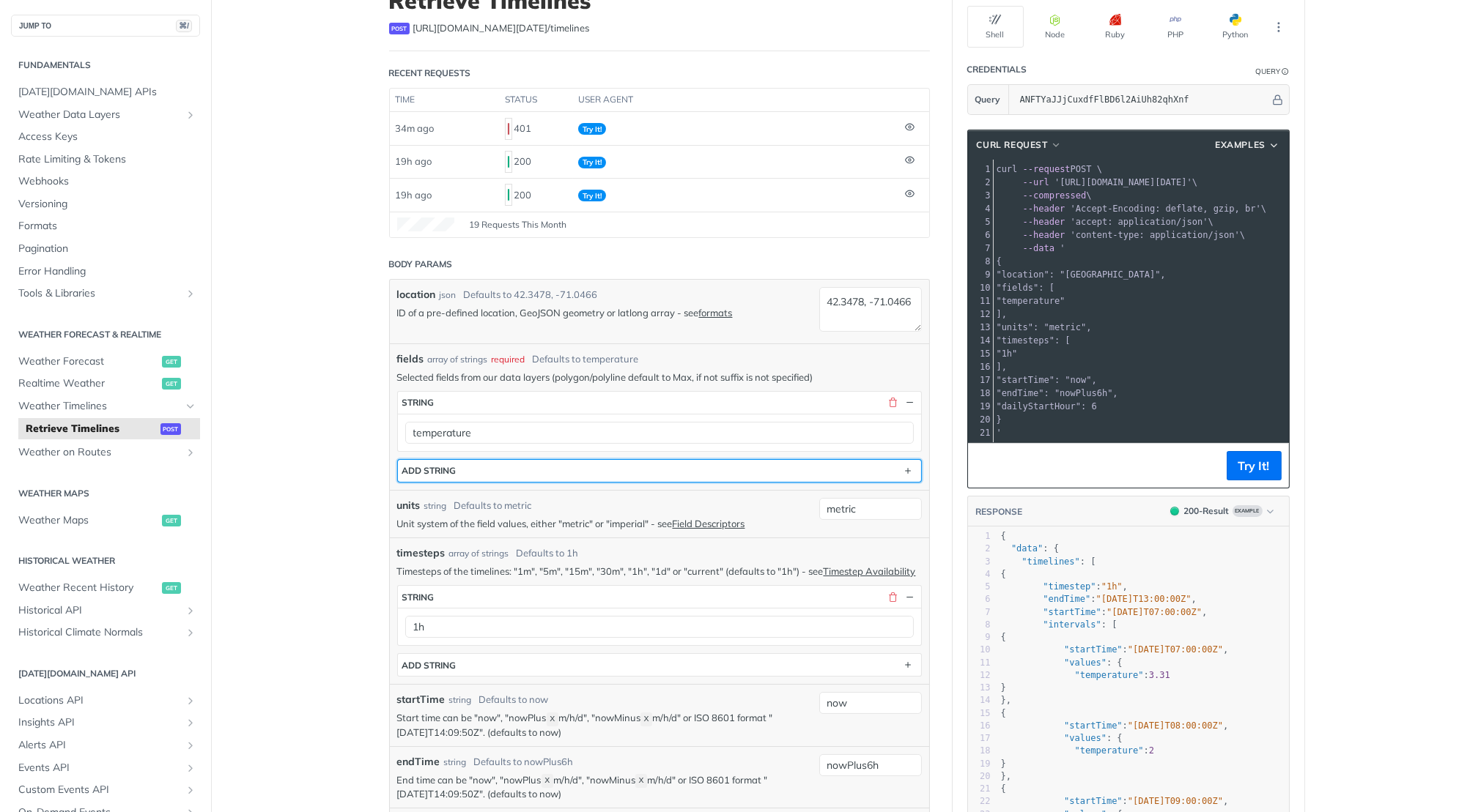
click at [541, 462] on button "ADD string" at bounding box center [659, 471] width 523 height 22
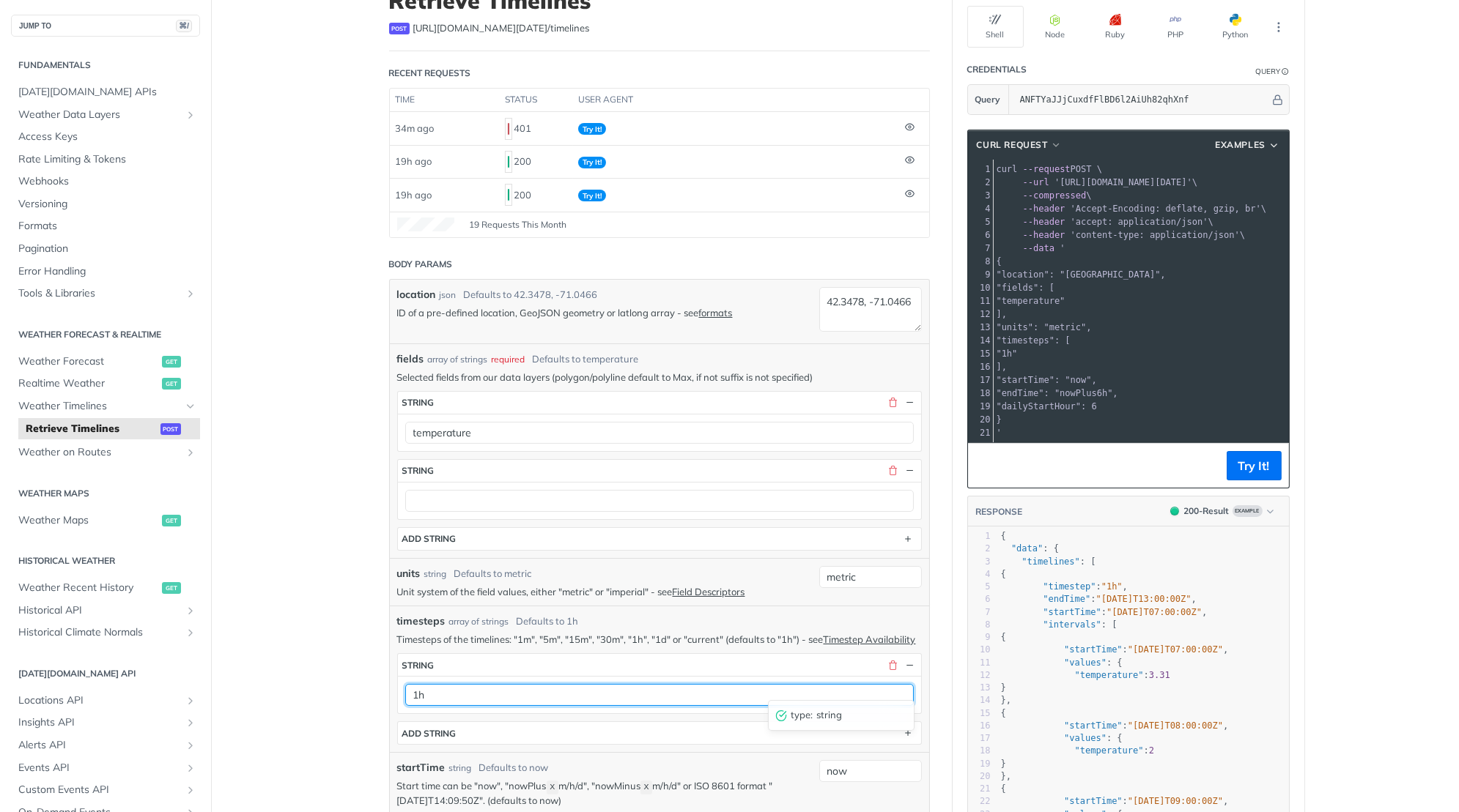
click at [516, 684] on input "1h" at bounding box center [659, 695] width 509 height 22
type input "1m"
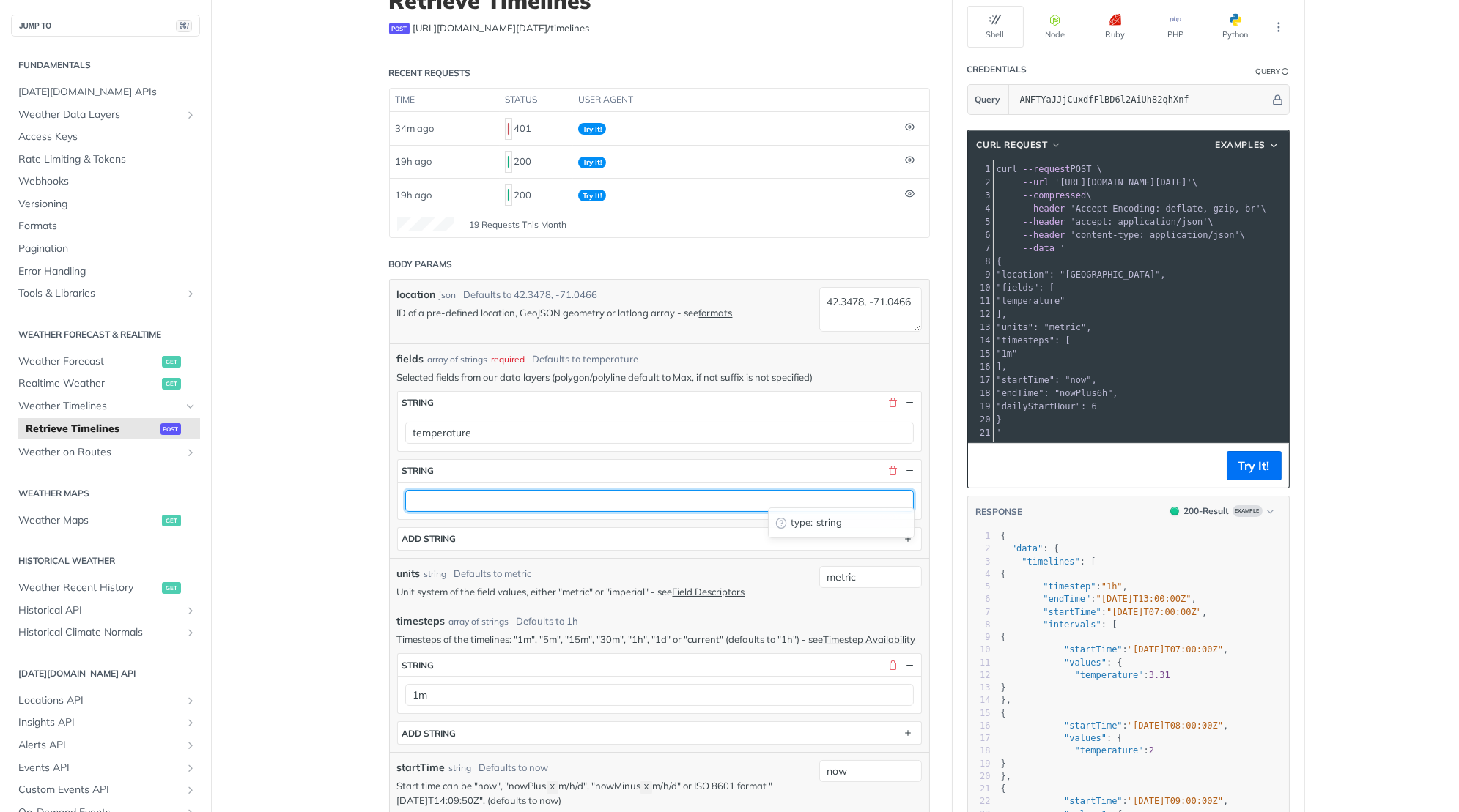
click at [625, 490] on input "text" at bounding box center [659, 501] width 509 height 22
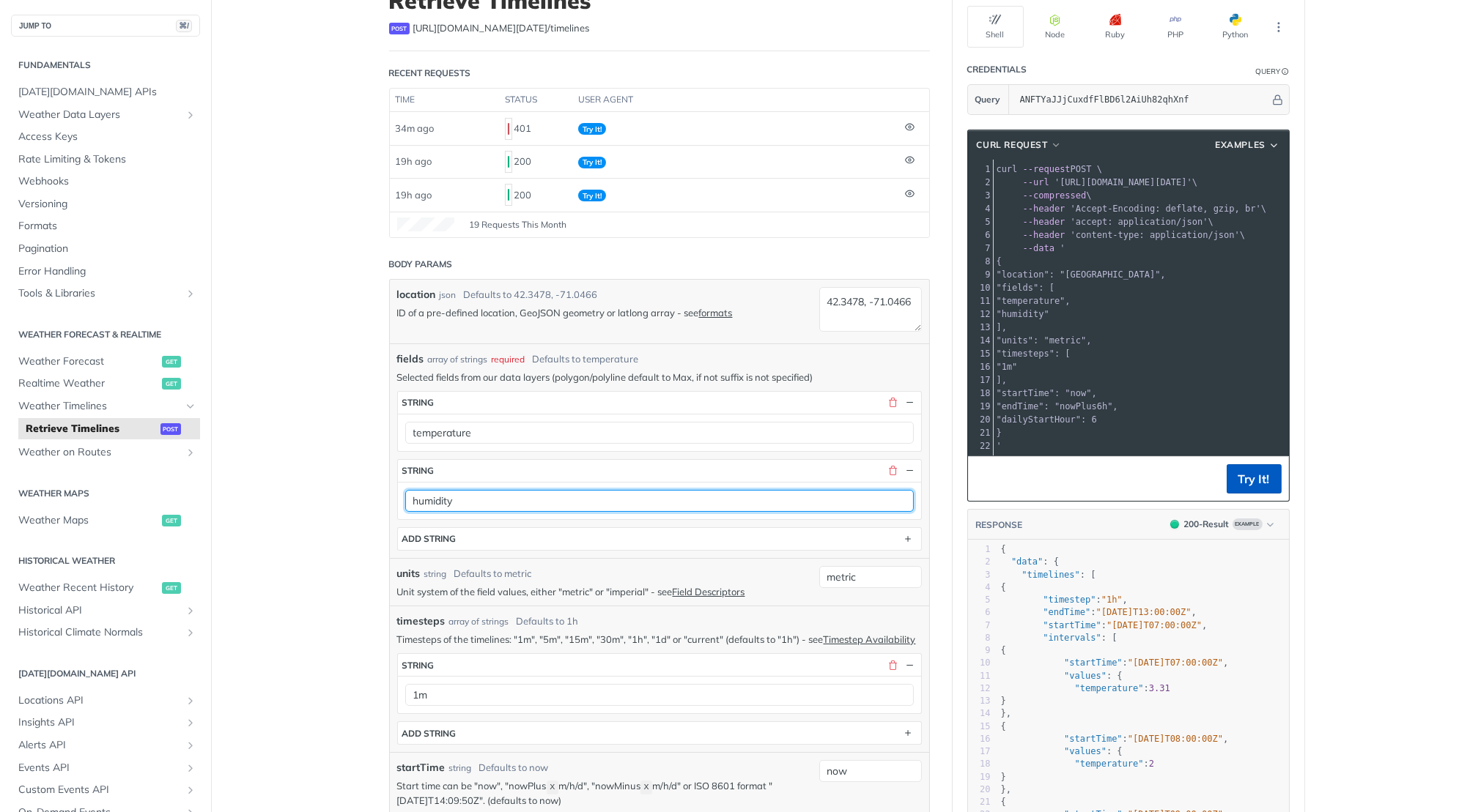
type input "humidity"
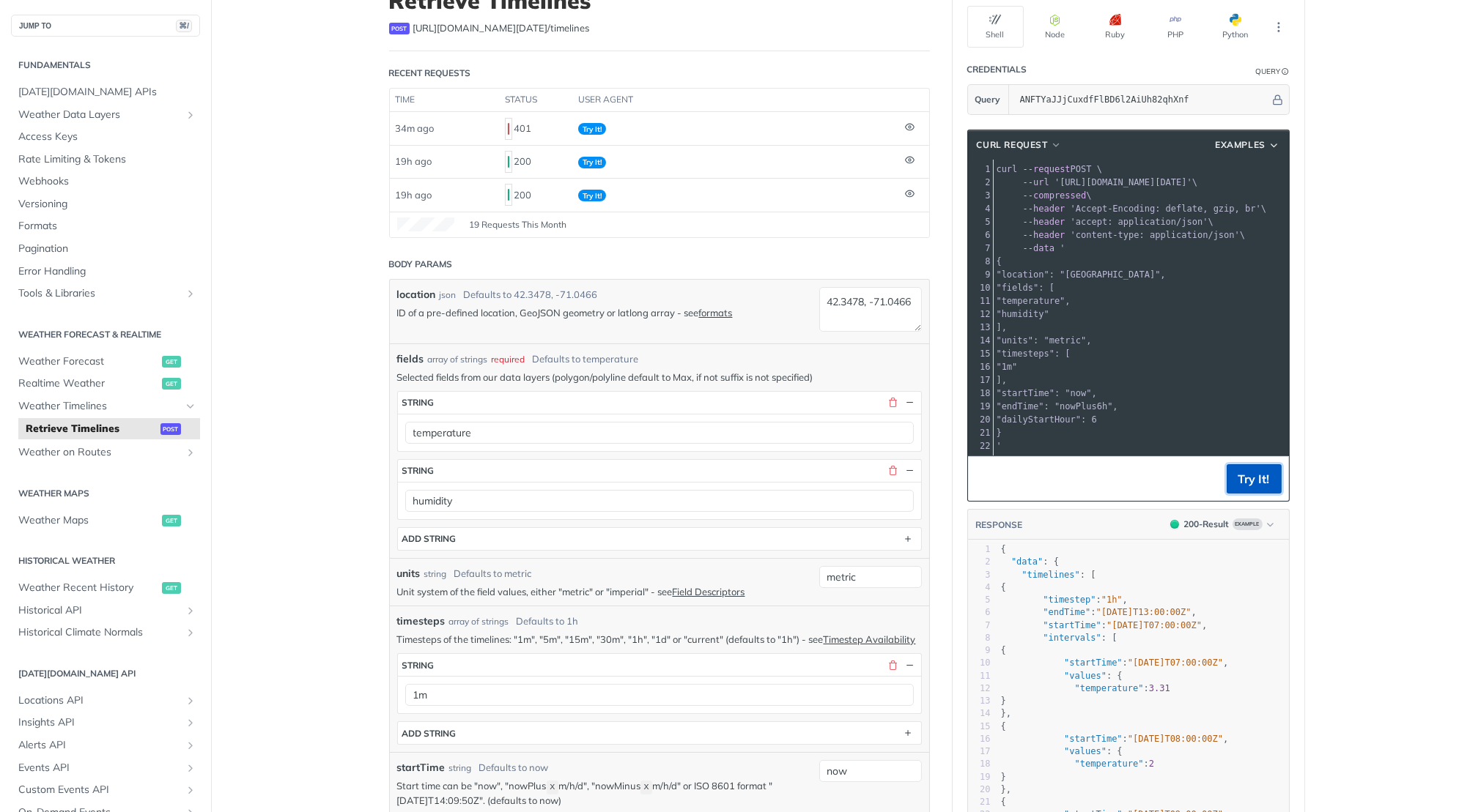
click at [1254, 471] on button "Try It!" at bounding box center [1253, 479] width 55 height 30
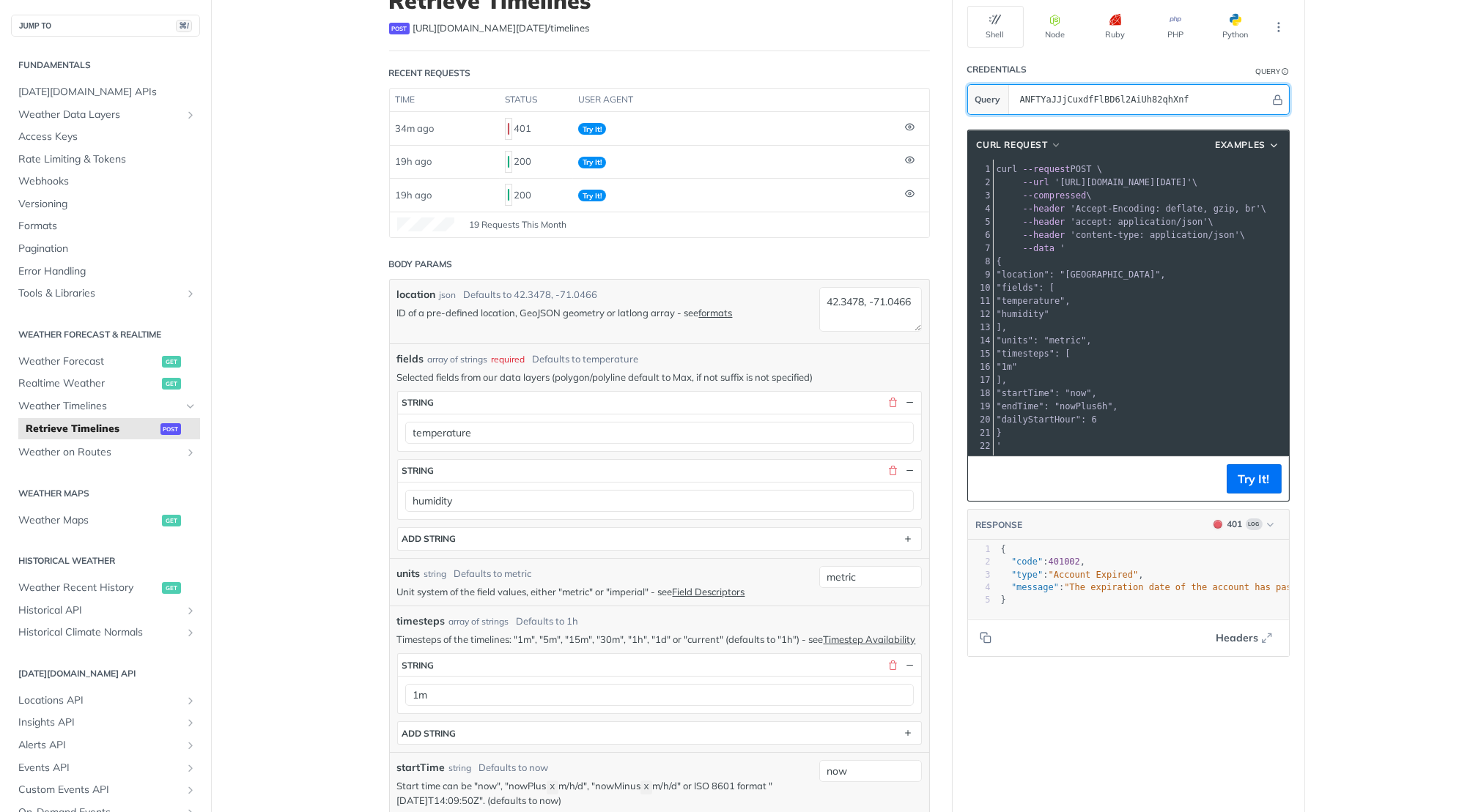
paste input "42.3478, -71.0466"
paste input "ywHbR5sPrSKiM38yHxAB1wNdhsvFJb5k"
type input "ywHbR5sPrSKiM38yHxAB1wNdhsvFJb5k"
click at [1258, 482] on button "Try It!" at bounding box center [1253, 479] width 55 height 30
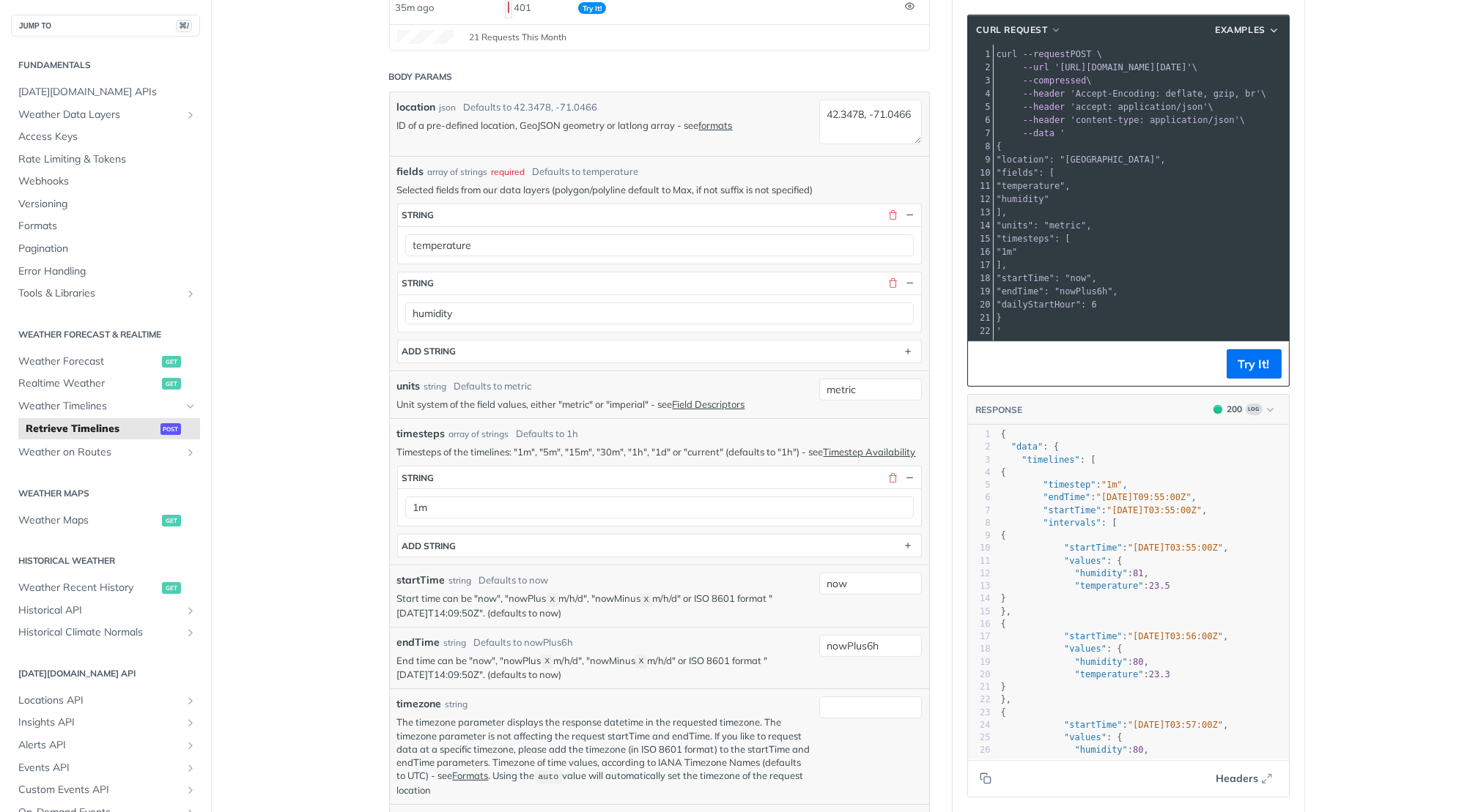
scroll to position [320, 0]
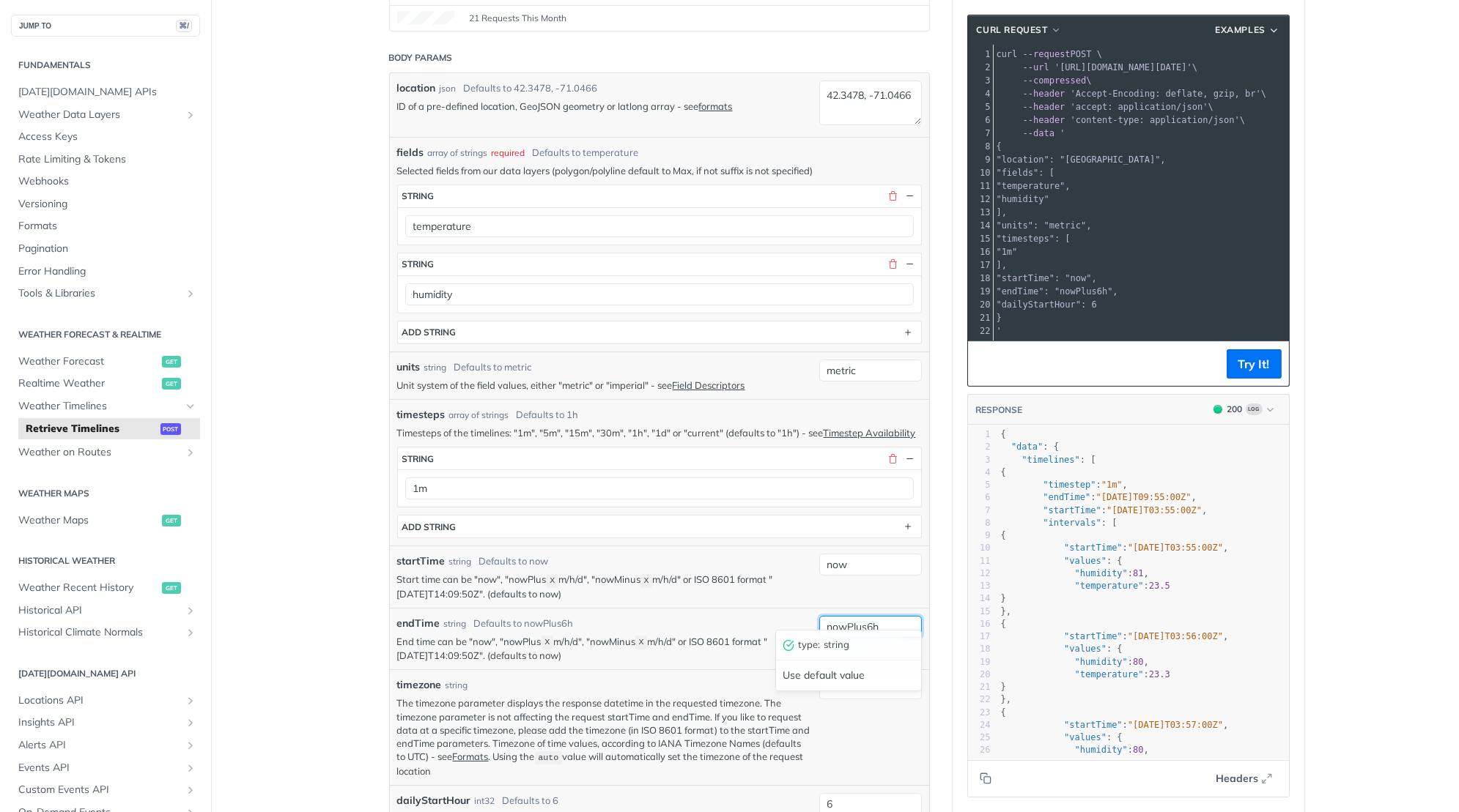
click at [899, 616] on input "nowPlus6h" at bounding box center [870, 627] width 102 height 22
type input "nowPlus9h"
click at [1251, 361] on button "Try It!" at bounding box center [1253, 364] width 55 height 30
click at [899, 616] on input "nowPlus9h" at bounding box center [870, 627] width 102 height 22
drag, startPoint x: 902, startPoint y: 615, endPoint x: 574, endPoint y: 589, distance: 329.0
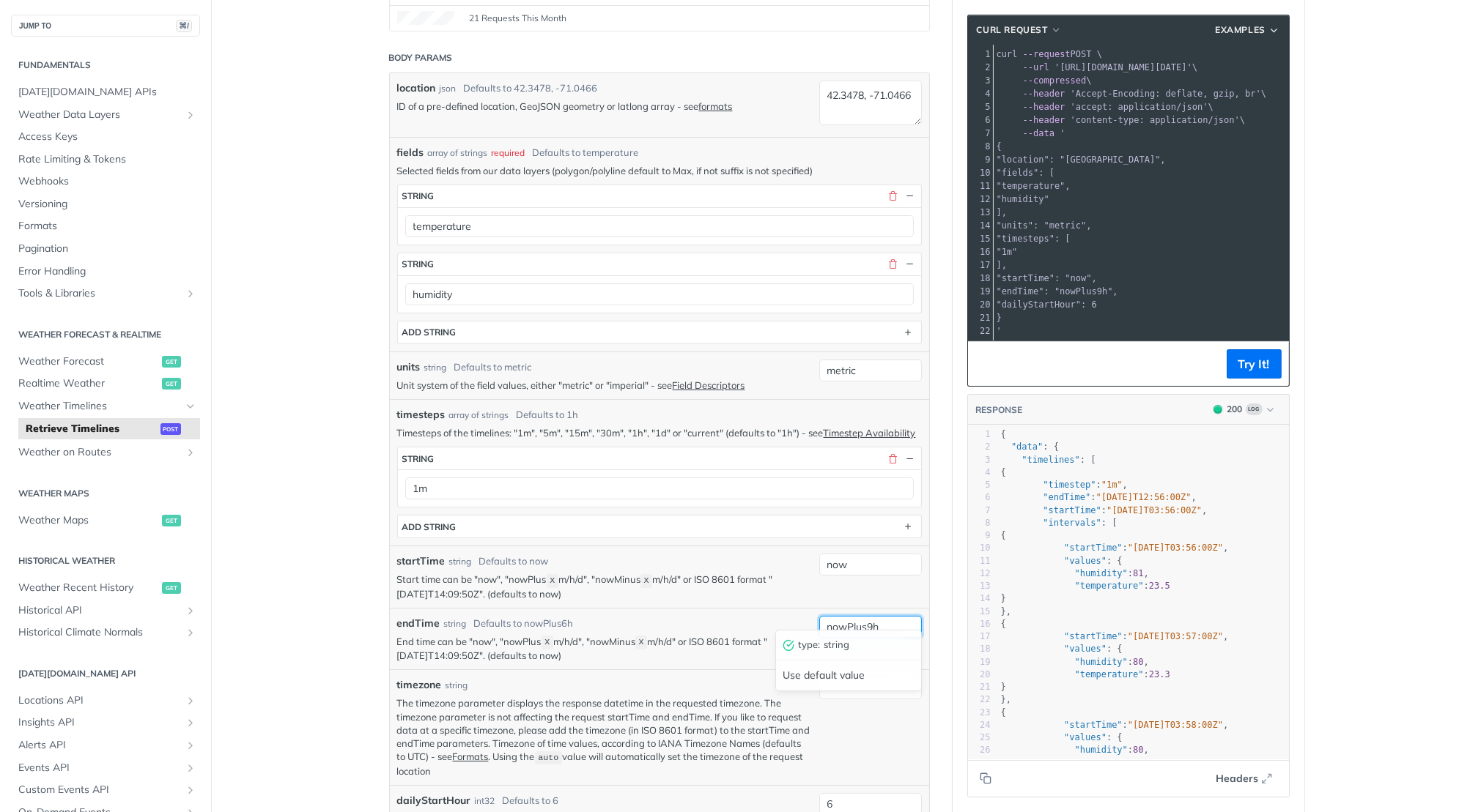
click at [574, 589] on div "location json Defaults to 42.3478, -71.0466 ID of a pre-defined location, GeoJS…" at bounding box center [659, 479] width 524 height 798
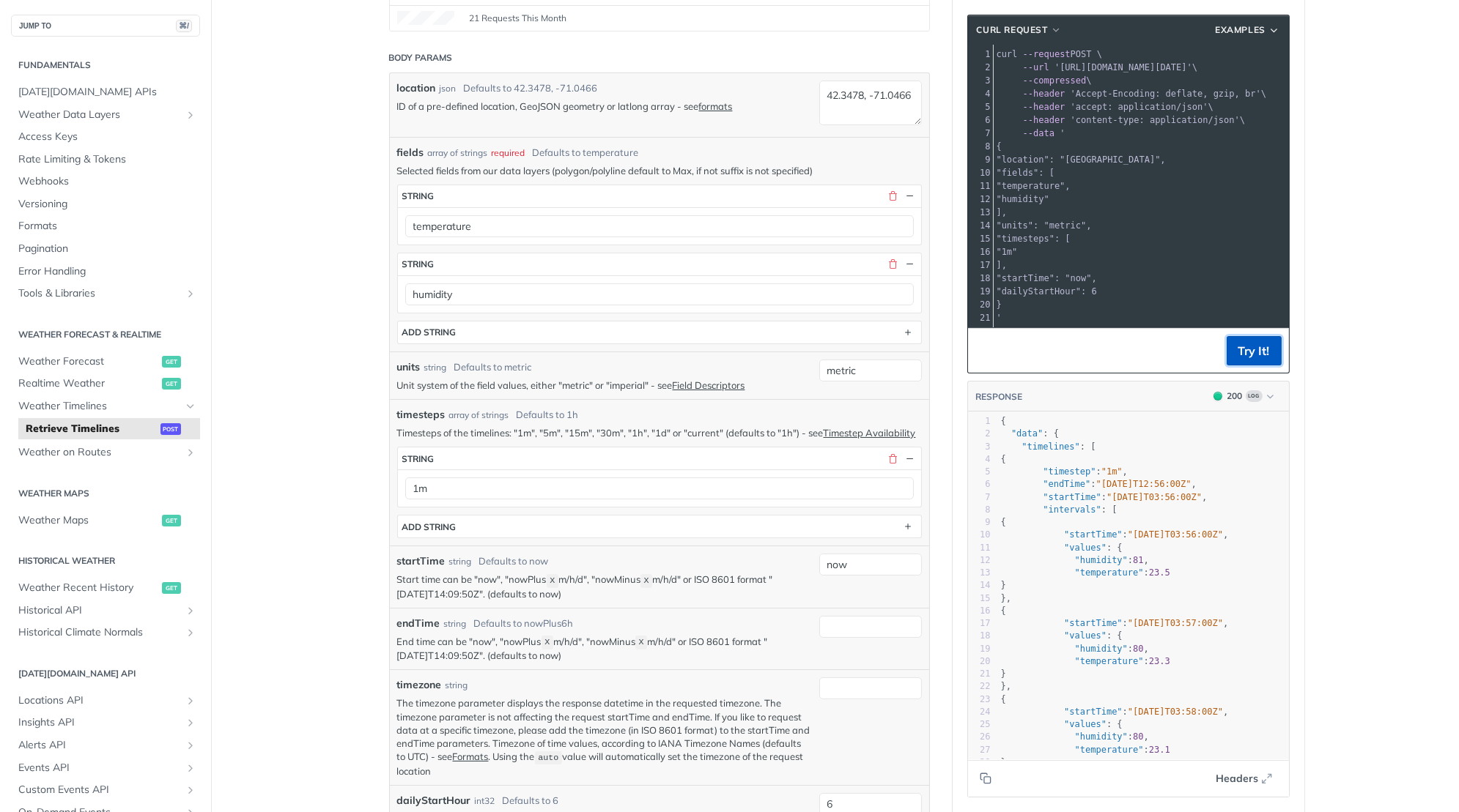
click at [1242, 349] on button "Try It!" at bounding box center [1253, 351] width 55 height 30
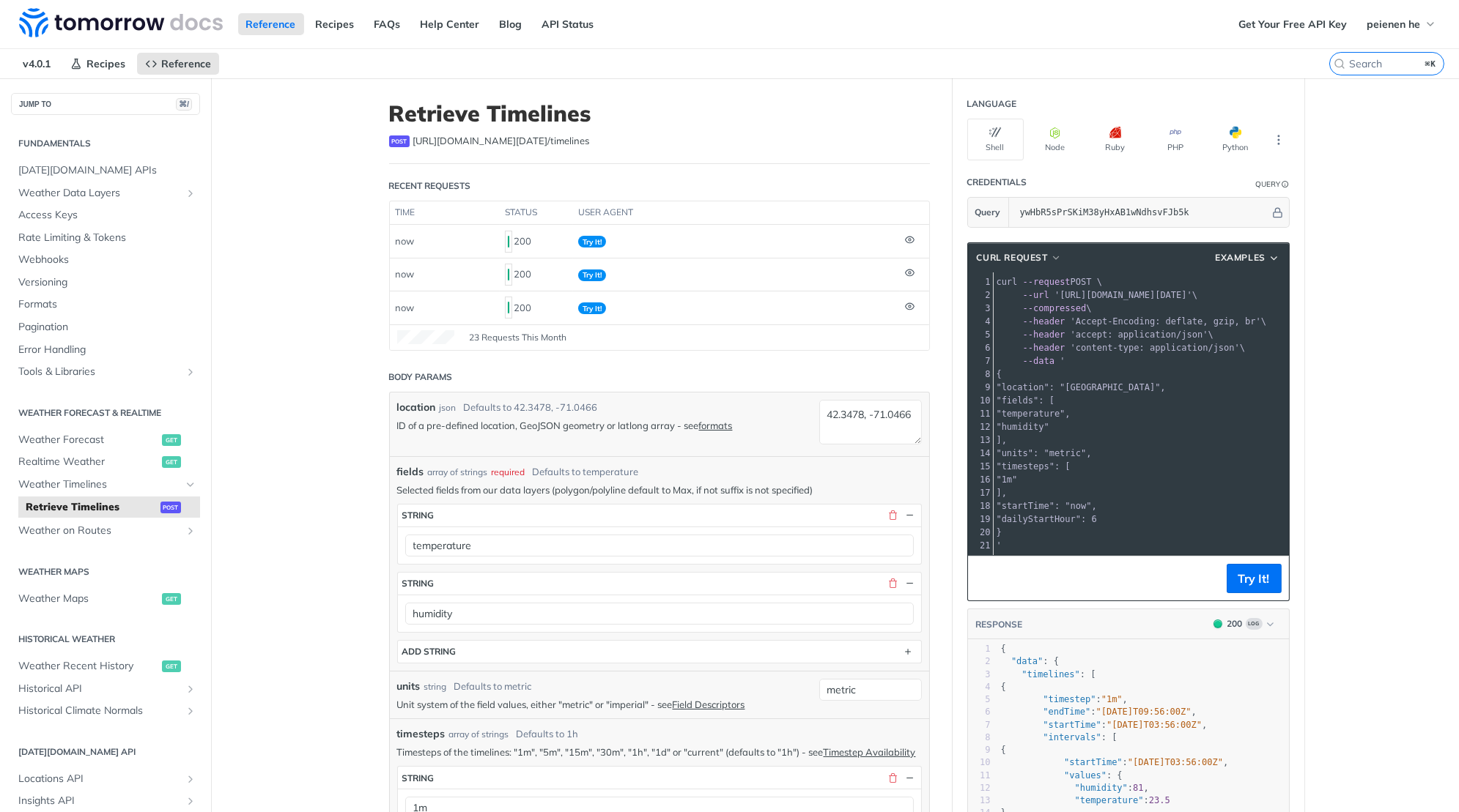
scroll to position [510, 0]
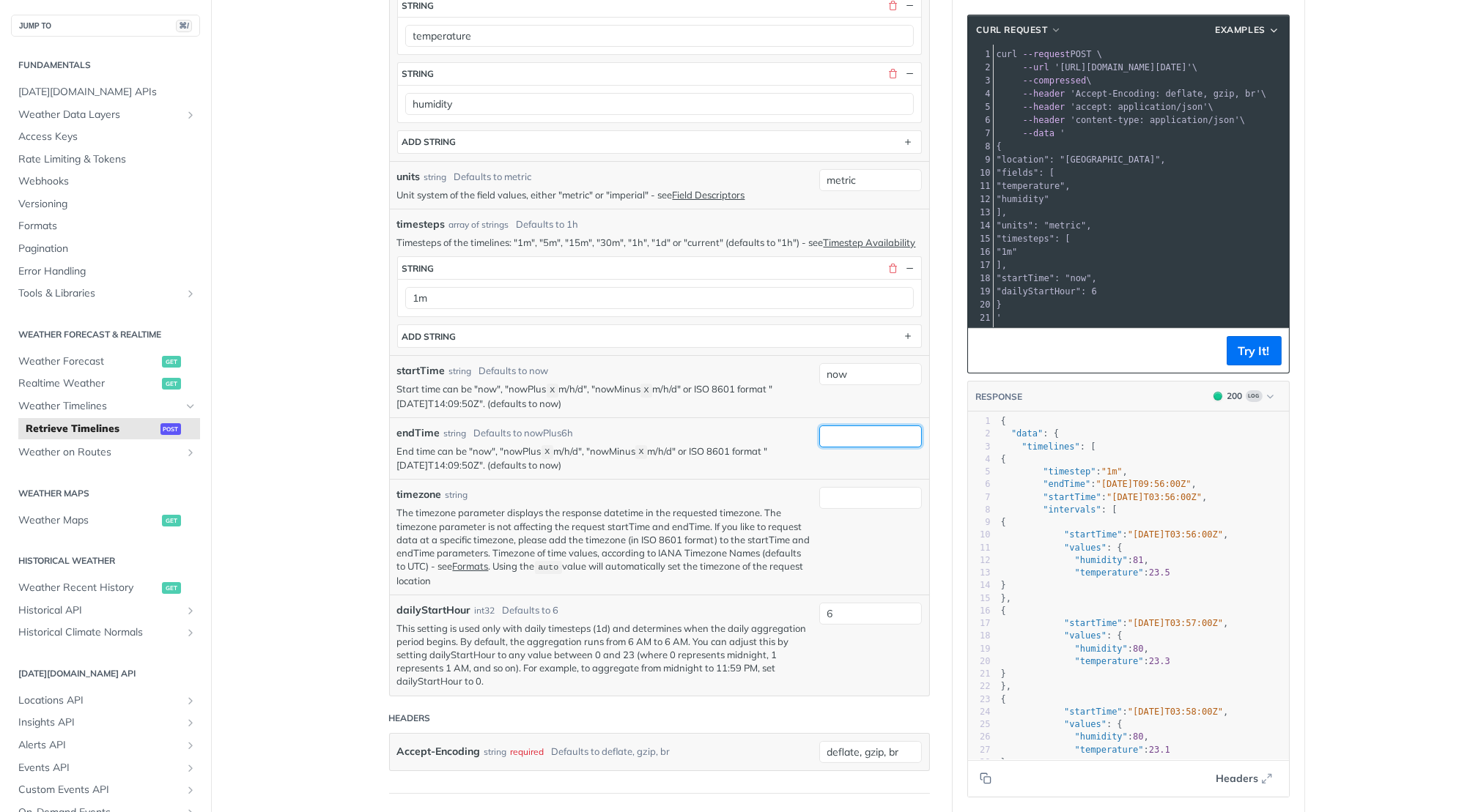
click at [855, 426] on input "endTime" at bounding box center [870, 437] width 102 height 22
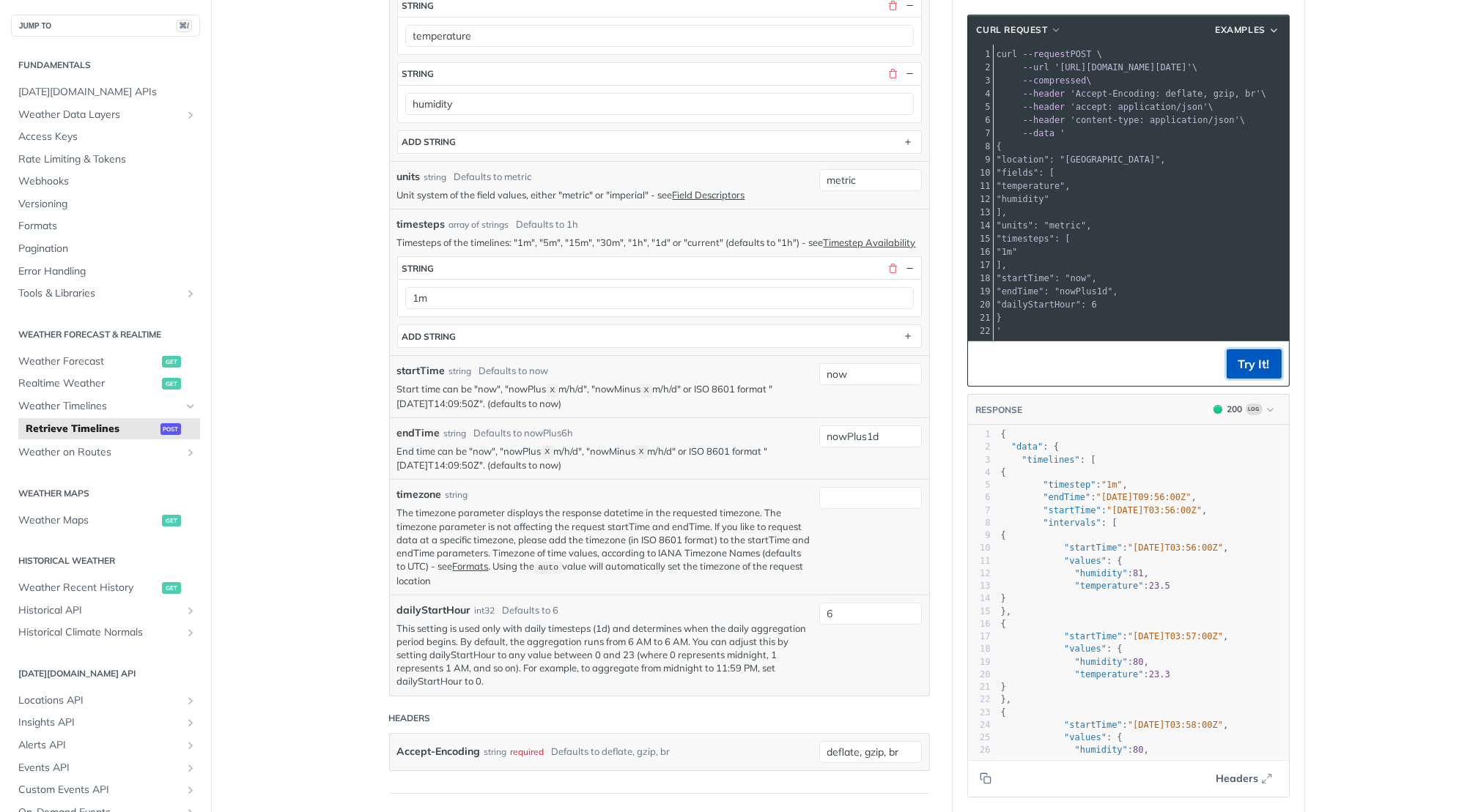
click at [1248, 365] on button "Try It!" at bounding box center [1253, 364] width 55 height 30
click at [899, 426] on input "nowPlus1d" at bounding box center [870, 437] width 102 height 22
click at [1251, 368] on button "Try It!" at bounding box center [1253, 364] width 55 height 30
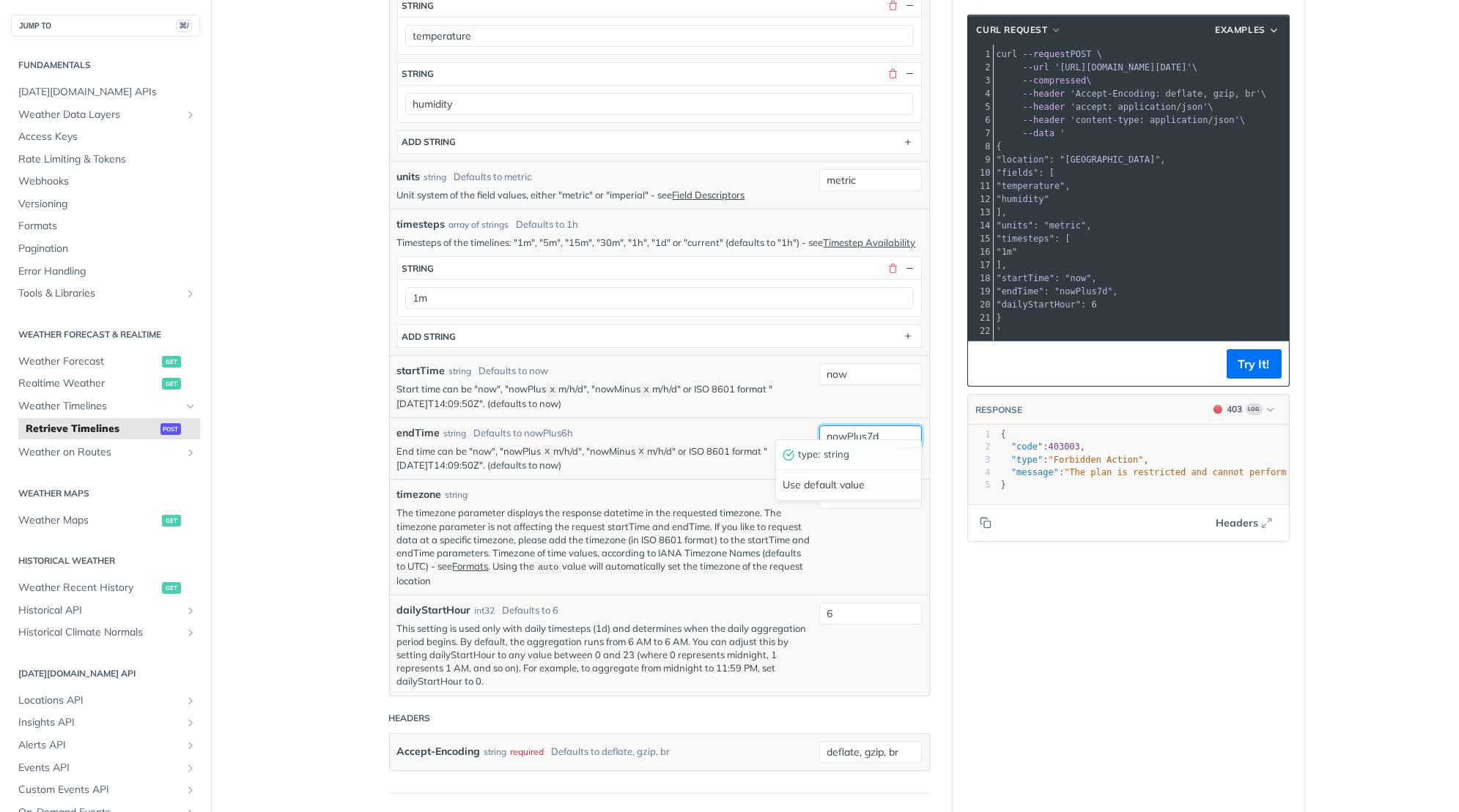
click at [888, 426] on input "nowPlus7d" at bounding box center [870, 437] width 102 height 22
type input "nowPlus1d"
click at [860, 363] on input "now" at bounding box center [870, 374] width 102 height 22
click at [681, 401] on div "startTime string Defaults to now Start time can be "now", "nowPlus X m/h/d", "n…" at bounding box center [659, 386] width 539 height 63
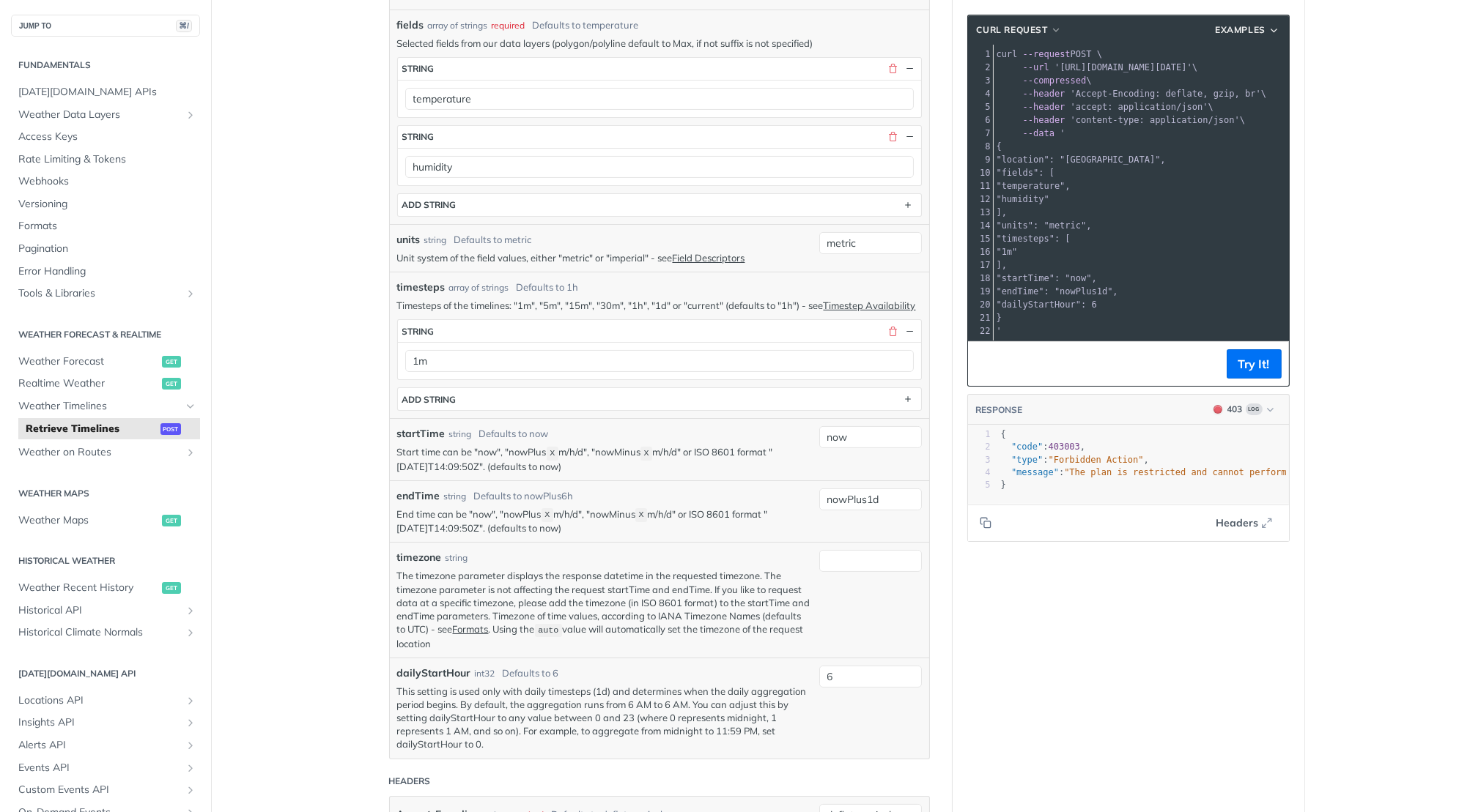
scroll to position [390, 0]
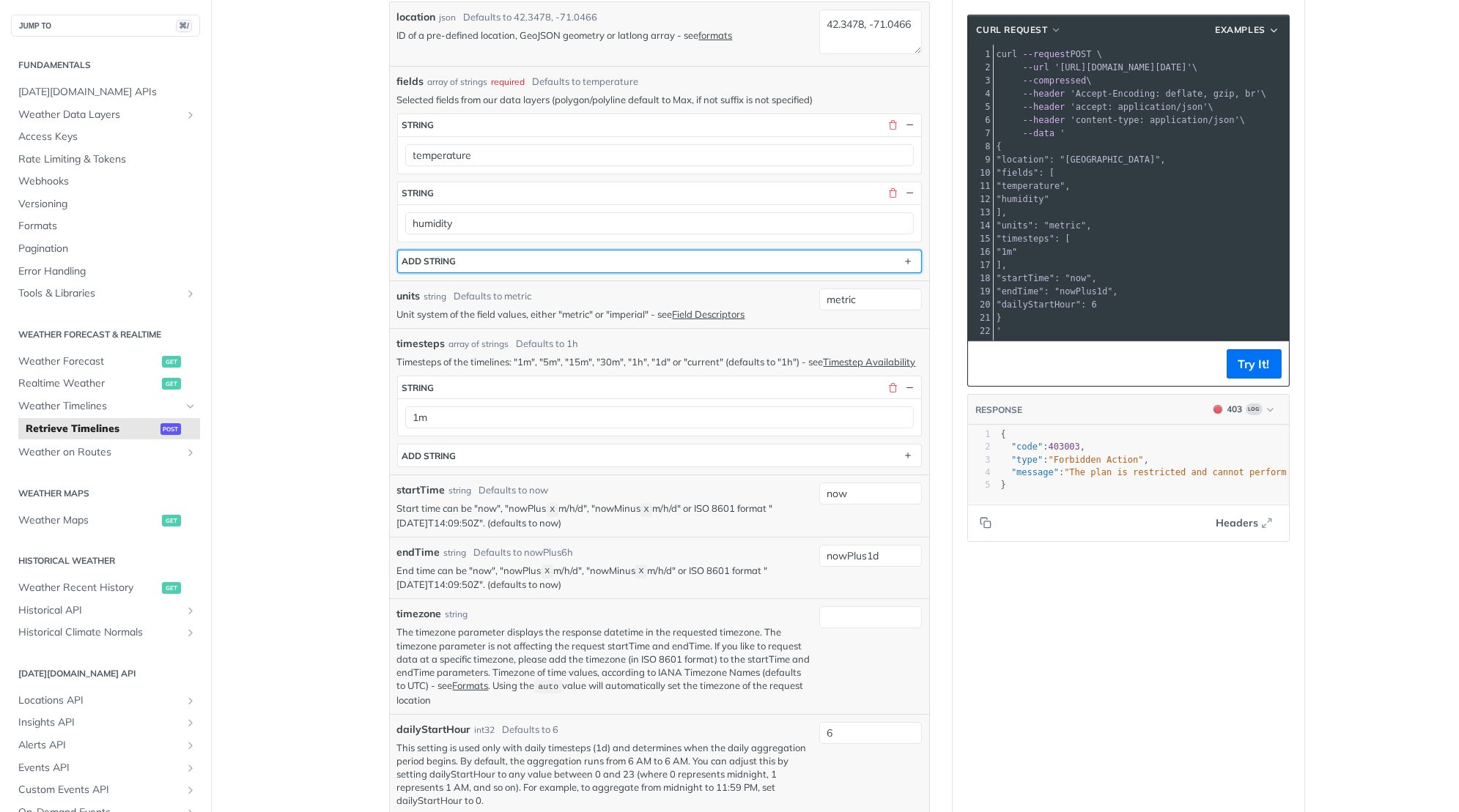
click at [604, 250] on button "ADD string" at bounding box center [659, 261] width 523 height 22
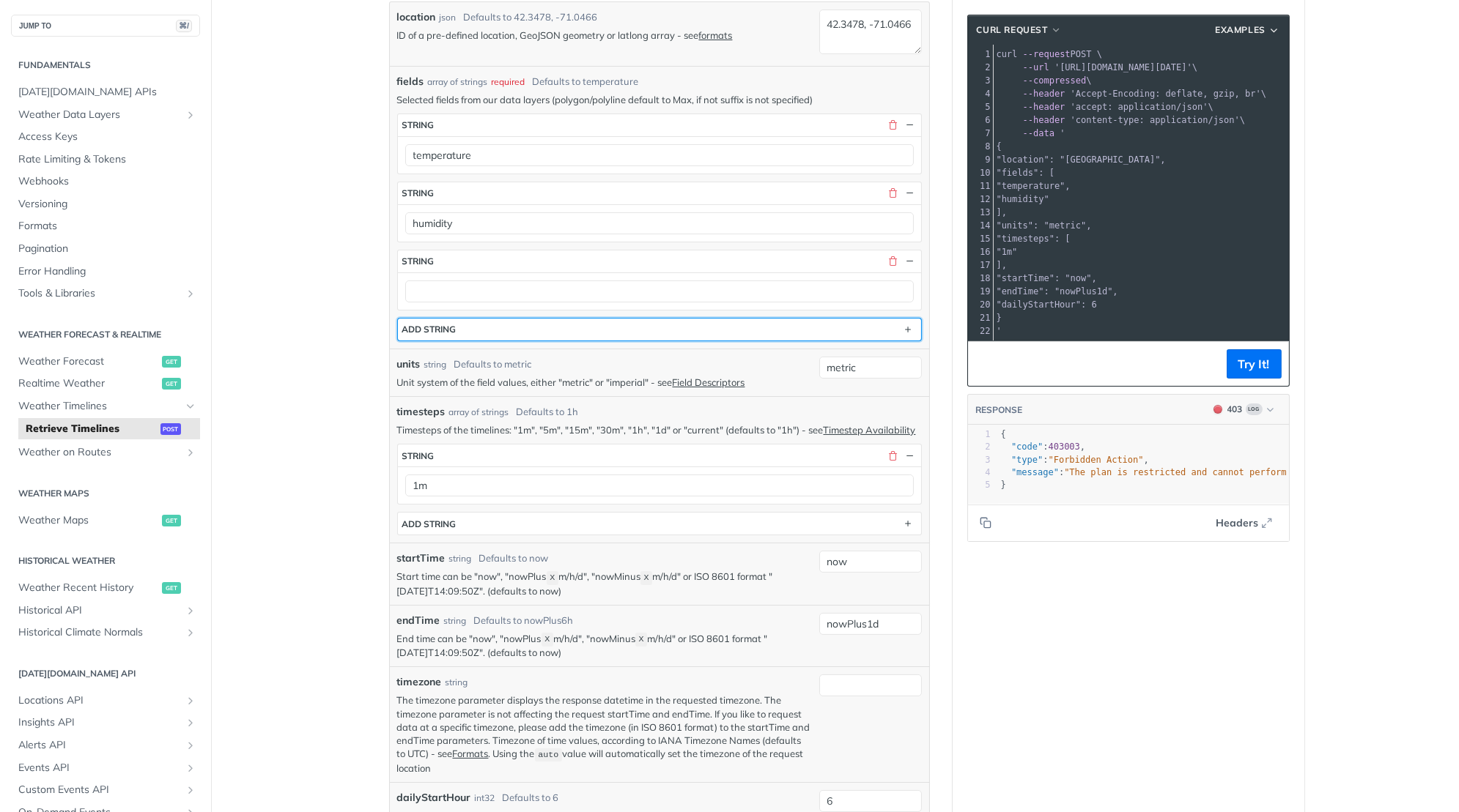
click at [572, 319] on button "ADD string" at bounding box center [659, 330] width 523 height 22
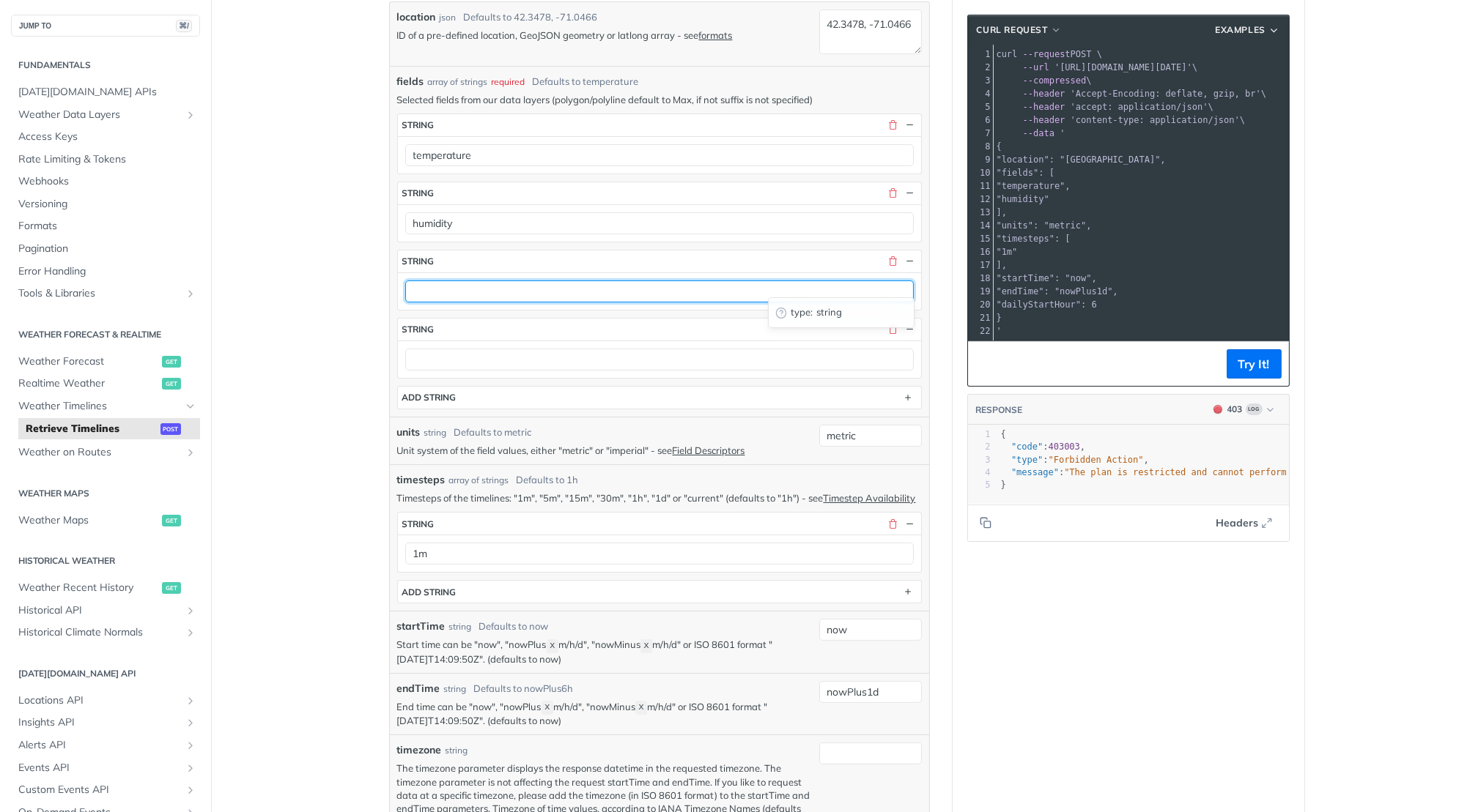
click at [545, 281] on input "text" at bounding box center [659, 292] width 509 height 22
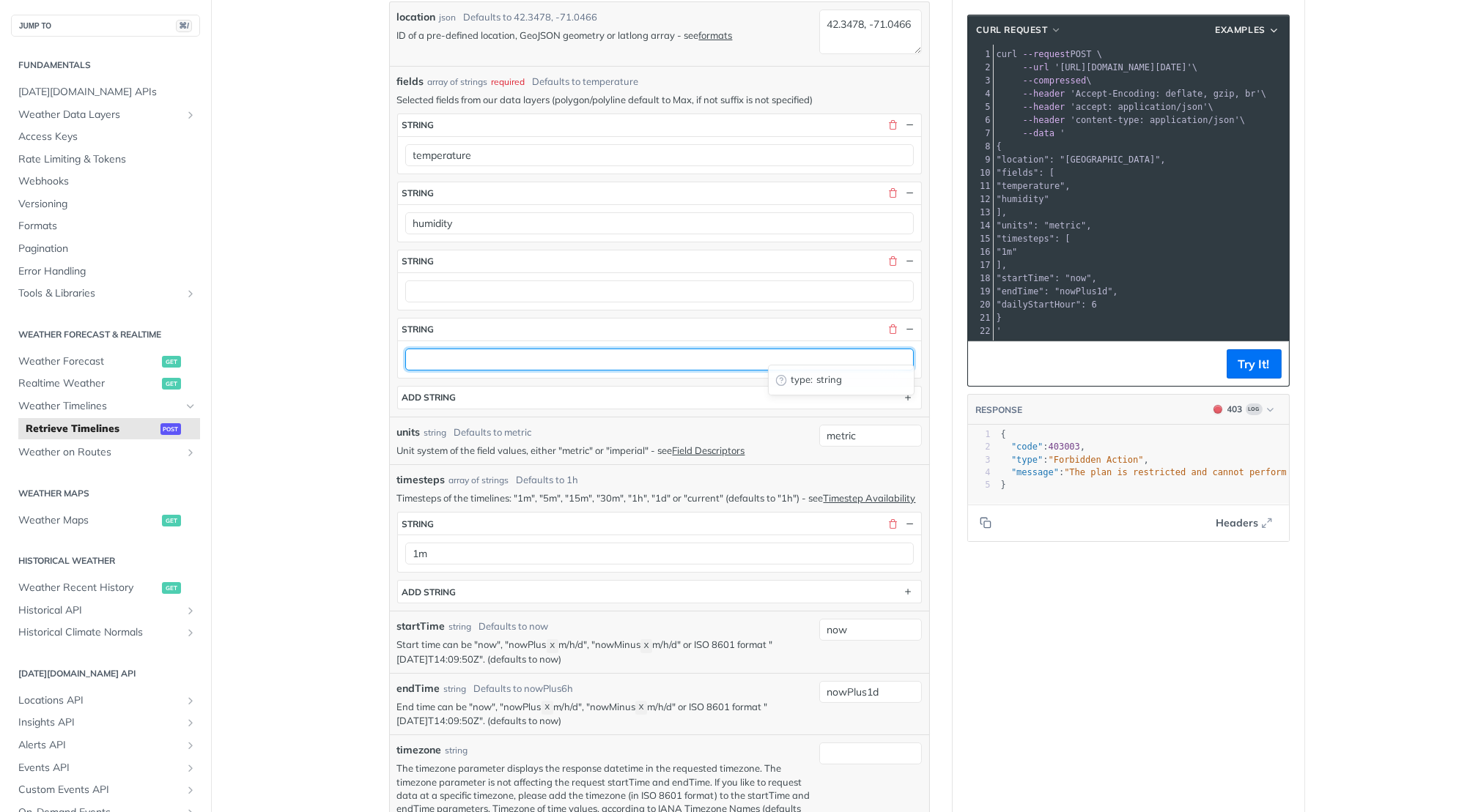
click at [512, 359] on input "text" at bounding box center [659, 359] width 509 height 22
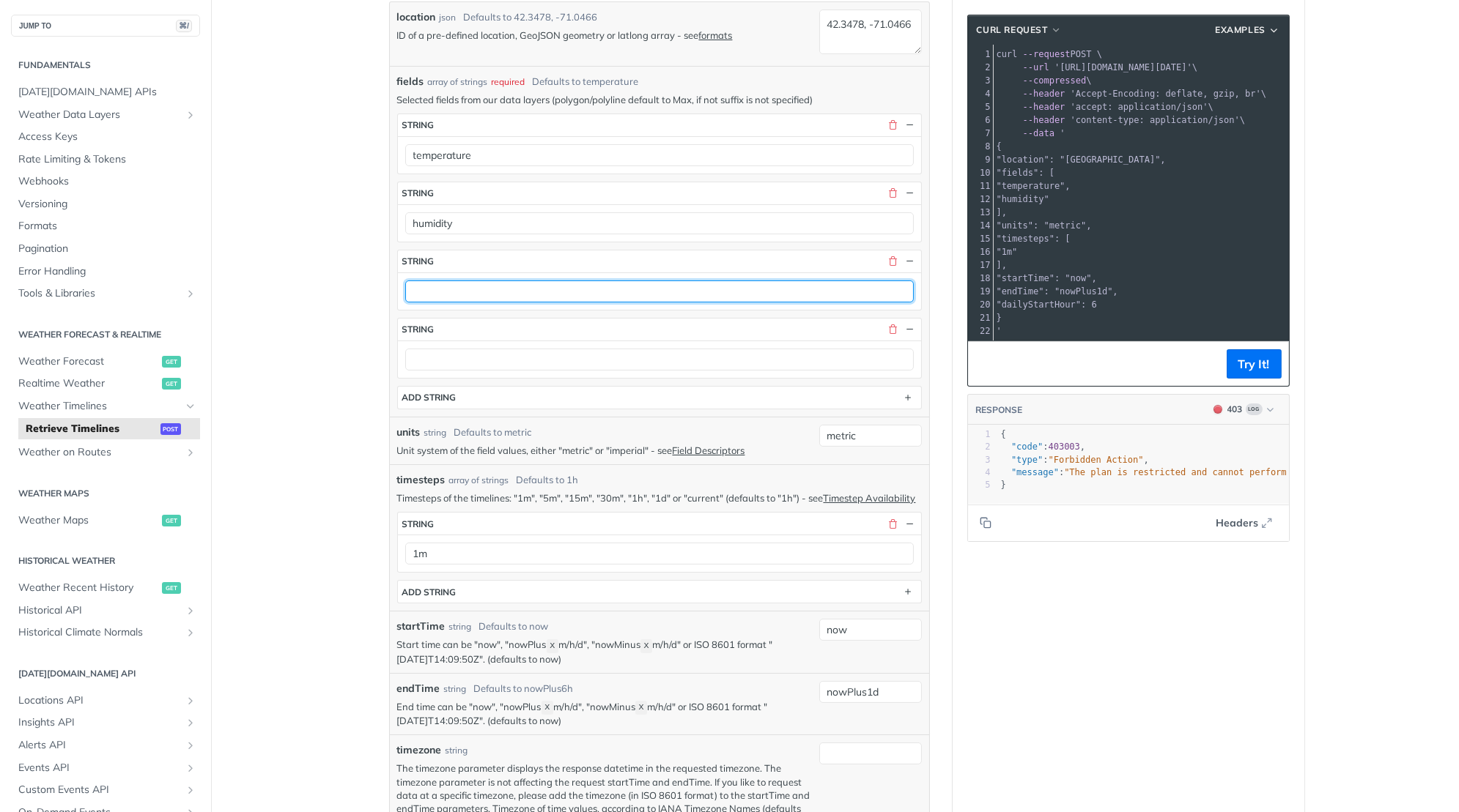
click at [470, 281] on input "text" at bounding box center [659, 292] width 509 height 22
paste input "cloudBase cloudCeiling cloudCover dewPoint freezingRainIntensity humidity iceAc…"
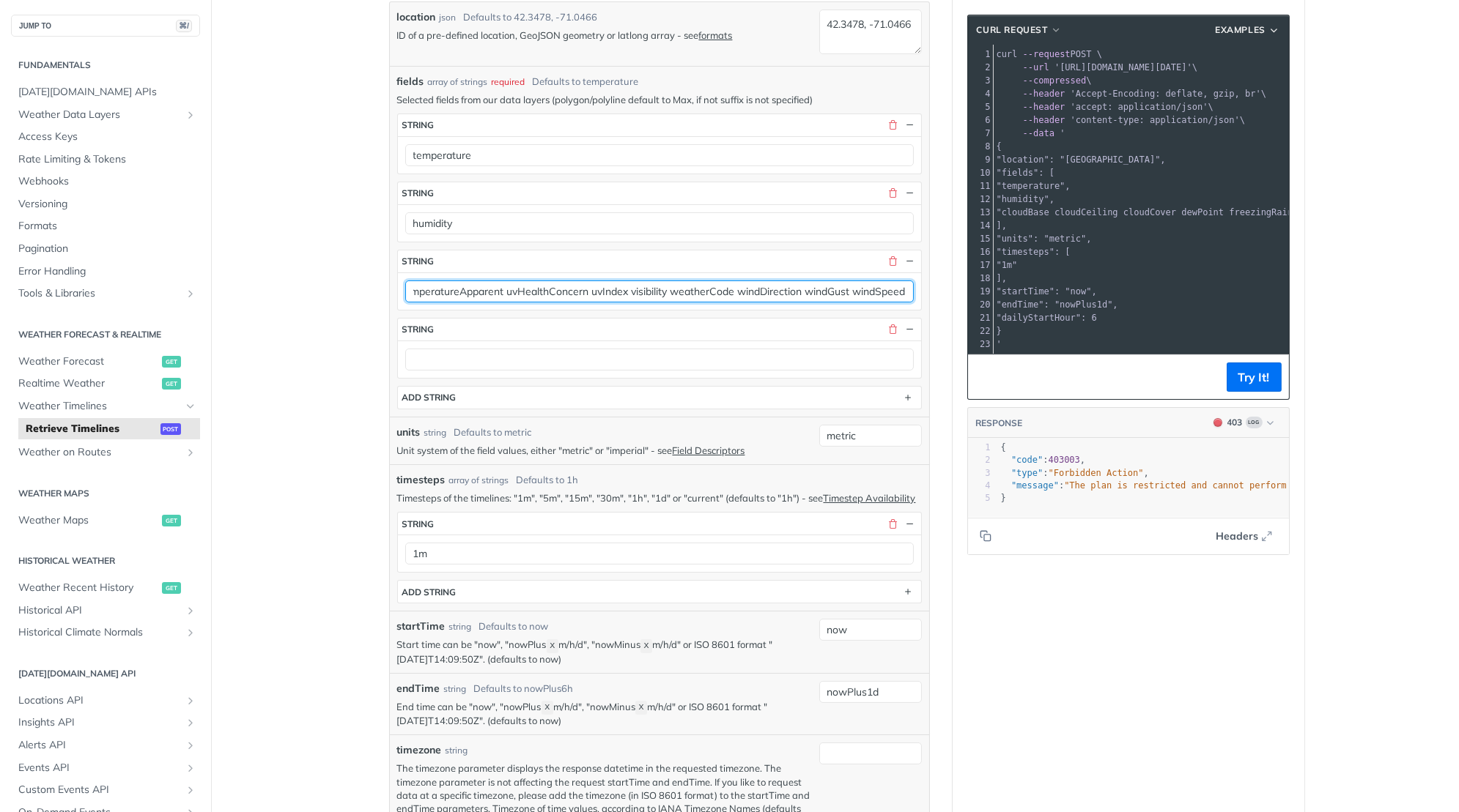
click at [876, 284] on input "cloudBase cloudCeiling cloudCover dewPoint freezingRainIntensity humidity iceAc…" at bounding box center [659, 292] width 509 height 22
type input "cloudBase cloudCeiling cloudCover dewPoint freezingRainIntensity humidity iceAc…"
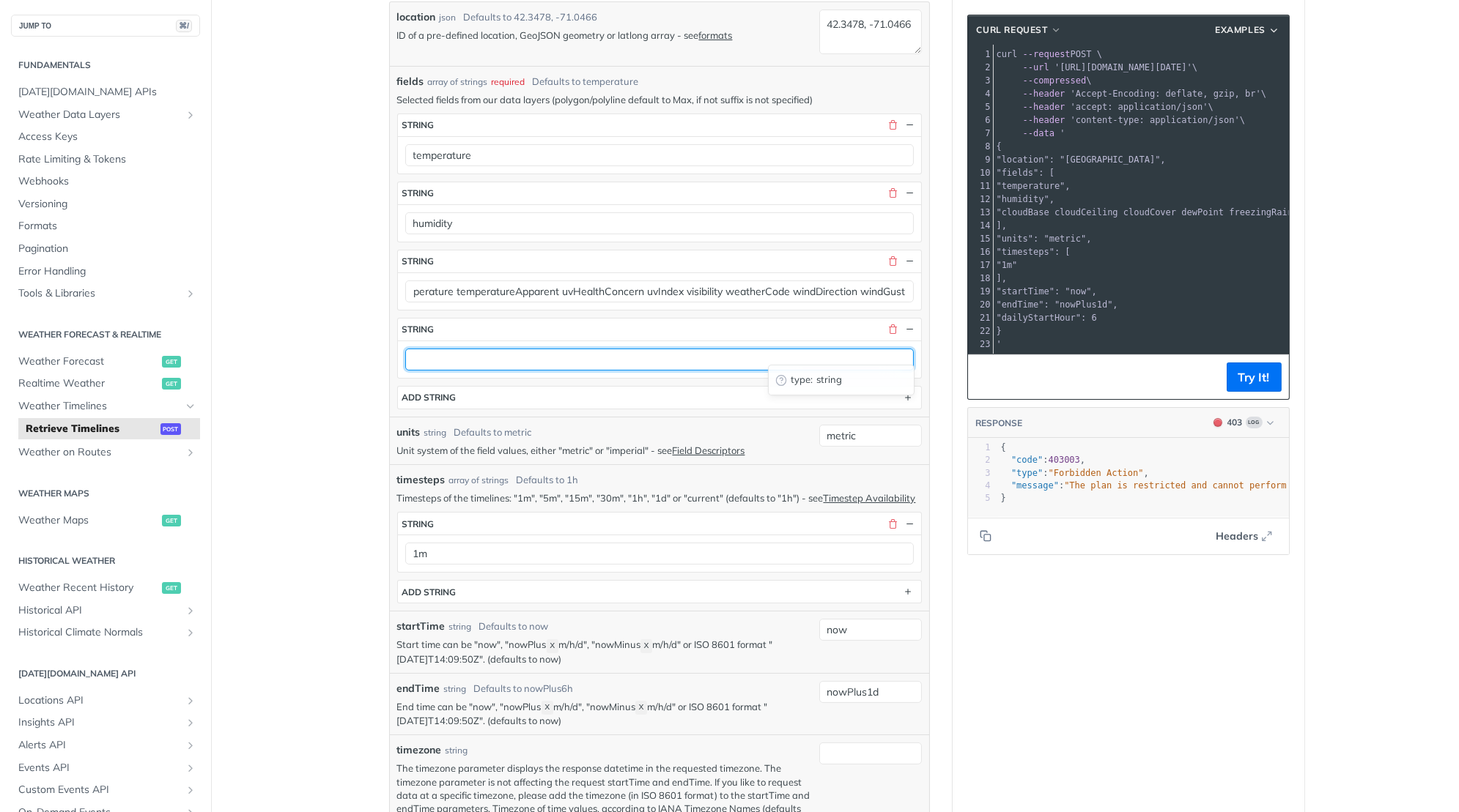
click at [617, 357] on input "text" at bounding box center [659, 359] width 509 height 22
paste input "windSpeed"
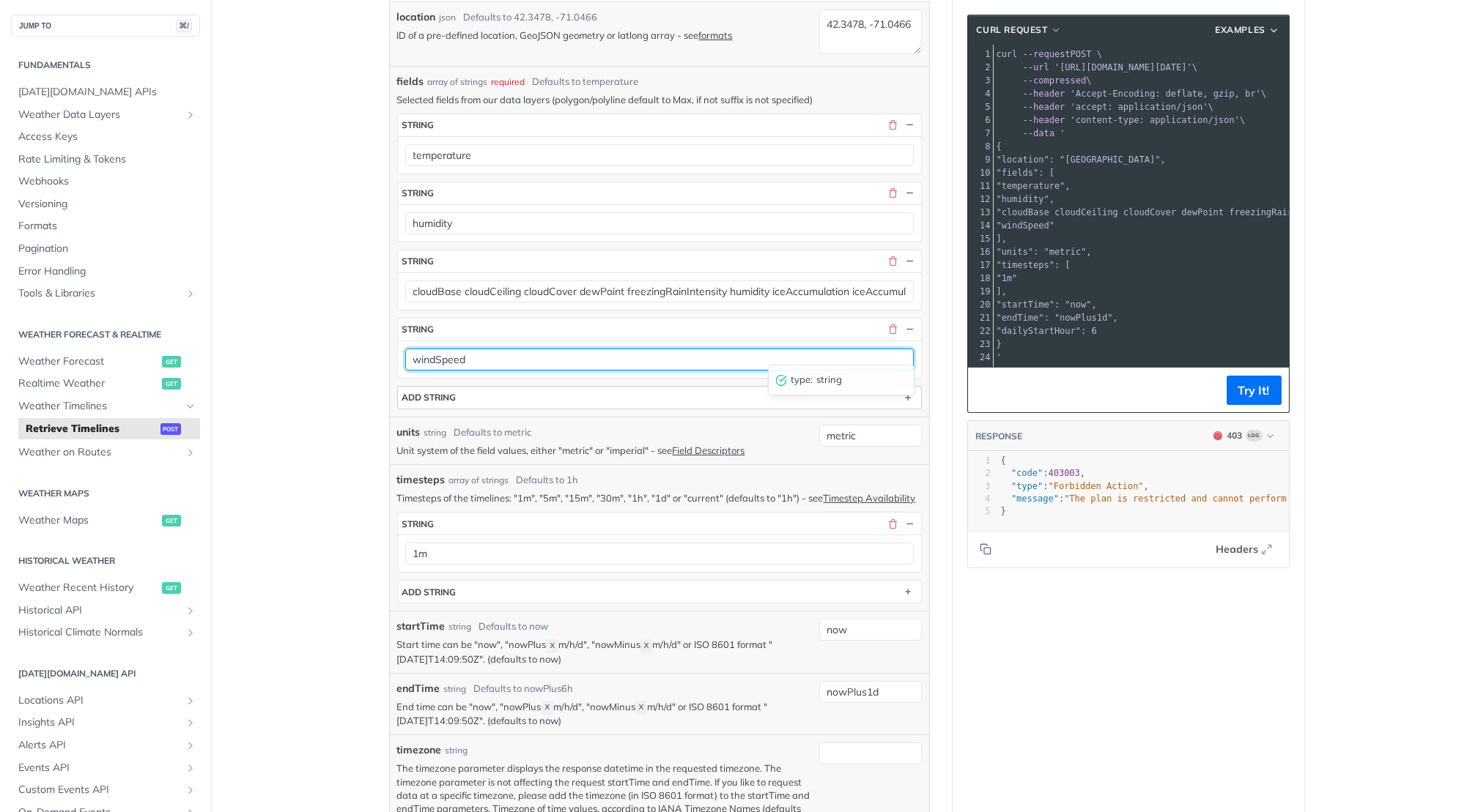
type input "windSpeed"
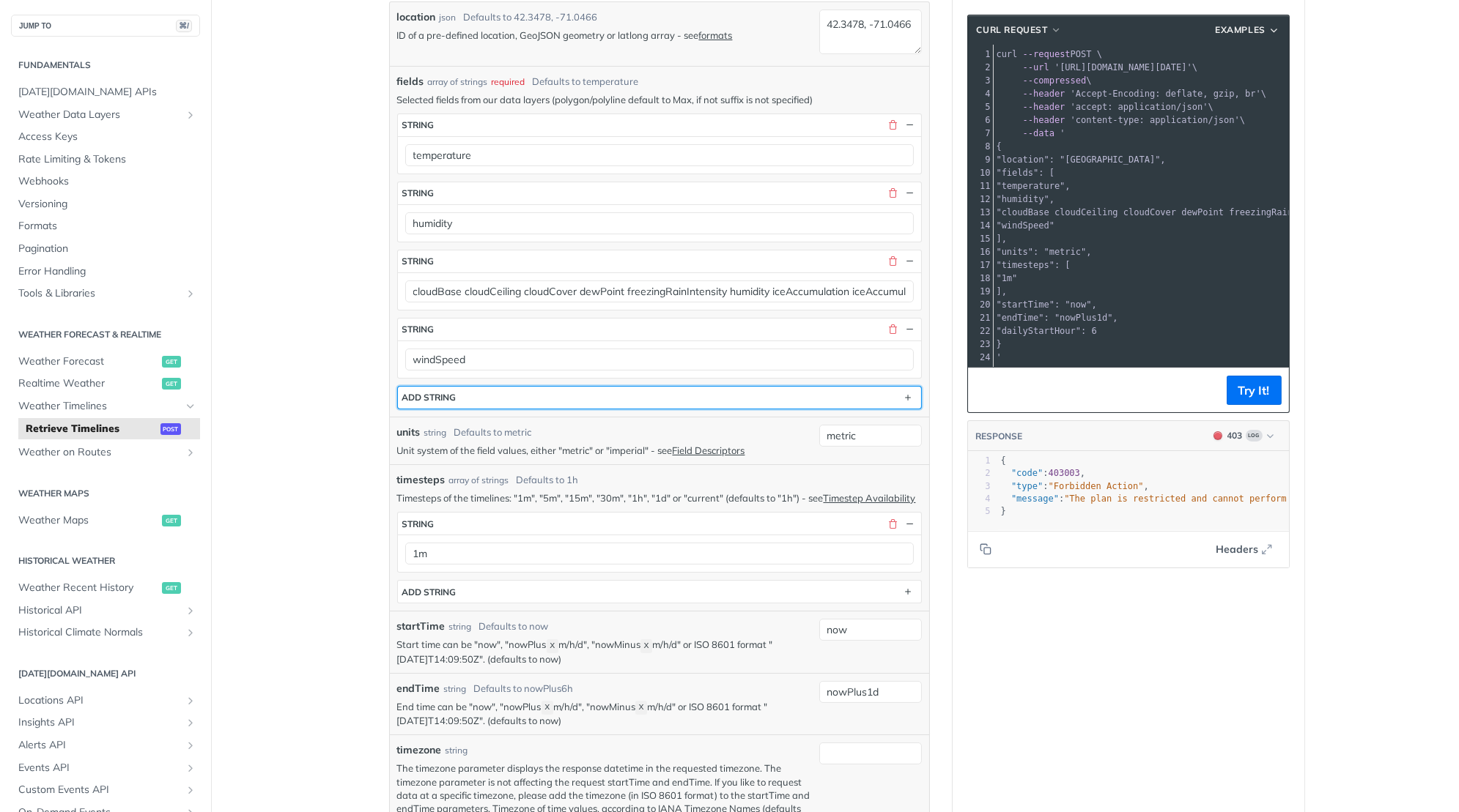
click at [580, 387] on button "ADD string" at bounding box center [659, 398] width 523 height 22
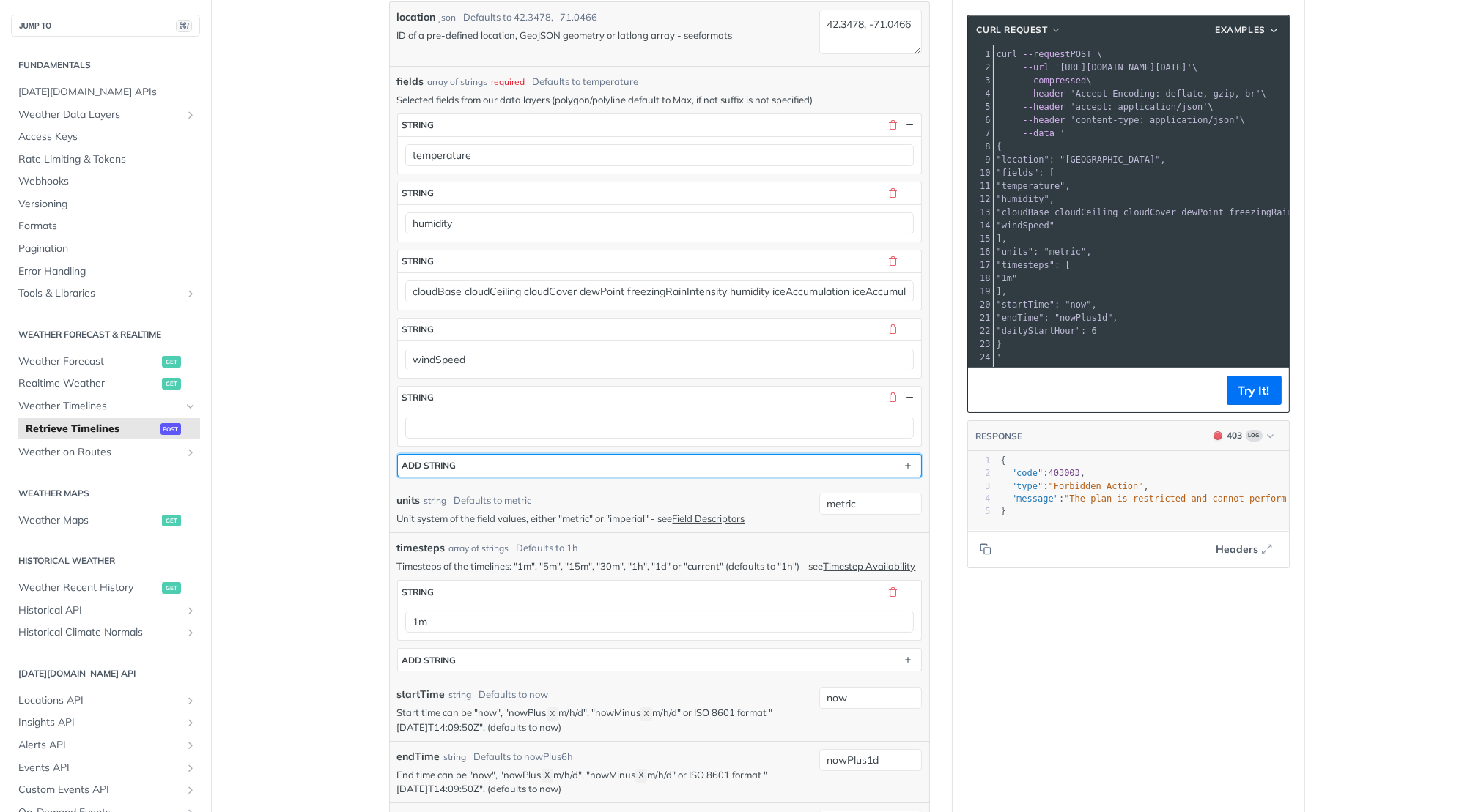
click at [532, 455] on button "ADD string" at bounding box center [659, 466] width 523 height 22
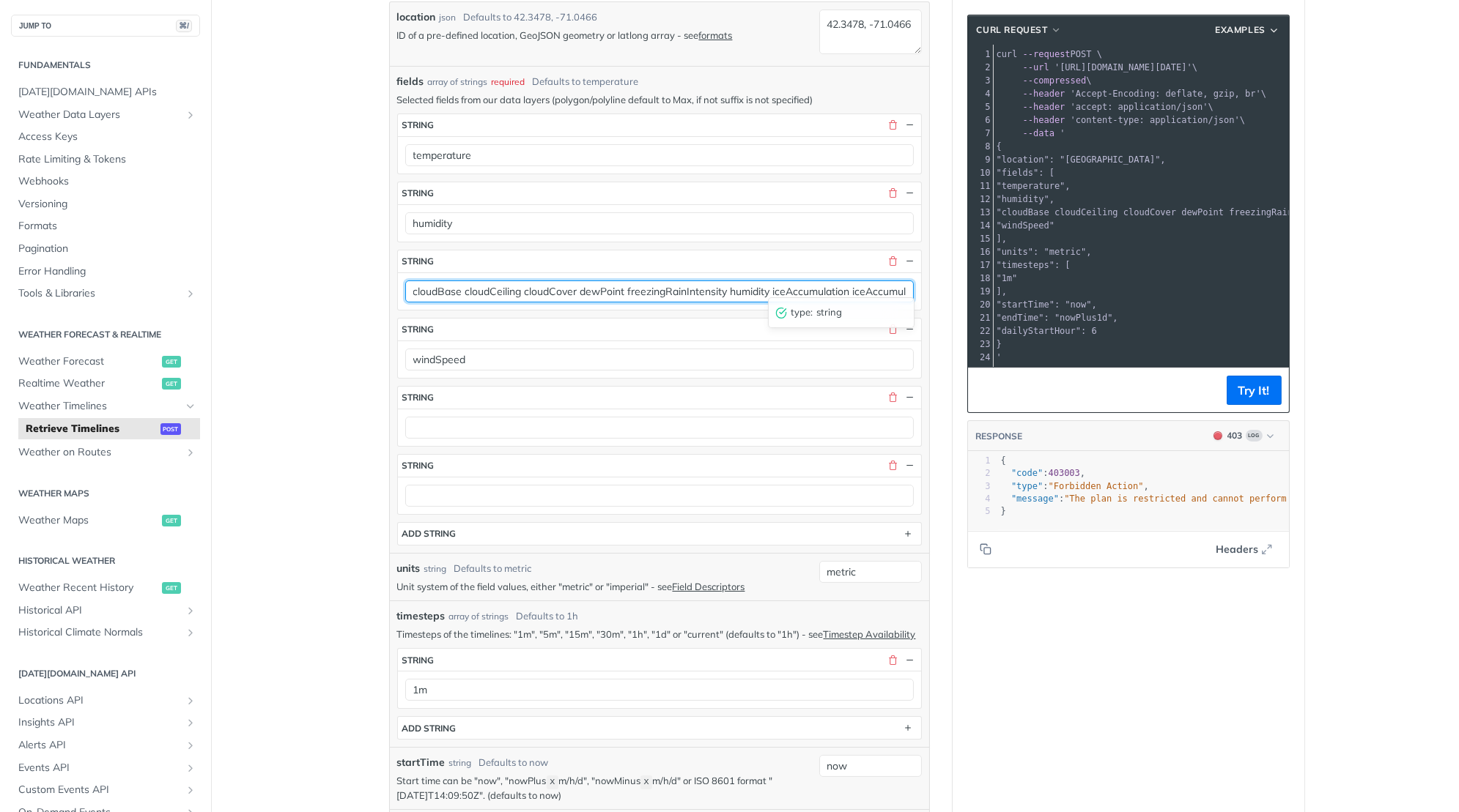
click at [879, 281] on input "cloudBase cloudCeiling cloudCover dewPoint freezingRainIntensity humidity iceAc…" at bounding box center [659, 292] width 509 height 22
click at [817, 286] on input "cloudBase cloudCeiling cloudCover dewPoint freezingRainIntensity humidity iceAc…" at bounding box center [659, 292] width 509 height 22
click at [851, 282] on input "cloudBase cloudCeiling cloudCover dewPoint freezingRainIntensity humidity preci…" at bounding box center [659, 292] width 509 height 22
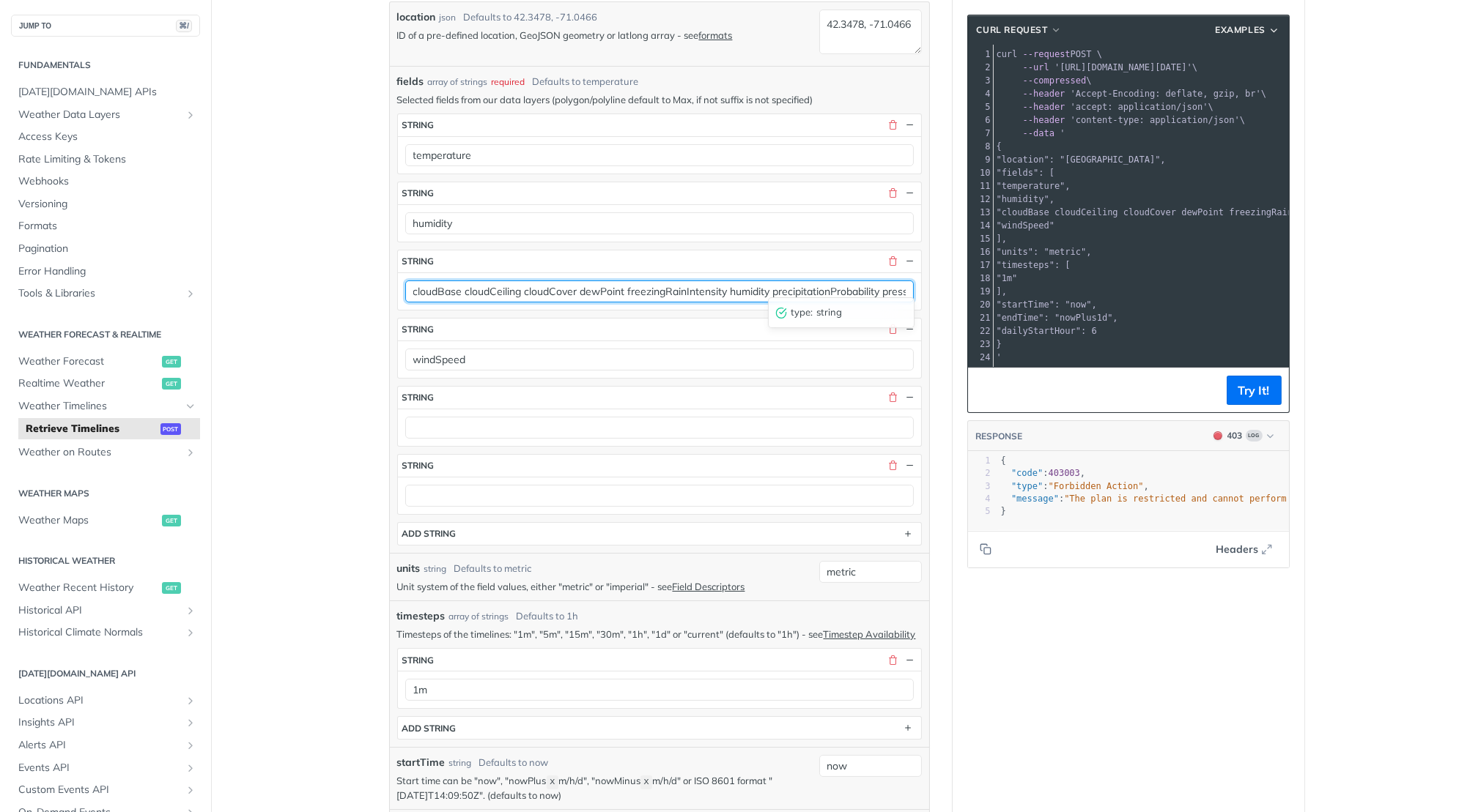
click at [851, 282] on input "cloudBase cloudCeiling cloudCover dewPoint freezingRainIntensity humidity preci…" at bounding box center [659, 292] width 509 height 22
type input "cloudBase cloudCeiling cloudCover dewPoint freezingRainIntensity humidity press…"
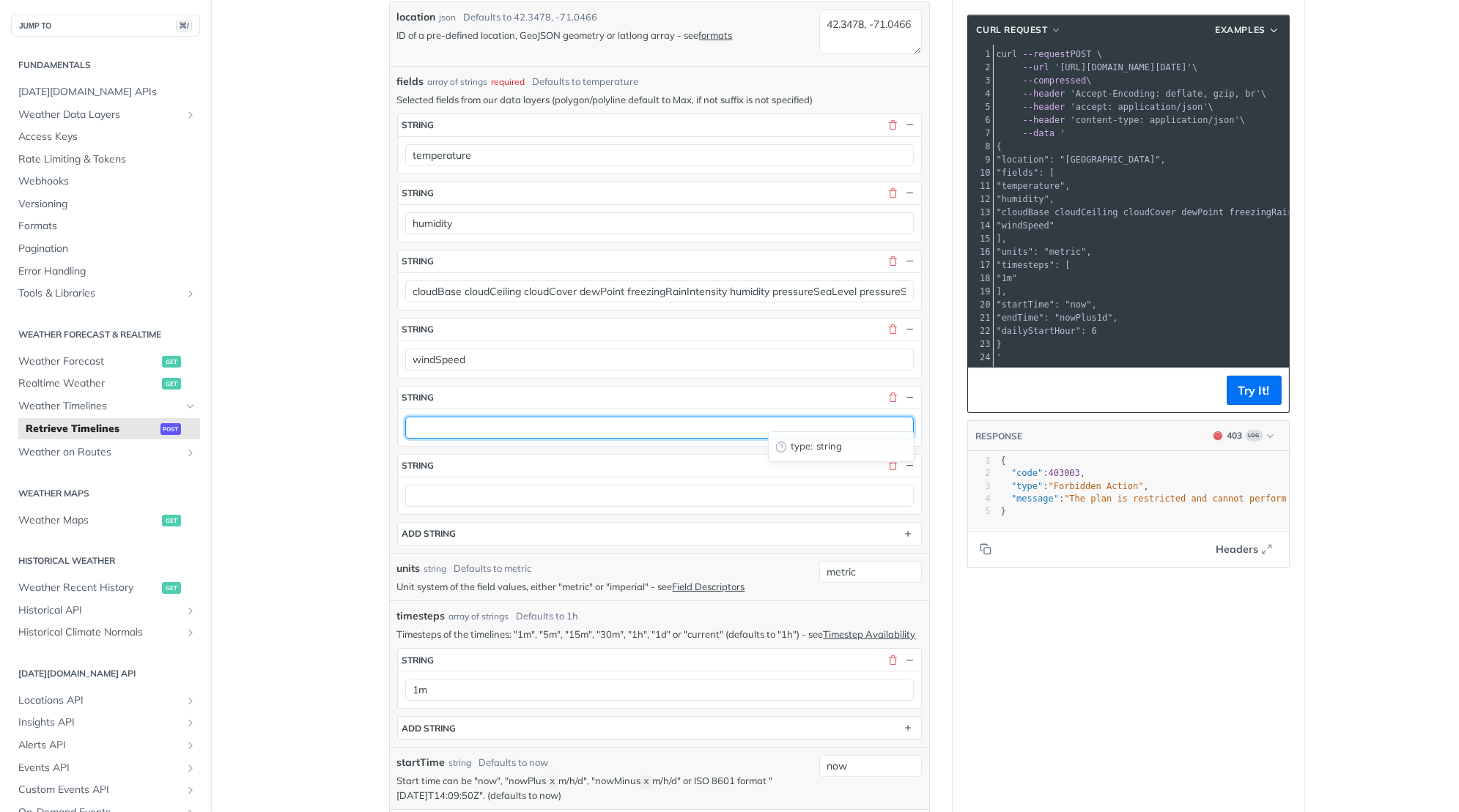
click at [554, 421] on input "text" at bounding box center [659, 428] width 509 height 22
paste input "precipitationProbability"
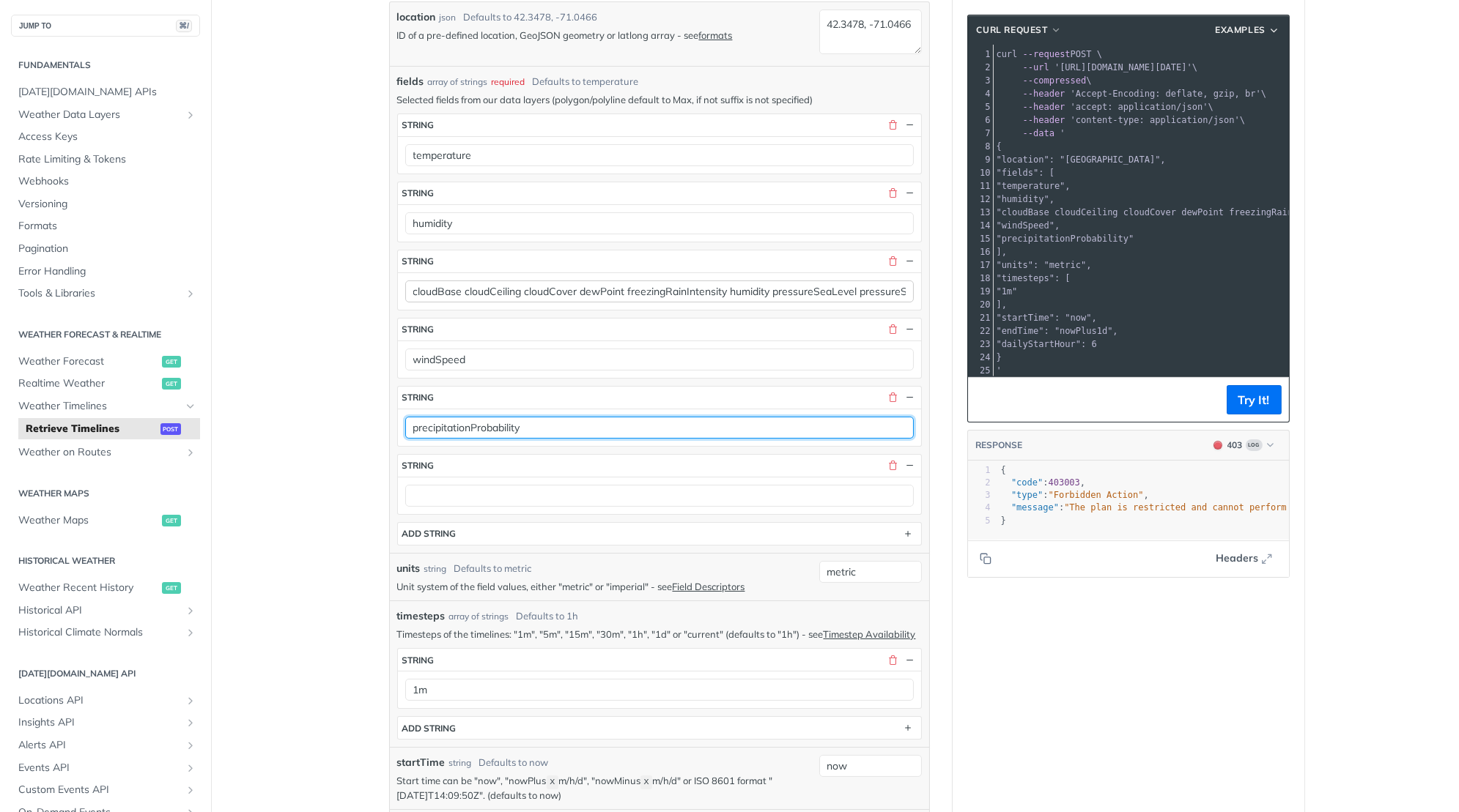
type input "precipitationProbability"
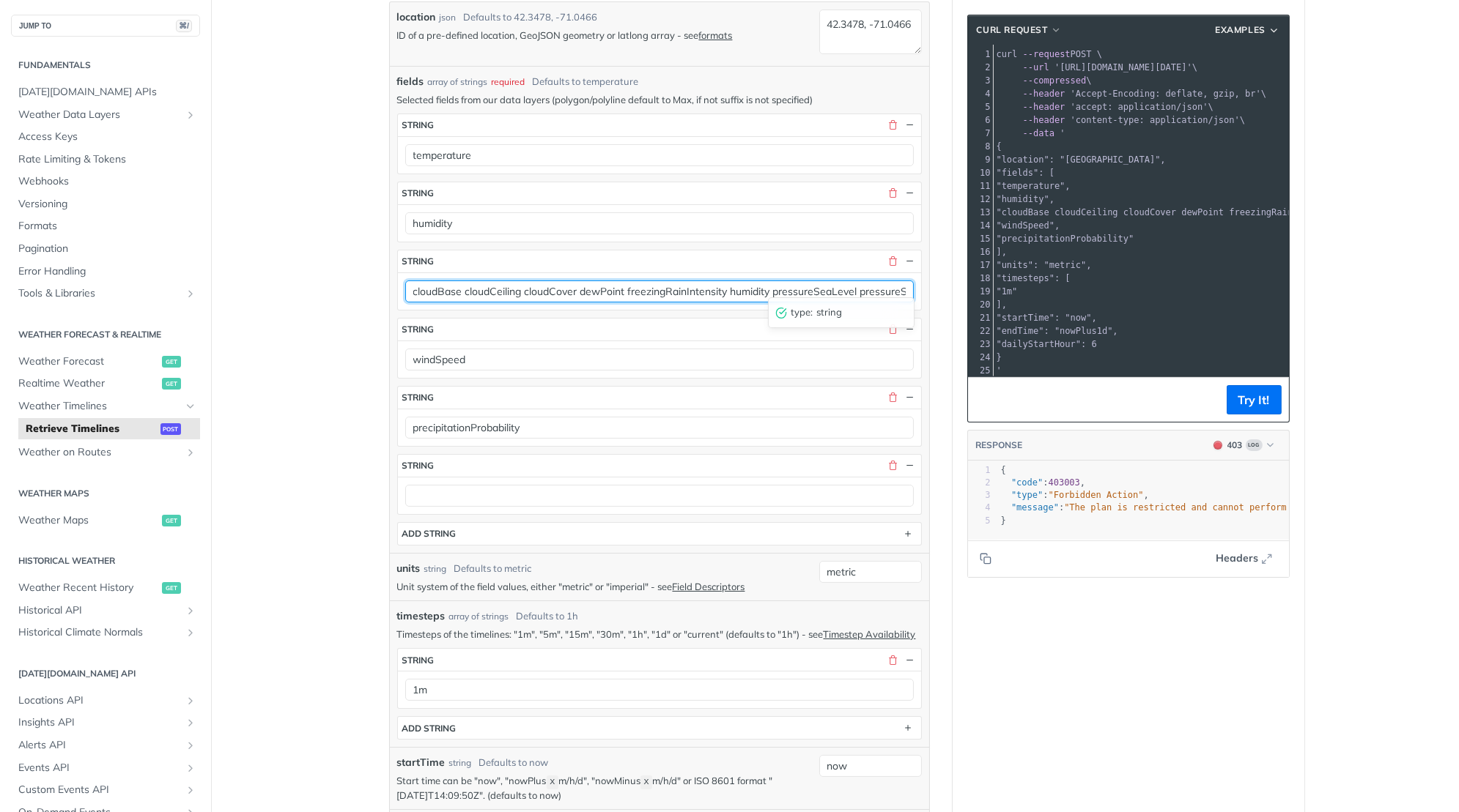
click at [877, 283] on input "cloudBase cloudCeiling cloudCover dewPoint freezingRainIntensity humidity press…" at bounding box center [659, 292] width 509 height 22
type input "cloudBase cloudCeiling cloudCover dewPoint freezingRainIntensity humidity press…"
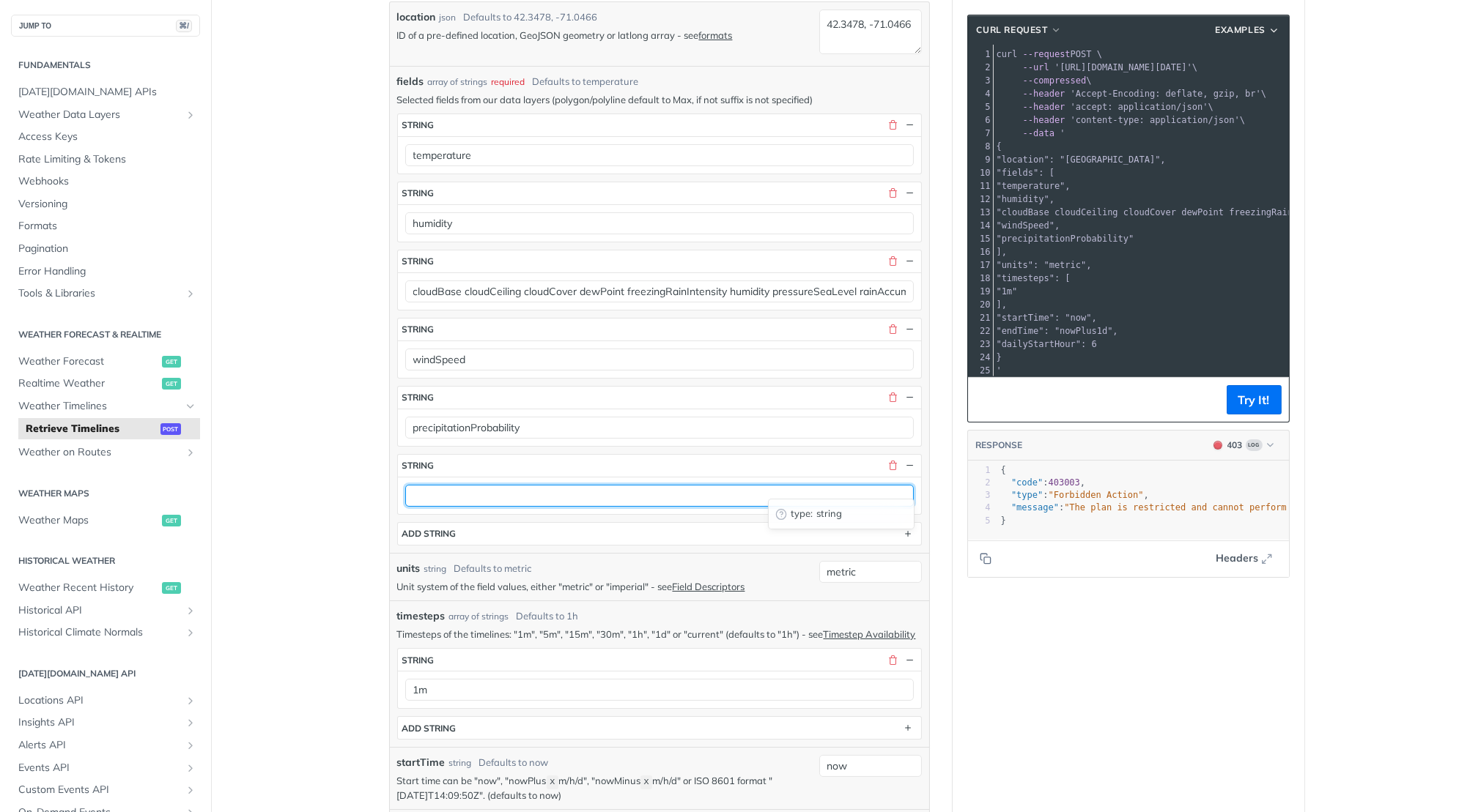
click at [551, 484] on input "text" at bounding box center [659, 495] width 509 height 22
paste input "pressureSurfaceLevel"
type input "pressureSurfaceLevel"
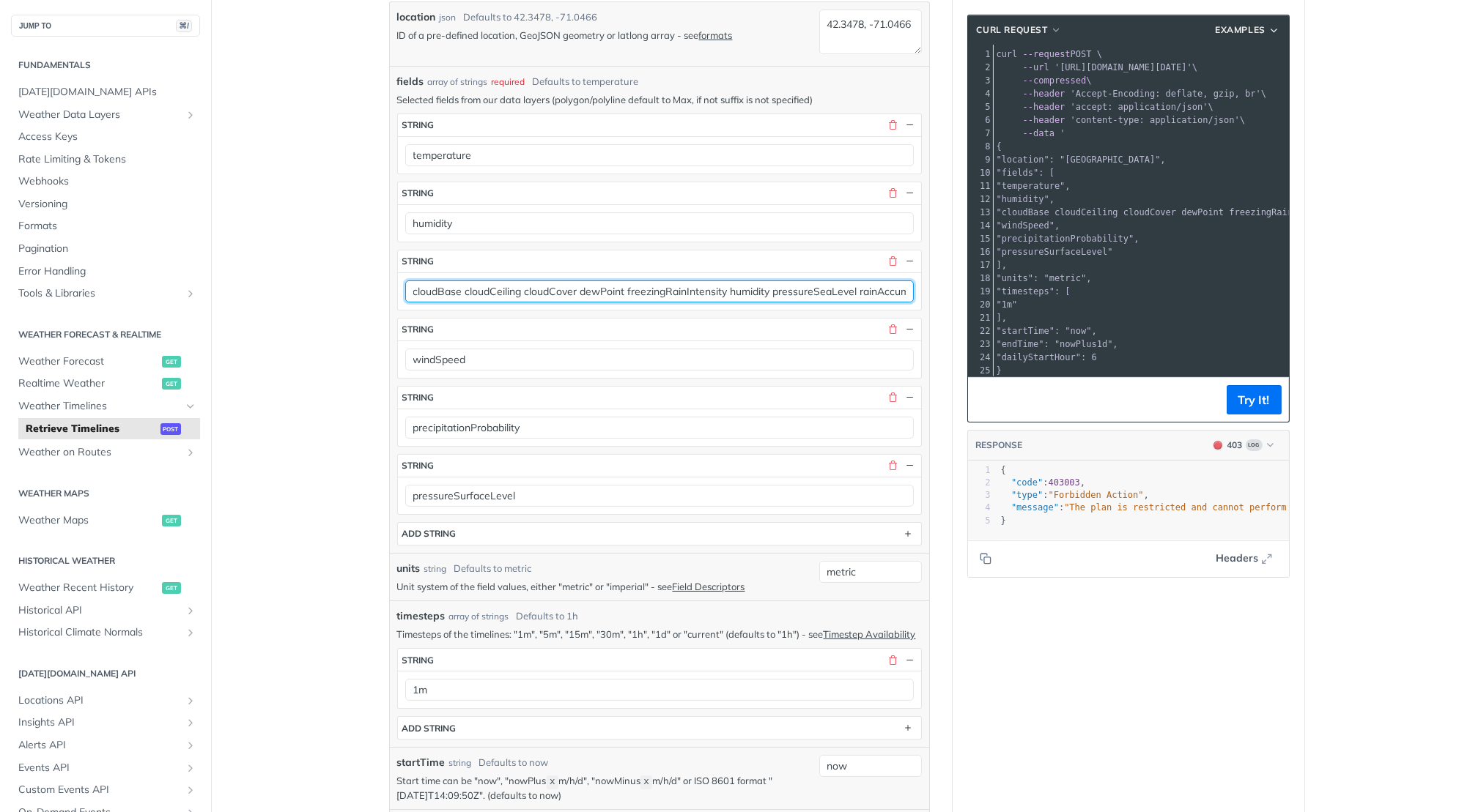
click at [893, 281] on input "cloudBase cloudCeiling cloudCover dewPoint freezingRainIntensity humidity press…" at bounding box center [659, 292] width 509 height 22
click at [896, 281] on input "cloudBase cloudCeiling cloudCover dewPoint freezingRainIntensity humidity press…" at bounding box center [659, 292] width 509 height 22
type input "cloudBase cloudCeiling cloudCover dewPoint freezingRainIntensity humidity press…"
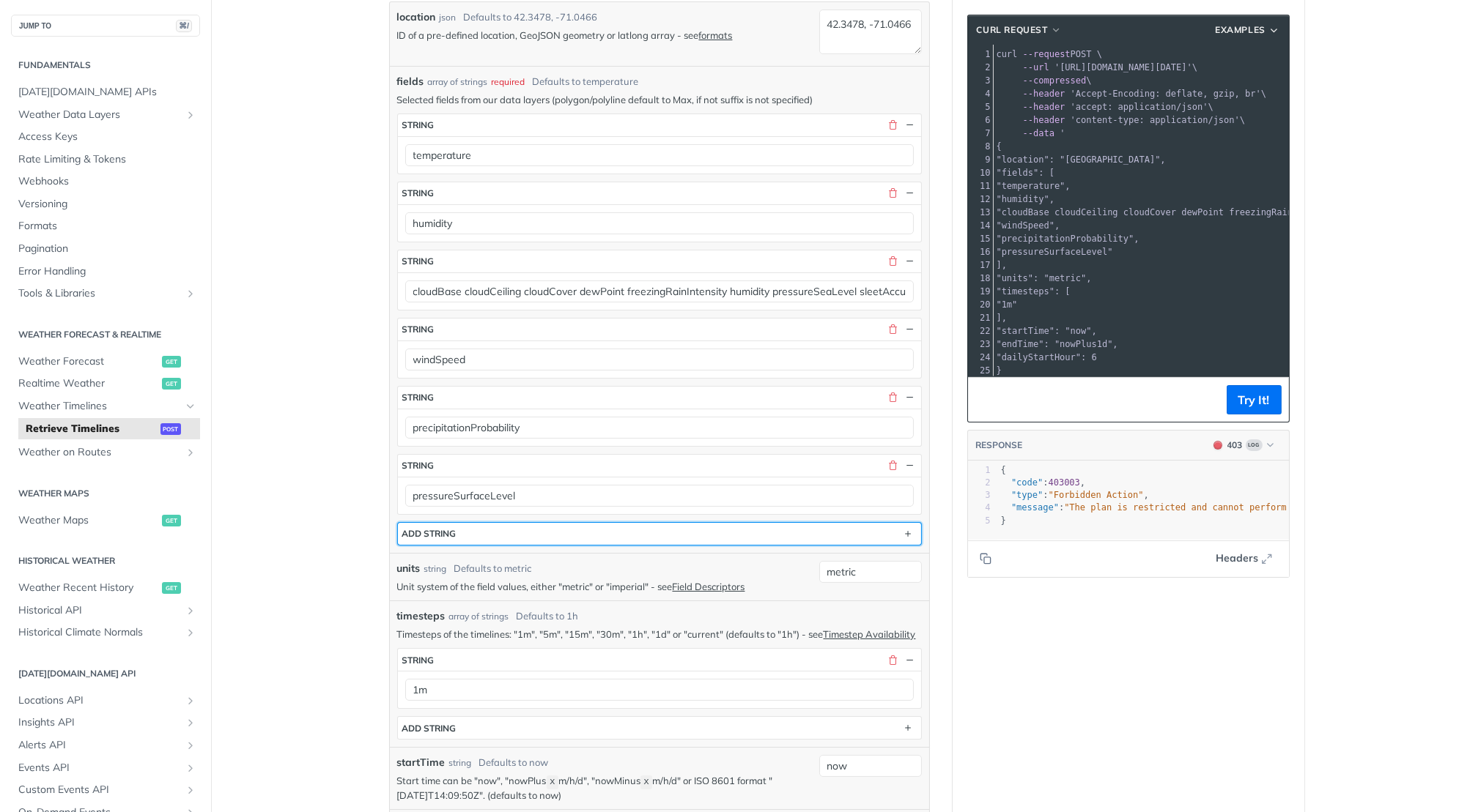
click at [625, 523] on button "ADD string" at bounding box center [659, 534] width 523 height 22
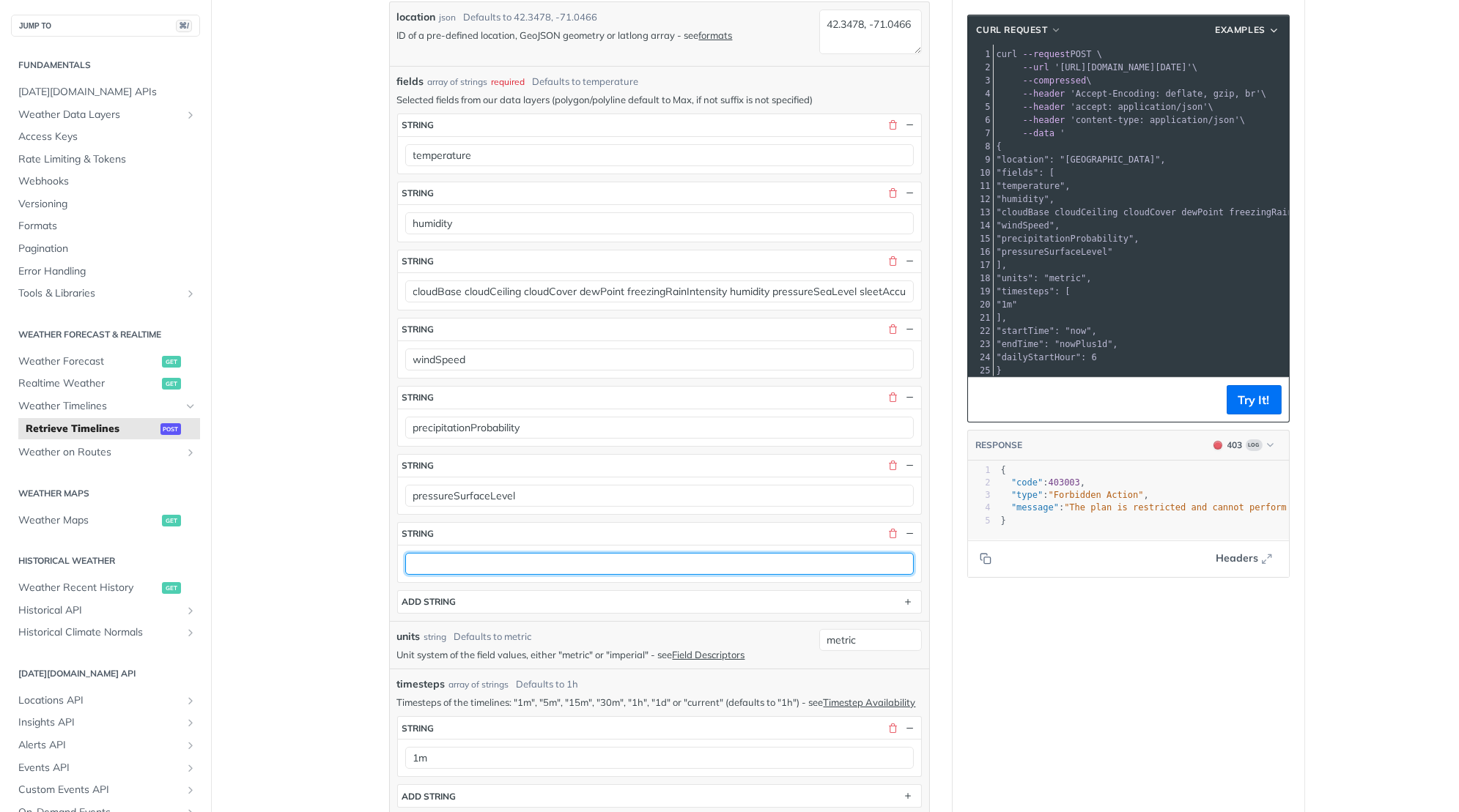
click at [523, 555] on input "text" at bounding box center [659, 564] width 509 height 22
paste input "rainIntensity"
type input "rainIntensity"
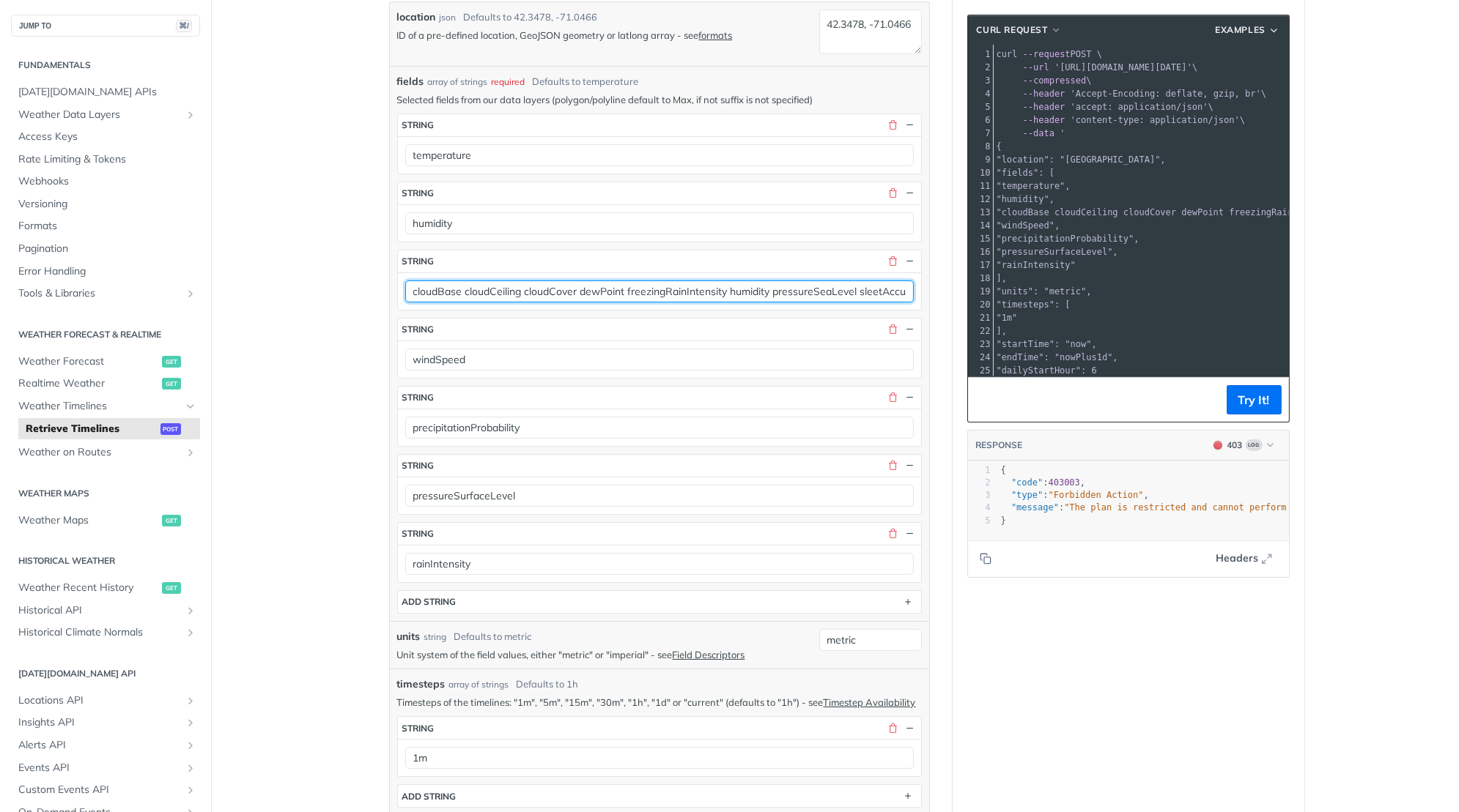
click at [882, 283] on input "cloudBase cloudCeiling cloudCover dewPoint freezingRainIntensity humidity press…" at bounding box center [659, 292] width 509 height 22
click at [889, 286] on input "cloudBase cloudCeiling cloudCover dewPoint freezingRainIntensity humidity press…" at bounding box center [659, 292] width 509 height 22
click at [882, 283] on input "cloudBase cloudCeiling cloudCover dewPoint freezingRainIntensity humidity press…" at bounding box center [659, 292] width 509 height 22
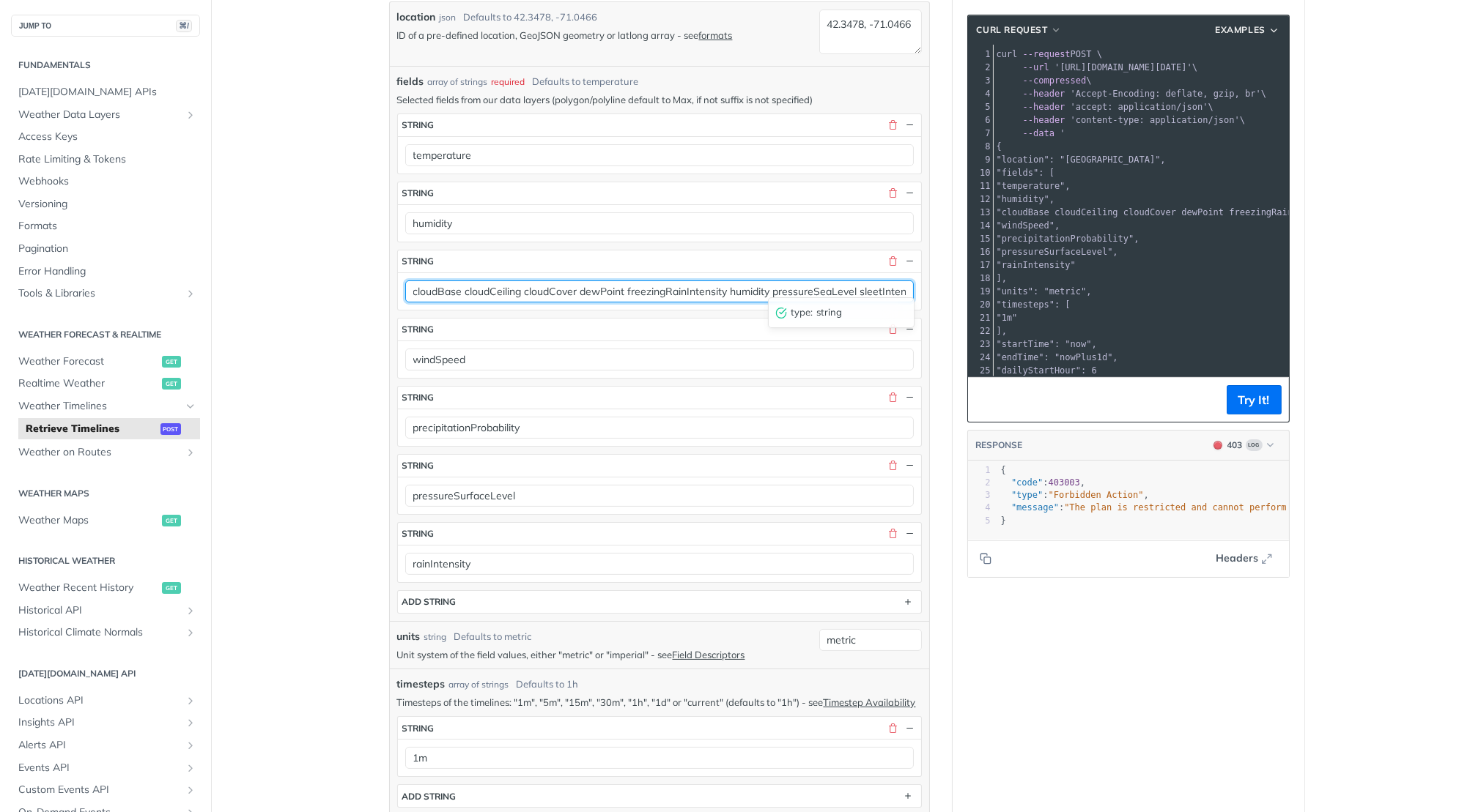
click at [882, 283] on input "cloudBase cloudCeiling cloudCover dewPoint freezingRainIntensity humidity press…" at bounding box center [659, 292] width 509 height 22
type input "cloudBase cloudCeiling cloudCover dewPoint freezingRainIntensity humidity press…"
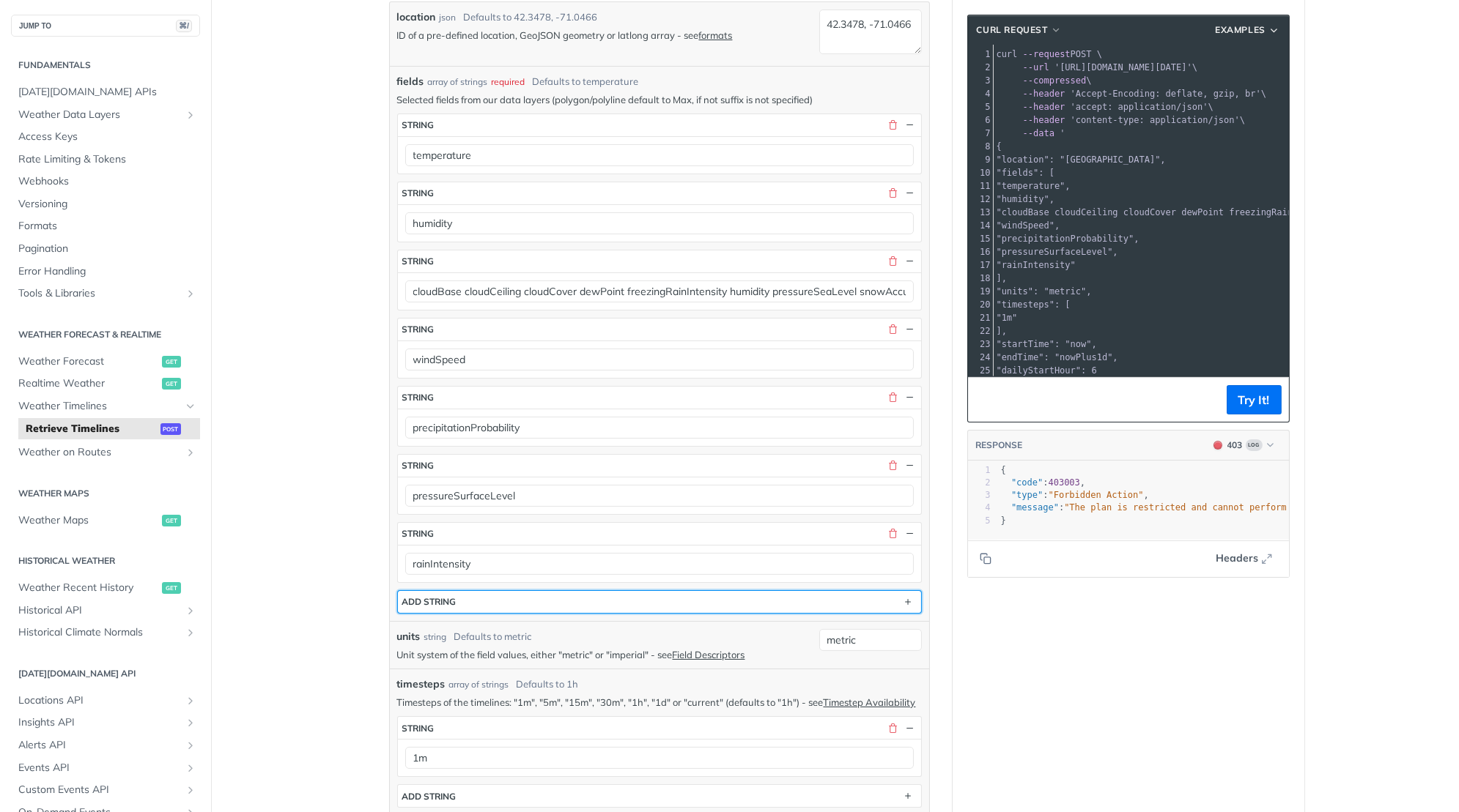
click at [635, 599] on button "ADD string" at bounding box center [659, 602] width 523 height 22
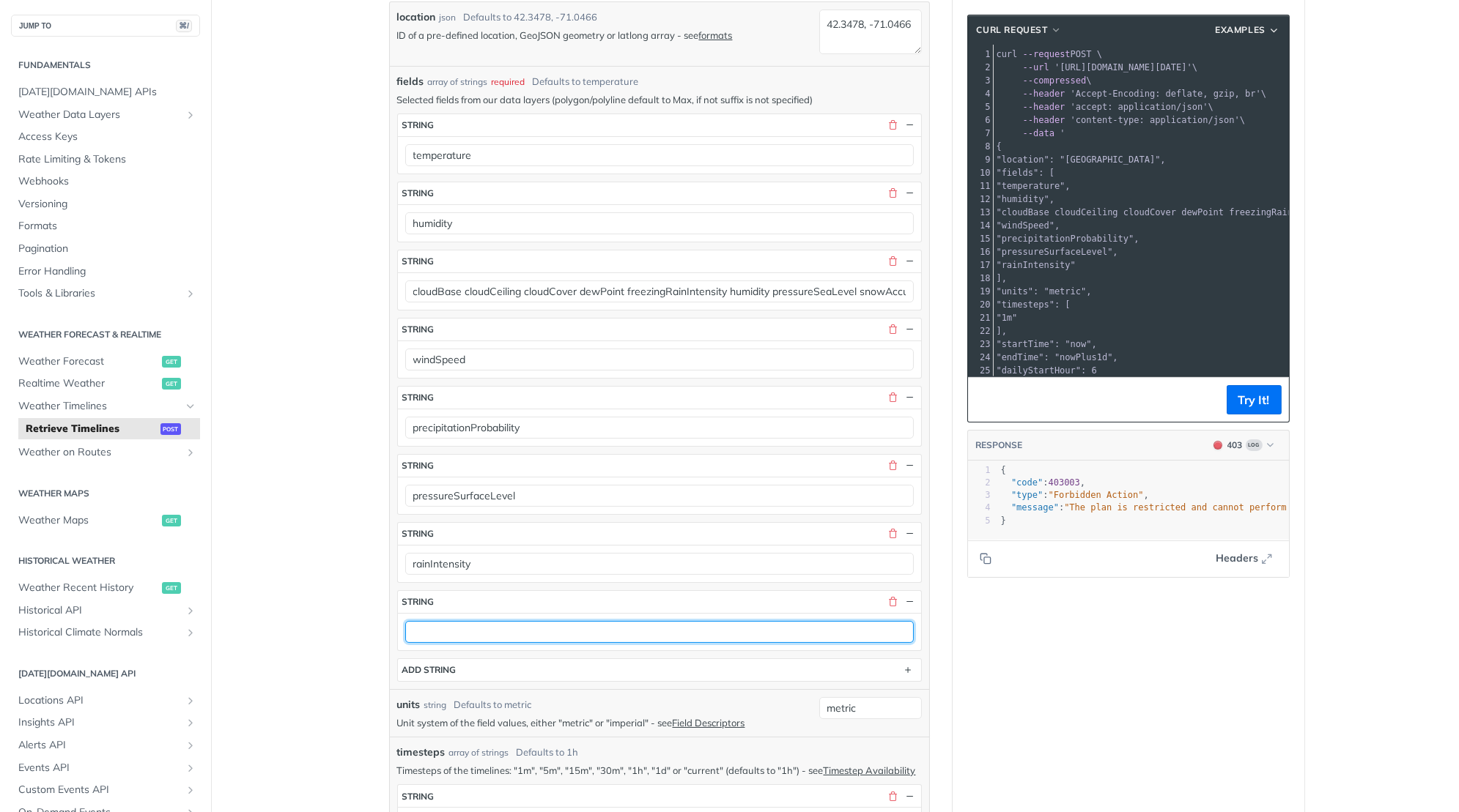
click at [567, 621] on input "text" at bounding box center [659, 632] width 509 height 22
paste input "sleetIntensity"
type input "sleetIntensity"
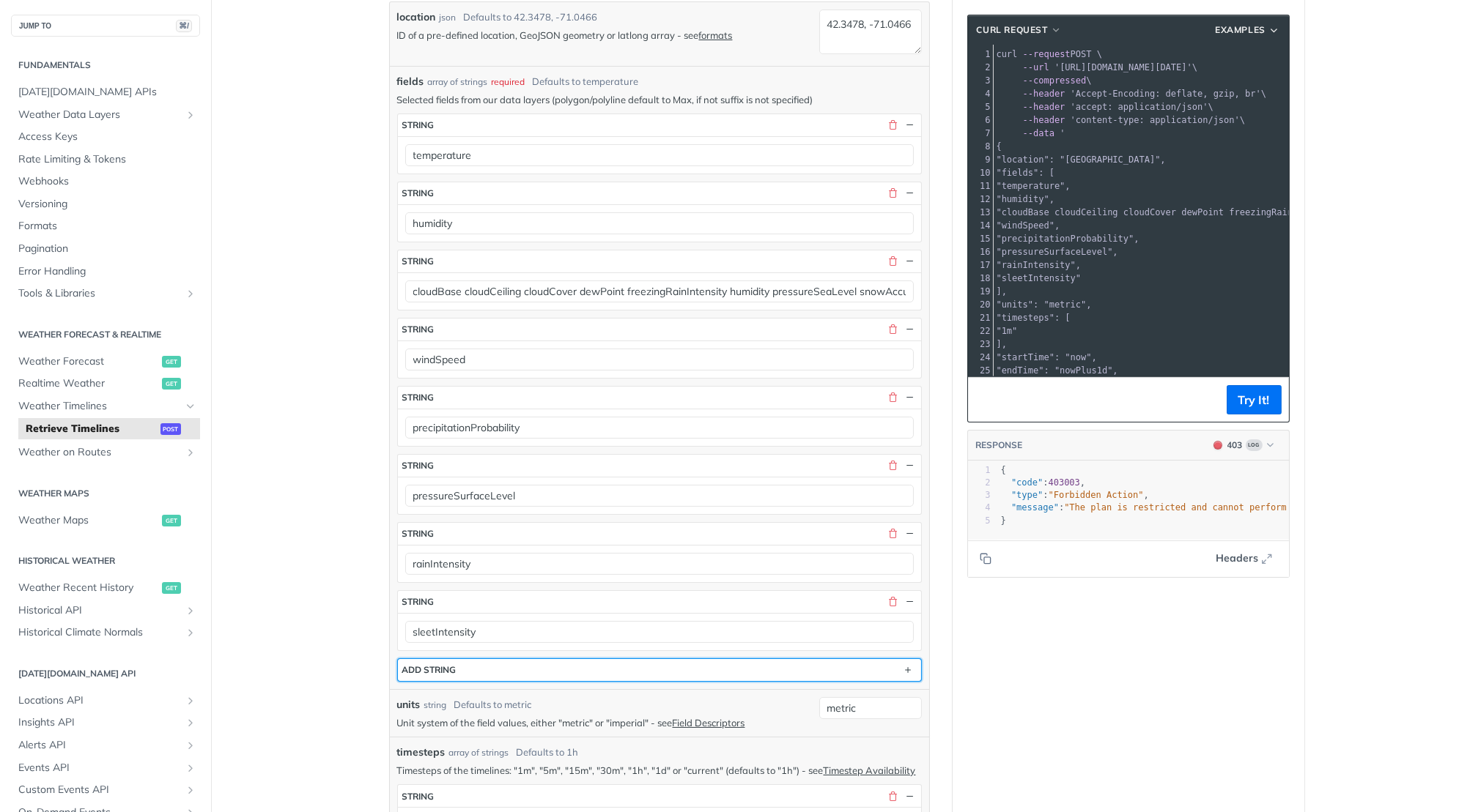
click at [552, 659] on button "ADD string" at bounding box center [659, 670] width 523 height 22
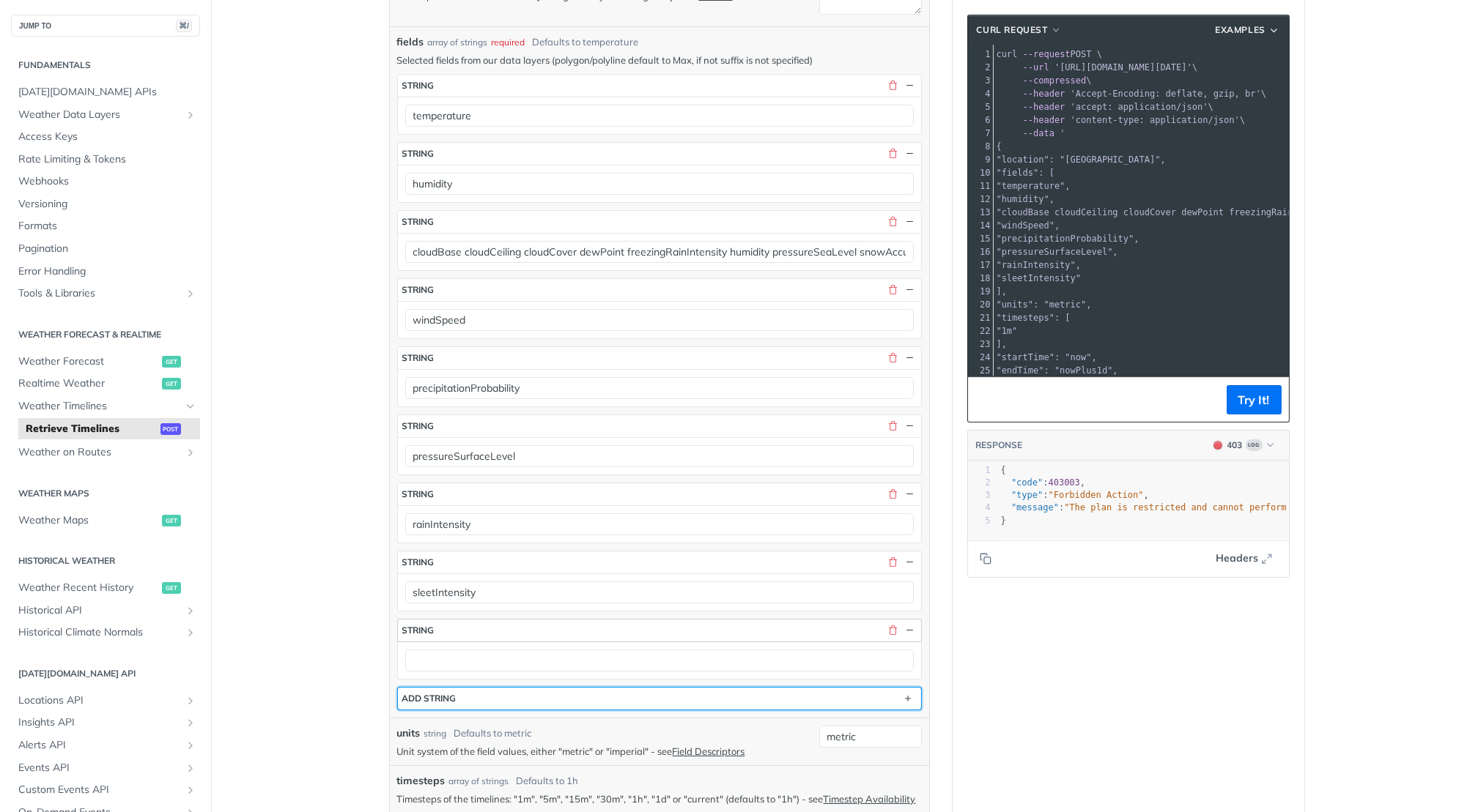
scroll to position [471, 0]
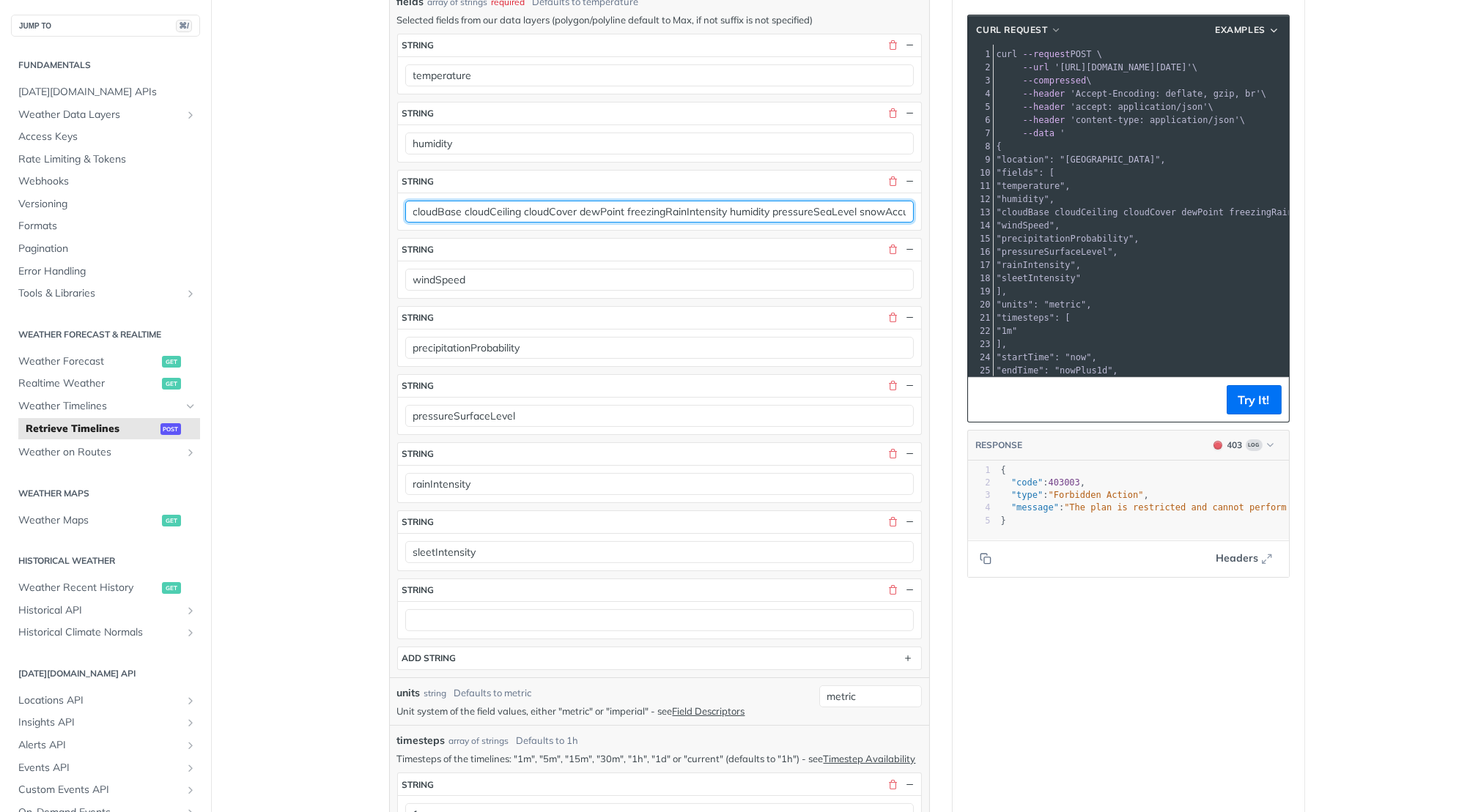
click at [882, 205] on input "cloudBase cloudCeiling cloudCover dewPoint freezingRainIntensity humidity press…" at bounding box center [659, 211] width 509 height 22
click at [888, 201] on input "cloudBase cloudCeiling cloudCover dewPoint freezingRainIntensity humidity press…" at bounding box center [659, 211] width 509 height 22
click at [889, 201] on input "cloudBase cloudCeiling cloudCover dewPoint freezingRainIntensity humidity press…" at bounding box center [659, 211] width 509 height 22
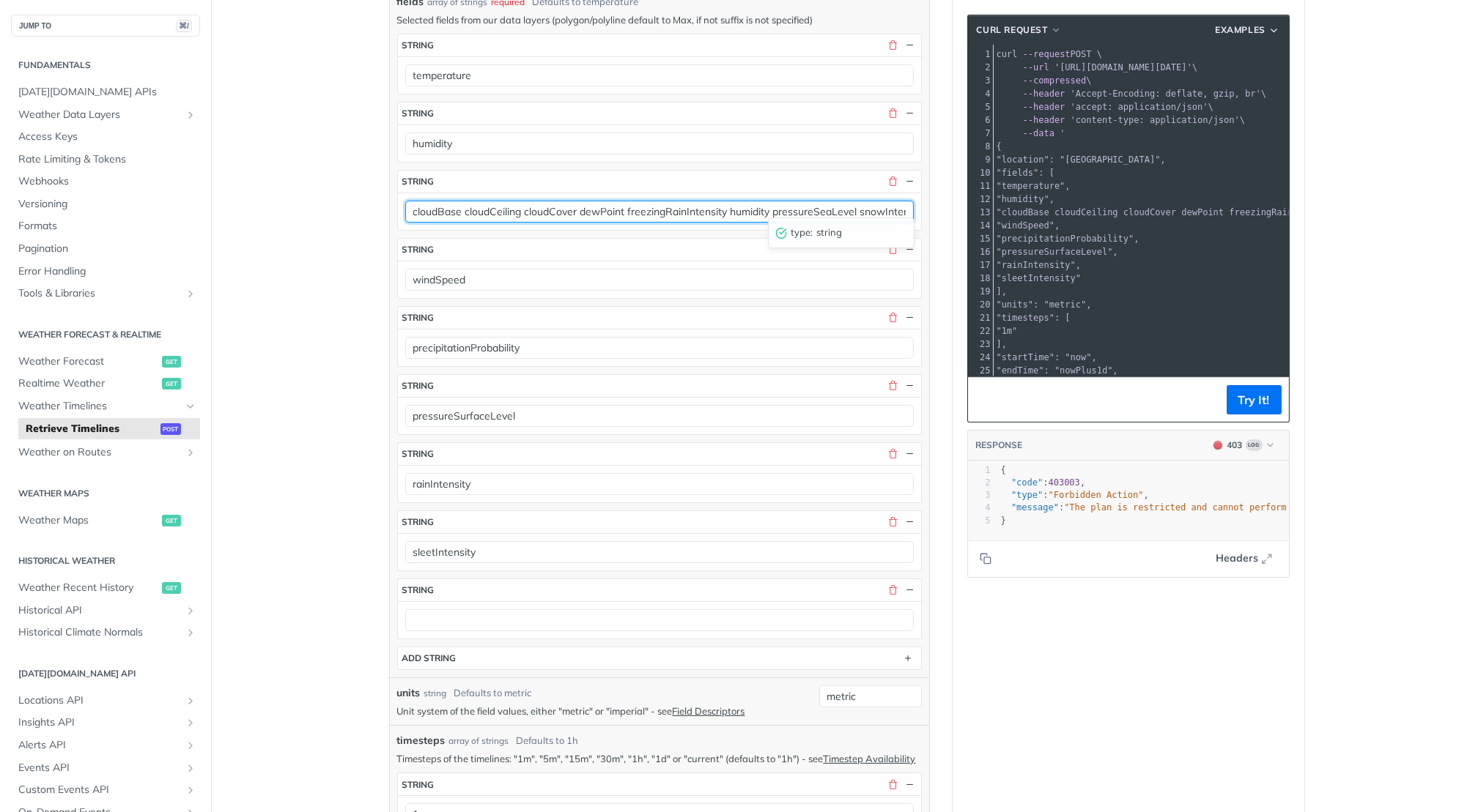
click at [889, 201] on input "cloudBase cloudCeiling cloudCover dewPoint freezingRainIntensity humidity press…" at bounding box center [659, 211] width 509 height 22
click at [886, 201] on input "cloudBase cloudCeiling cloudCover dewPoint freezingRainIntensity humidity press…" at bounding box center [659, 211] width 509 height 22
type input "cloudBase cloudCeiling cloudCover dewPoint freezingRainIntensity humidity press…"
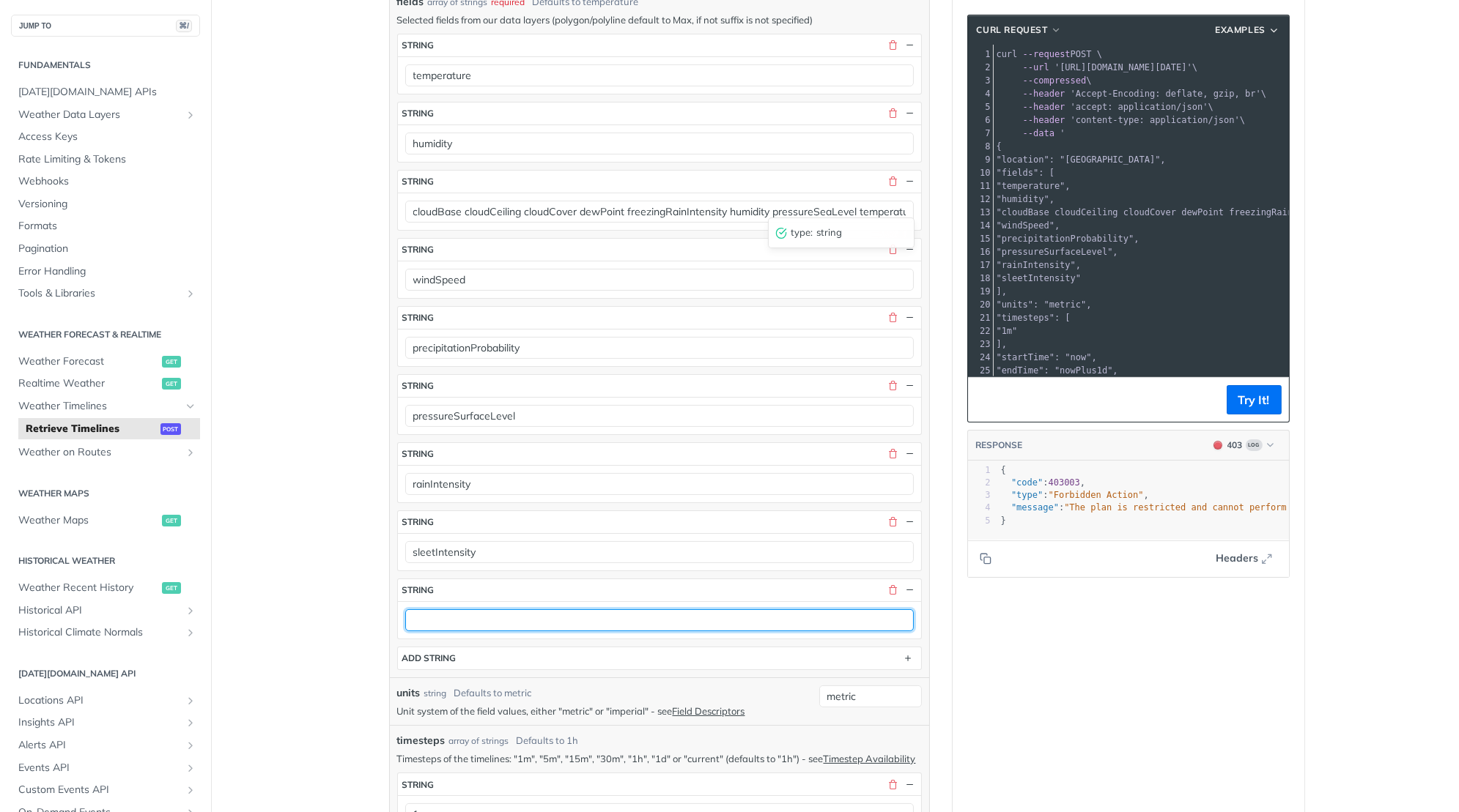
click at [470, 609] on input "text" at bounding box center [659, 620] width 509 height 22
paste input "temperature"
type input "temperature"
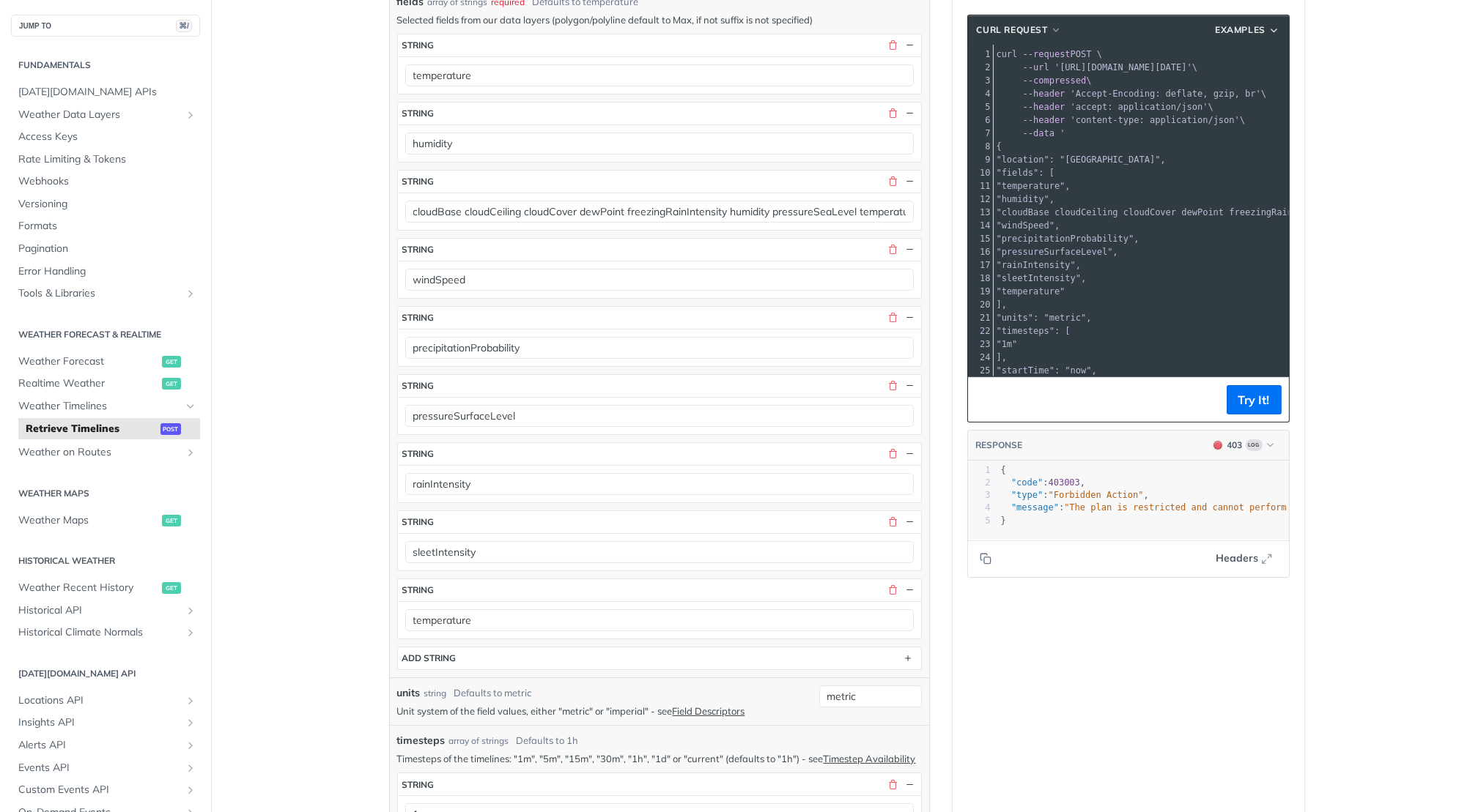
click at [478, 630] on div "fields * string temperature string humidity string cloudBase cloudCeiling cloud…" at bounding box center [659, 351] width 524 height 636
click at [474, 647] on button "ADD string" at bounding box center [659, 658] width 523 height 22
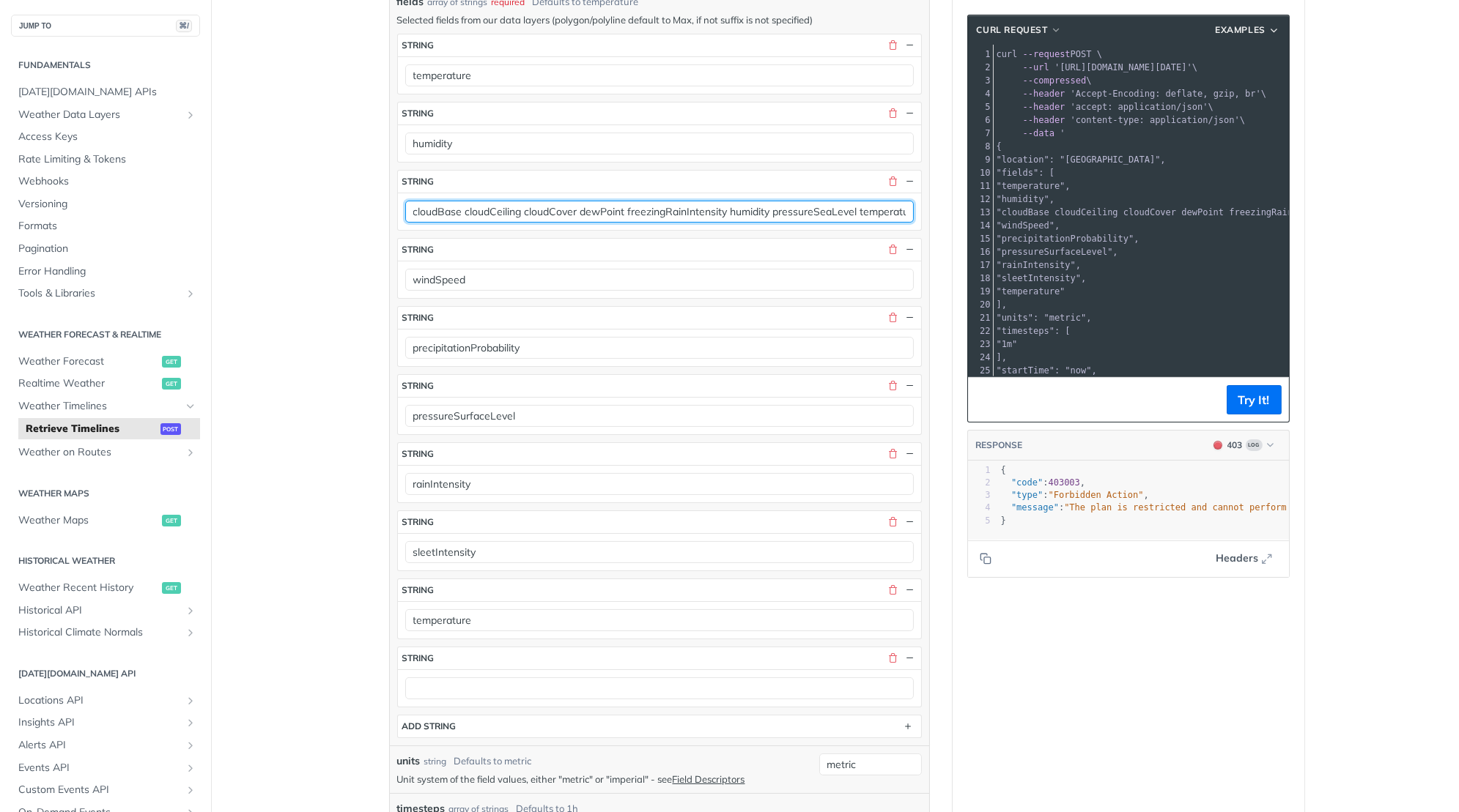
click at [887, 201] on input "cloudBase cloudCeiling cloudCover dewPoint freezingRainIntensity humidity press…" at bounding box center [659, 211] width 509 height 22
type input "cloudBase cloudCeiling cloudCover dewPoint freezingRainIntensity humidity press…"
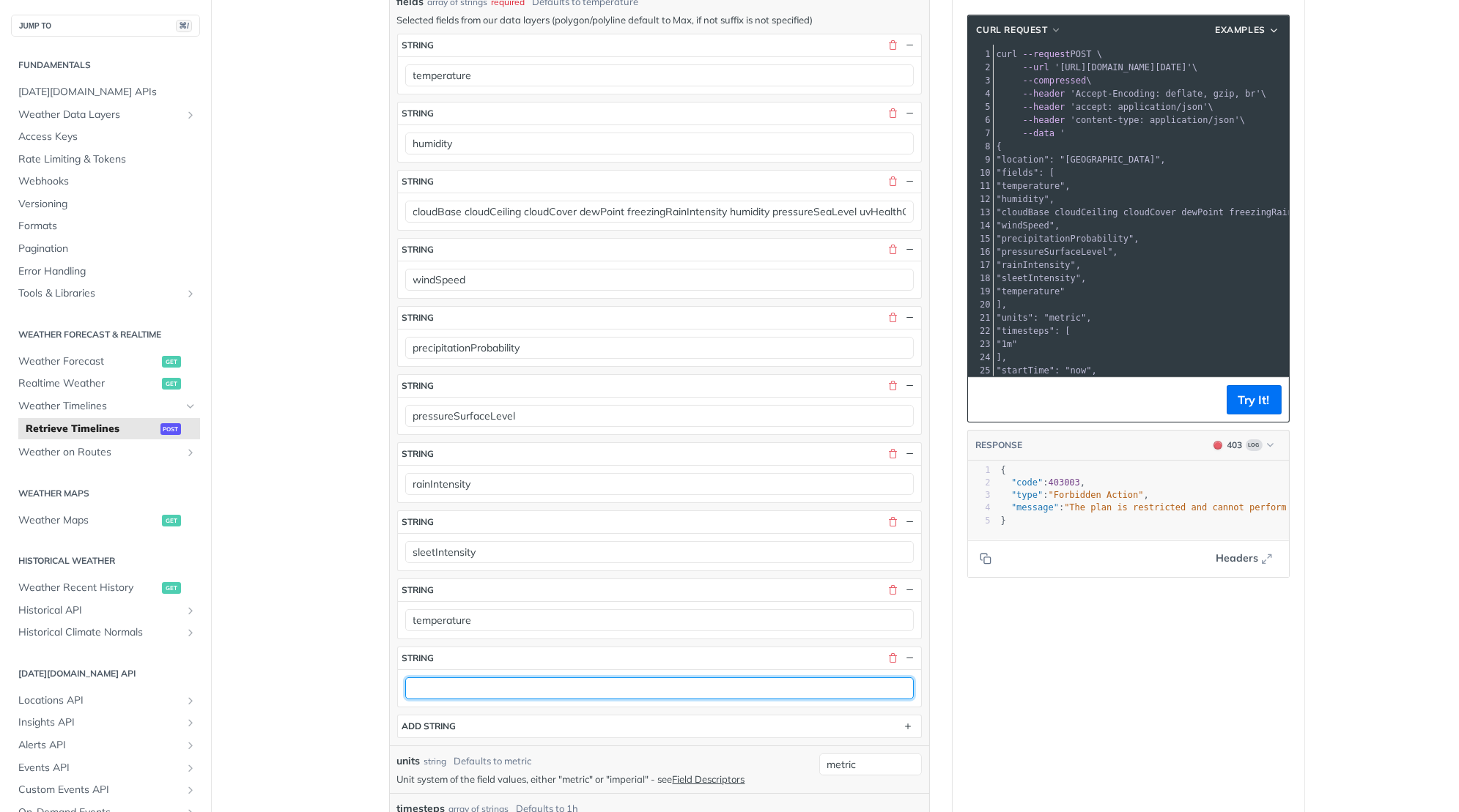
click at [469, 678] on input "text" at bounding box center [659, 689] width 509 height 22
paste input "temperatureApparent"
type input "temperatureApparent"
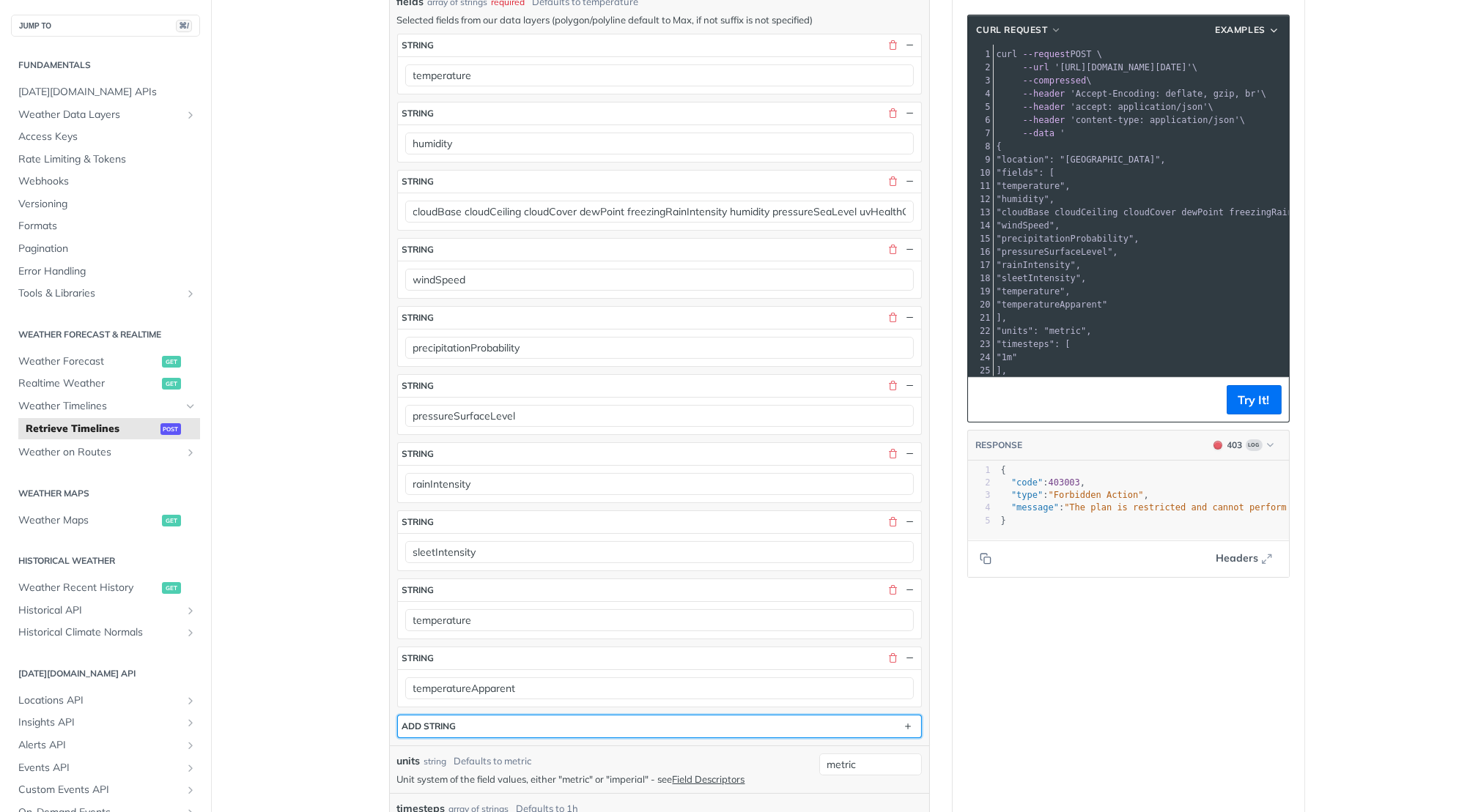
click at [460, 720] on button "ADD string" at bounding box center [659, 727] width 523 height 22
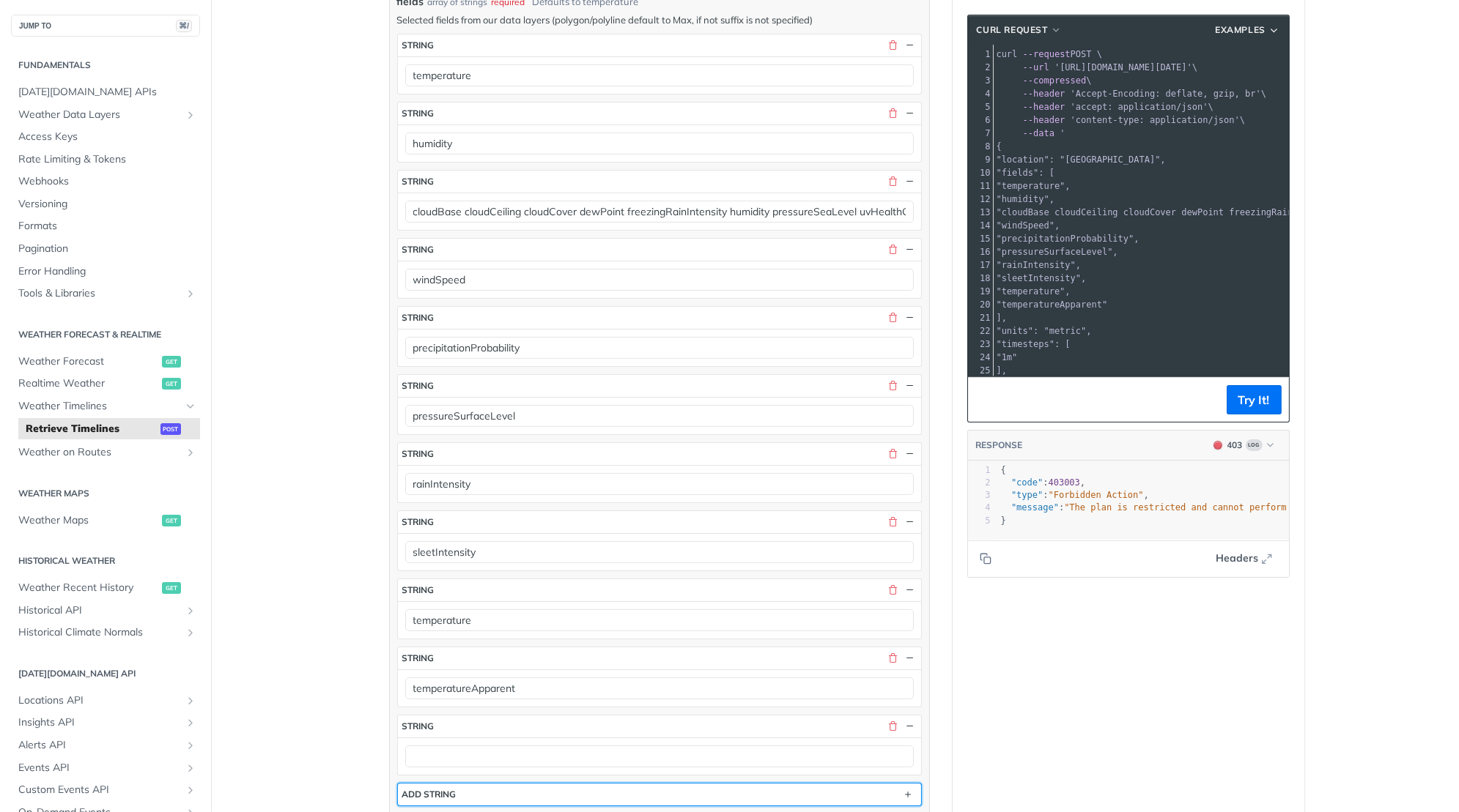
click at [456, 789] on div "ADD string" at bounding box center [429, 794] width 55 height 11
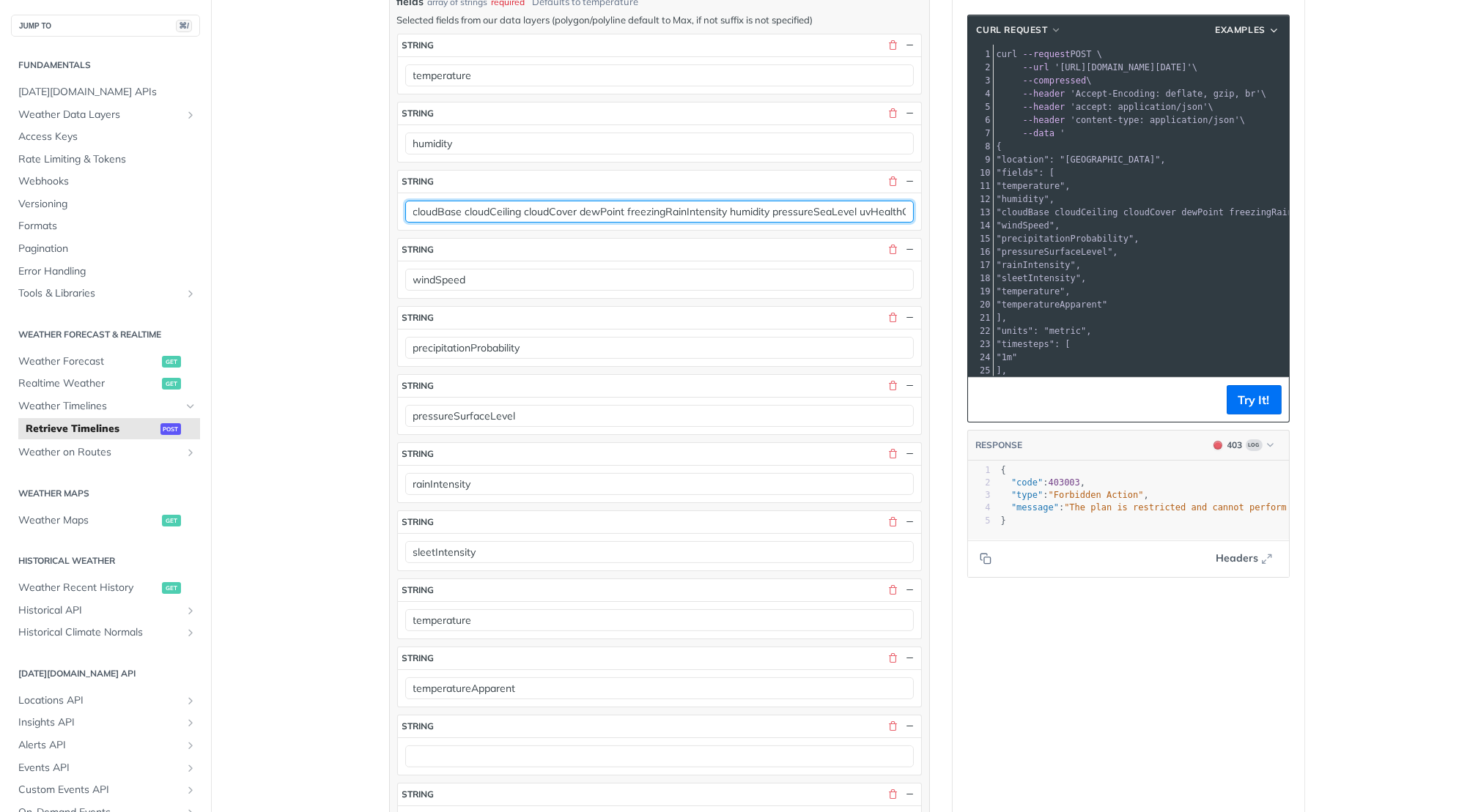
click at [868, 203] on input "cloudBase cloudCeiling cloudCover dewPoint freezingRainIntensity humidity press…" at bounding box center [659, 211] width 509 height 22
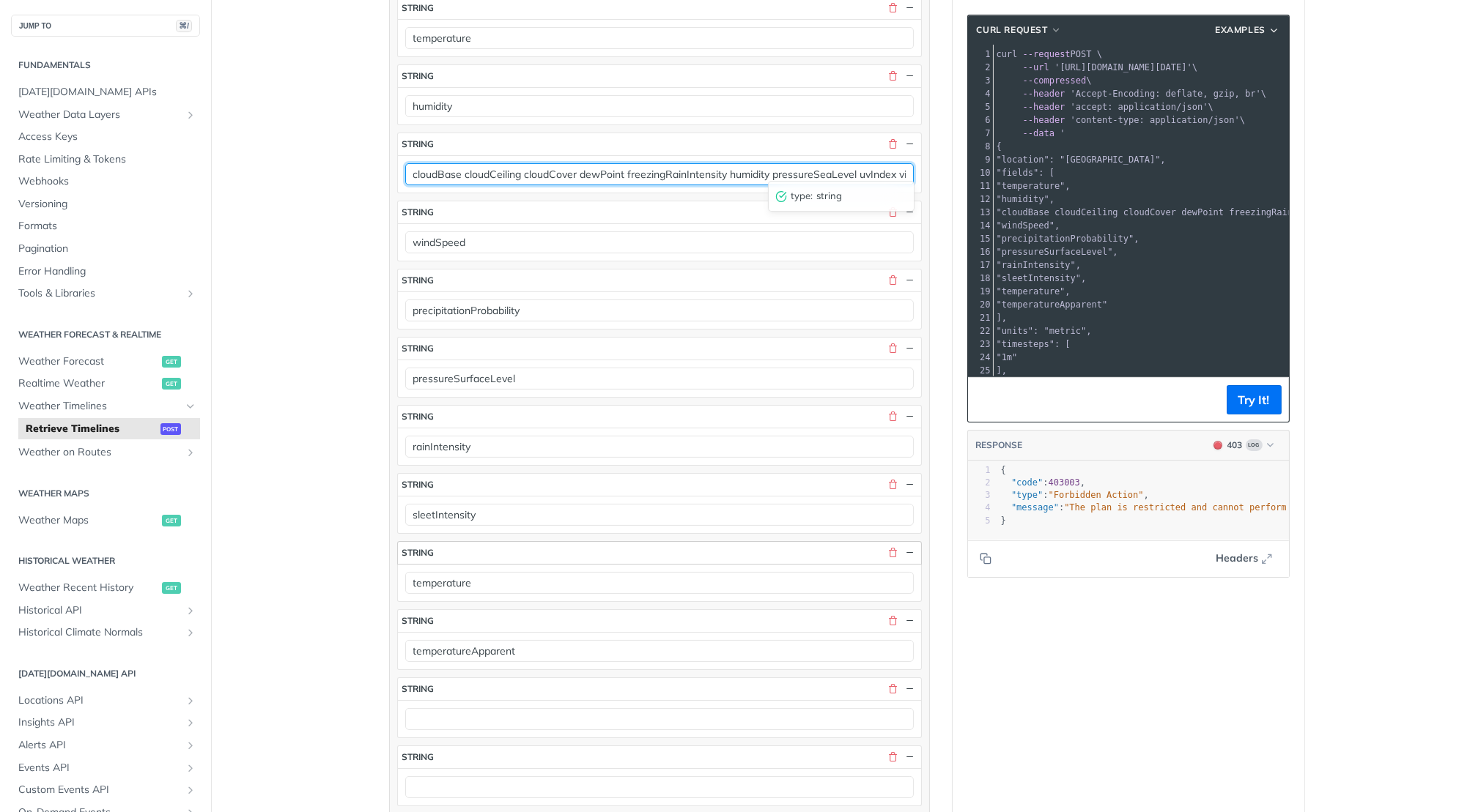
scroll to position [541, 0]
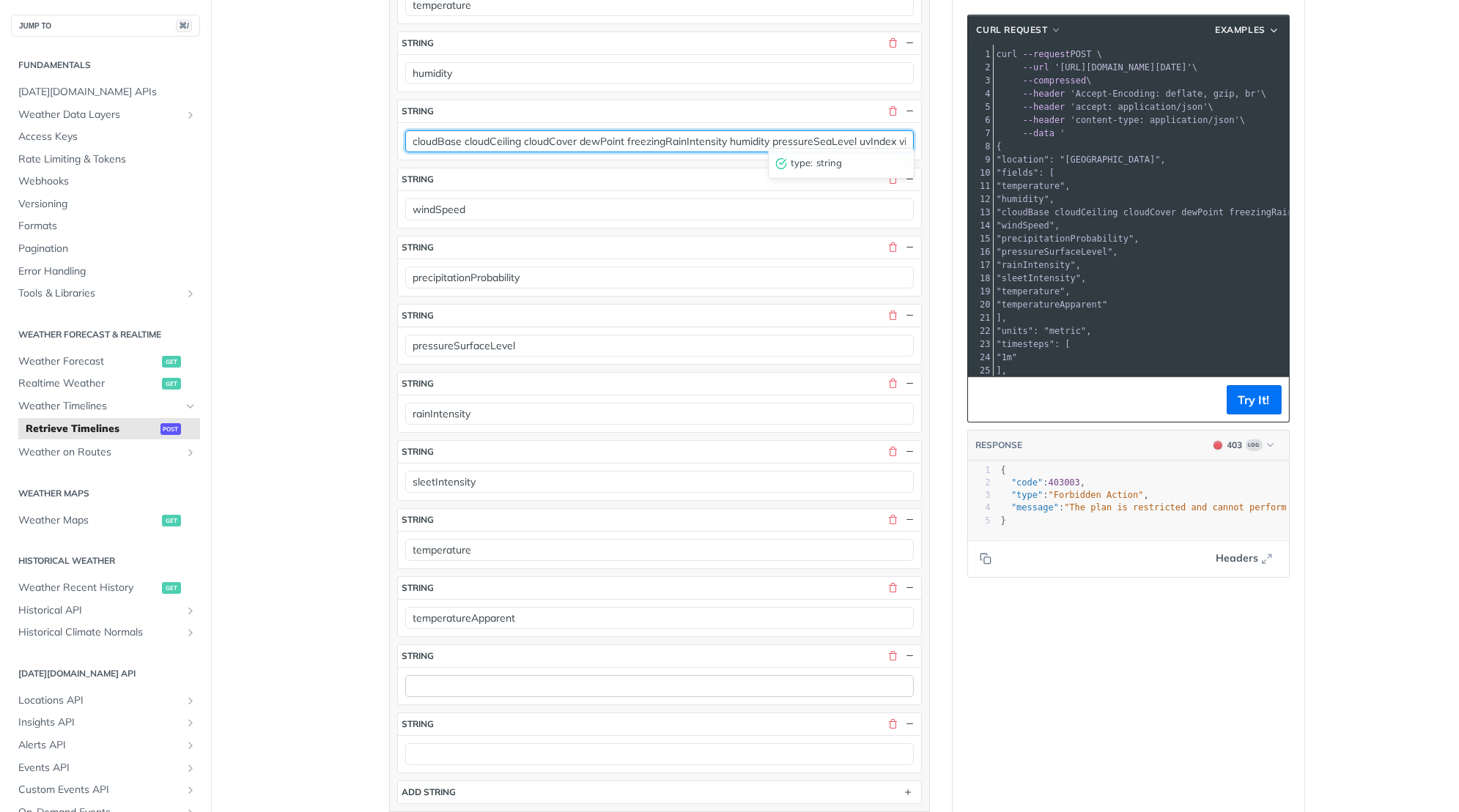
type input "cloudBase cloudCeiling cloudCover dewPoint freezingRainIntensity humidity press…"
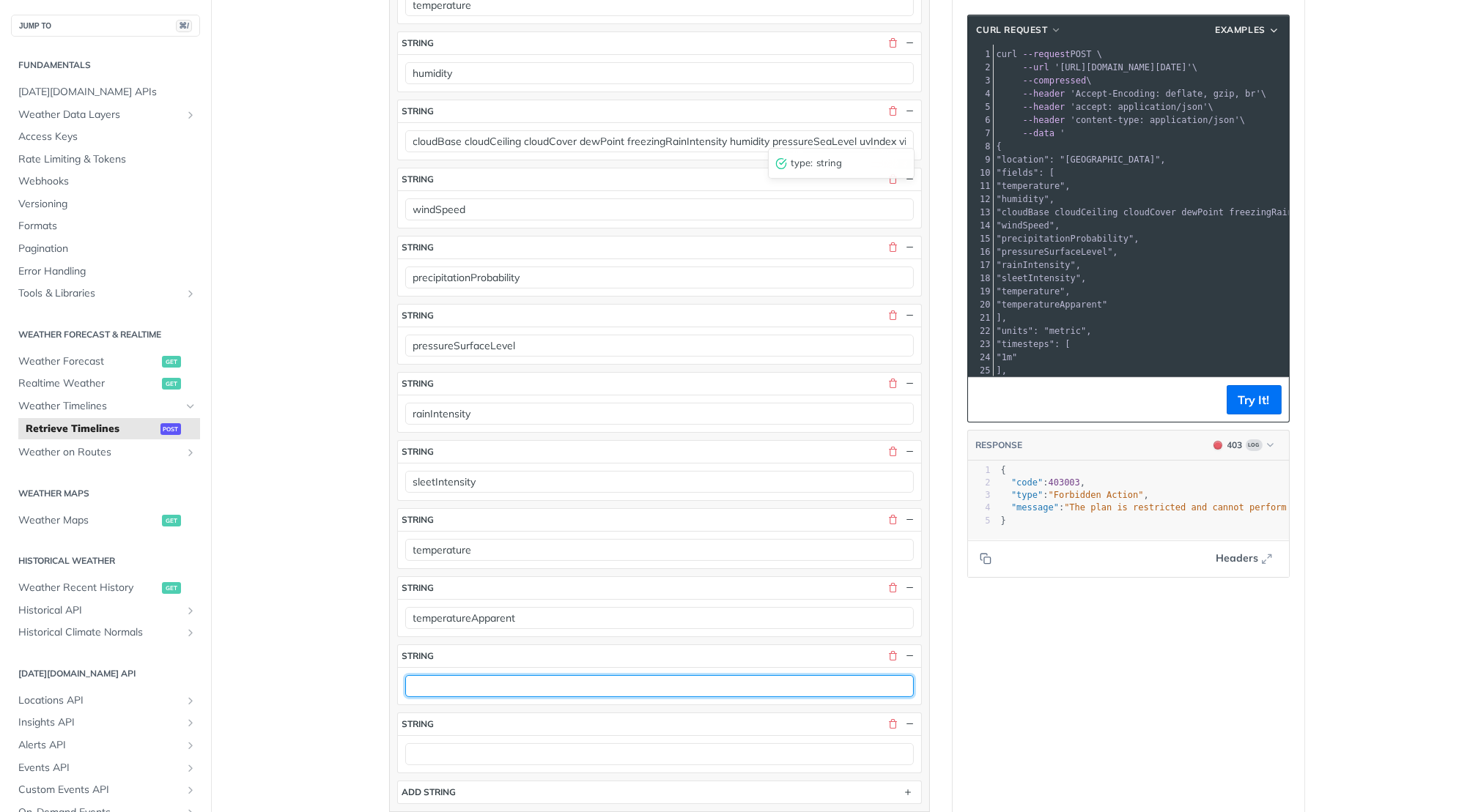
click at [483, 675] on input "text" at bounding box center [659, 686] width 509 height 22
paste input "uvHealthConcern"
type input "uvHealthConcern"
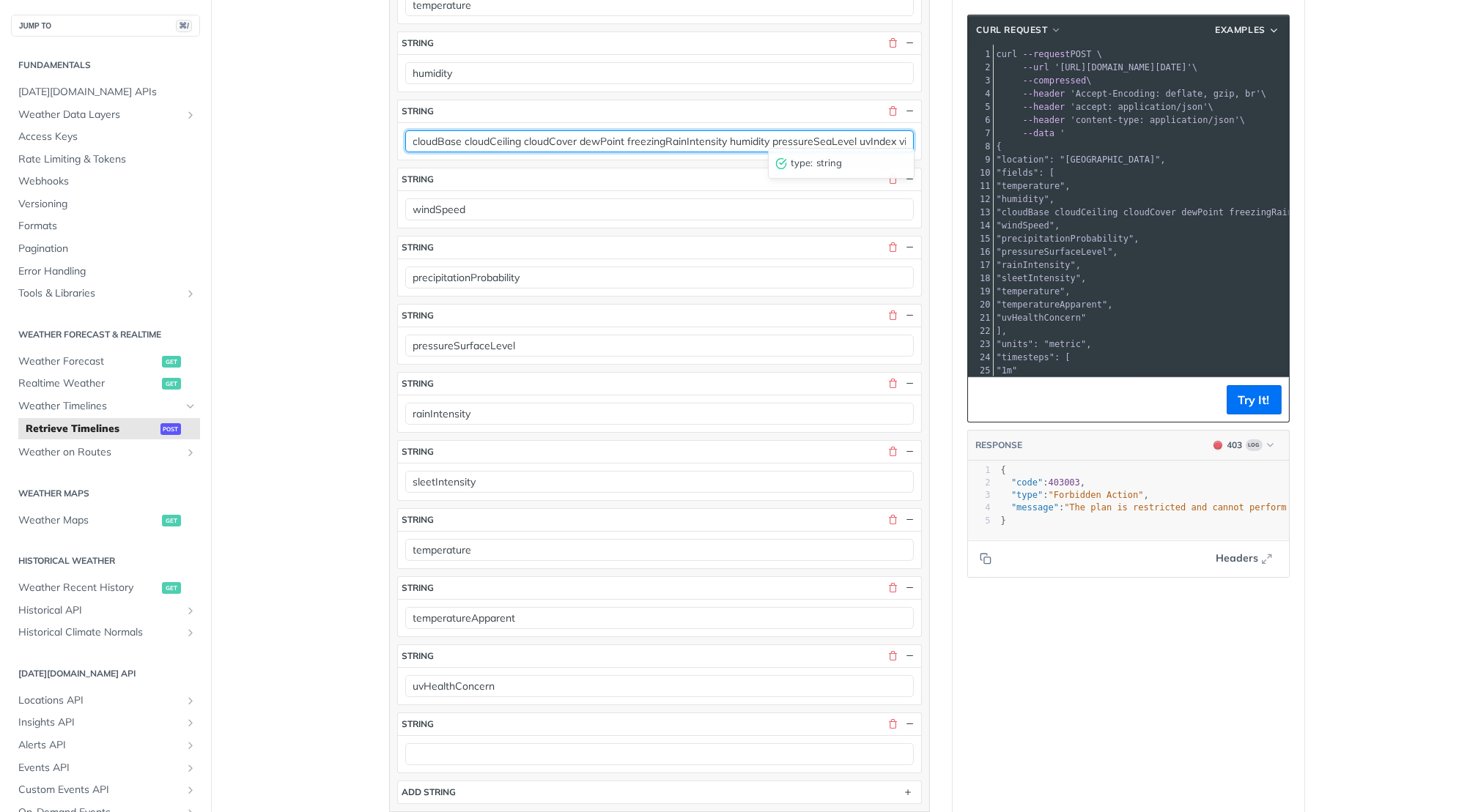
click at [874, 130] on input "cloudBase cloudCeiling cloudCover dewPoint freezingRainIntensity humidity press…" at bounding box center [659, 141] width 509 height 22
type input "cloudCeiling cloudCover dewPoint freezingRainIntensity humidity pressureSeaLeve…"
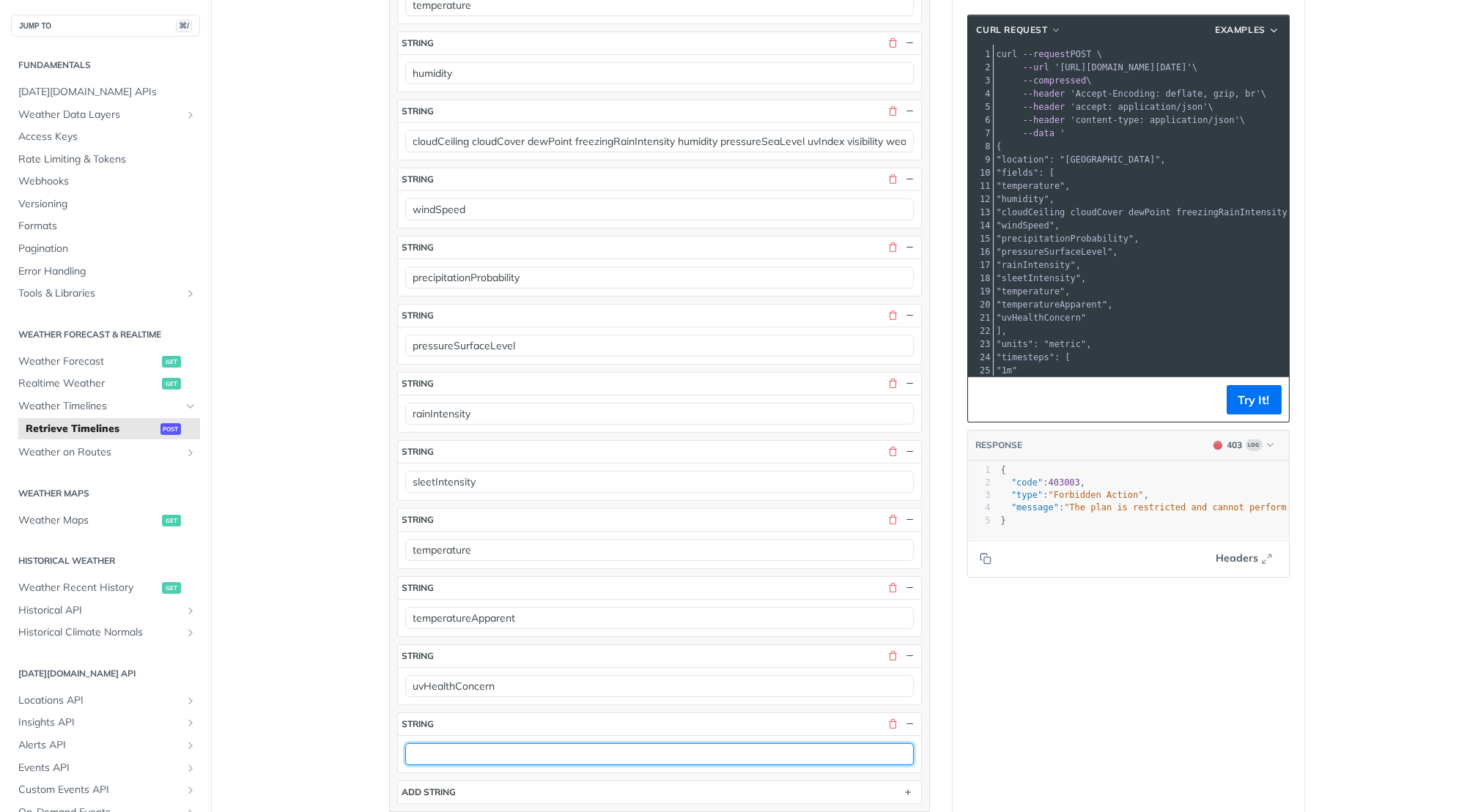
click at [471, 744] on input "text" at bounding box center [659, 754] width 509 height 22
paste input "cloudBase"
type input "cloudBase"
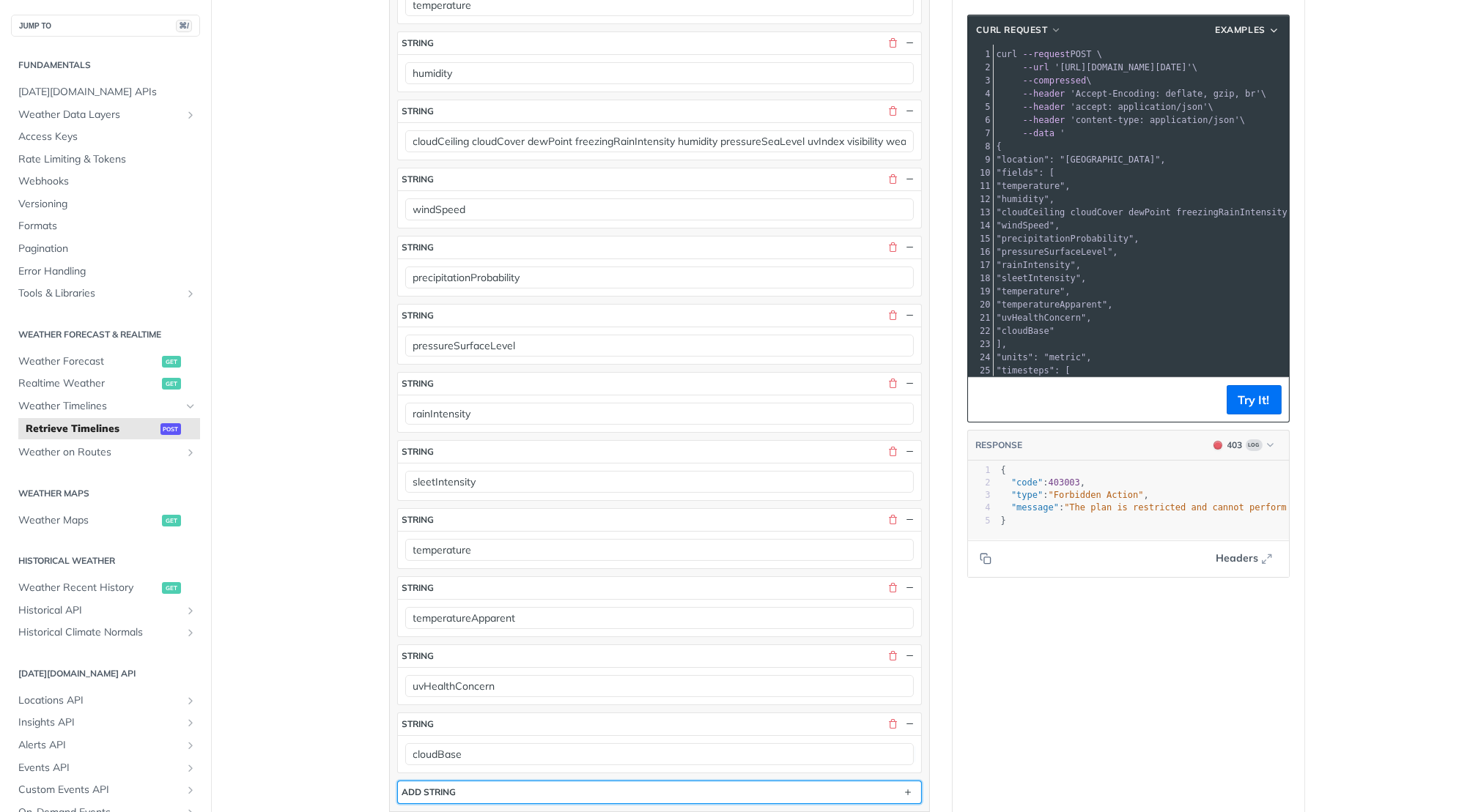
click at [523, 781] on button "ADD string" at bounding box center [659, 792] width 523 height 22
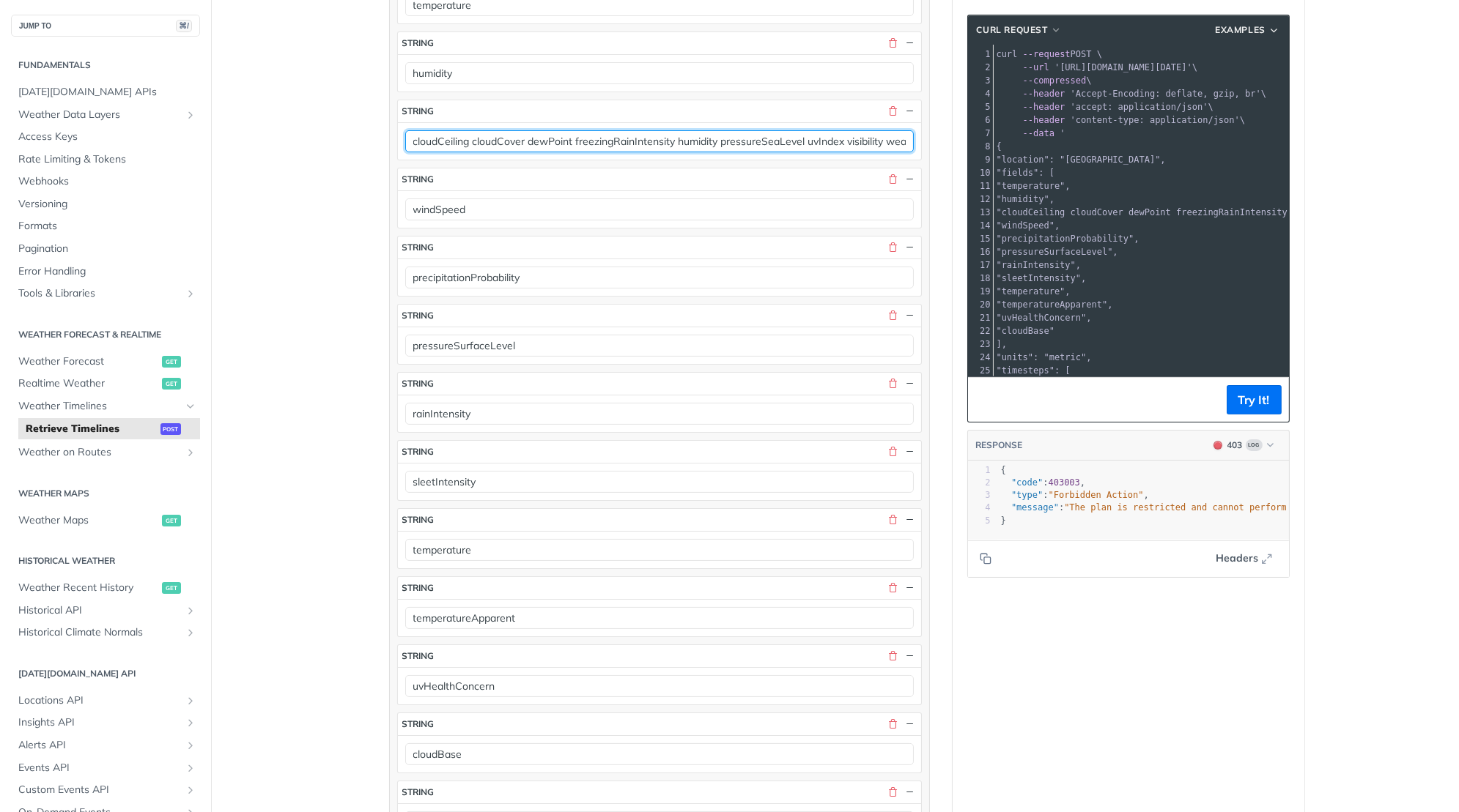
click at [860, 135] on input "cloudCeiling cloudCover dewPoint freezingRainIntensity humidity pressureSeaLeve…" at bounding box center [659, 141] width 509 height 22
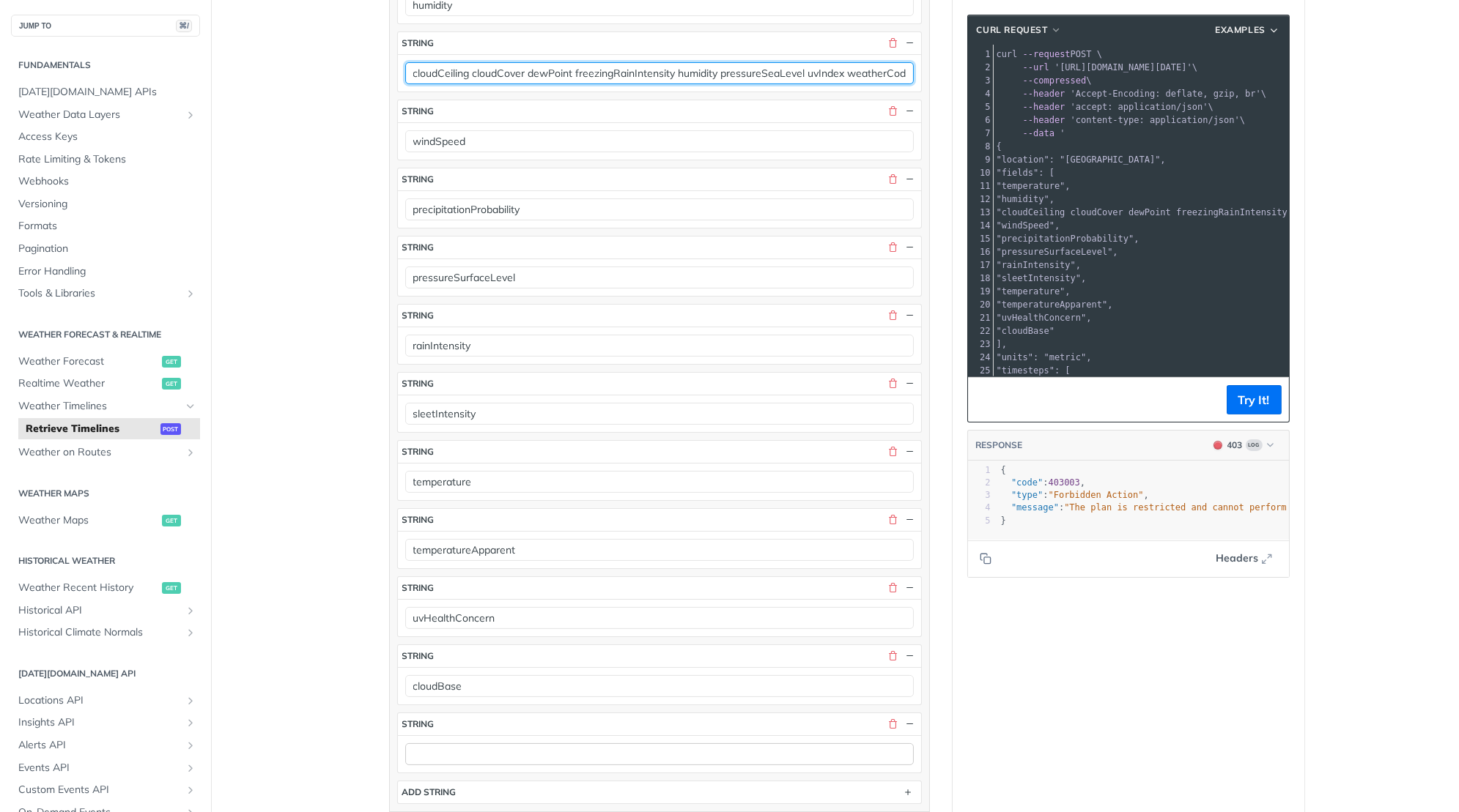
type input "cloudCeiling cloudCover dewPoint freezingRainIntensity humidity pressureSeaLeve…"
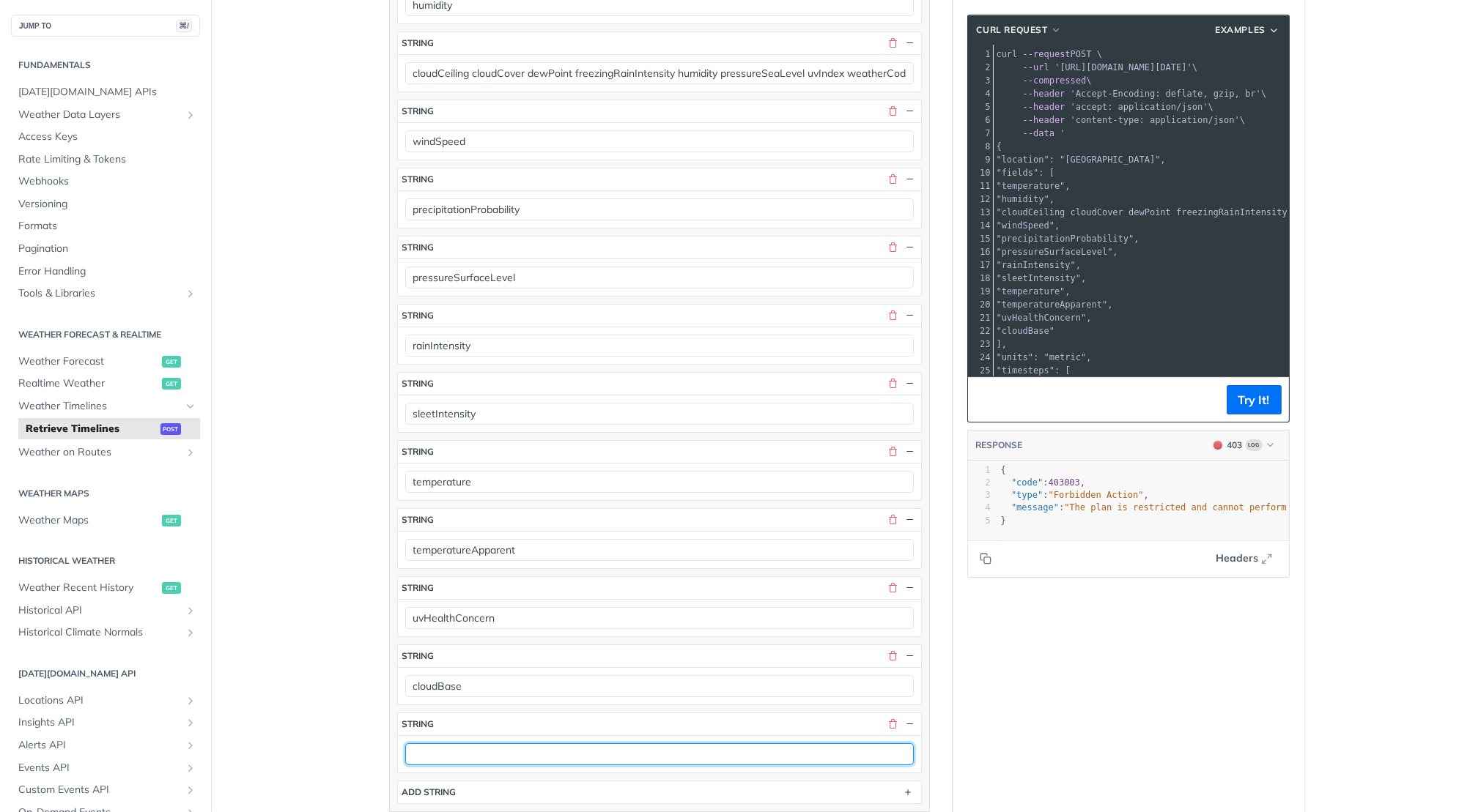
click at [521, 744] on input "text" at bounding box center [659, 754] width 509 height 22
paste input "visibility"
type input "visibility"
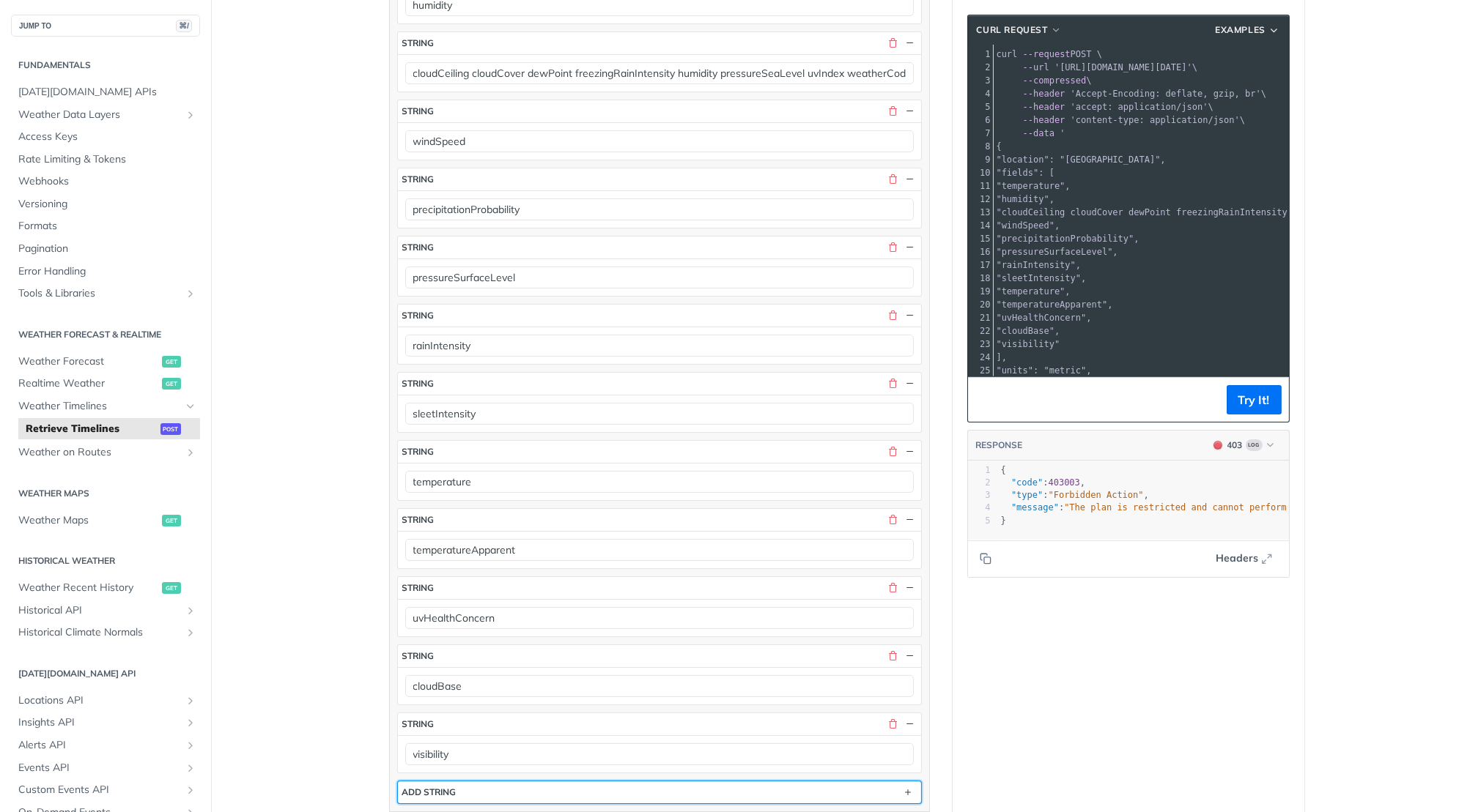
click at [502, 781] on button "ADD string" at bounding box center [659, 792] width 523 height 22
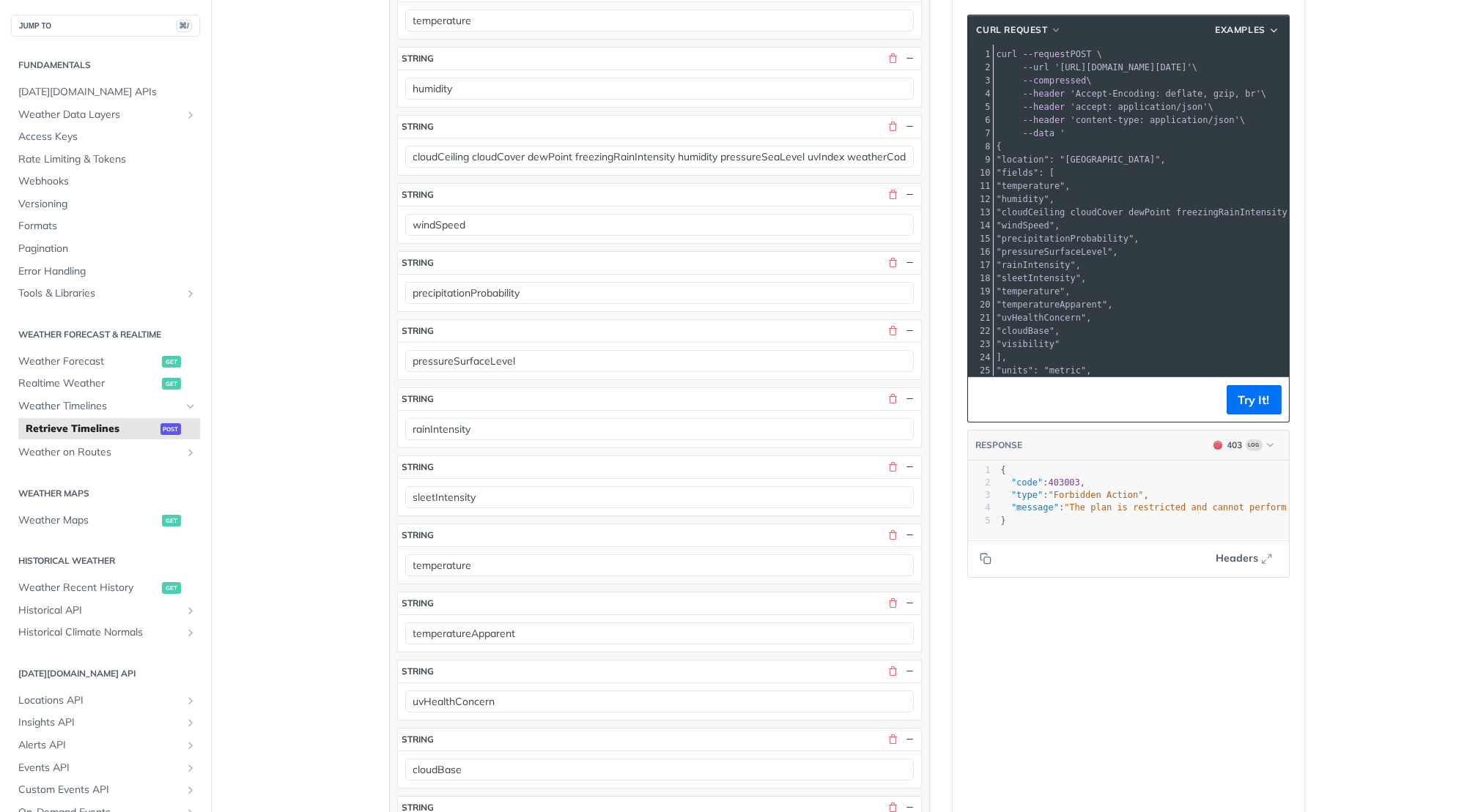
scroll to position [477, 0]
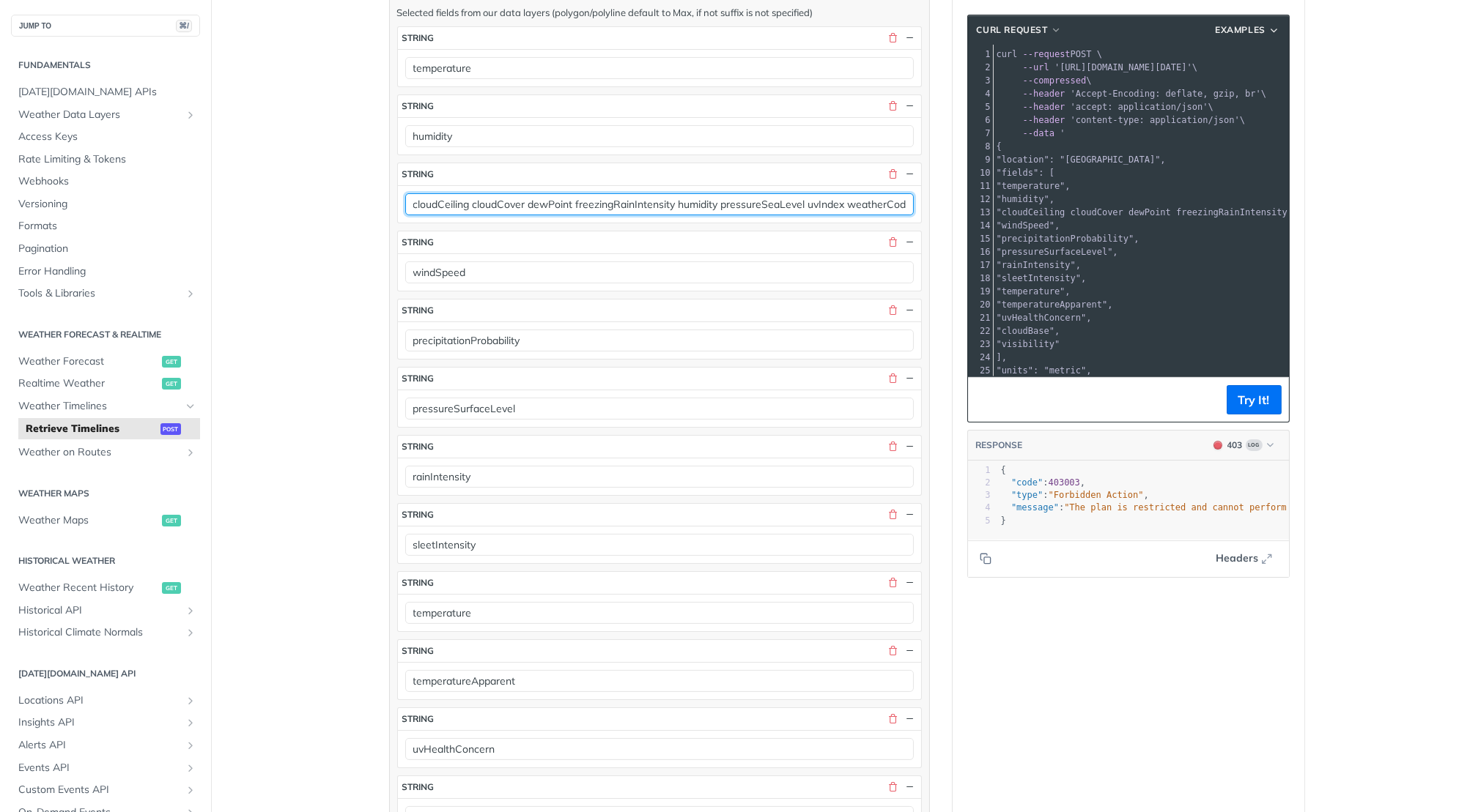
click at [881, 199] on input "cloudCeiling cloudCover dewPoint freezingRainIntensity humidity pressureSeaLeve…" at bounding box center [659, 204] width 509 height 22
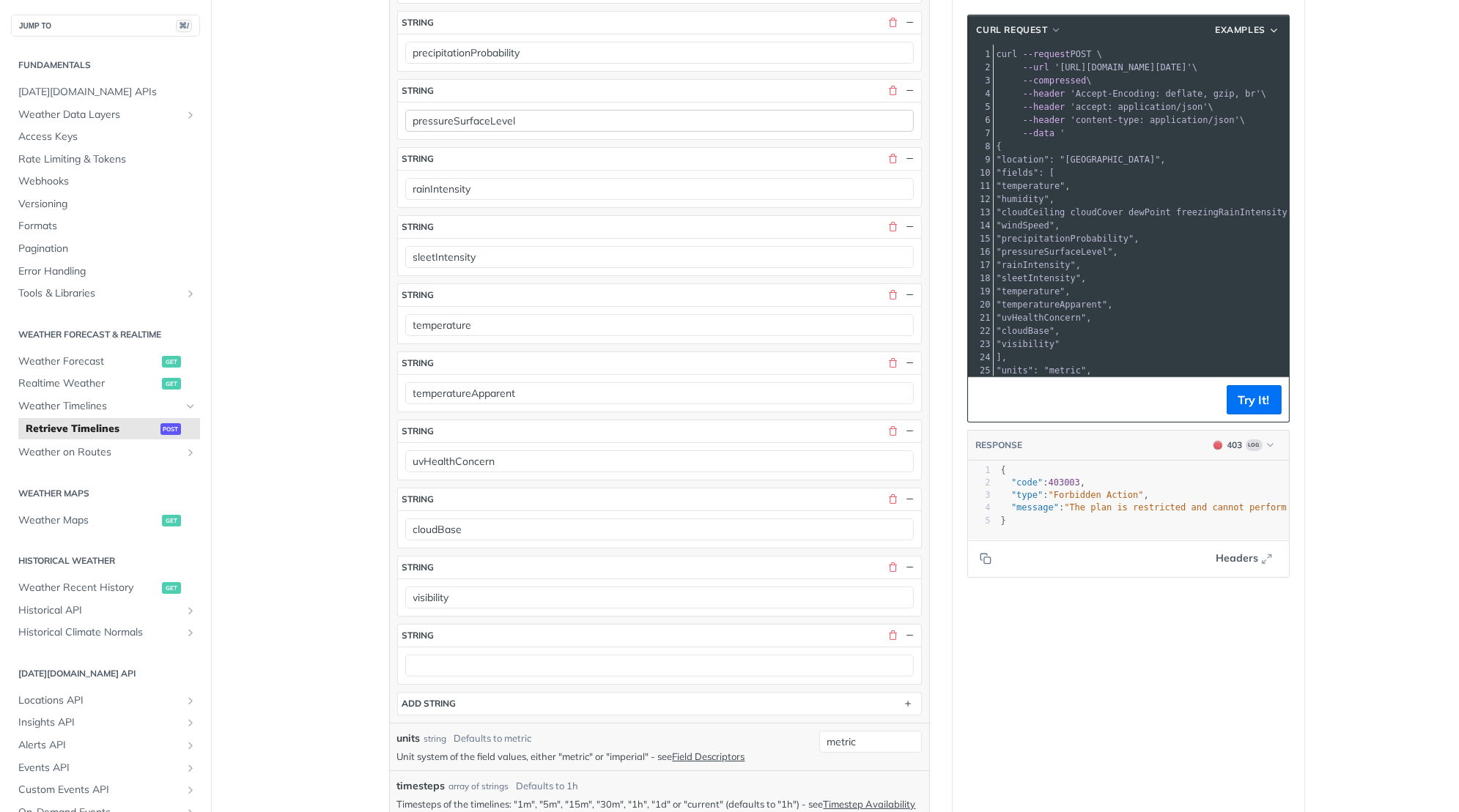
scroll to position [808, 0]
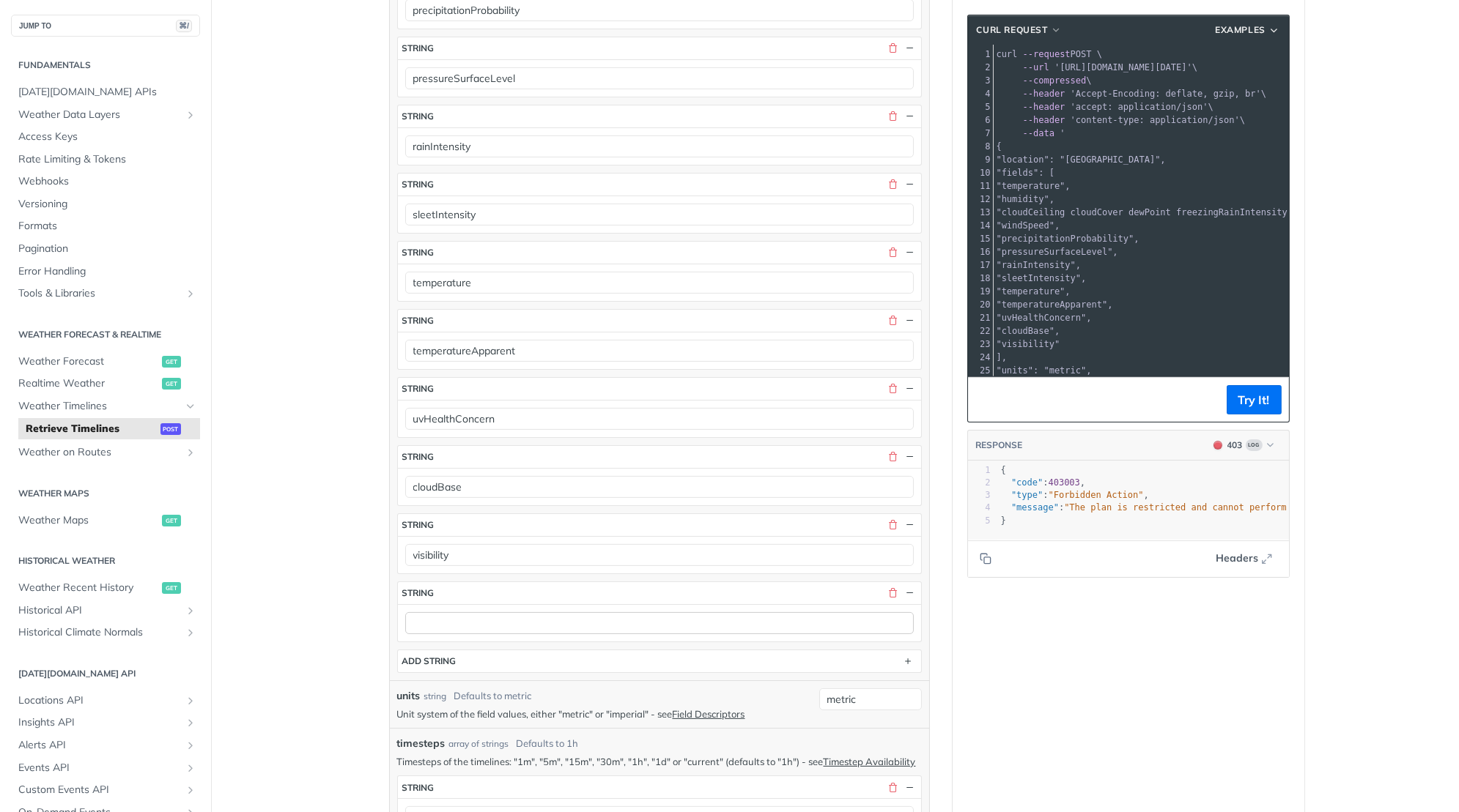
type input "cloudCeiling cloudCover dewPoint freezingRainIntensity humidity pressureSeaLeve…"
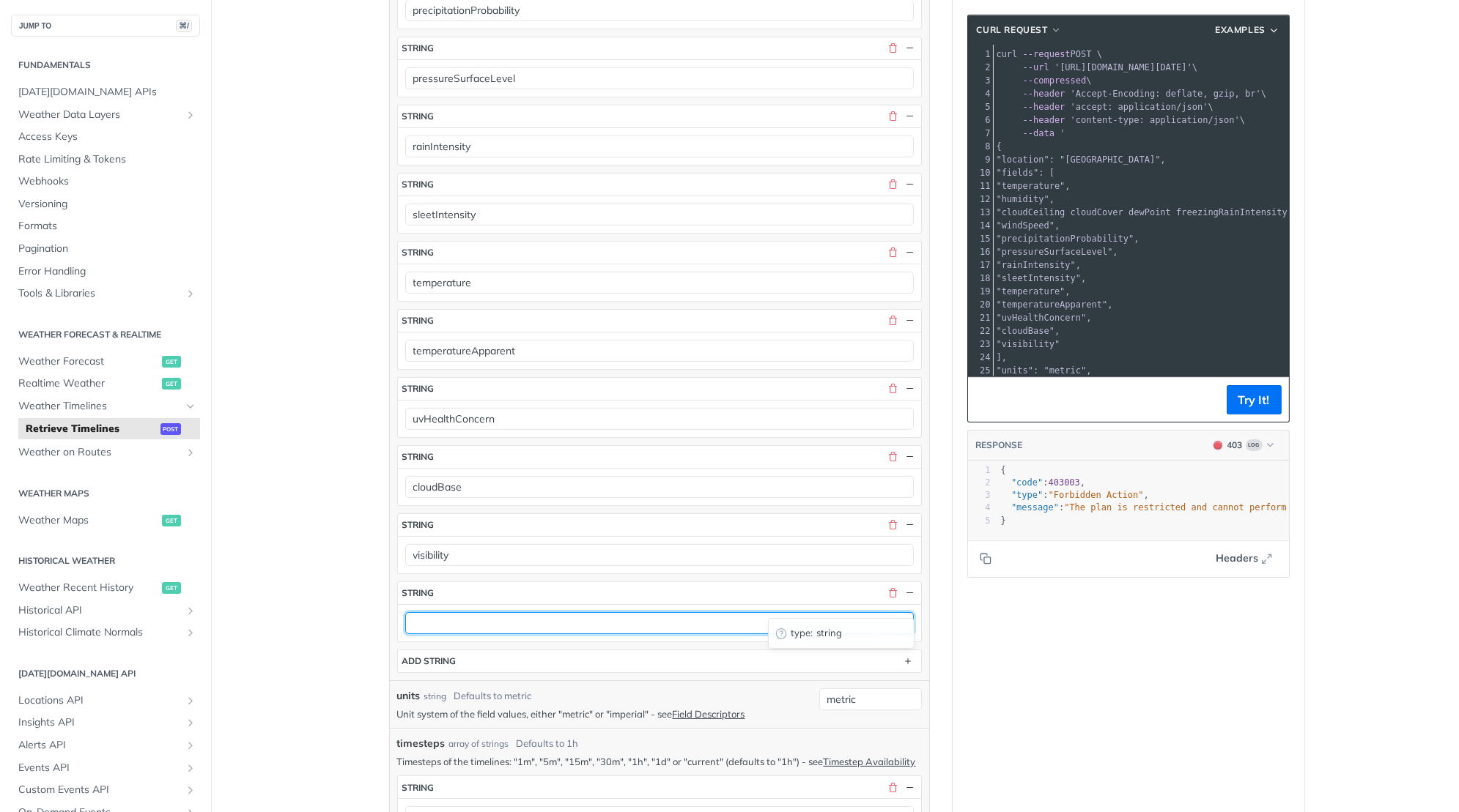
click at [512, 612] on input "text" at bounding box center [659, 623] width 509 height 22
paste input "weatherCode"
type input "weatherCode"
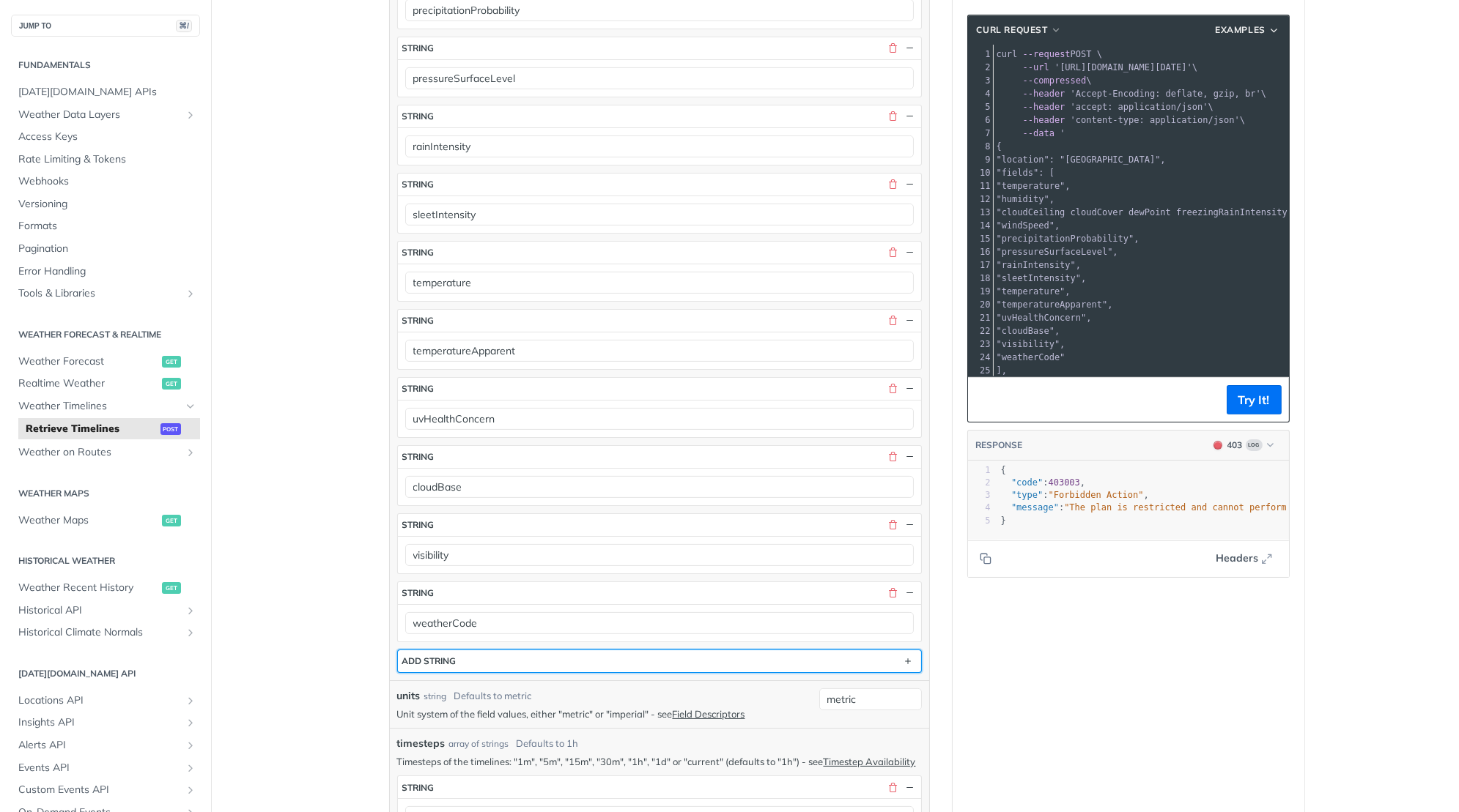
click at [511, 650] on button "ADD string" at bounding box center [659, 661] width 523 height 22
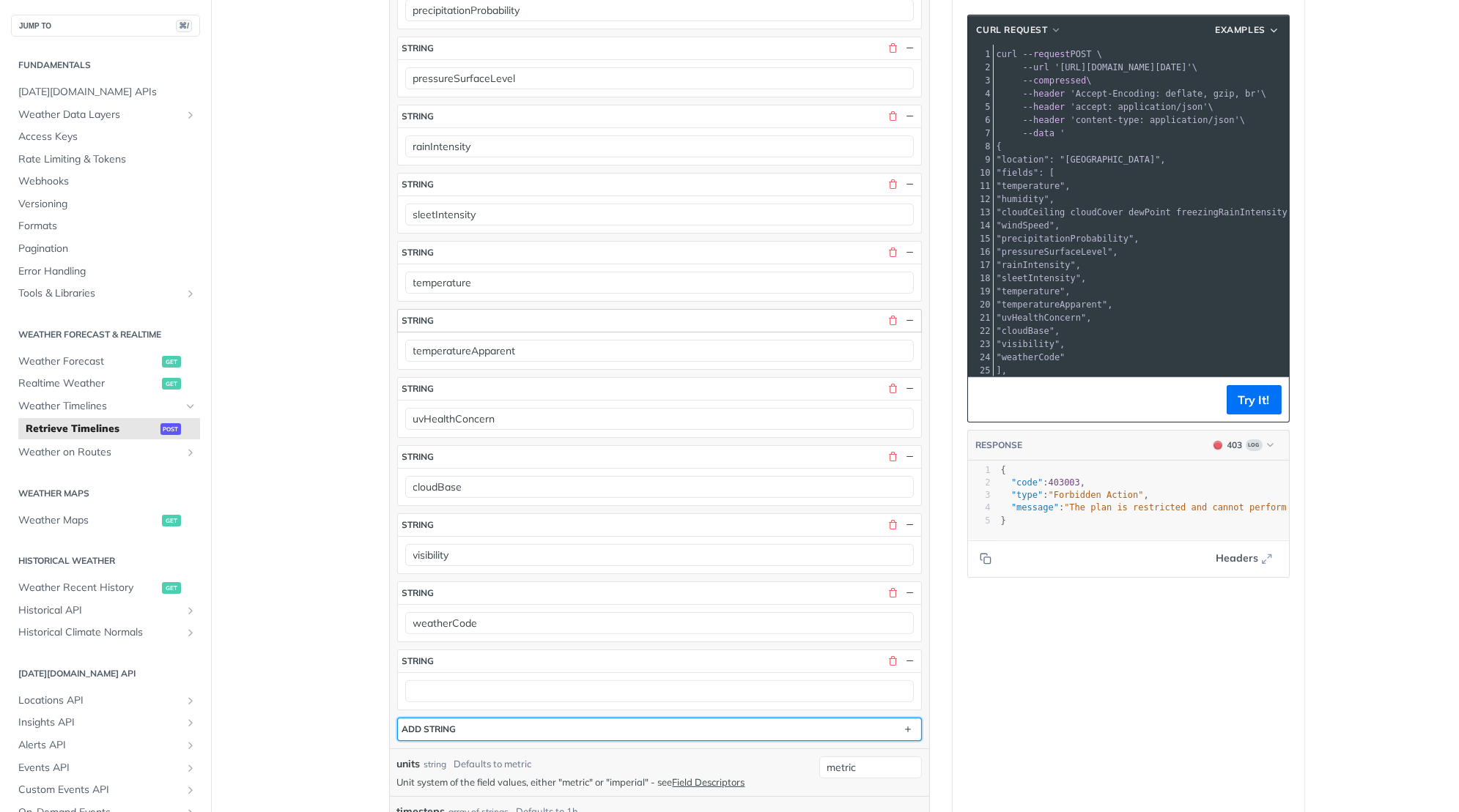
scroll to position [353, 0]
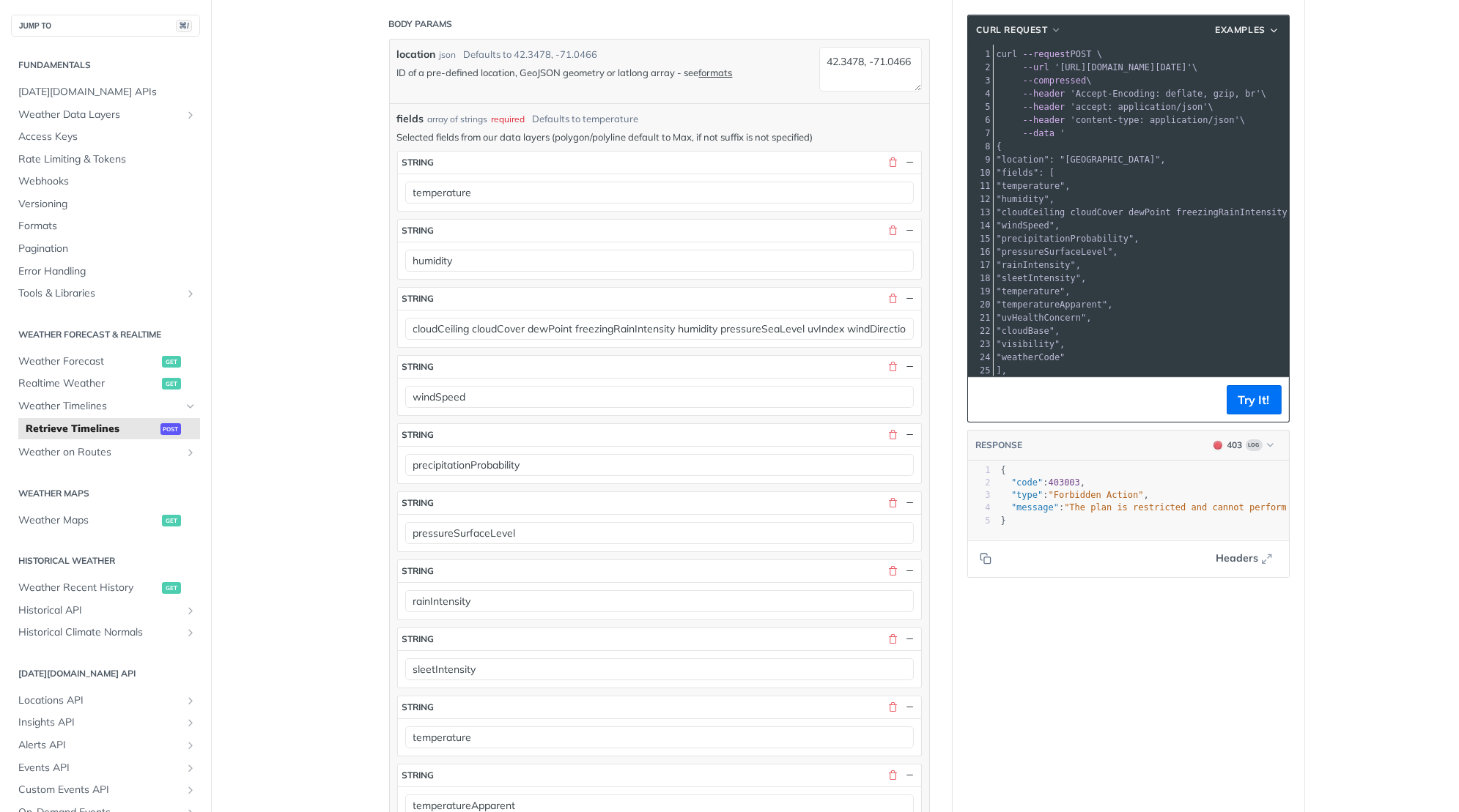
click at [874, 336] on div "cloudCeiling cloudCover dewPoint freezingRainIntensity humidity pressureSeaLeve…" at bounding box center [659, 329] width 523 height 38
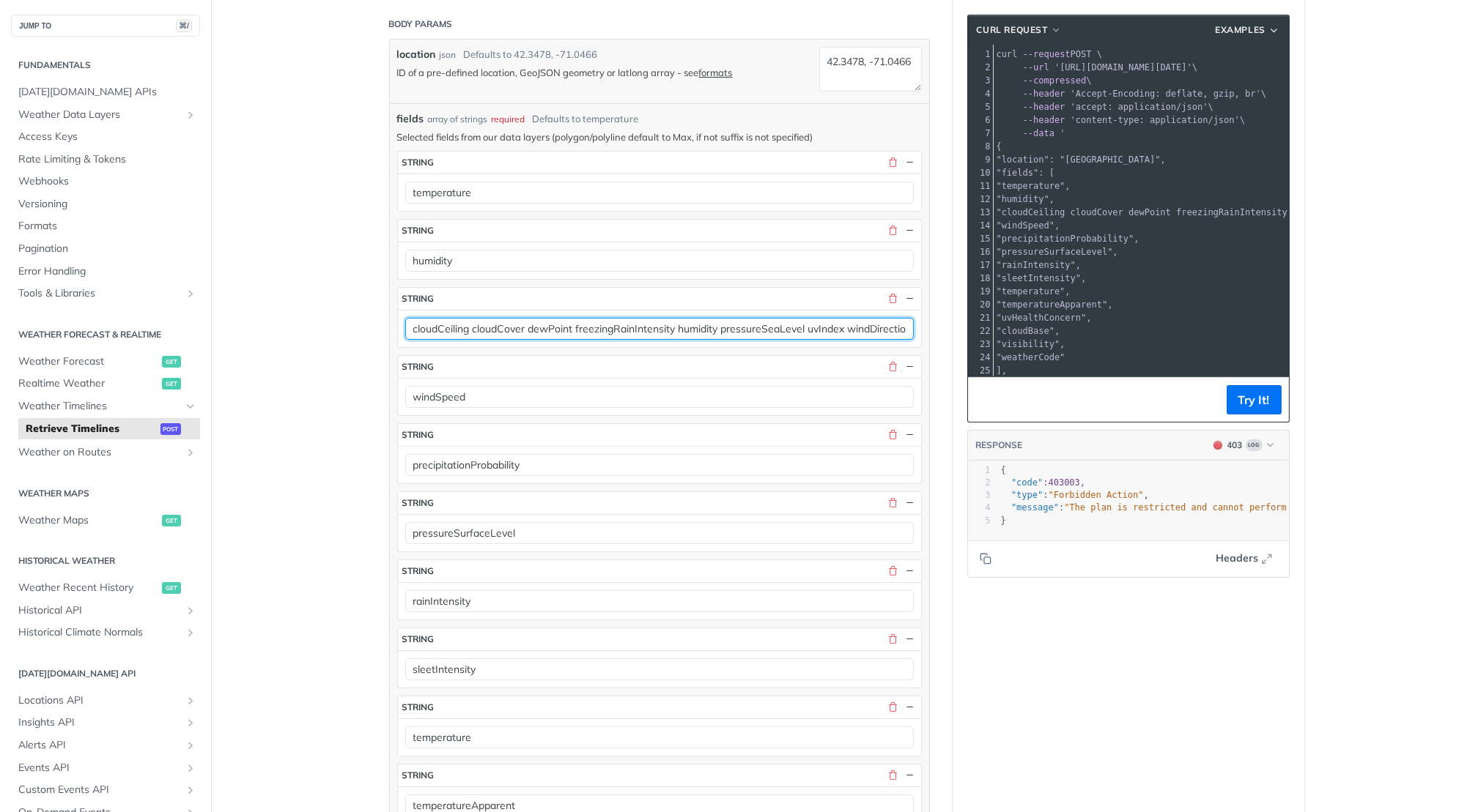
click at [875, 320] on input "cloudCeiling cloudCover dewPoint freezingRainIntensity humidity pressureSeaLeve…" at bounding box center [659, 329] width 509 height 22
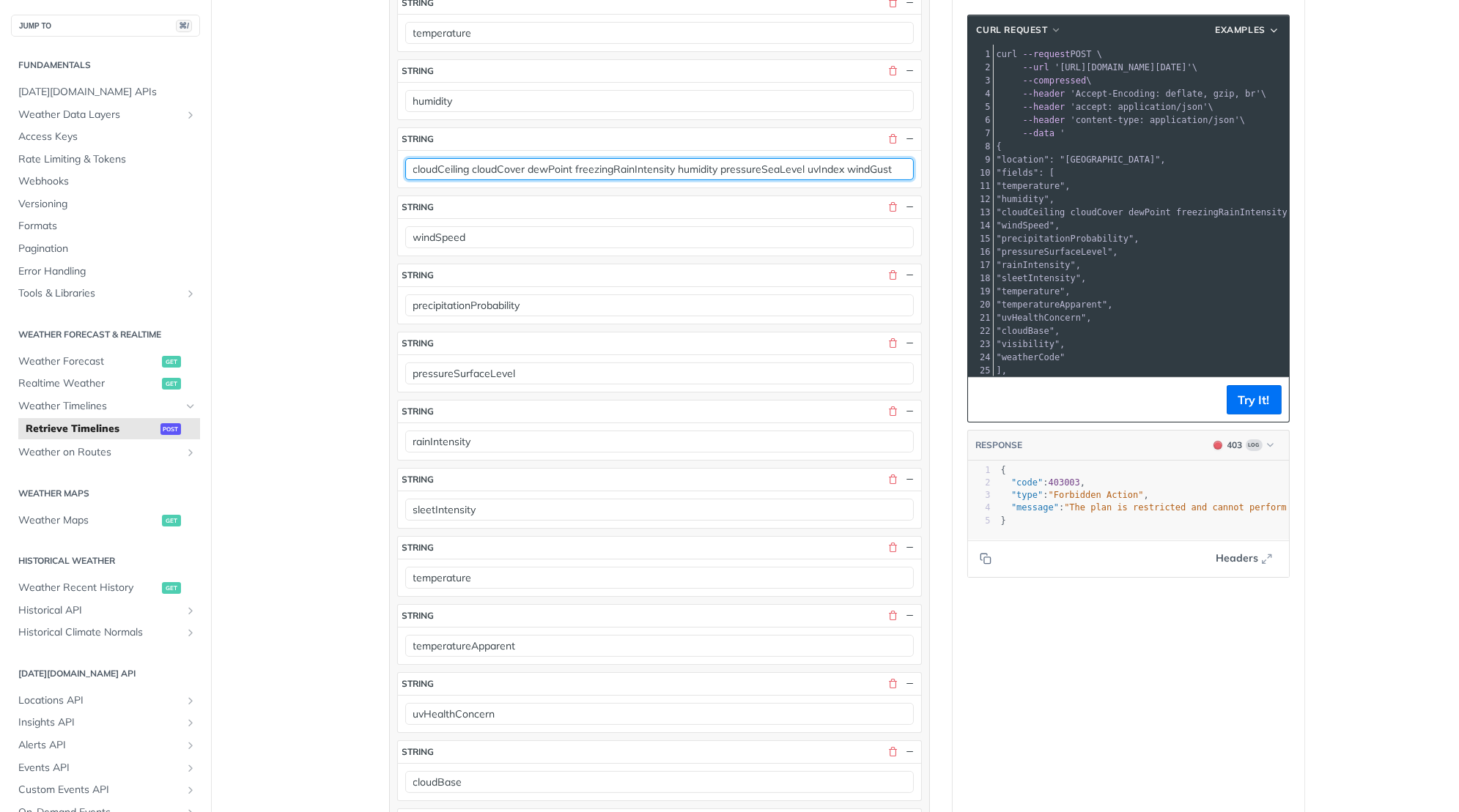
scroll to position [734, 0]
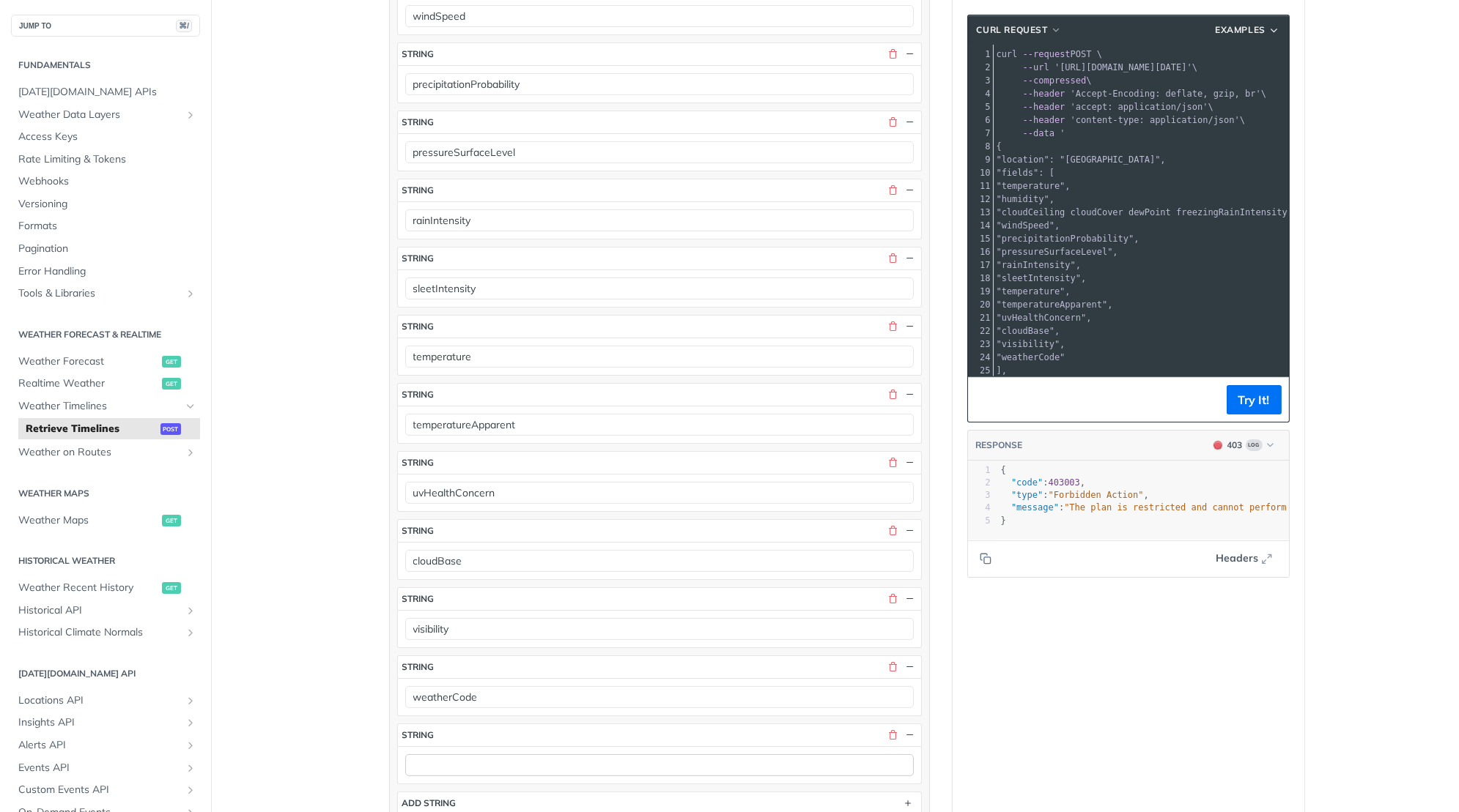
type input "cloudCeiling cloudCover dewPoint freezingRainIntensity humidity pressureSeaLeve…"
click at [466, 754] on input "text" at bounding box center [659, 765] width 509 height 22
paste input "windDirection"
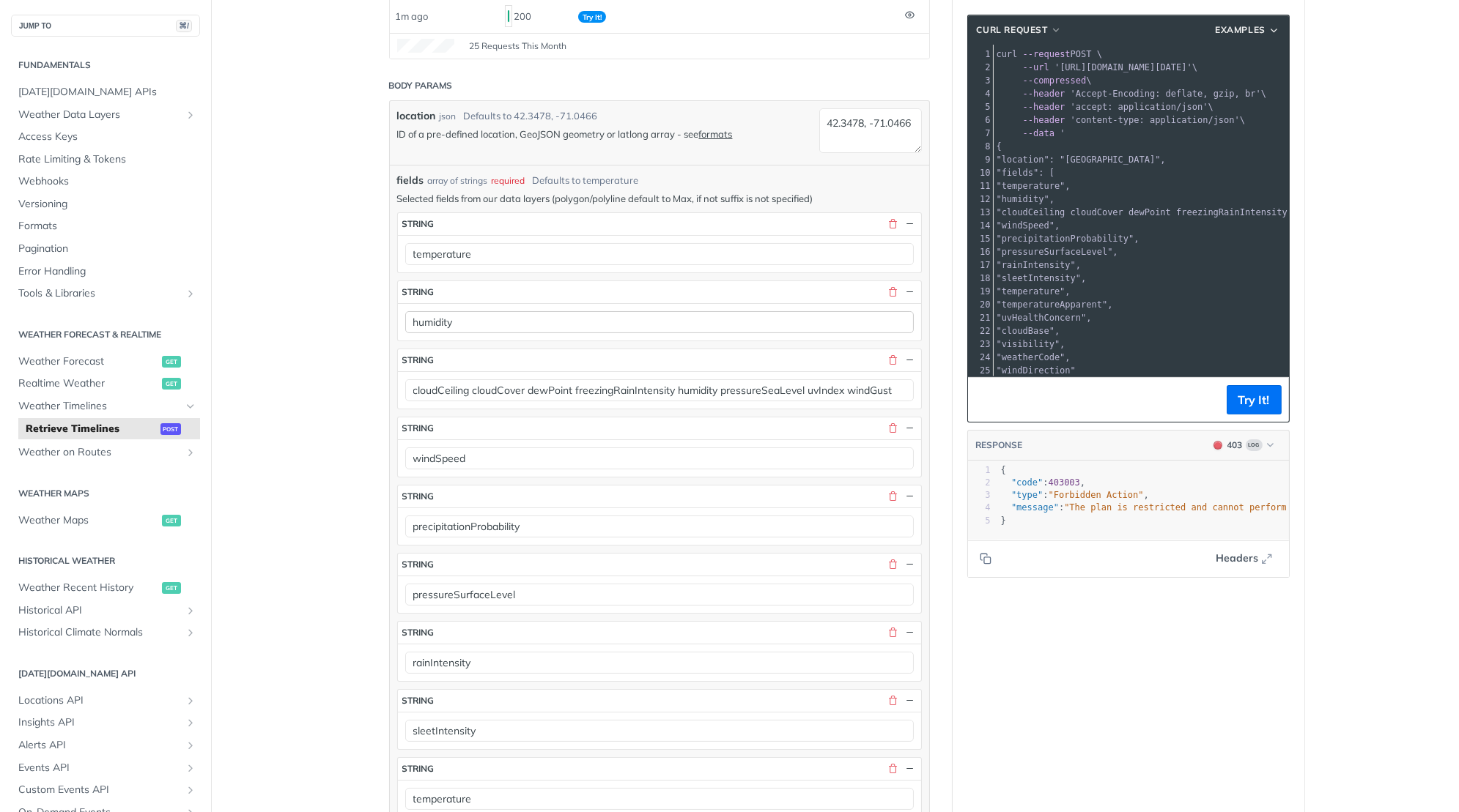
scroll to position [232, 0]
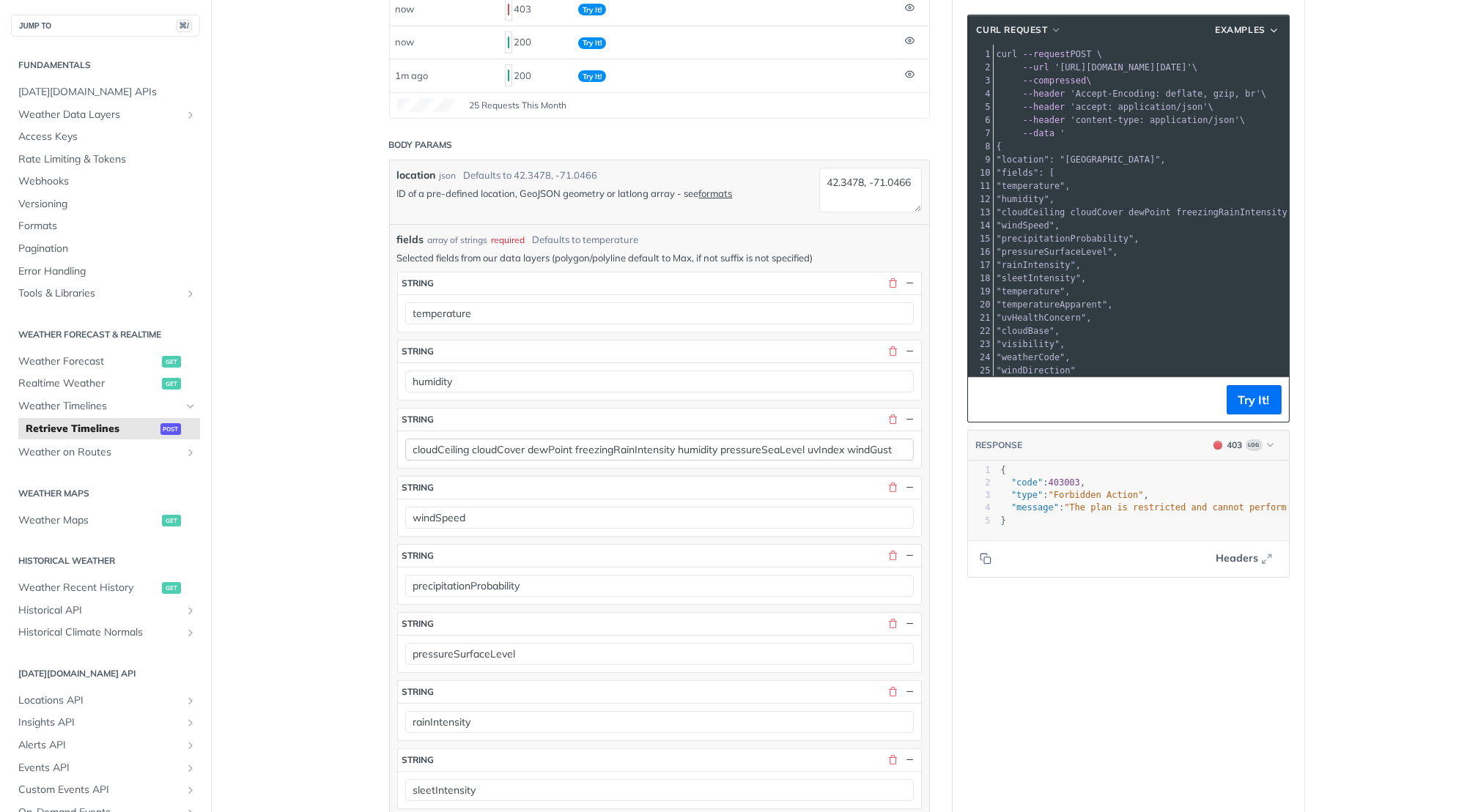
type input "windDirection"
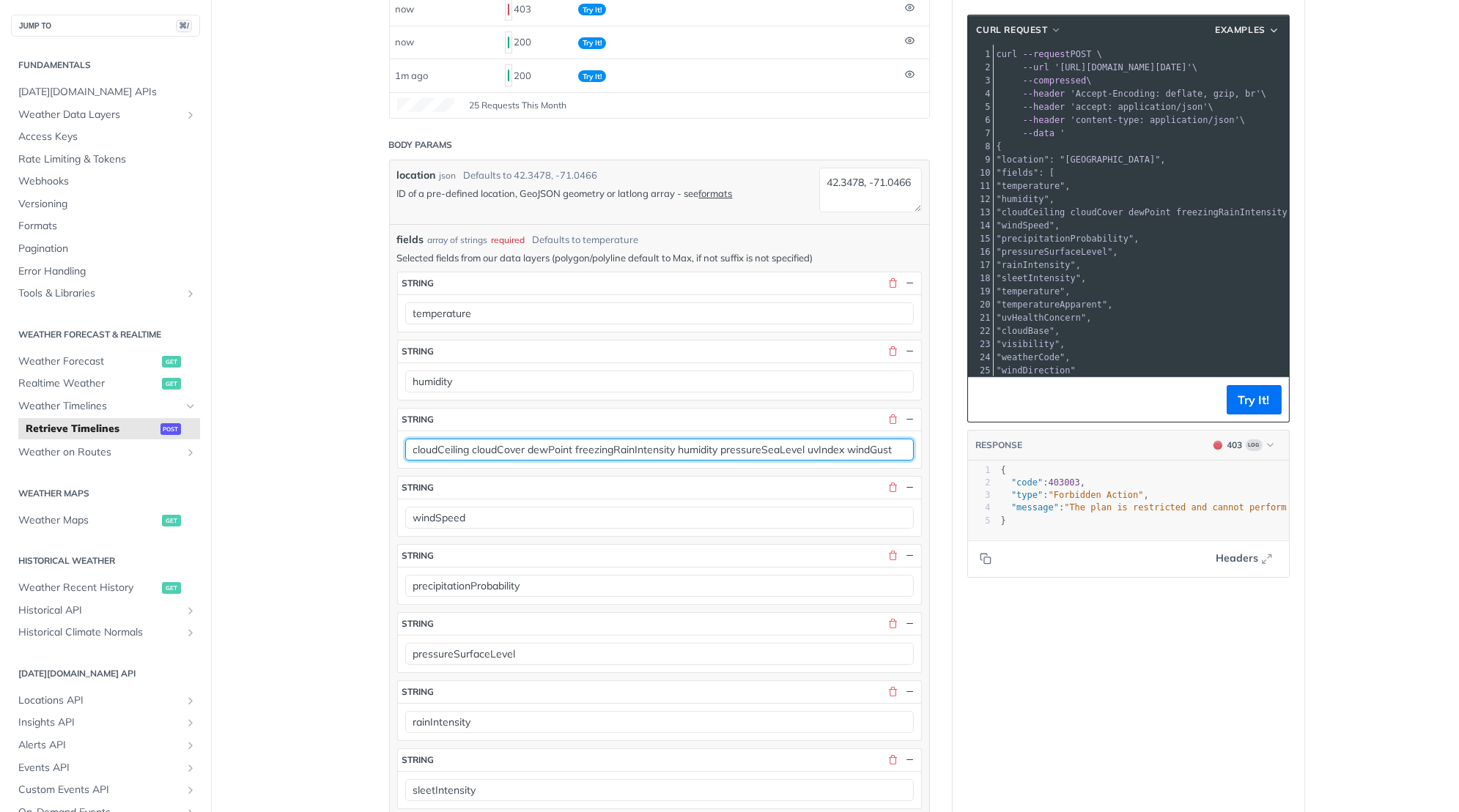
click at [699, 441] on input "cloudCeiling cloudCover dewPoint freezingRainIntensity humidity pressureSeaLeve…" at bounding box center [659, 450] width 509 height 22
click at [567, 439] on input "cloudCeiling cloudCover dewPoint freezingRainIntensity pressureSeaLevel uvIndex…" at bounding box center [659, 450] width 509 height 22
drag, startPoint x: 470, startPoint y: 441, endPoint x: 894, endPoint y: 444, distance: 424.0
click at [894, 444] on input "cloudCeiling cloudCover dewPoint freezingRainIntensity pressureSeaLevel uvIndex…" at bounding box center [659, 450] width 509 height 22
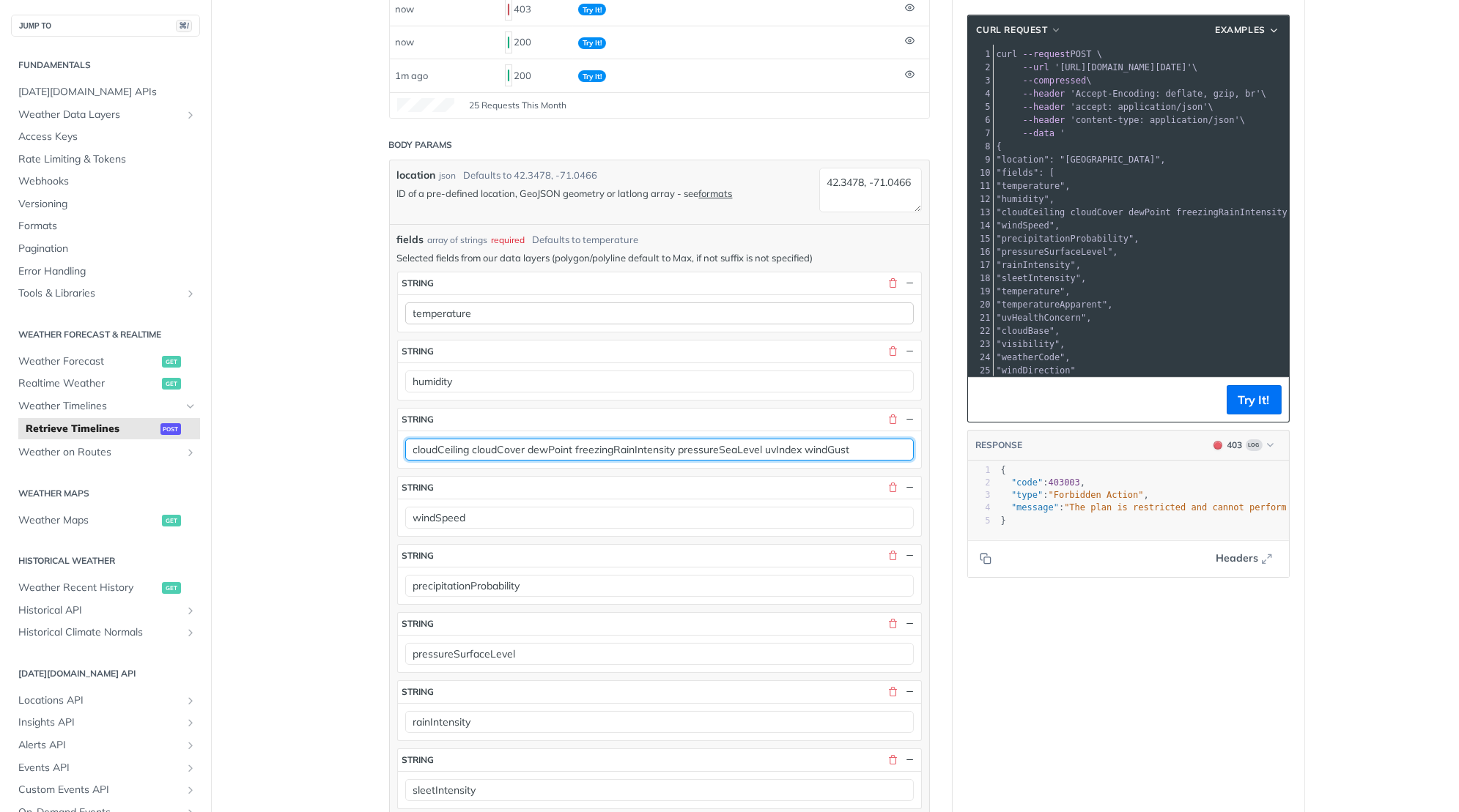
type input "cloudCeiling cloudCover dewPoint freezingRainIntensity pressureSeaLevel uvIndex…"
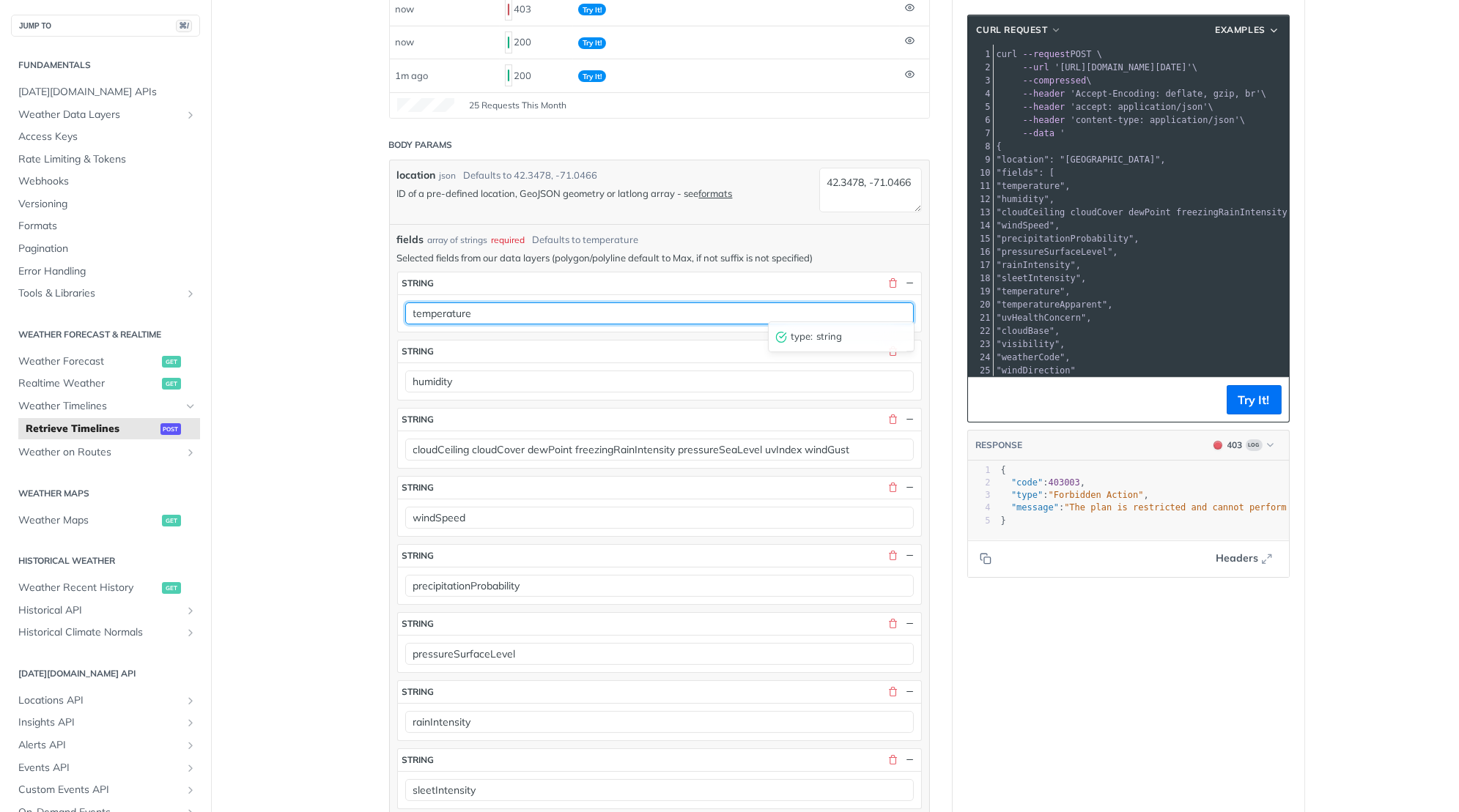
click at [435, 314] on input "temperature" at bounding box center [659, 314] width 509 height 22
paste input "humidity"
type input "humidity"
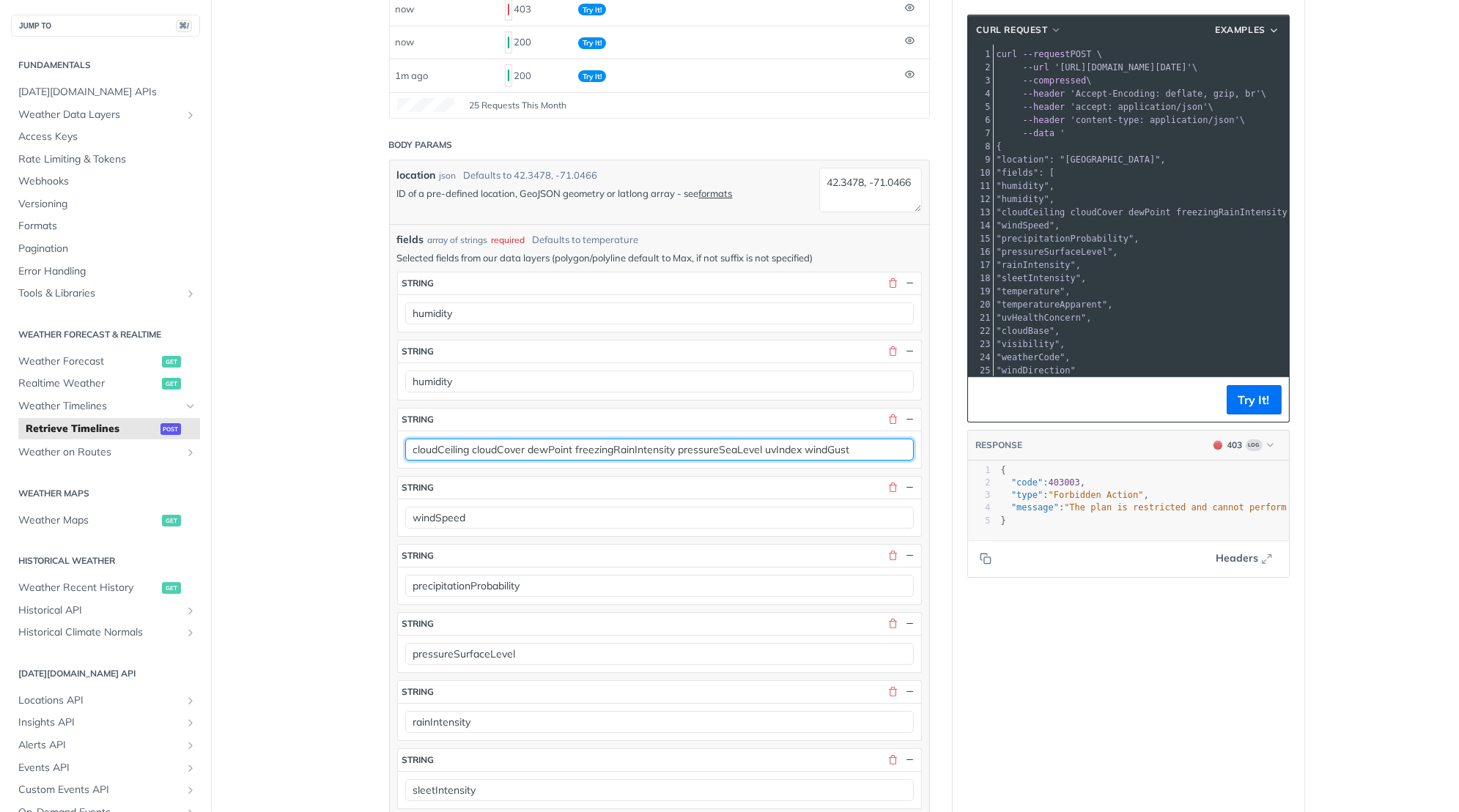
click at [498, 449] on input "cloudCeiling cloudCover dewPoint freezingRainIntensity pressureSeaLevel uvIndex…" at bounding box center [659, 450] width 509 height 22
click at [498, 447] on input "cloudCeiling cloudCover dewPoint freezingRainIntensity pressureSeaLevel uvIndex…" at bounding box center [659, 450] width 509 height 22
click at [498, 439] on input "cloudCeiling cloudCover dewPoint freezingRainIntensity pressureSeaLevel uvIndex…" at bounding box center [659, 450] width 509 height 22
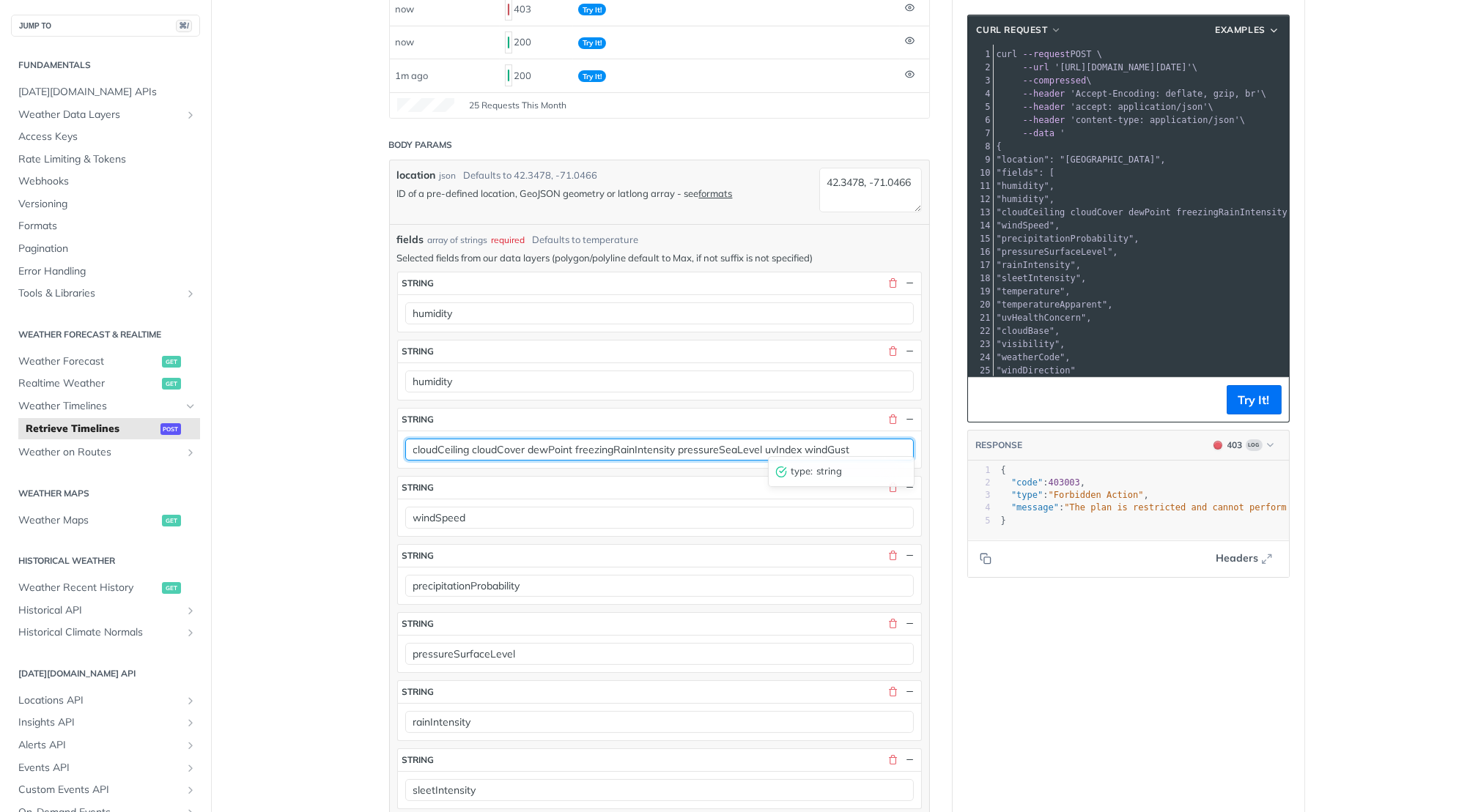
click at [498, 439] on input "cloudCeiling cloudCover dewPoint freezingRainIntensity pressureSeaLevel uvIndex…" at bounding box center [659, 450] width 509 height 22
type input "cloudCeiling dewPoint freezingRainIntensity pressureSeaLevel uvIndex windGust"
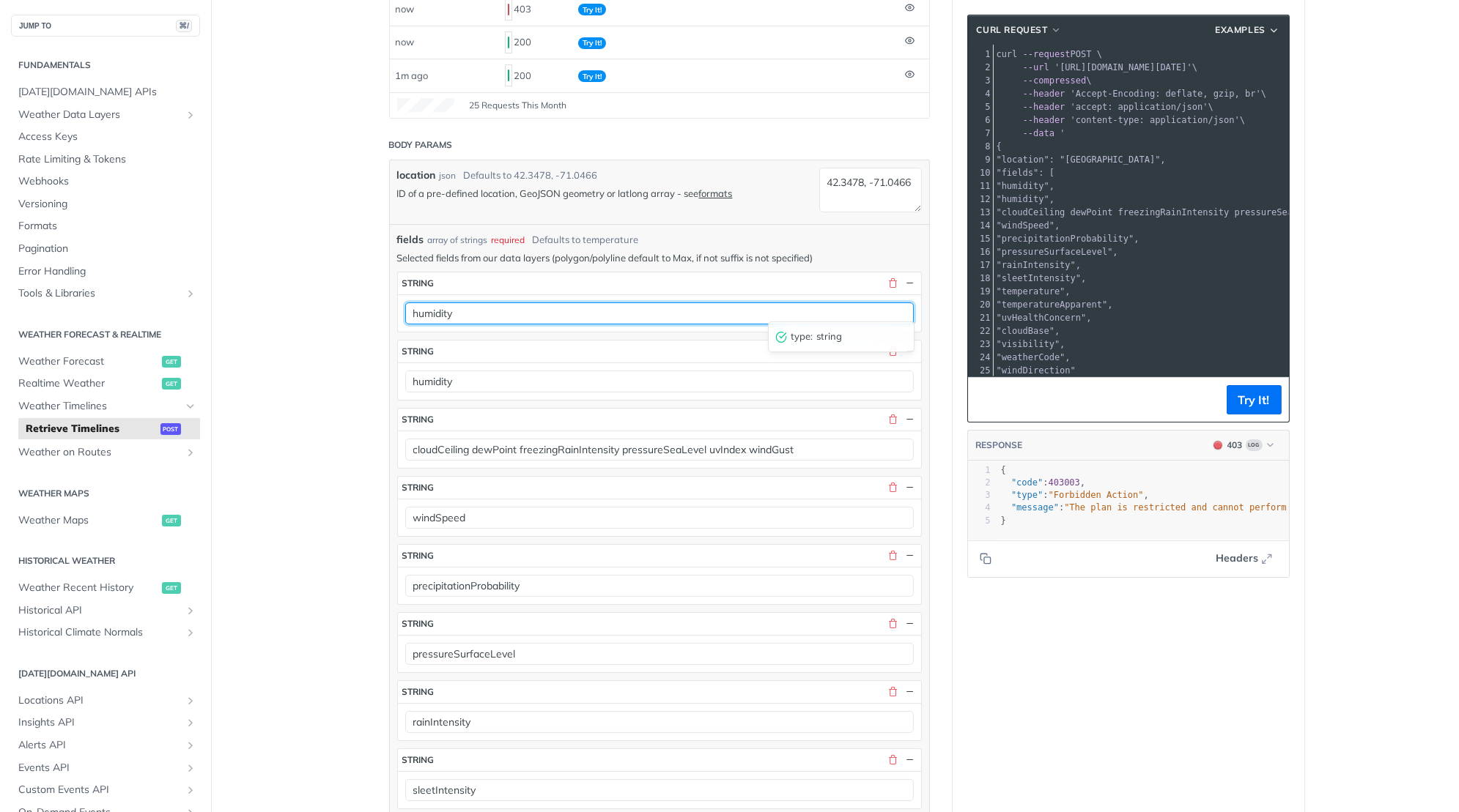
click at [437, 303] on input "humidity" at bounding box center [659, 314] width 509 height 22
paste input "cloudCover"
type input "cloudCover"
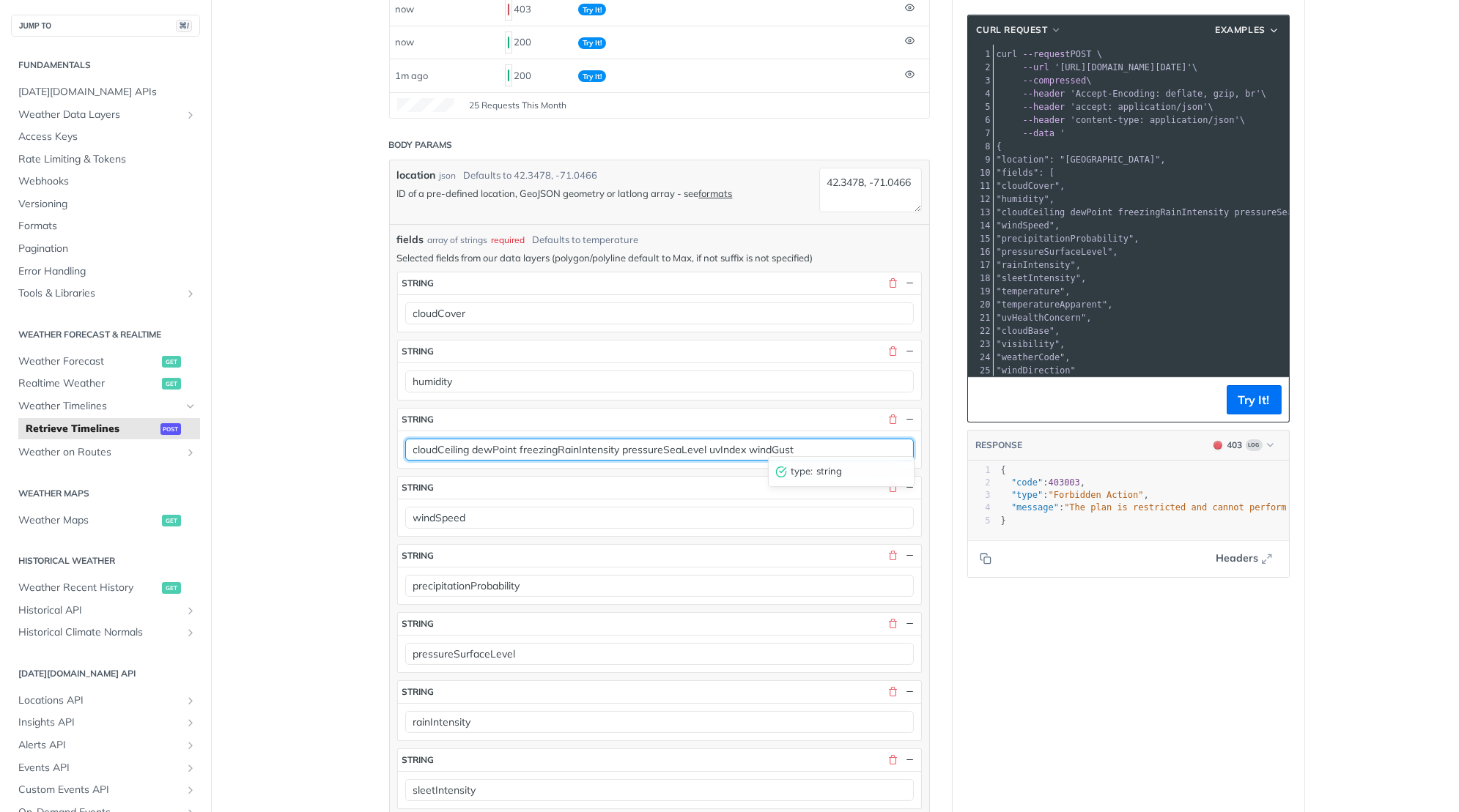
click at [655, 443] on input "cloudCeiling dewPoint freezingRainIntensity pressureSeaLevel uvIndex windGust" at bounding box center [659, 450] width 509 height 22
click at [740, 439] on input "cloudCeiling dewPoint freezingRainIntensity pressureSeaLevel uvIndex windGust" at bounding box center [659, 450] width 509 height 22
drag, startPoint x: 790, startPoint y: 440, endPoint x: 472, endPoint y: 443, distance: 318.0
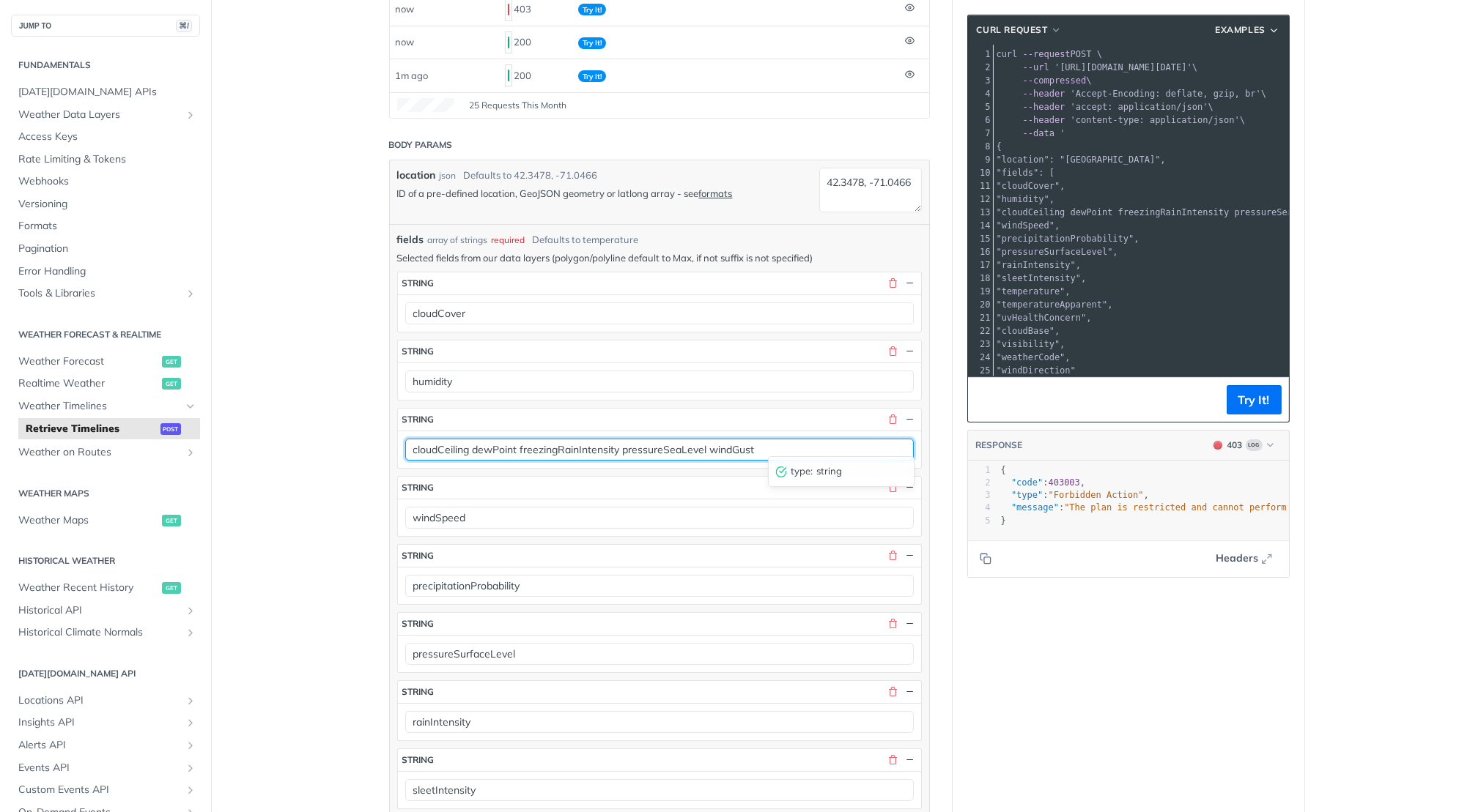
click at [472, 443] on input "cloudCeiling dewPoint freezingRainIntensity pressureSeaLevel windGust" at bounding box center [659, 450] width 509 height 22
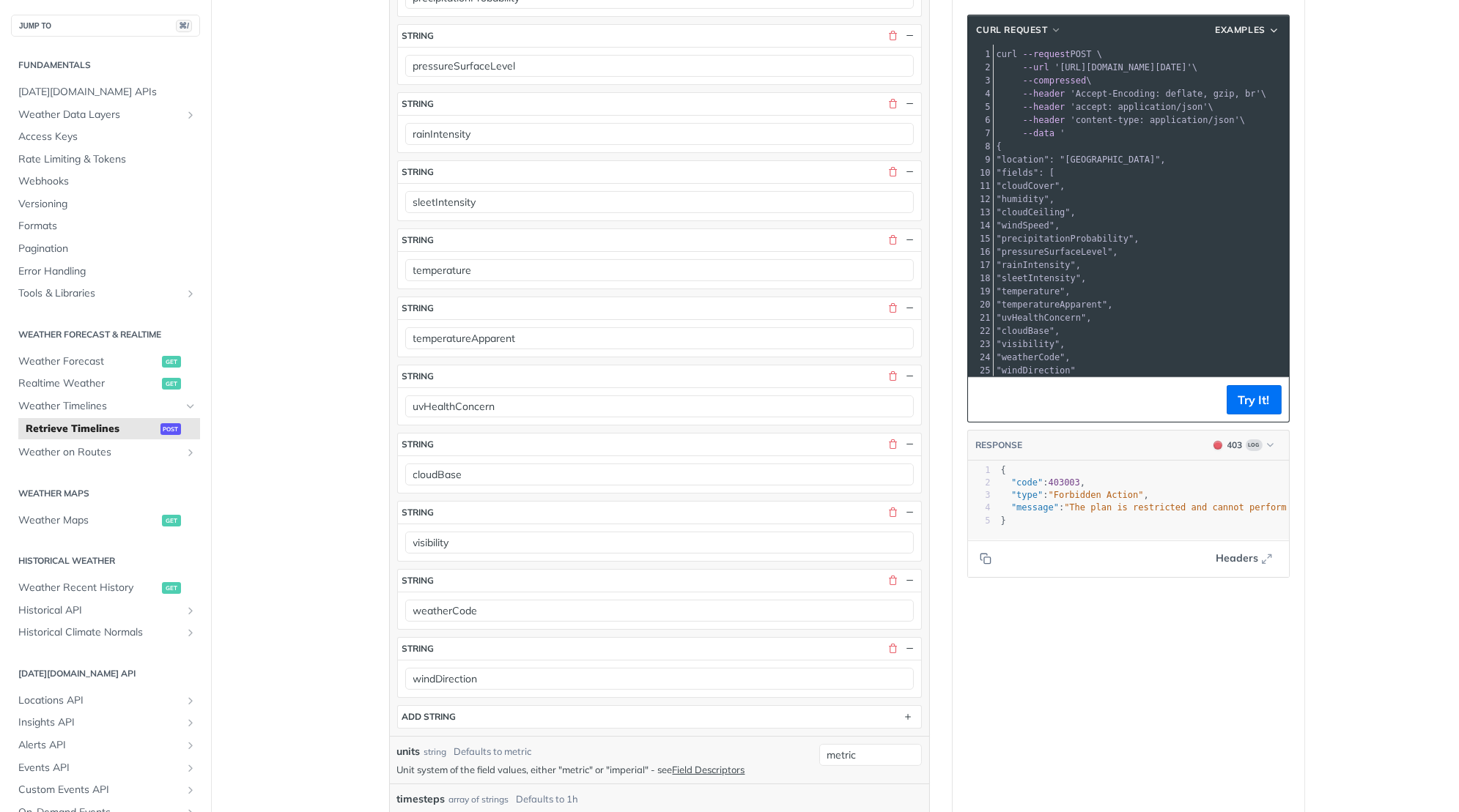
scroll to position [868, 0]
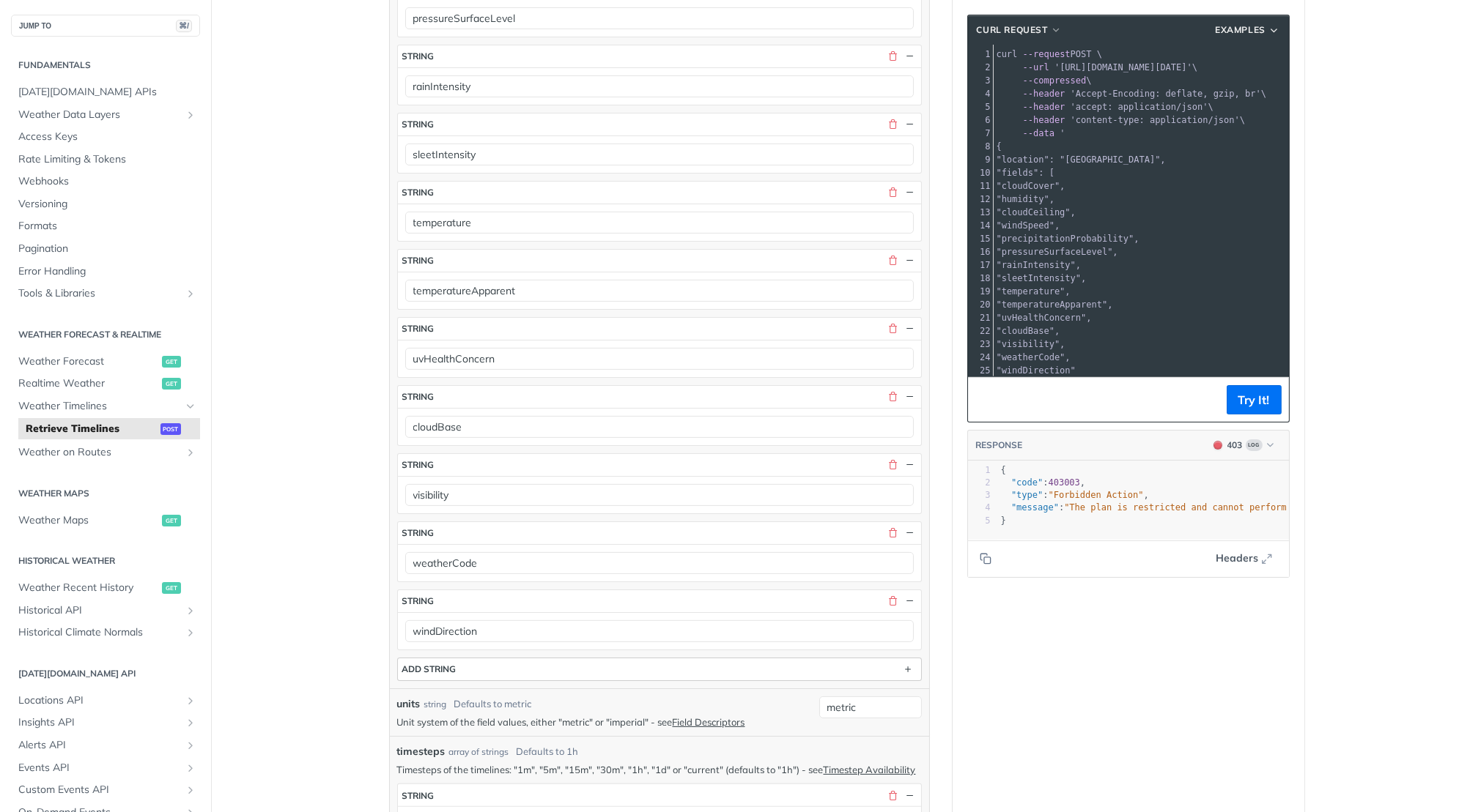
type input "cloudCeiling"
click at [497, 658] on button "ADD string" at bounding box center [659, 669] width 523 height 22
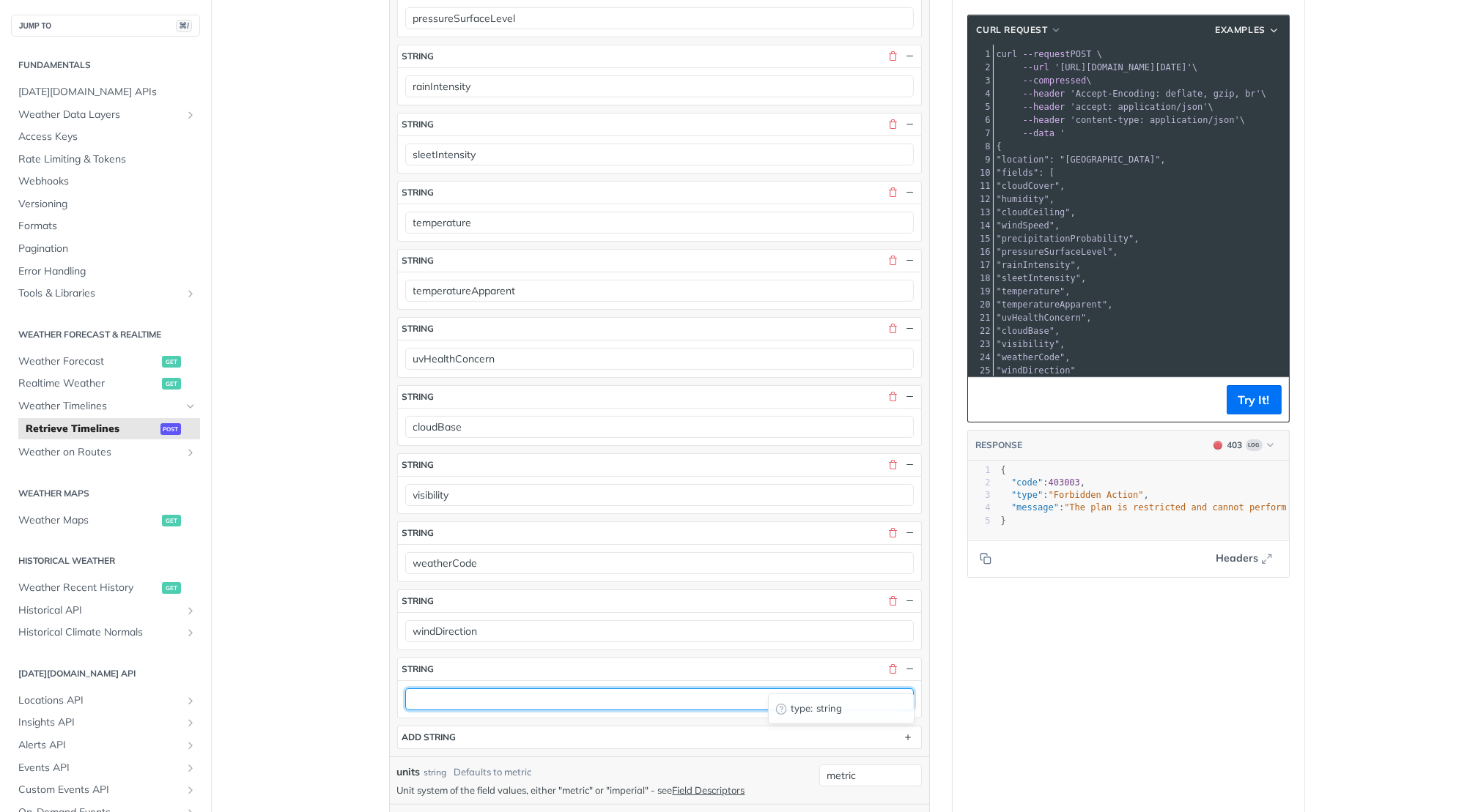
click at [463, 689] on input "text" at bounding box center [659, 700] width 509 height 22
type input "windGust"
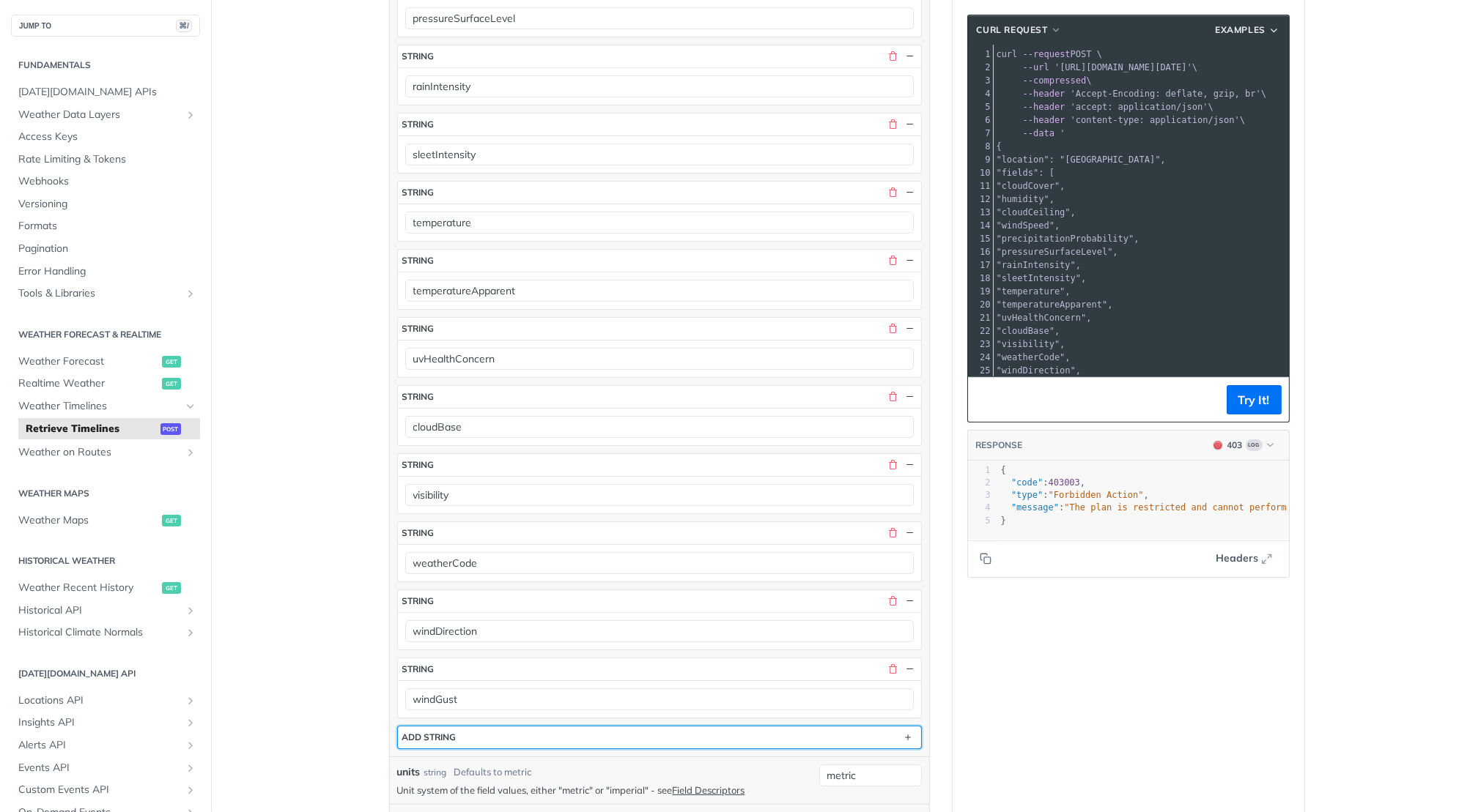
click at [493, 727] on button "ADD string" at bounding box center [659, 738] width 523 height 22
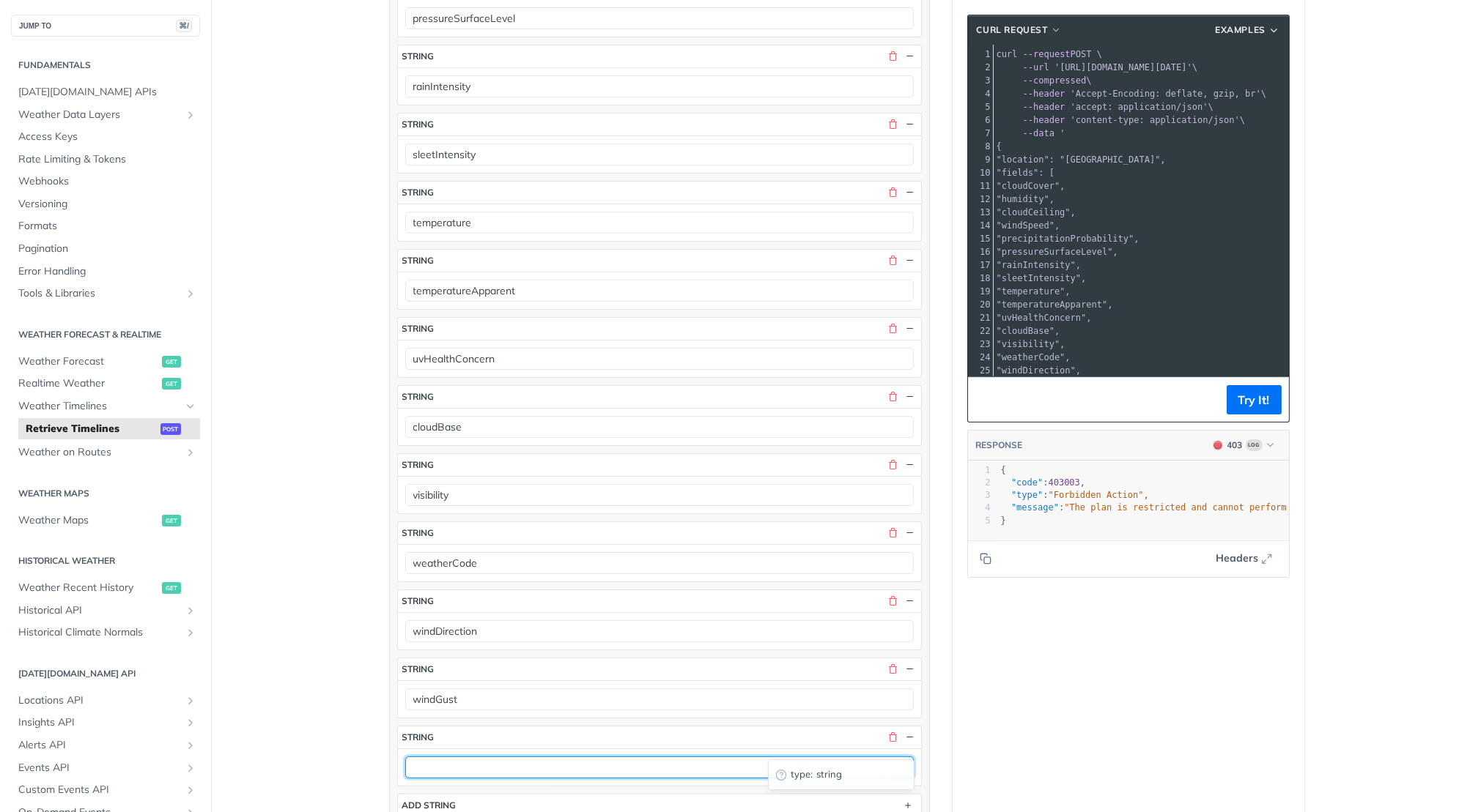
click at [445, 756] on input "text" at bounding box center [659, 767] width 509 height 22
paste input "uvIndex"
type input "uvIndex"
click at [1245, 405] on button "Try It!" at bounding box center [1253, 400] width 55 height 30
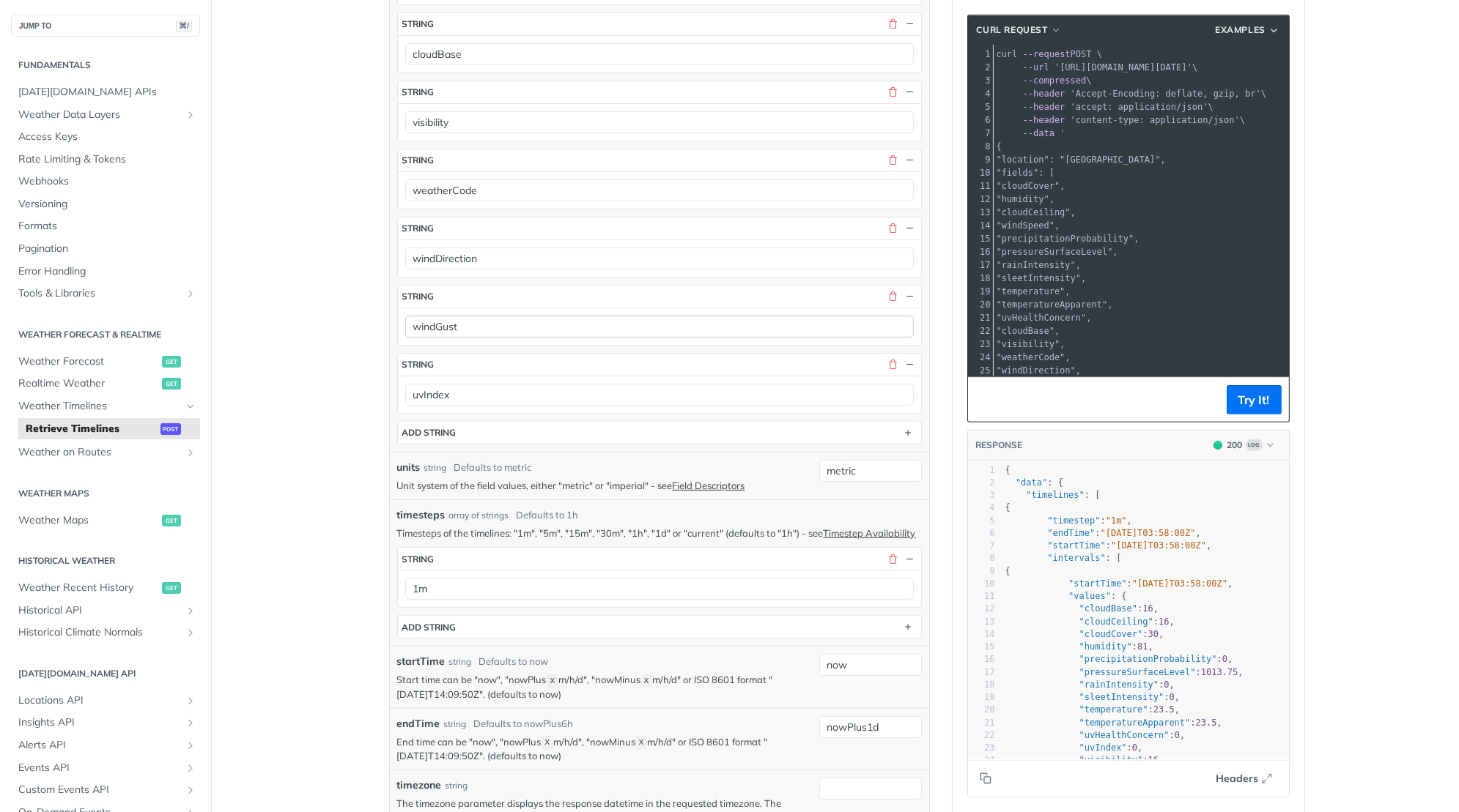
scroll to position [1554, 0]
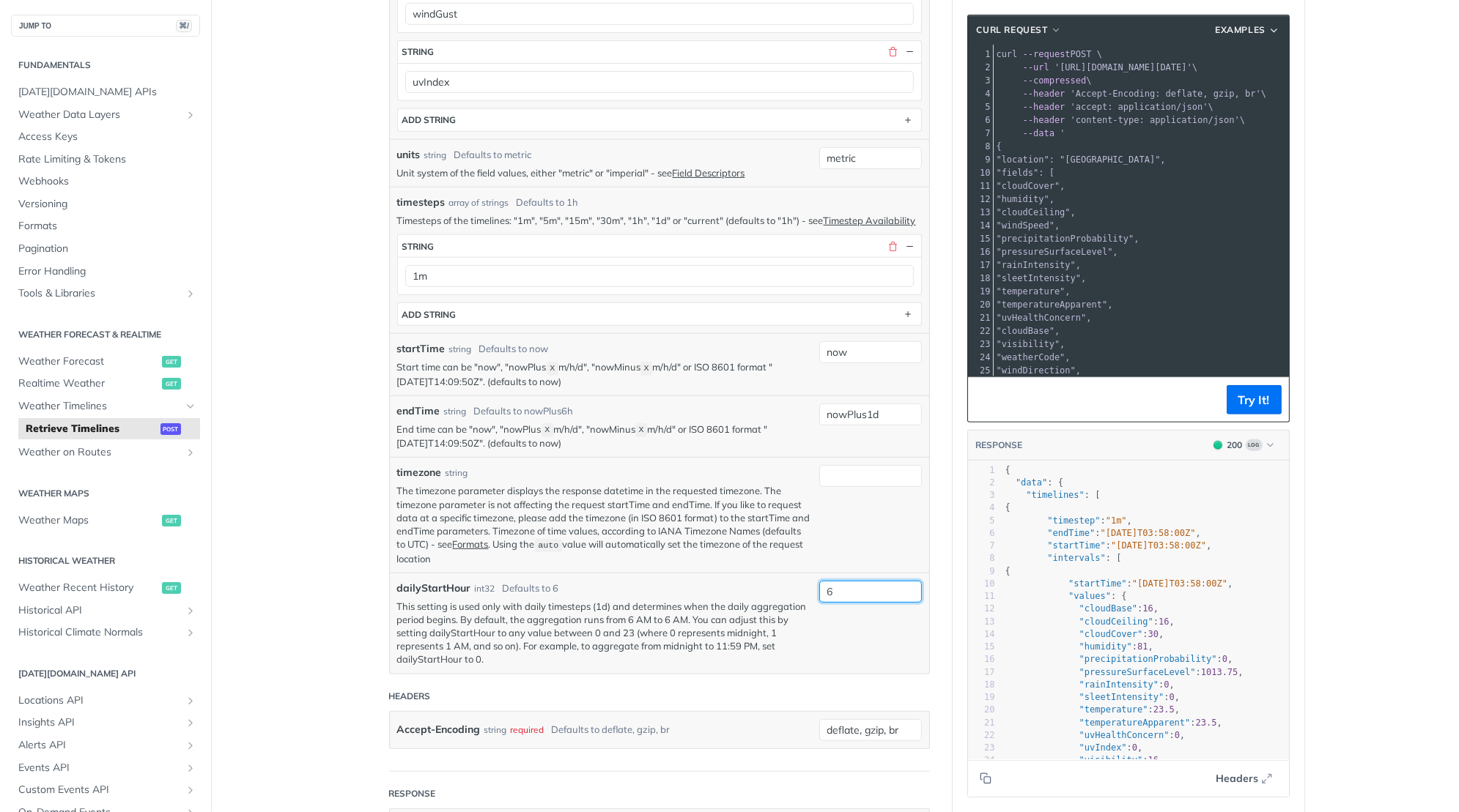
click at [884, 581] on input "6" at bounding box center [870, 592] width 102 height 22
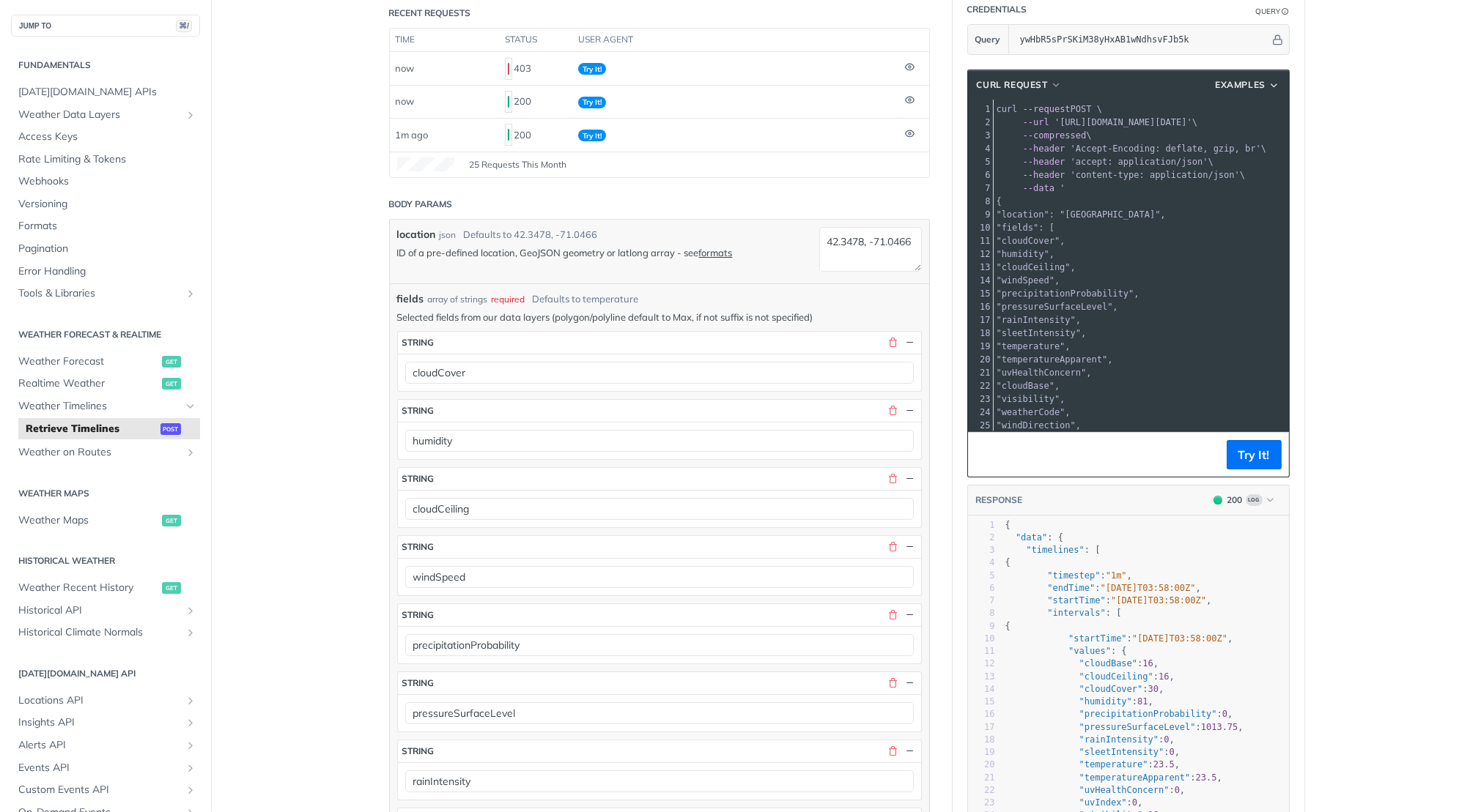
scroll to position [0, 0]
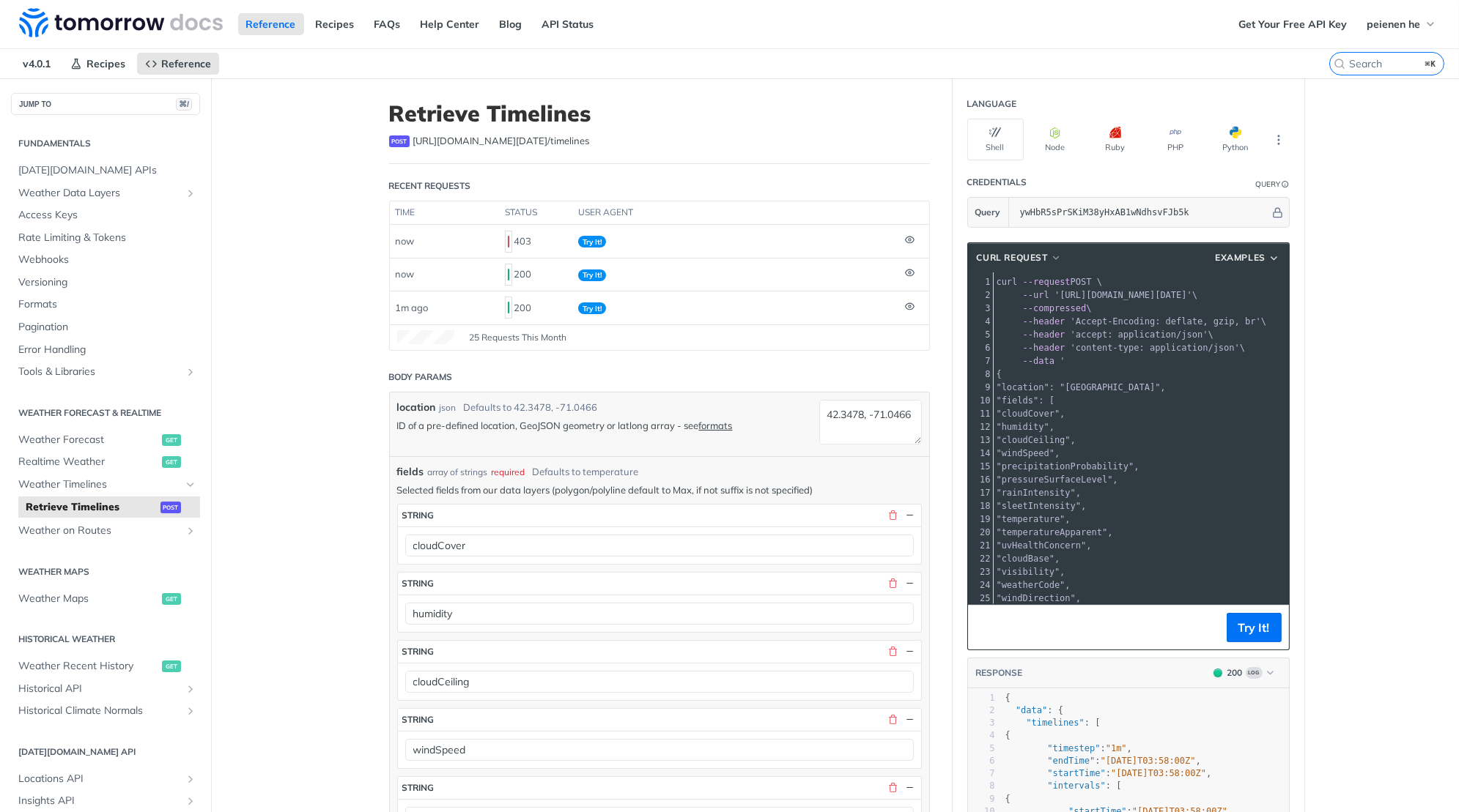
type input "0"
drag, startPoint x: 905, startPoint y: 426, endPoint x: 721, endPoint y: 327, distance: 208.9
click at [903, 415] on textarea "42.3478, -71.0466" at bounding box center [870, 422] width 102 height 45
paste textarea "-7.797764, 110.38371"
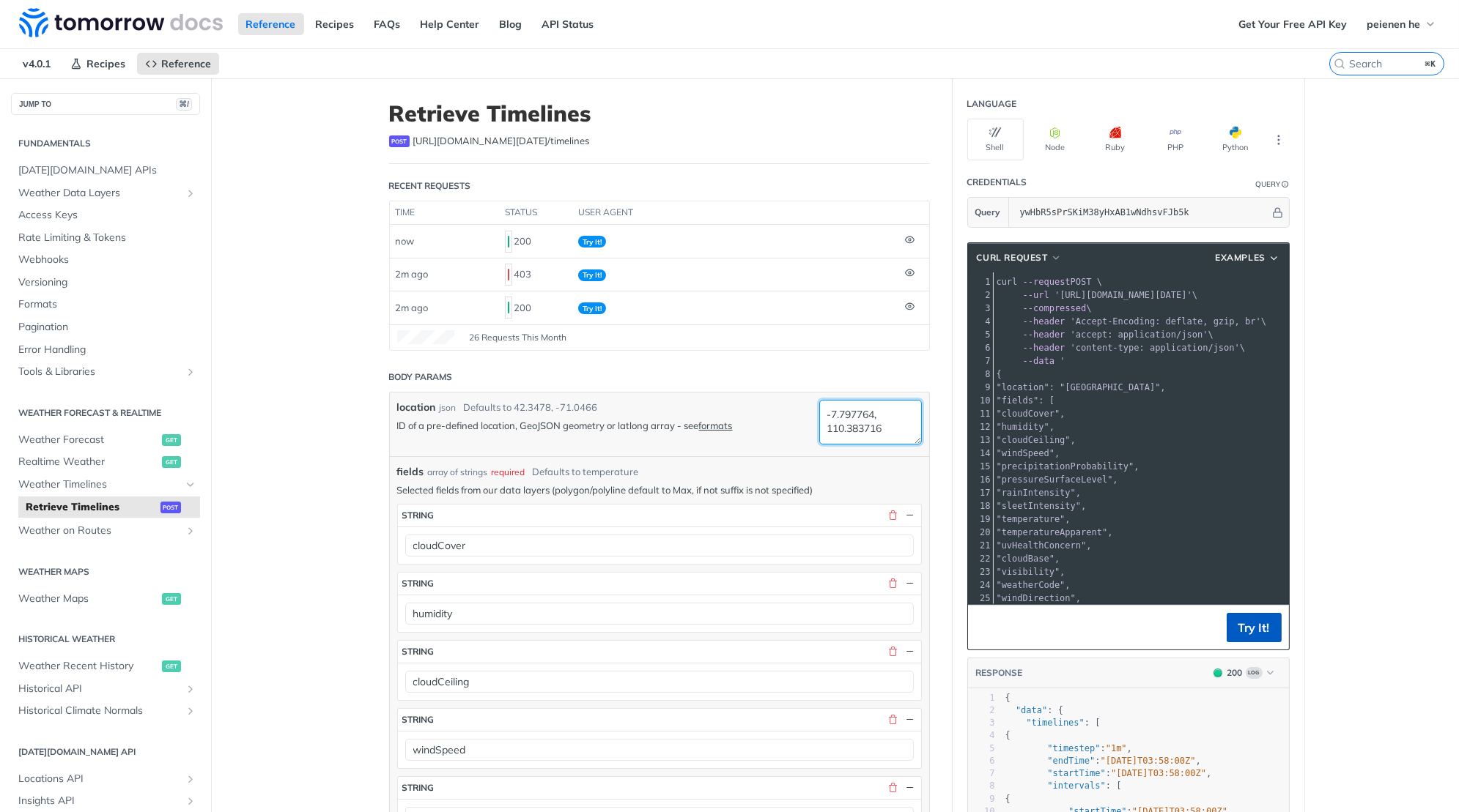
type textarea "-7.797764, 110.383716"
click at [1259, 620] on button "Try It!" at bounding box center [1253, 628] width 55 height 30
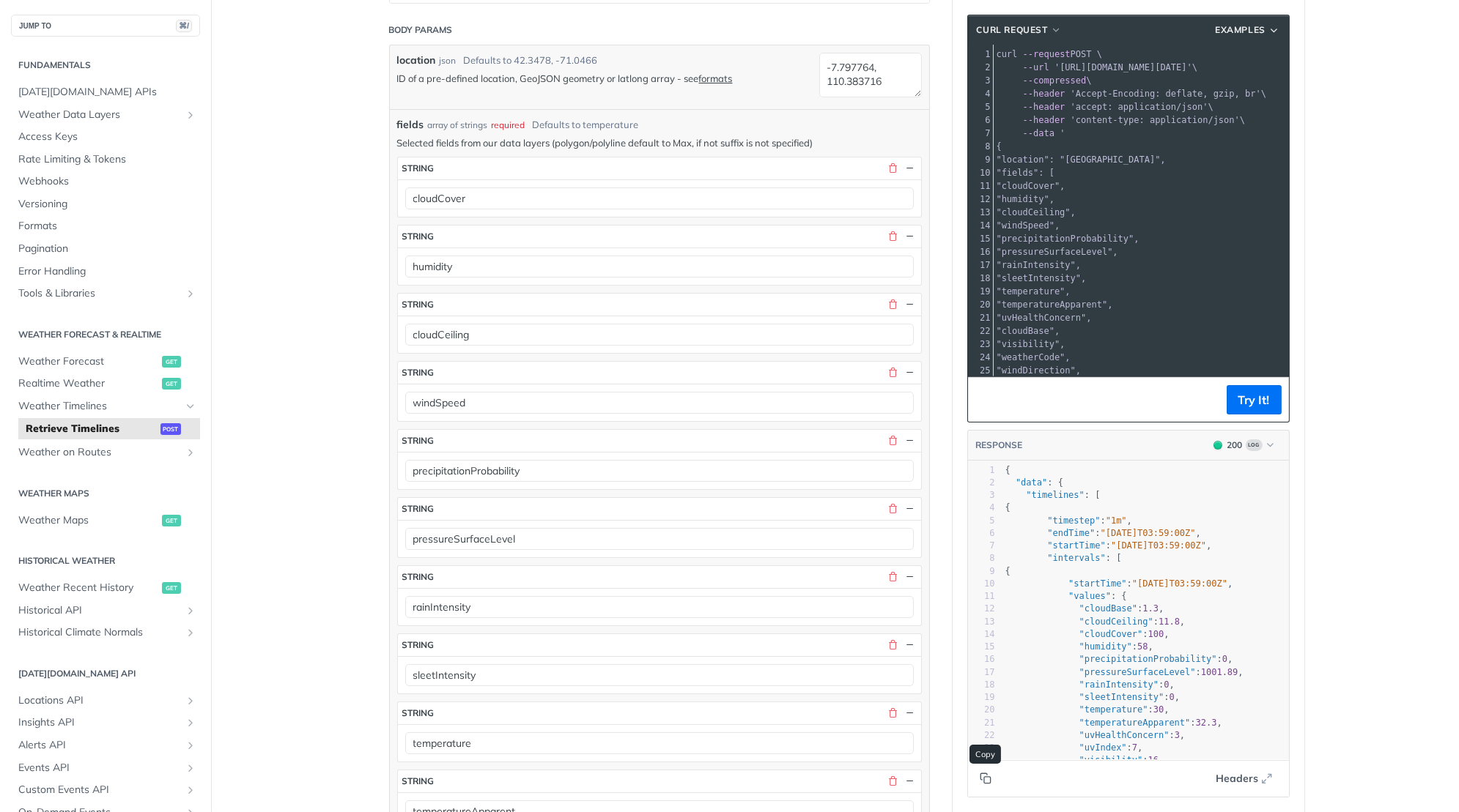
click at [987, 777] on icon "Copy to clipboard" at bounding box center [987, 780] width 7 height 7
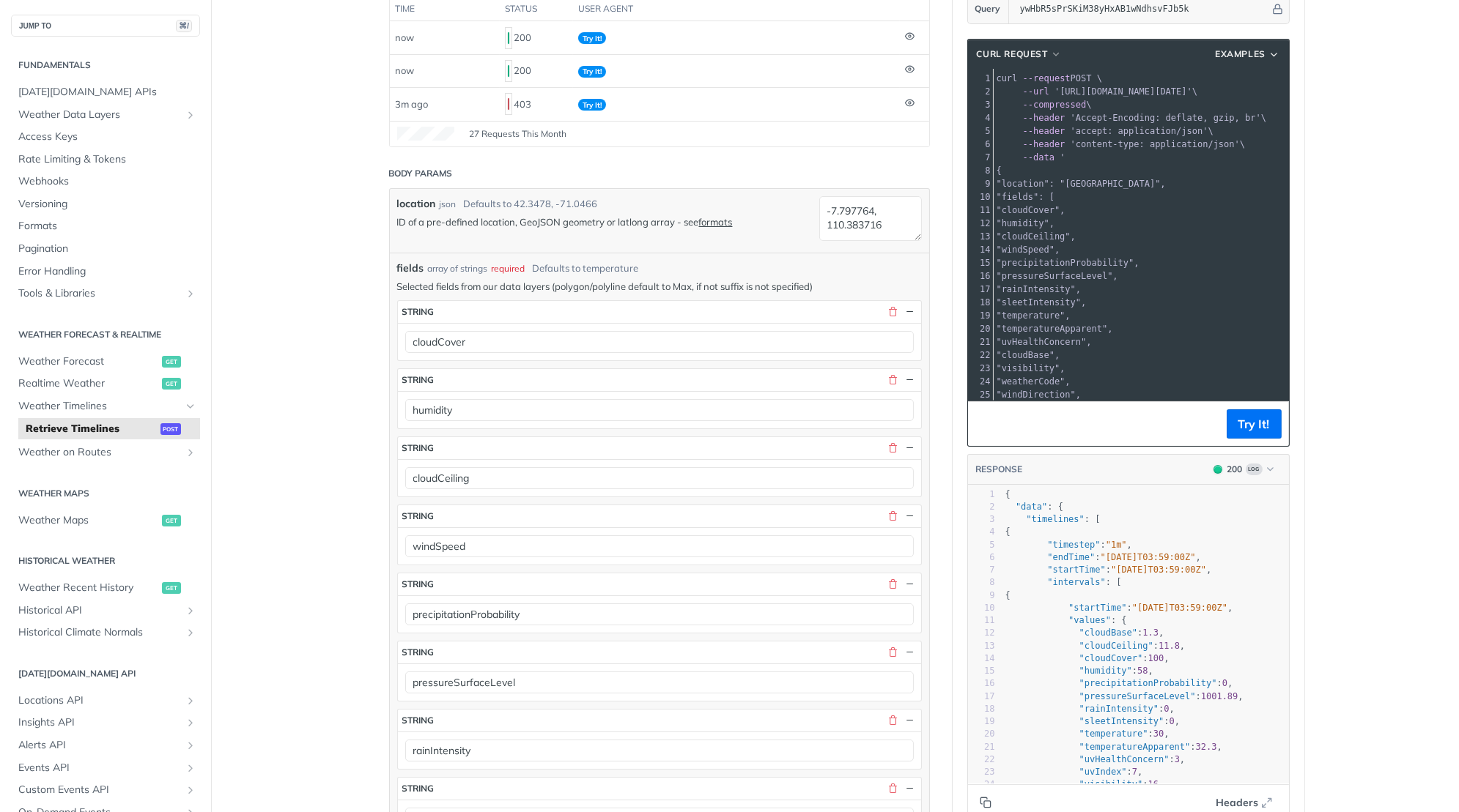
click at [911, 226] on textarea "-7.797764, 110.383716" at bounding box center [870, 218] width 102 height 45
click at [899, 219] on textarea "-7.797764, 110.383716" at bounding box center [870, 218] width 102 height 45
click at [105, 364] on span "Weather Forecast" at bounding box center [87, 361] width 140 height 15
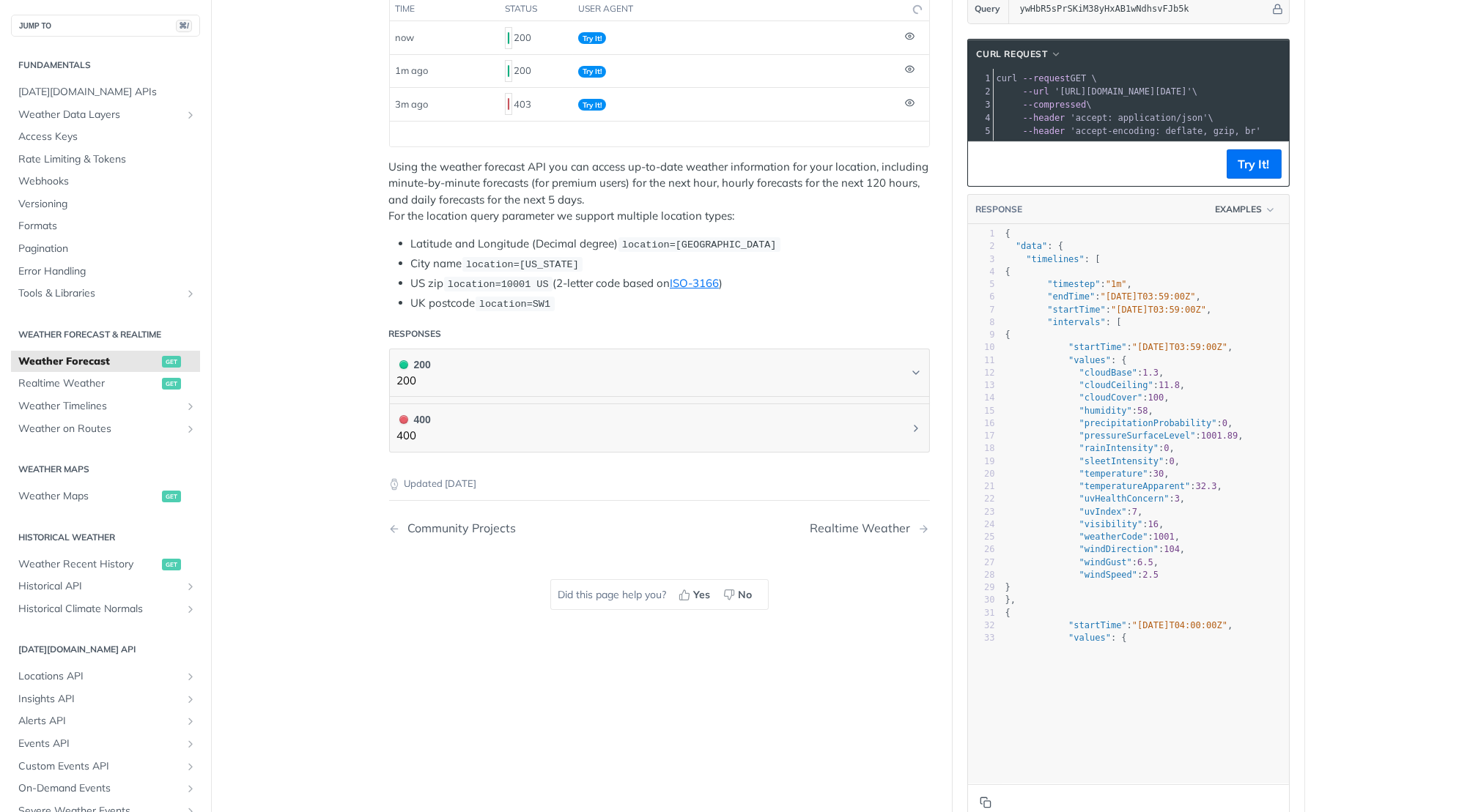
scroll to position [203, 0]
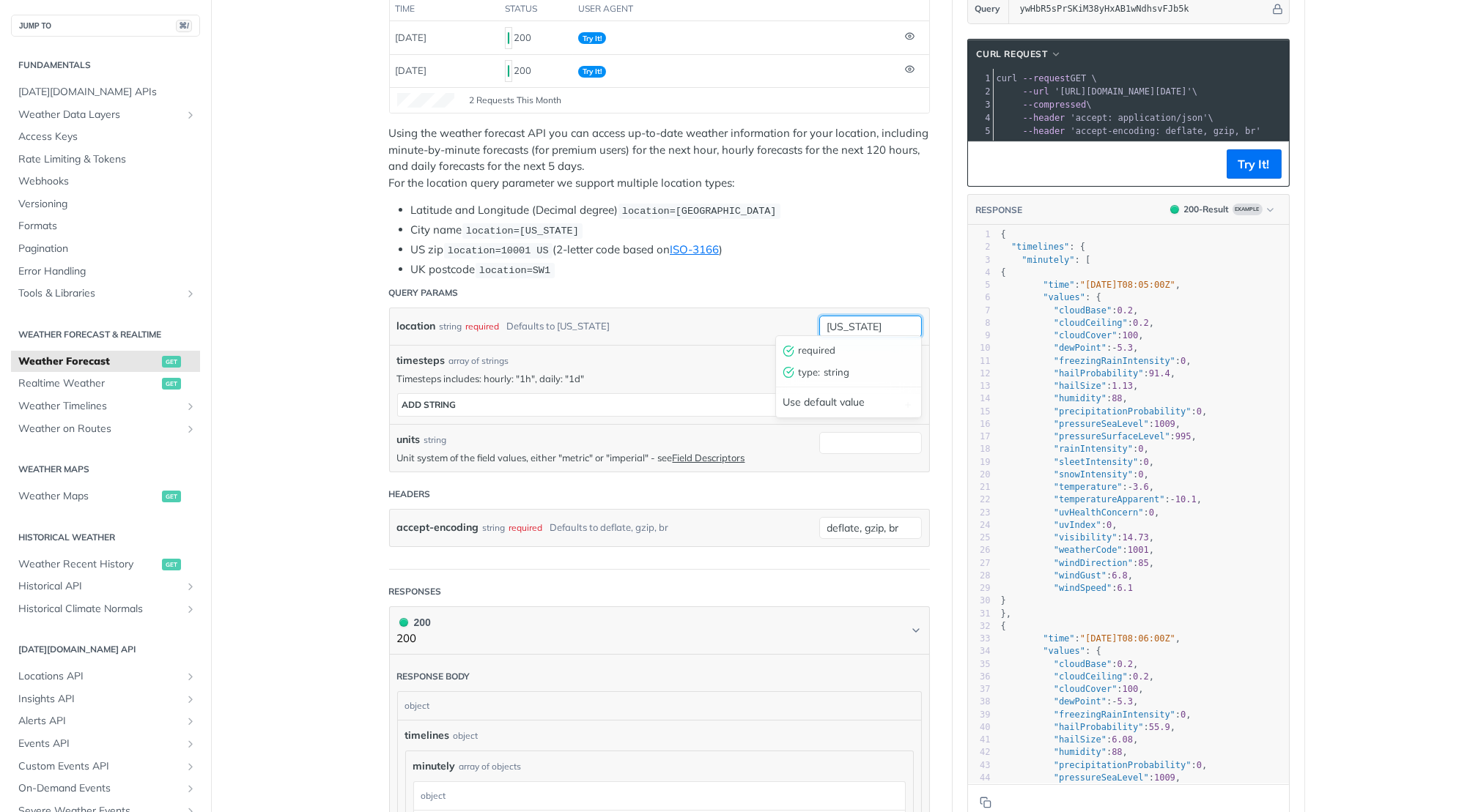
click at [896, 320] on input "new york" at bounding box center [870, 327] width 102 height 22
paste input "-7.797764, 110.383716"
type input "-7.797764, 110.383716"
click at [869, 439] on input "units" at bounding box center [870, 443] width 102 height 22
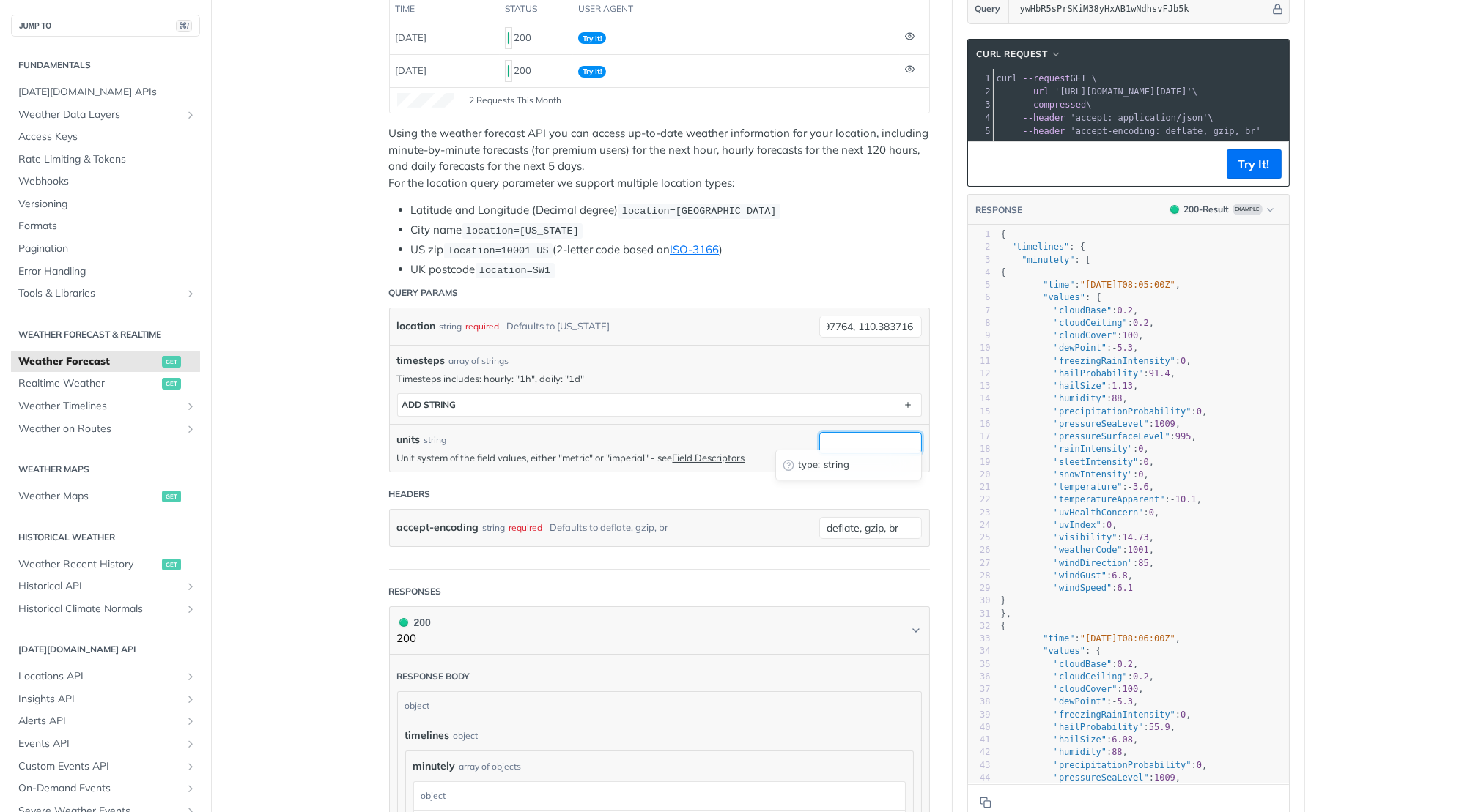
scroll to position [0, 0]
type input "metric"
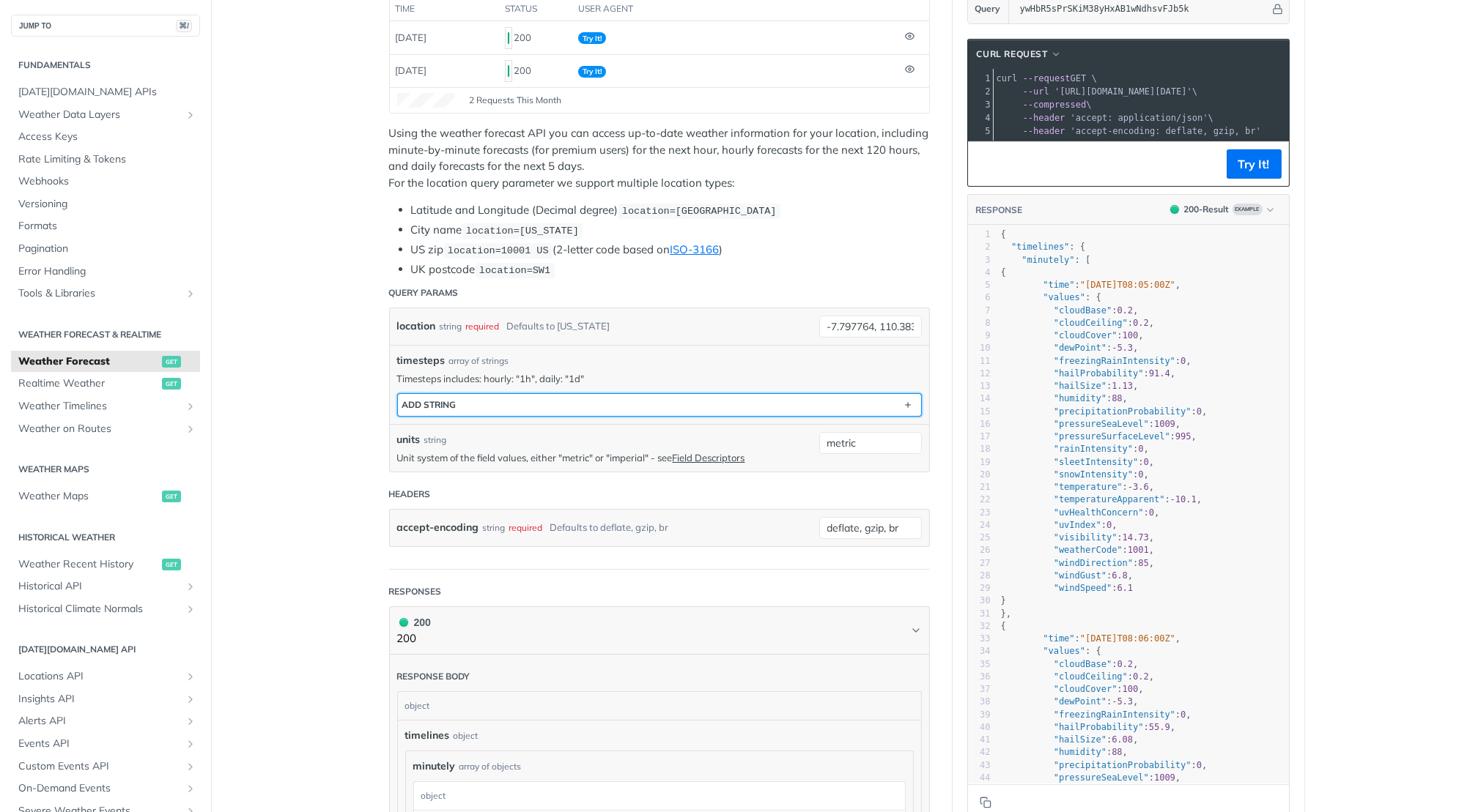
click at [625, 398] on button "ADD string" at bounding box center [659, 405] width 523 height 22
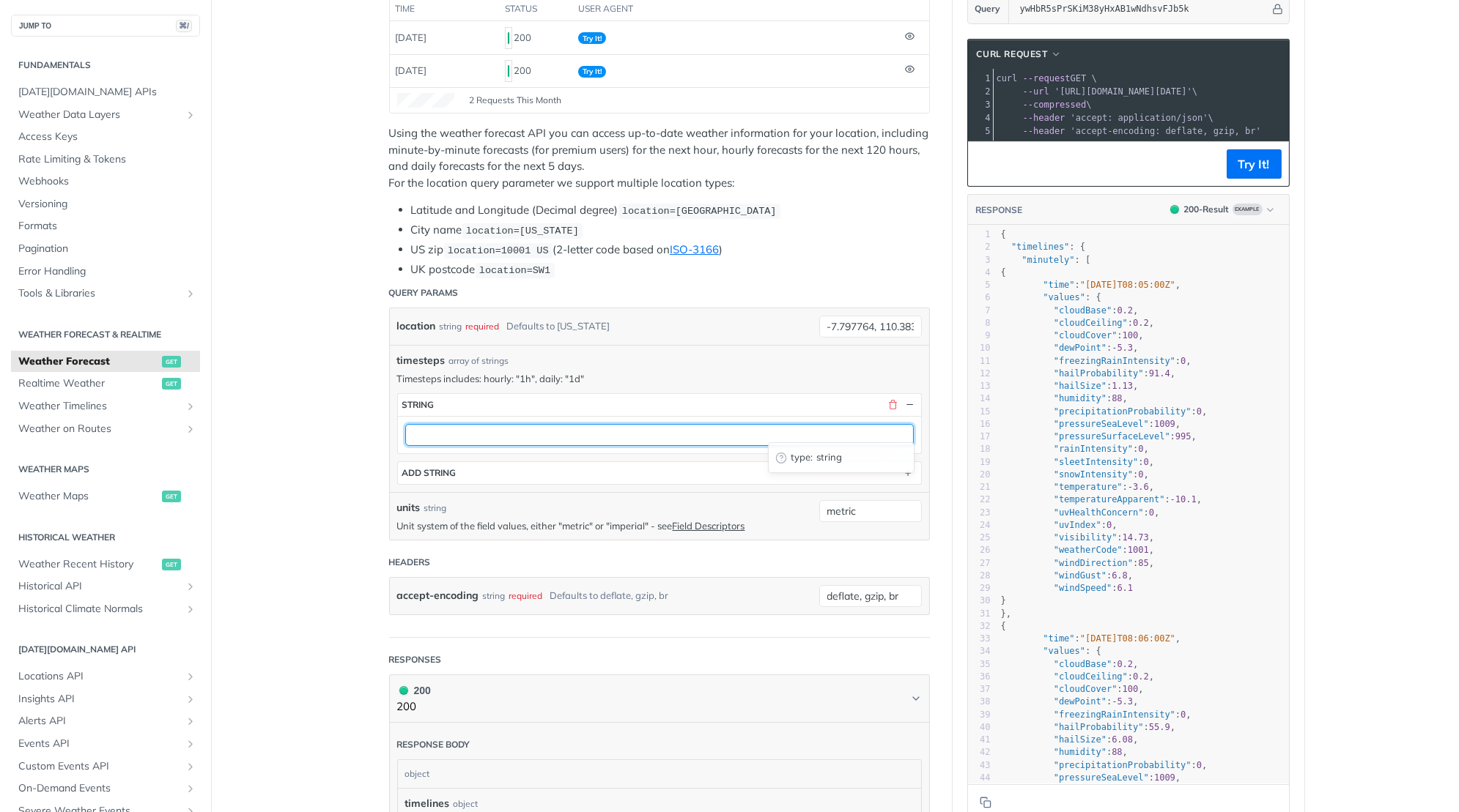
click at [559, 427] on input "text" at bounding box center [659, 435] width 509 height 22
type input "1m"
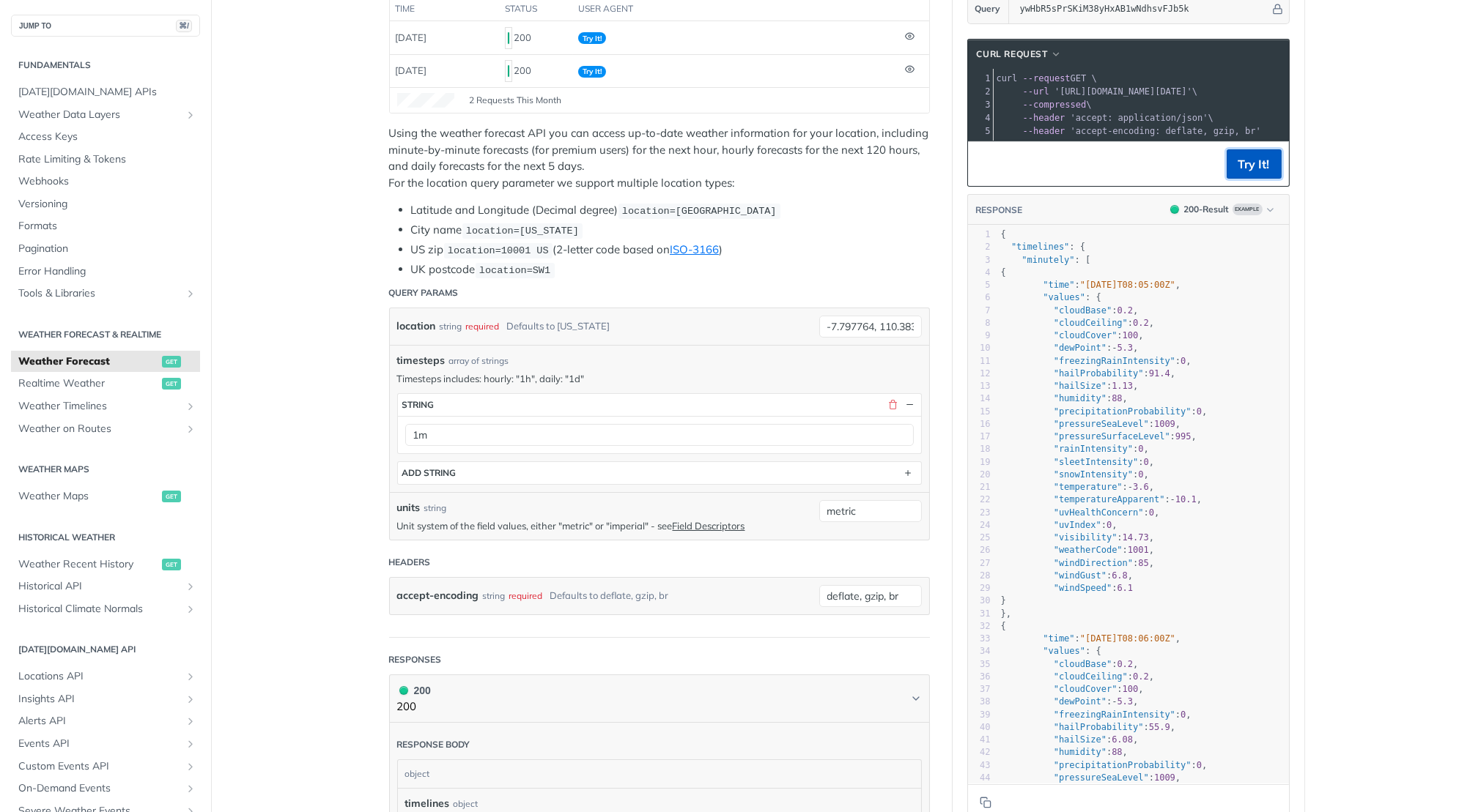
click at [1255, 158] on button "Try It!" at bounding box center [1253, 165] width 55 height 30
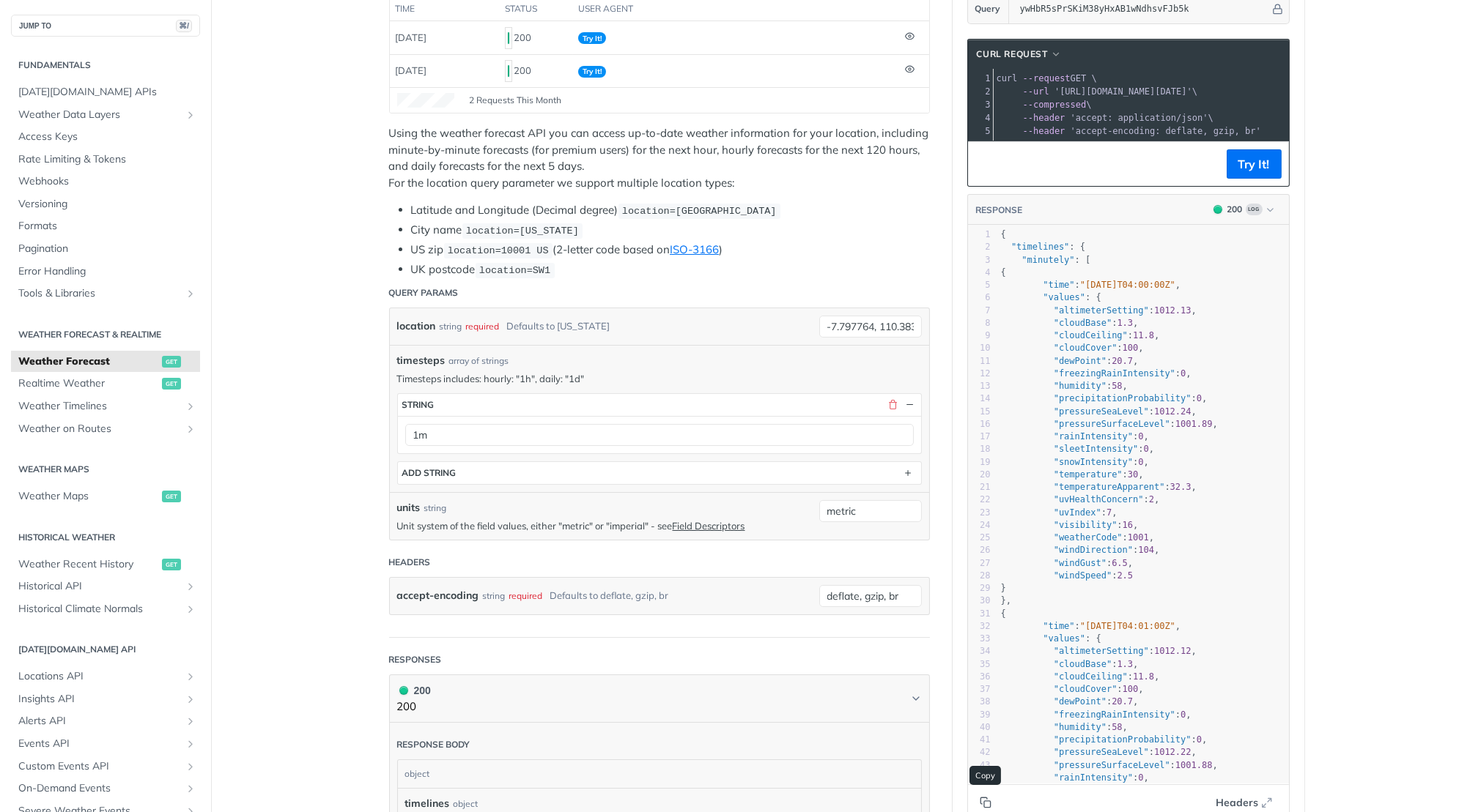
click at [983, 797] on icon "Copy to clipboard" at bounding box center [986, 803] width 12 height 12
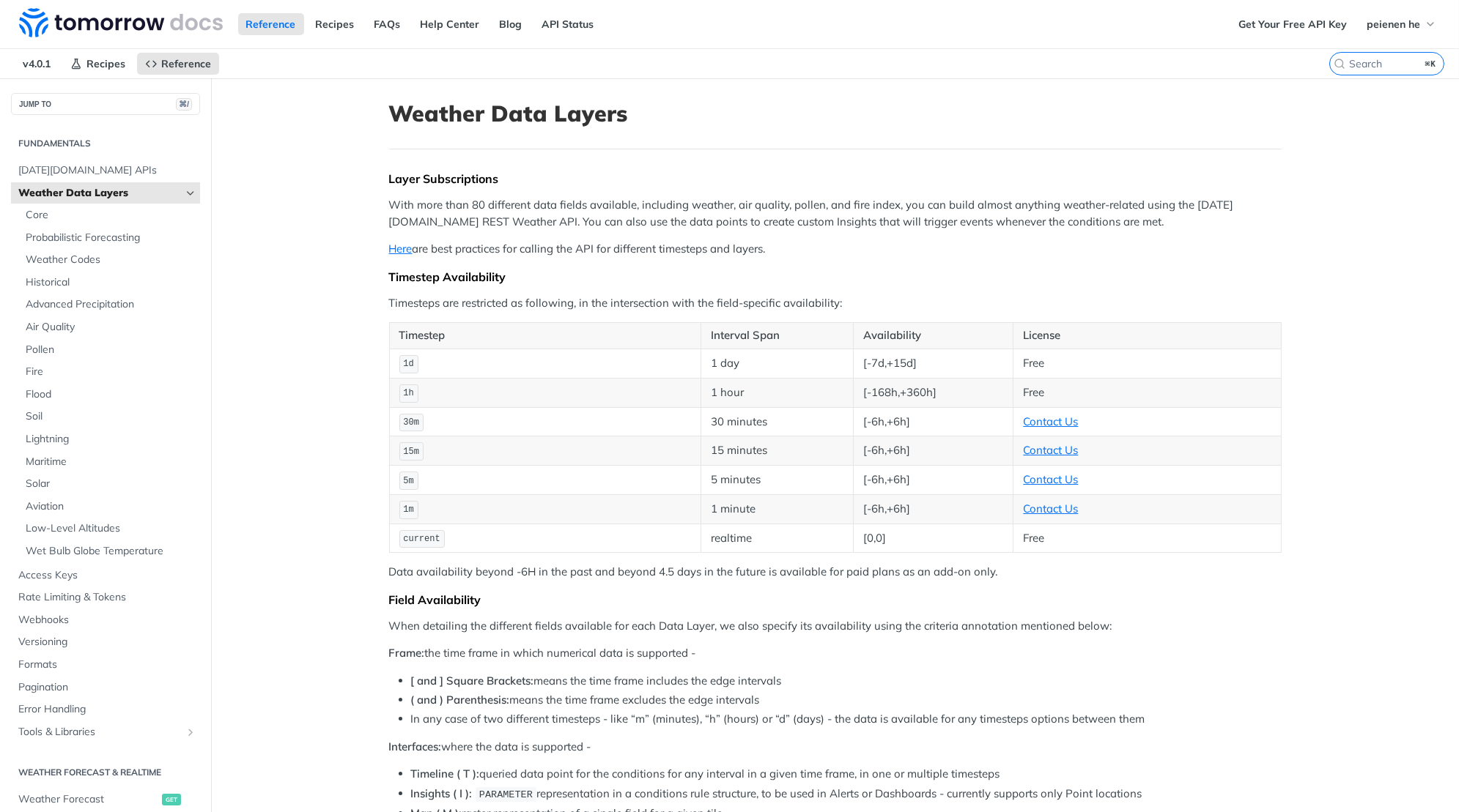
scroll to position [43, 0]
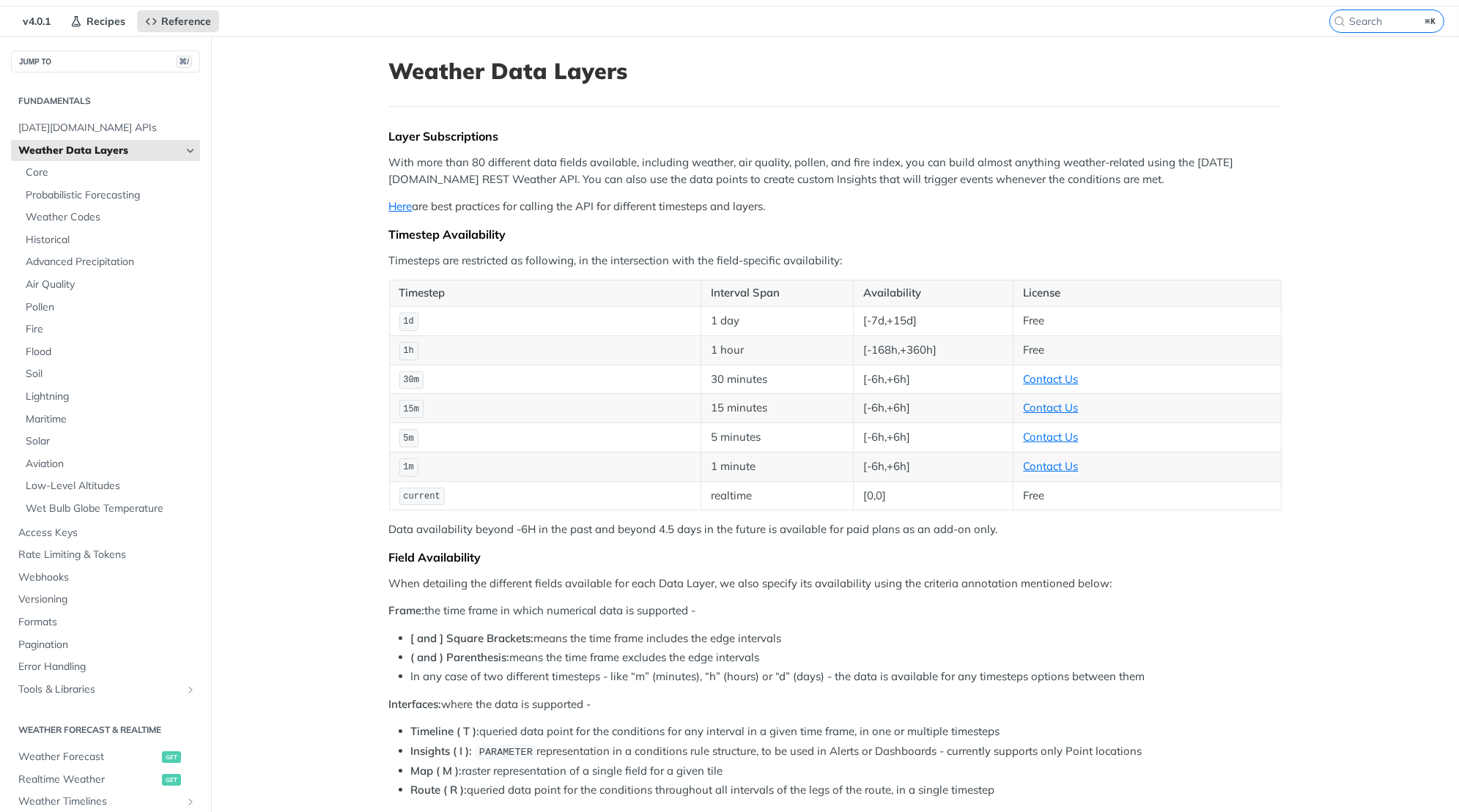
click at [888, 208] on p "Here are best practices for calling the API for different timesteps and layers." at bounding box center [835, 206] width 893 height 17
